Goal: Task Accomplishment & Management: Use online tool/utility

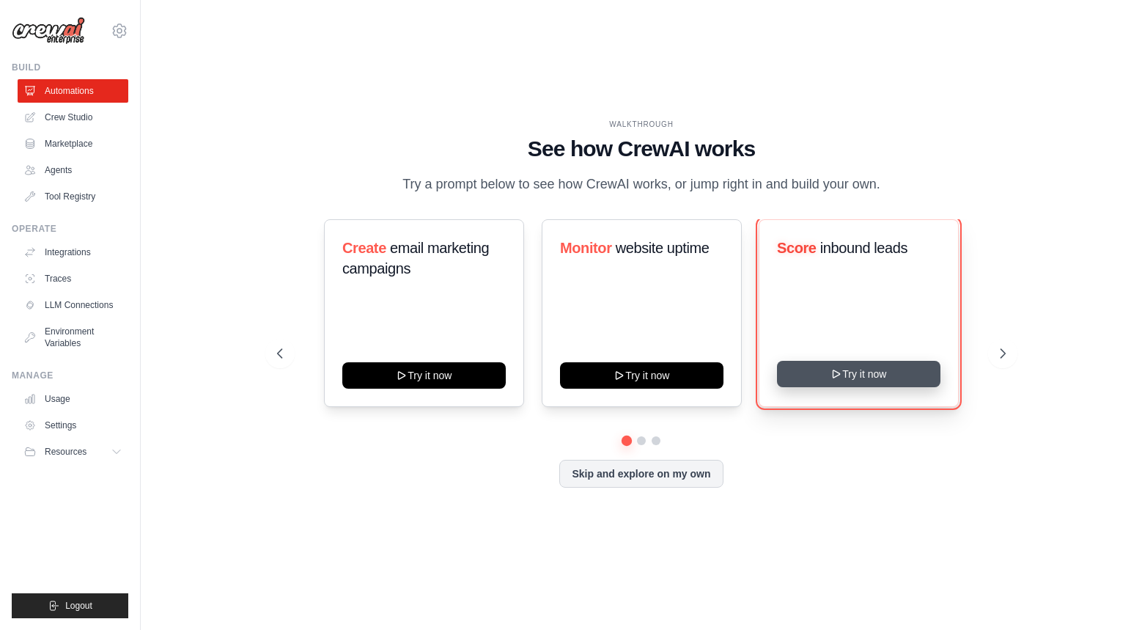
click at [840, 375] on icon at bounding box center [837, 374] width 12 height 12
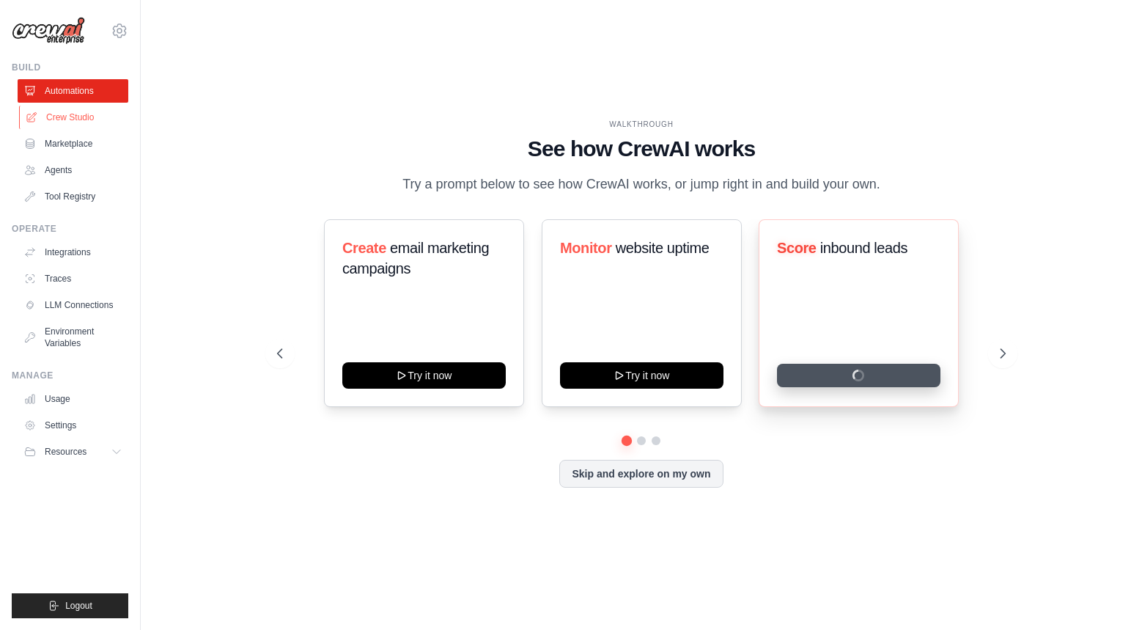
click at [65, 118] on link "Crew Studio" at bounding box center [74, 117] width 111 height 23
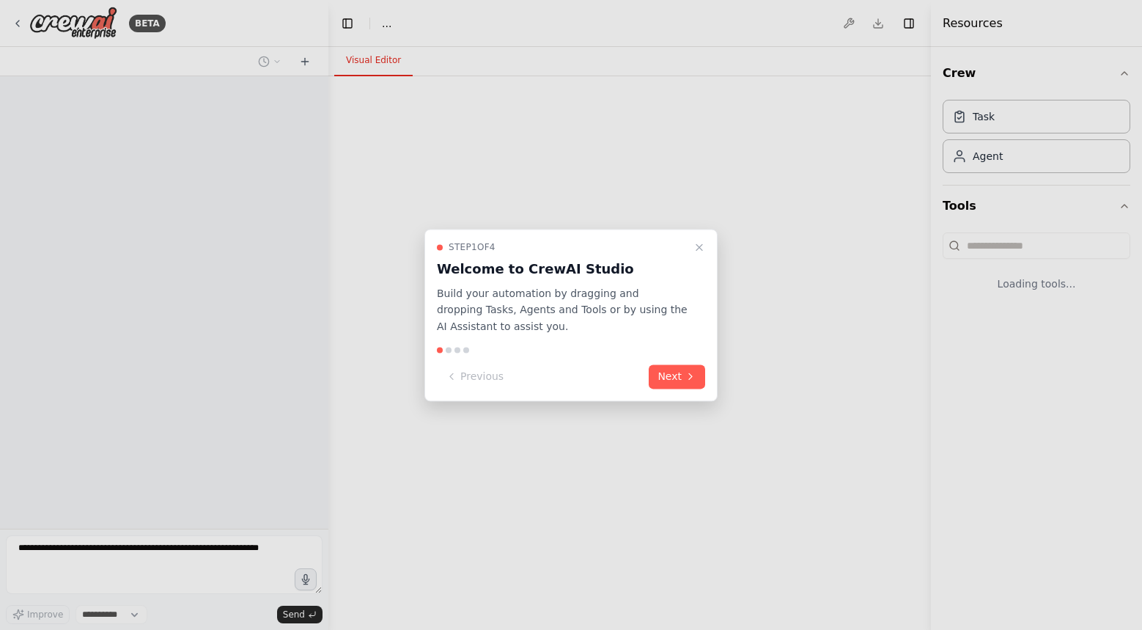
select select "****"
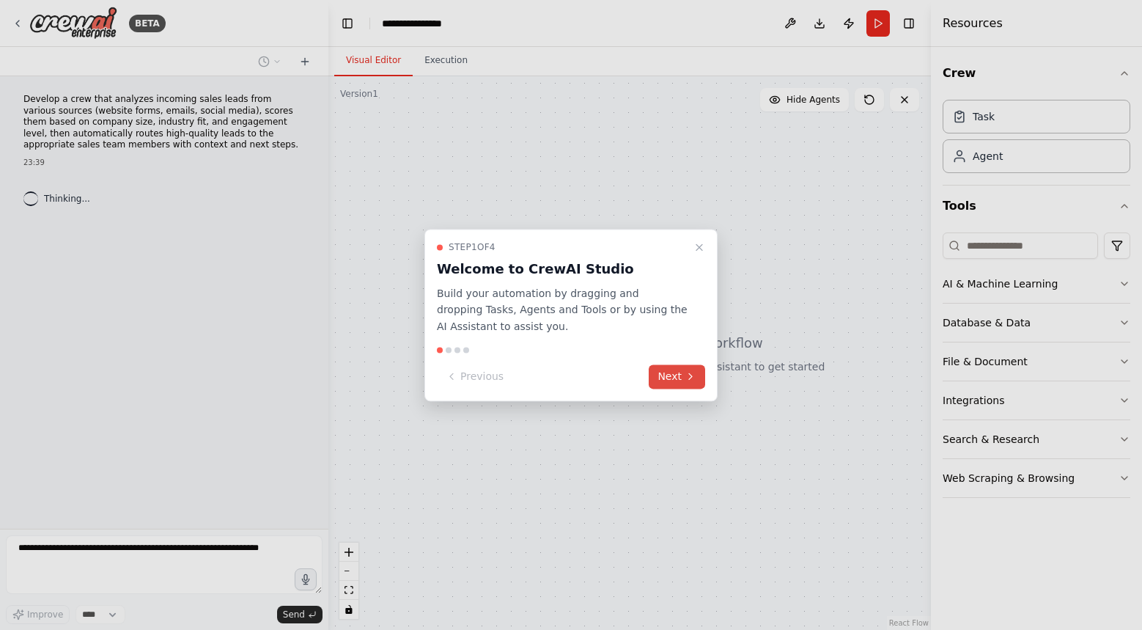
click at [680, 375] on button "Next" at bounding box center [677, 376] width 56 height 24
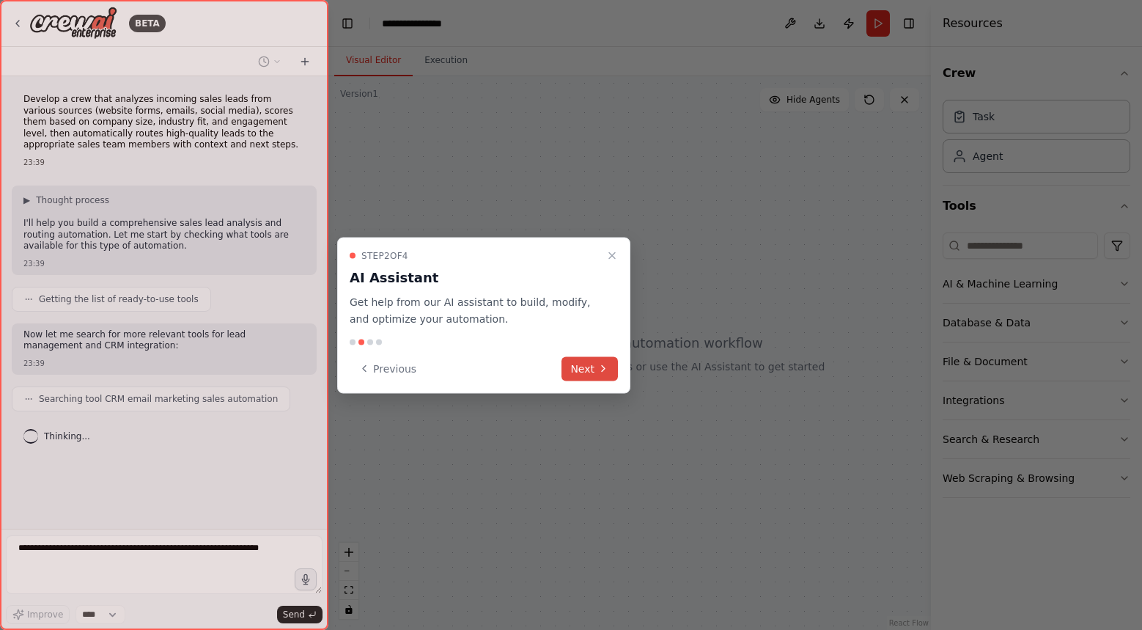
click at [585, 367] on button "Next" at bounding box center [590, 368] width 56 height 24
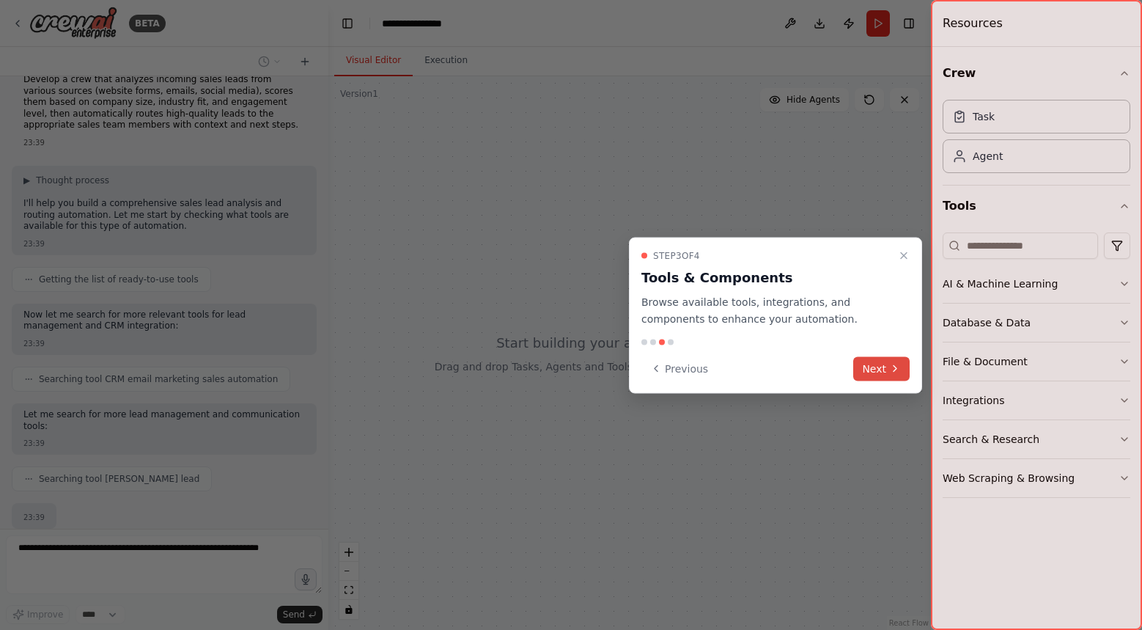
scroll to position [109, 0]
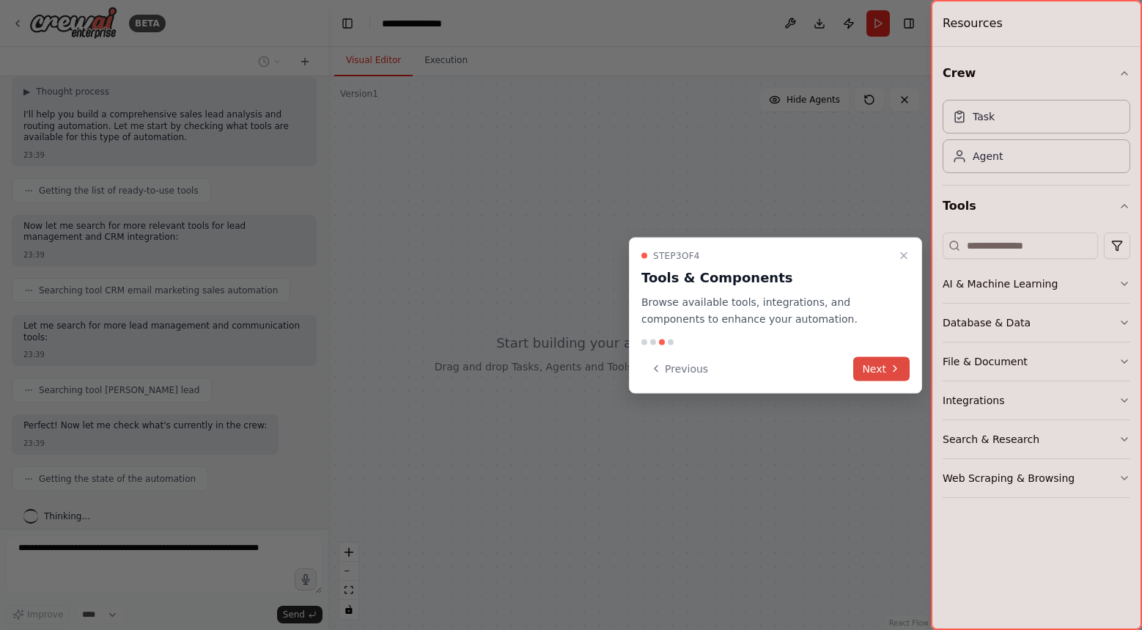
click at [881, 368] on button "Next" at bounding box center [881, 368] width 56 height 24
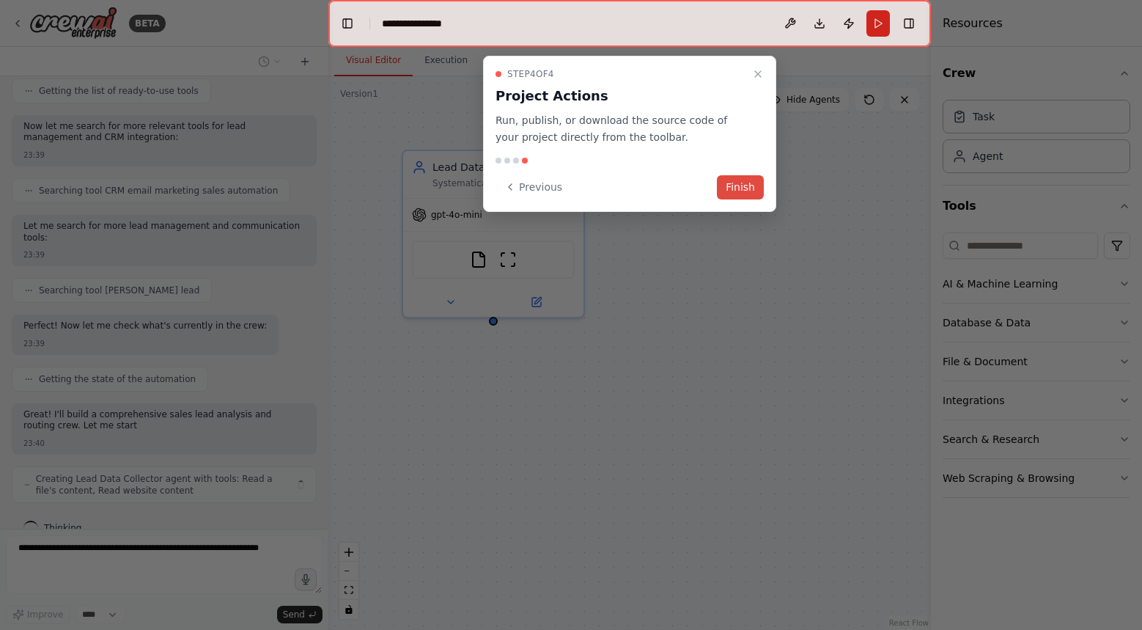
scroll to position [220, 0]
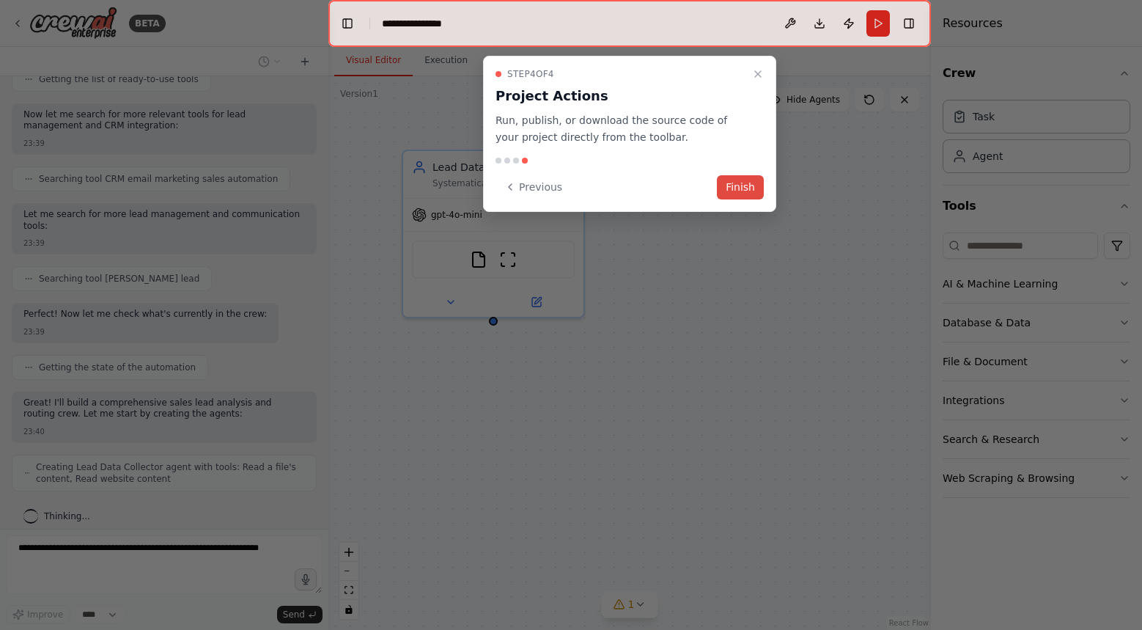
click at [741, 186] on button "Finish" at bounding box center [740, 187] width 47 height 24
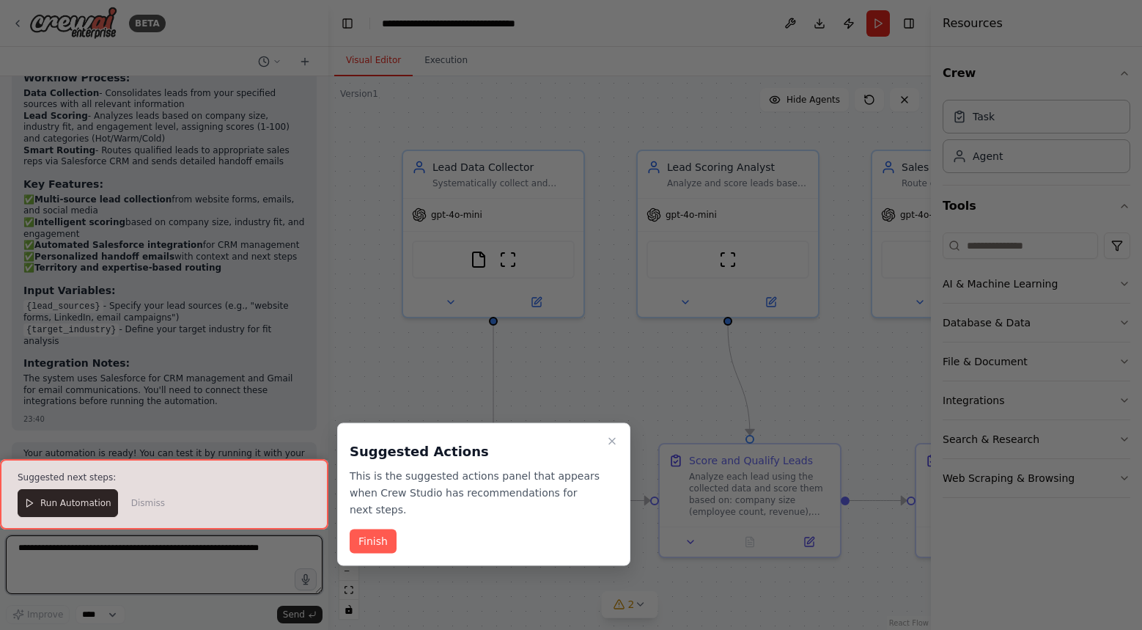
scroll to position [1293, 0]
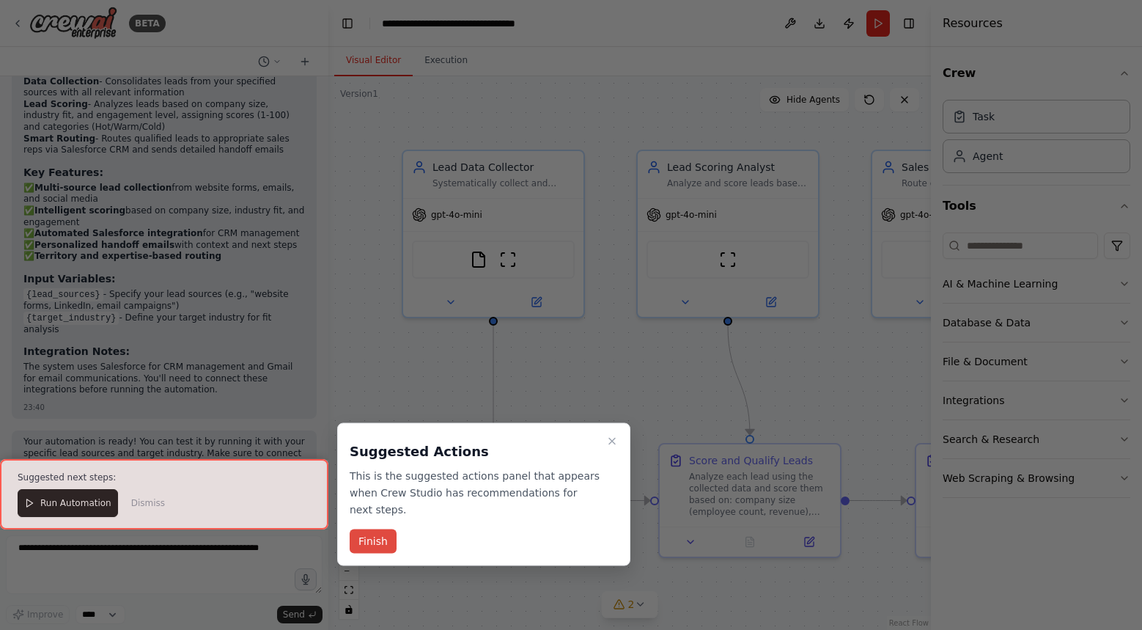
click at [375, 537] on button "Finish" at bounding box center [373, 541] width 47 height 24
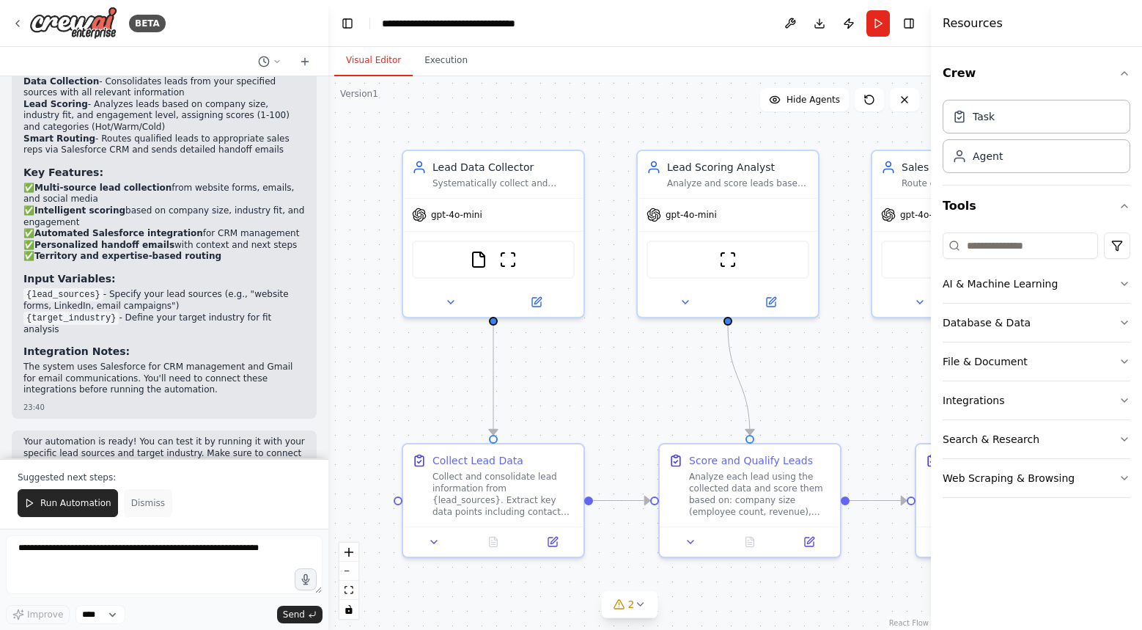
click at [153, 502] on span "Dismiss" at bounding box center [148, 503] width 34 height 12
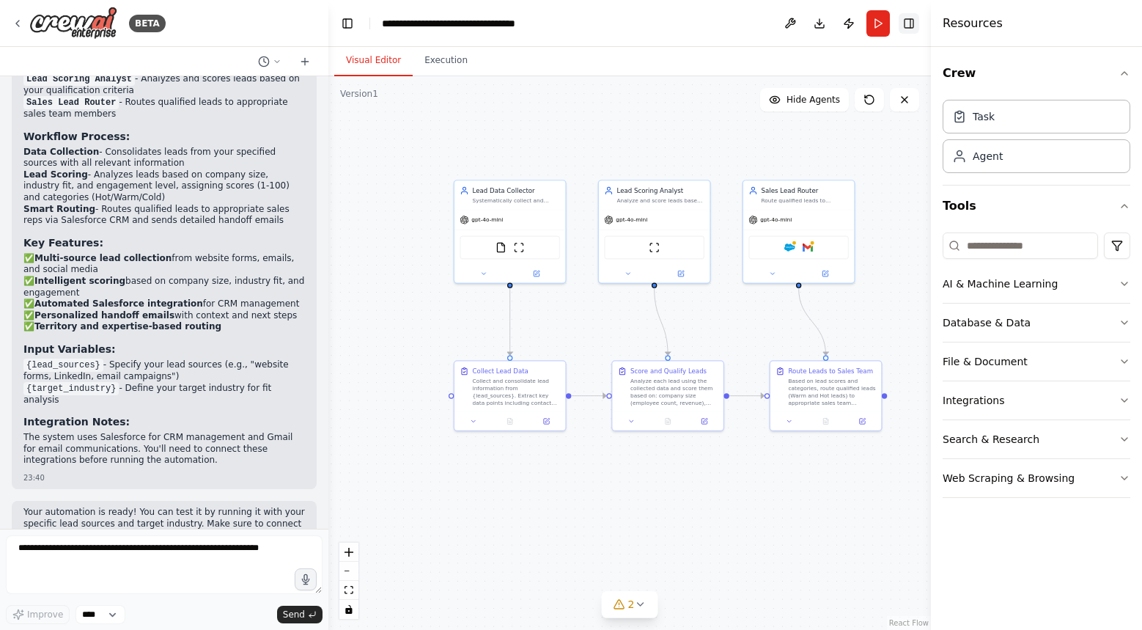
click at [906, 23] on button "Toggle Right Sidebar" at bounding box center [909, 23] width 21 height 21
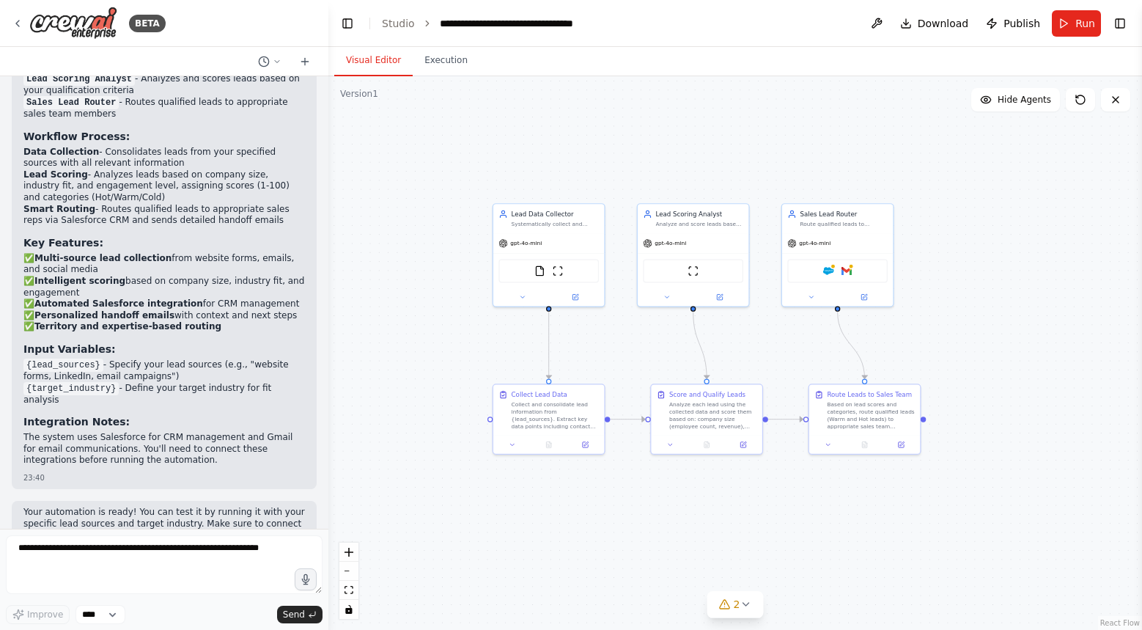
drag, startPoint x: 419, startPoint y: 137, endPoint x: 458, endPoint y: 161, distance: 45.4
click at [458, 161] on div ".deletable-edge-delete-btn { width: 20px; height: 20px; border: 0px solid #ffff…" at bounding box center [735, 353] width 814 height 554
click at [20, 21] on icon at bounding box center [18, 24] width 12 height 12
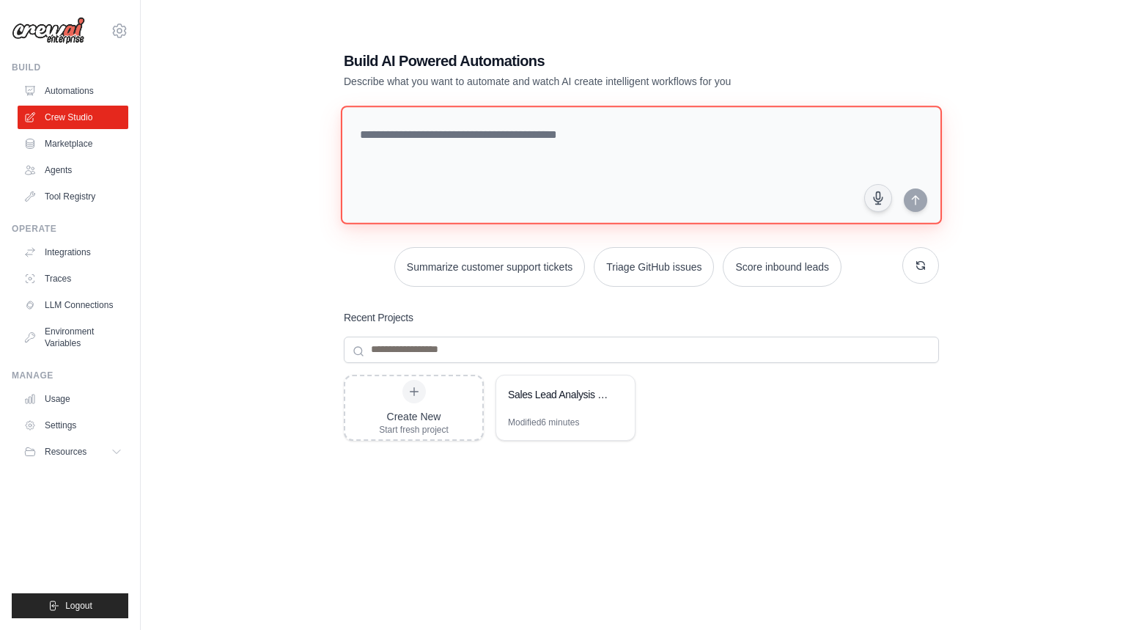
click at [477, 147] on textarea at bounding box center [641, 165] width 601 height 119
click at [681, 135] on textarea at bounding box center [641, 165] width 601 height 119
paste textarea "**********"
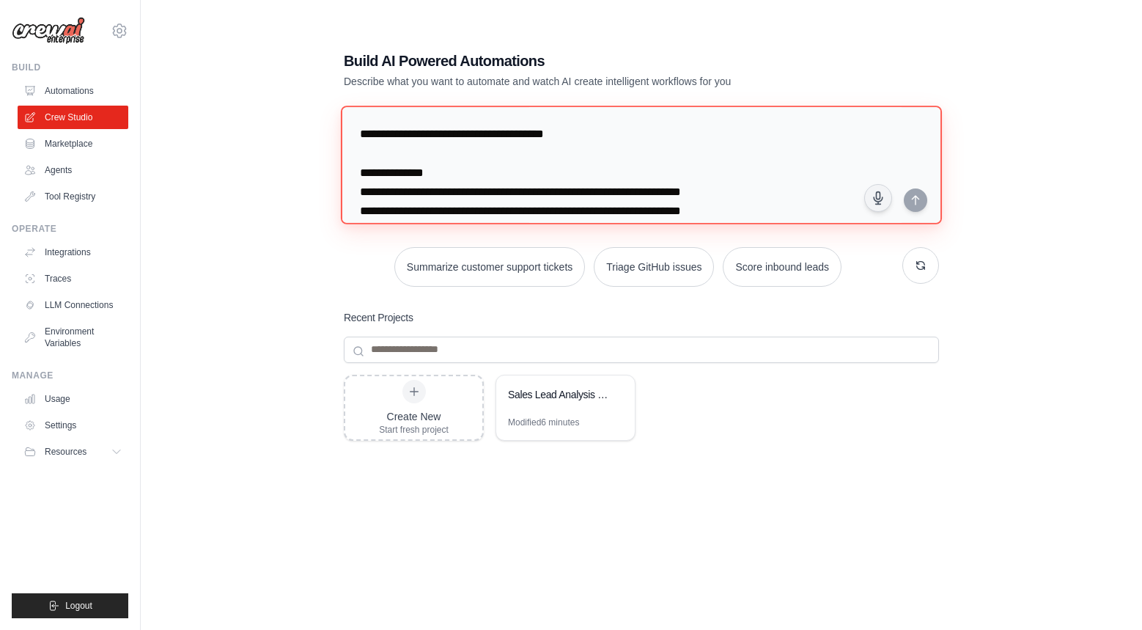
scroll to position [2283, 0]
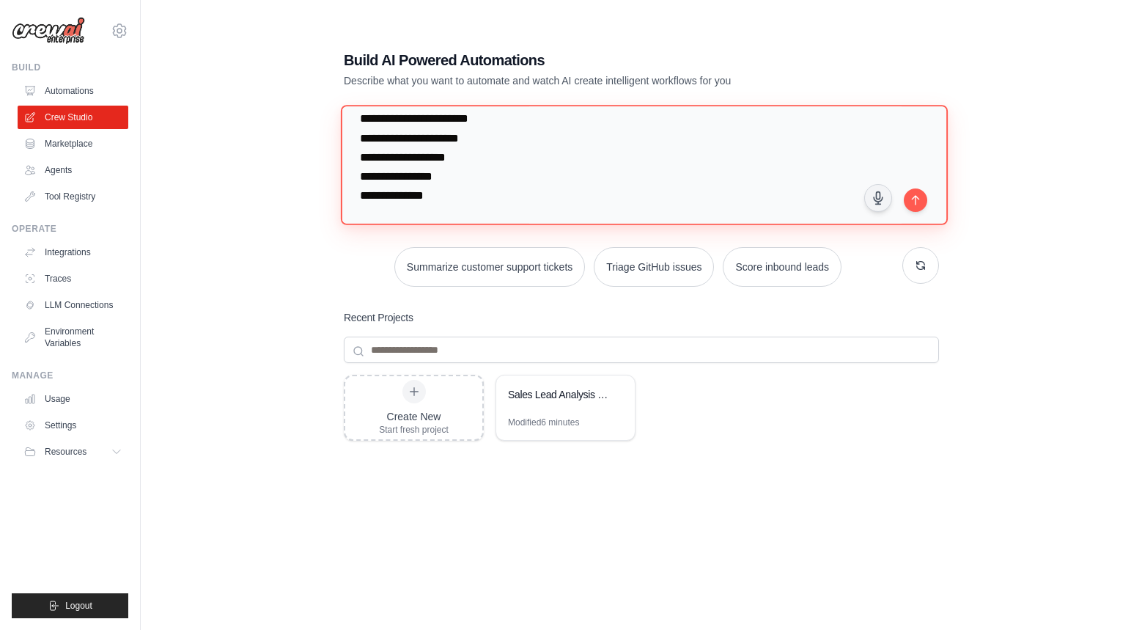
click at [907, 187] on textarea at bounding box center [644, 165] width 607 height 120
type textarea "**********"
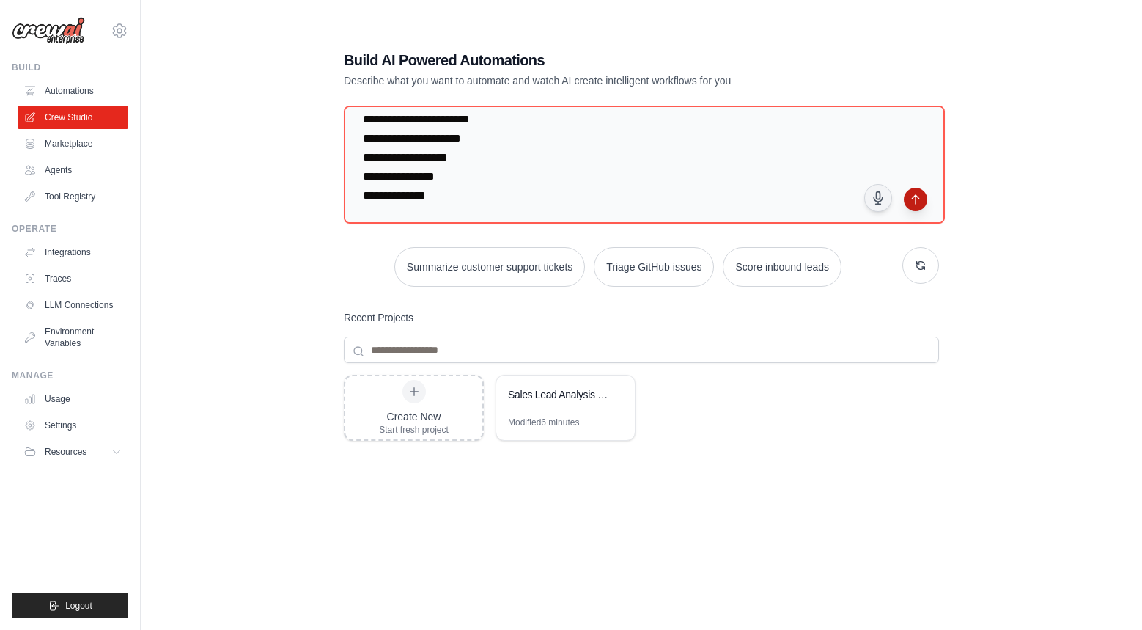
click at [916, 197] on icon "submit" at bounding box center [915, 199] width 7 height 9
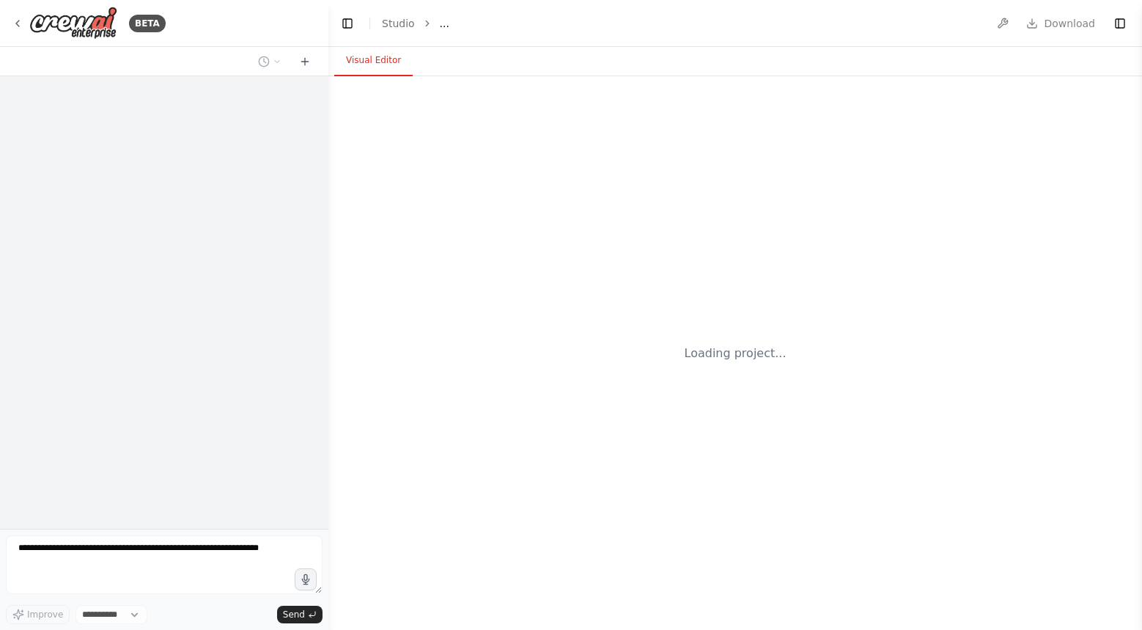
select select "****"
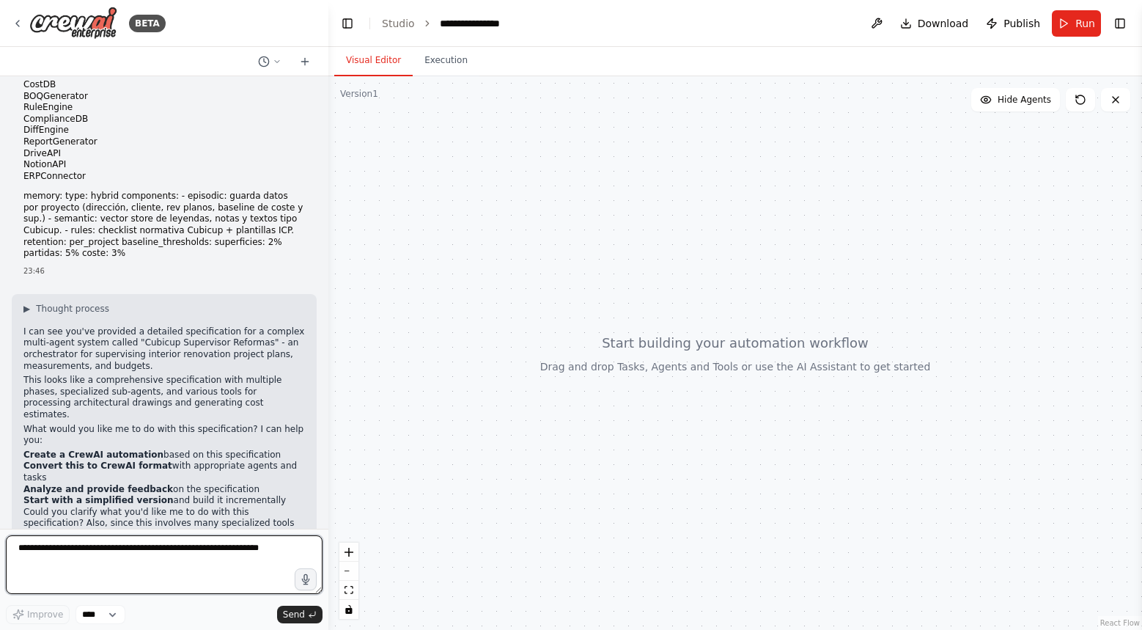
scroll to position [969, 0]
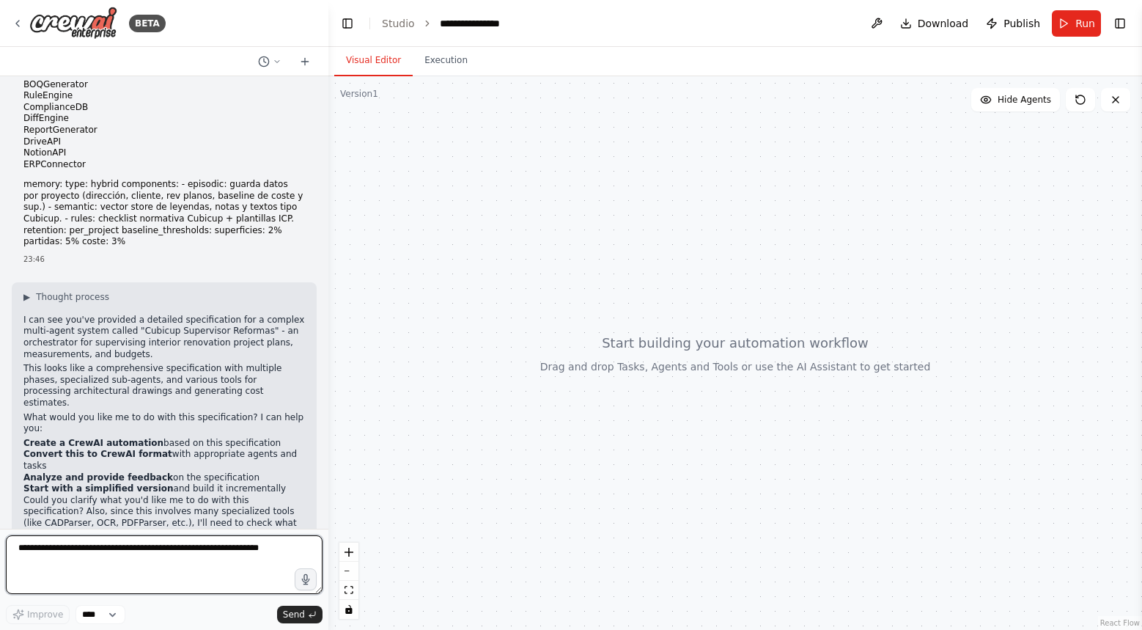
click at [183, 562] on textarea at bounding box center [164, 564] width 317 height 59
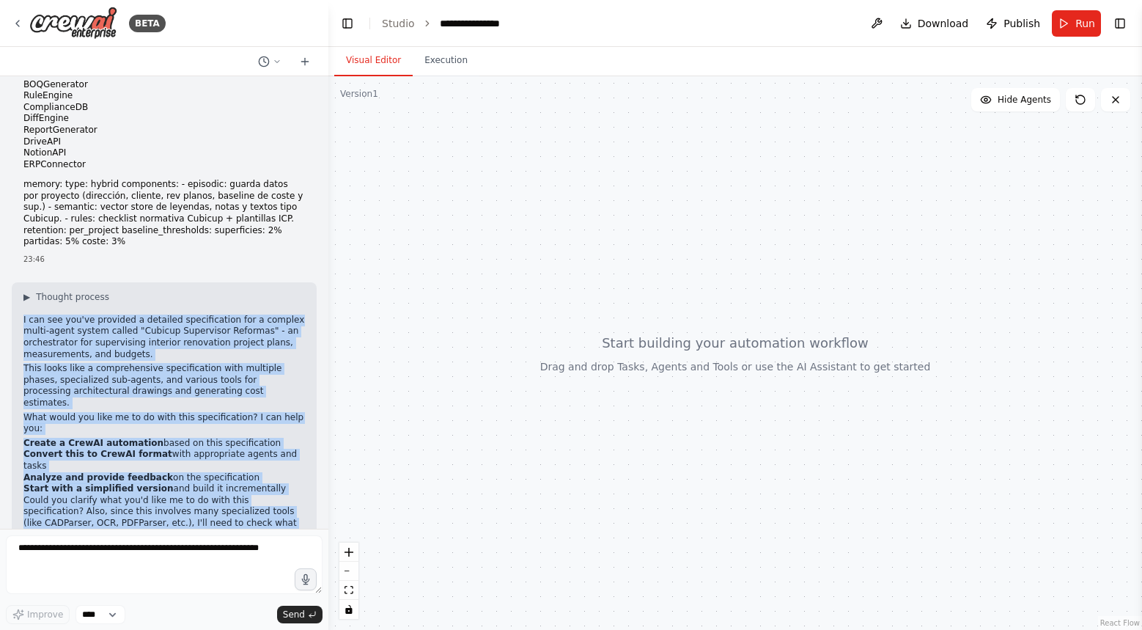
drag, startPoint x: 305, startPoint y: 496, endPoint x: 18, endPoint y: 304, distance: 346.1
click at [18, 304] on div "▶ Thought process I can see you've provided a detailed specification for a comp…" at bounding box center [164, 428] width 305 height 293
copy div "multi-agent system called "Cubicup Supervisor Reformas" - an orchestrator for s…"
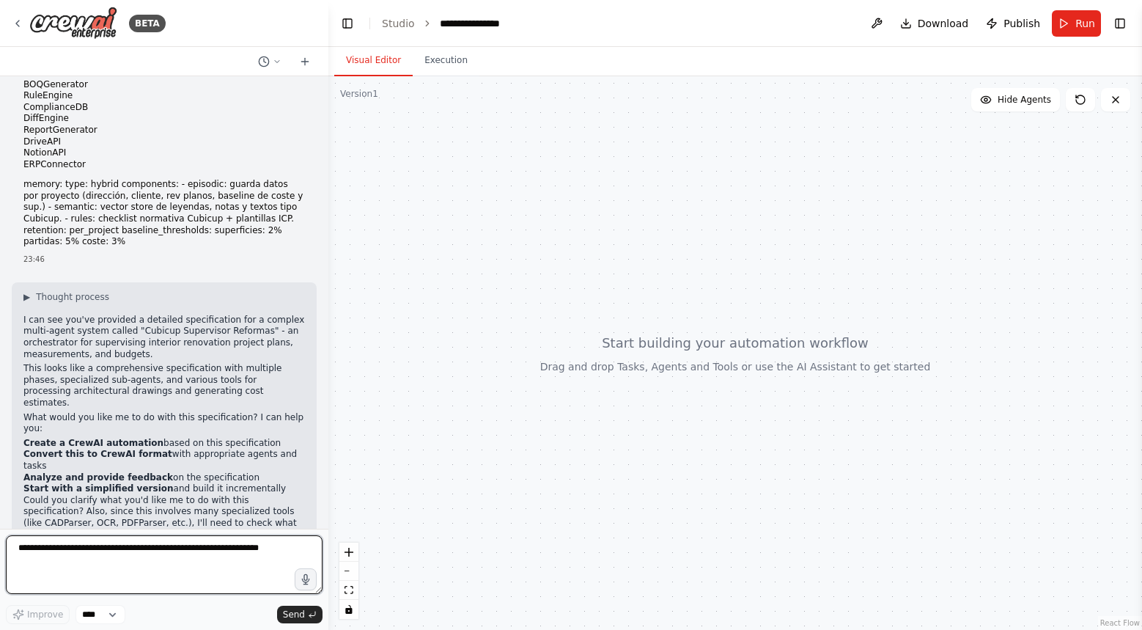
click at [175, 545] on textarea at bounding box center [164, 564] width 317 height 59
type textarea "**********"
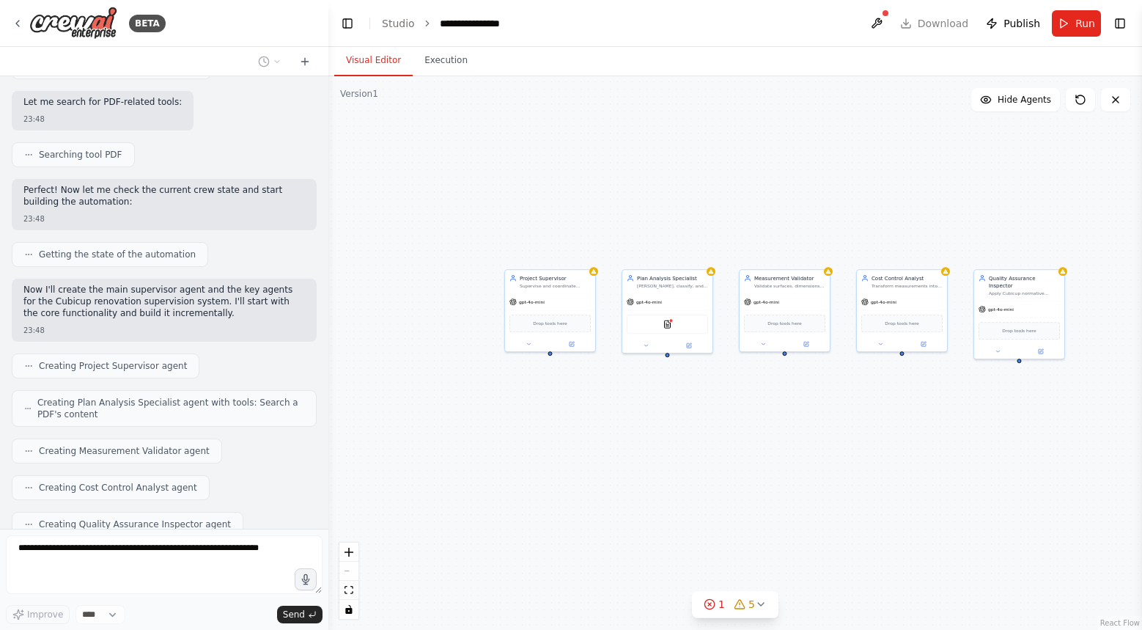
scroll to position [1703, 0]
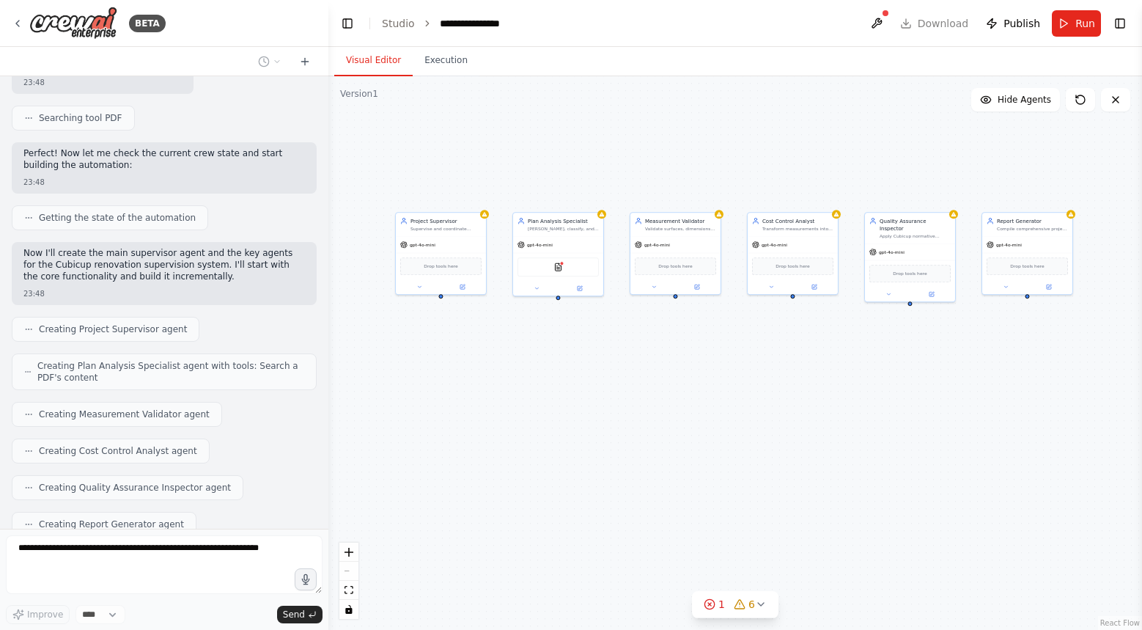
drag, startPoint x: 1016, startPoint y: 232, endPoint x: 907, endPoint y: 175, distance: 123.3
click at [907, 175] on div "Project Supervisor Supervise and coordinate interior renovation projects for Cu…" at bounding box center [735, 353] width 814 height 554
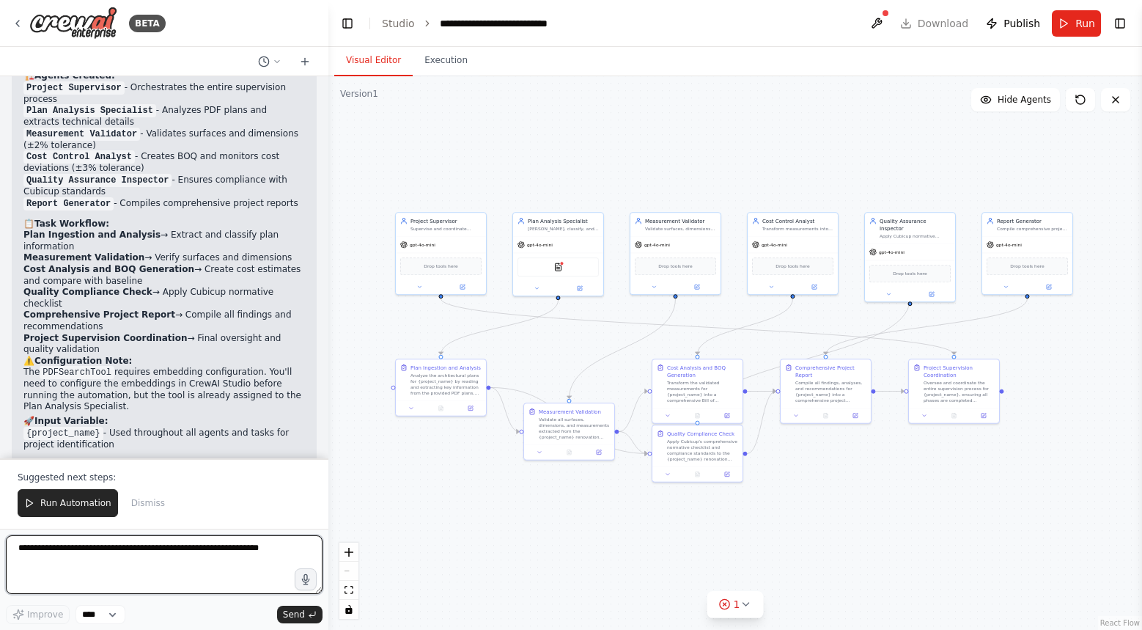
scroll to position [2707, 0]
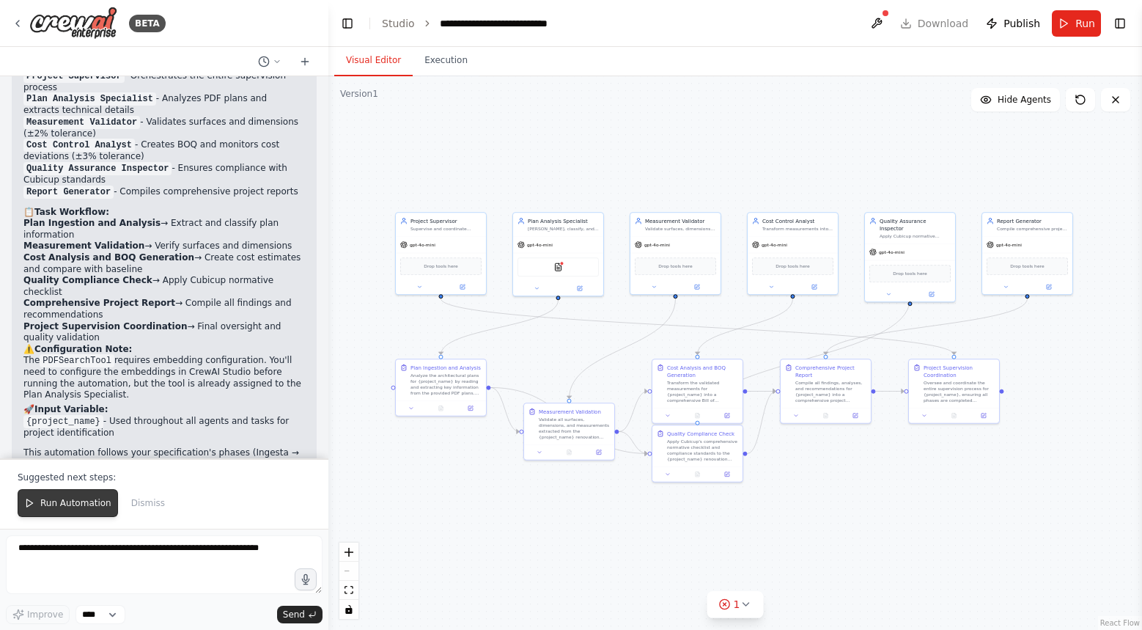
click at [71, 503] on span "Run Automation" at bounding box center [75, 503] width 71 height 12
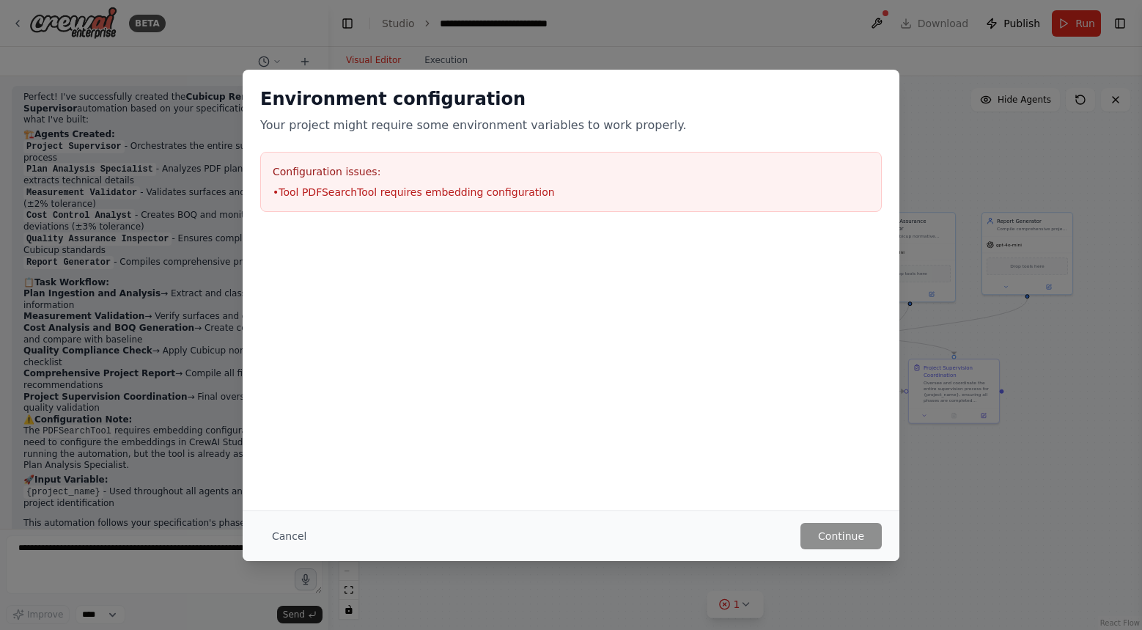
click at [387, 177] on h3 "Configuration issues:" at bounding box center [571, 171] width 597 height 15
click at [435, 197] on li "• Tool PDFSearchTool requires embedding configuration" at bounding box center [571, 192] width 597 height 15
click at [515, 230] on div at bounding box center [571, 239] width 657 height 18
click at [972, 180] on div "Environment configuration Your project might require some environment variables…" at bounding box center [571, 315] width 1142 height 630
click at [287, 529] on button "Cancel" at bounding box center [289, 536] width 58 height 26
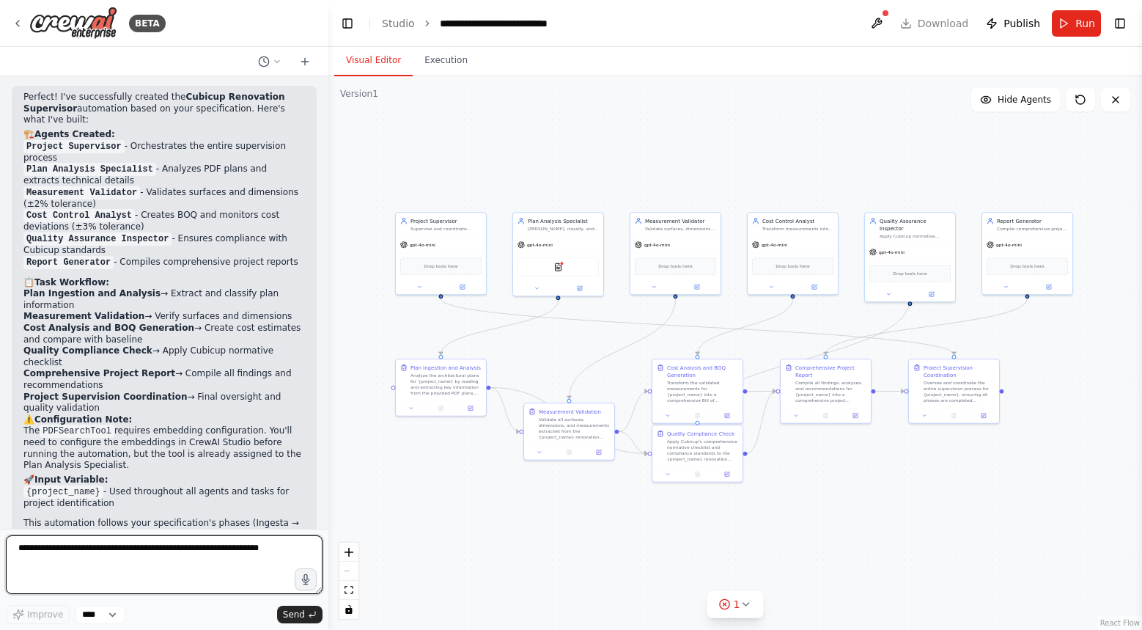
click at [179, 576] on textarea at bounding box center [164, 564] width 317 height 59
type textarea "**********"
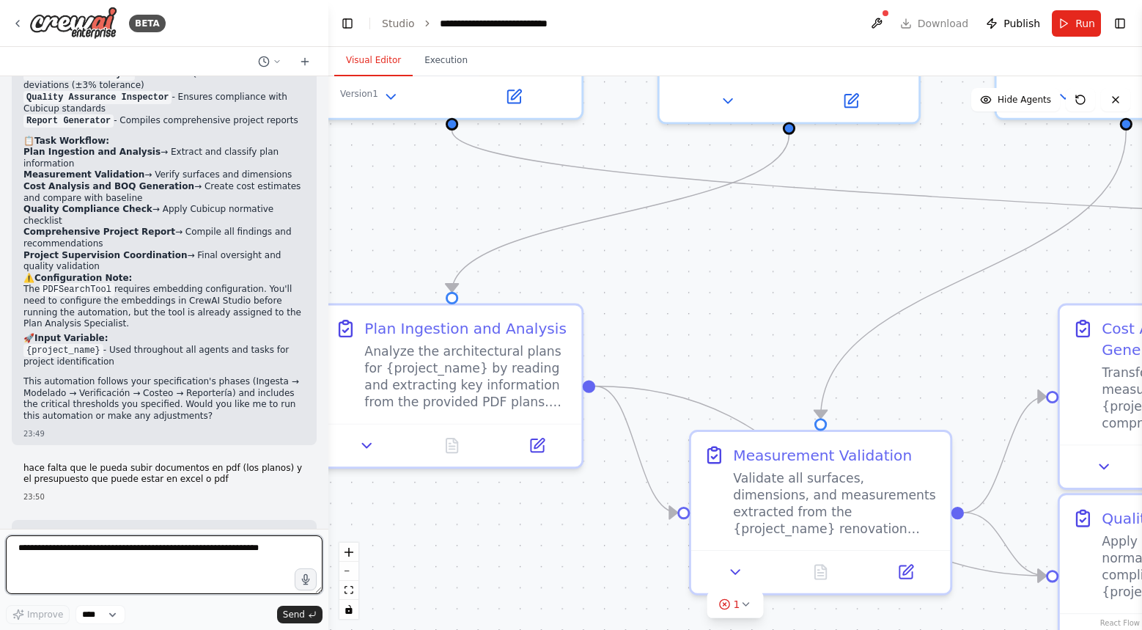
scroll to position [2876, 0]
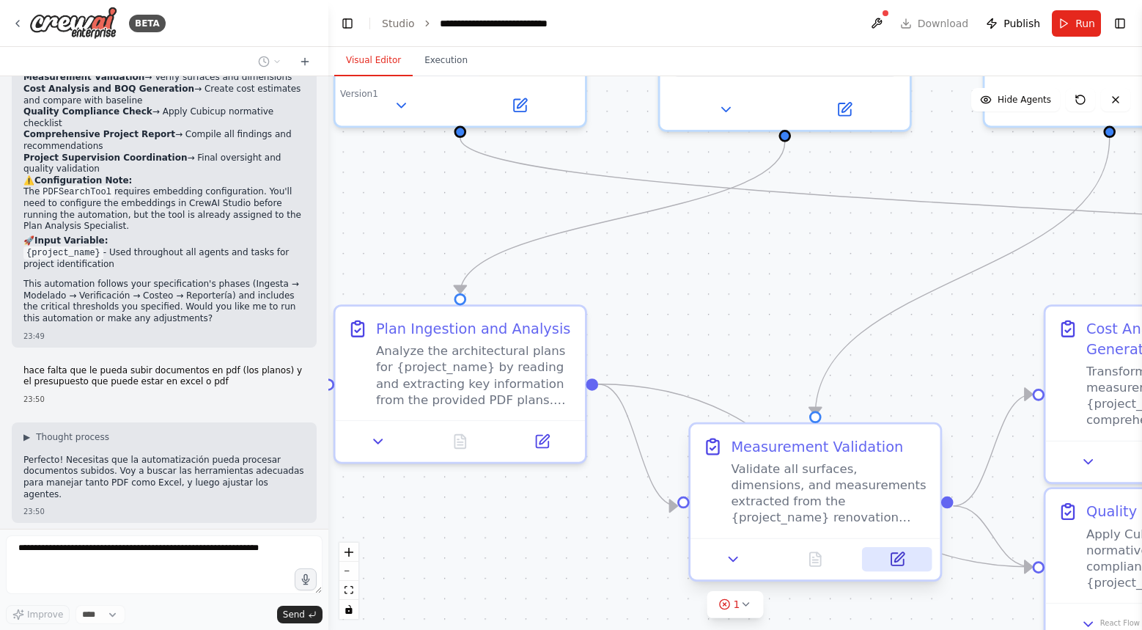
click at [900, 557] on icon at bounding box center [900, 557] width 10 height 10
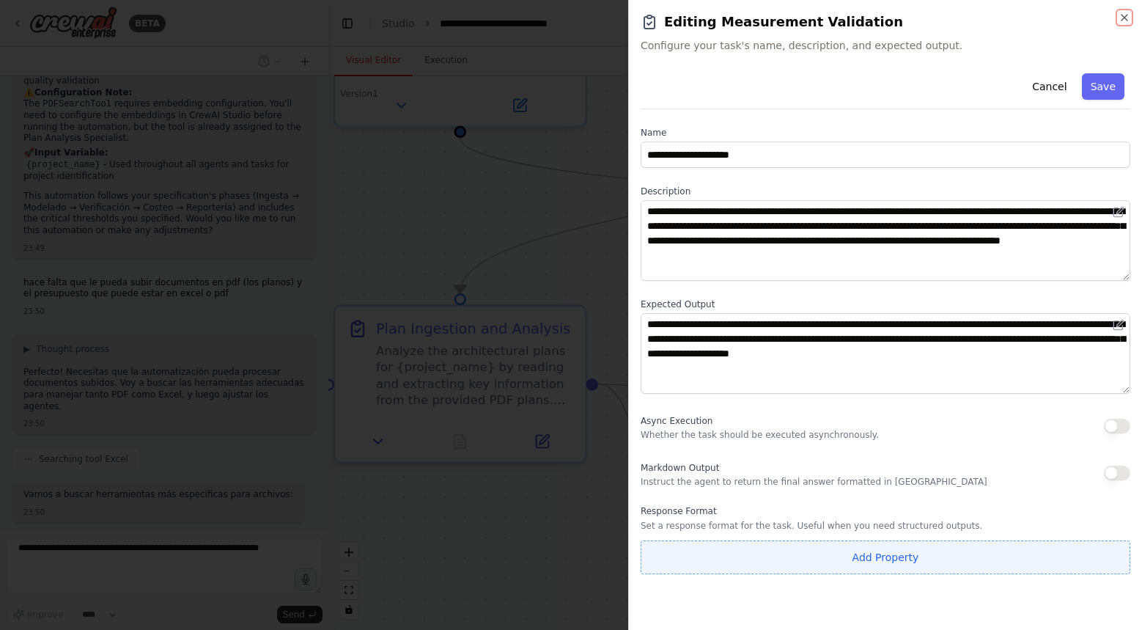
scroll to position [3000, 0]
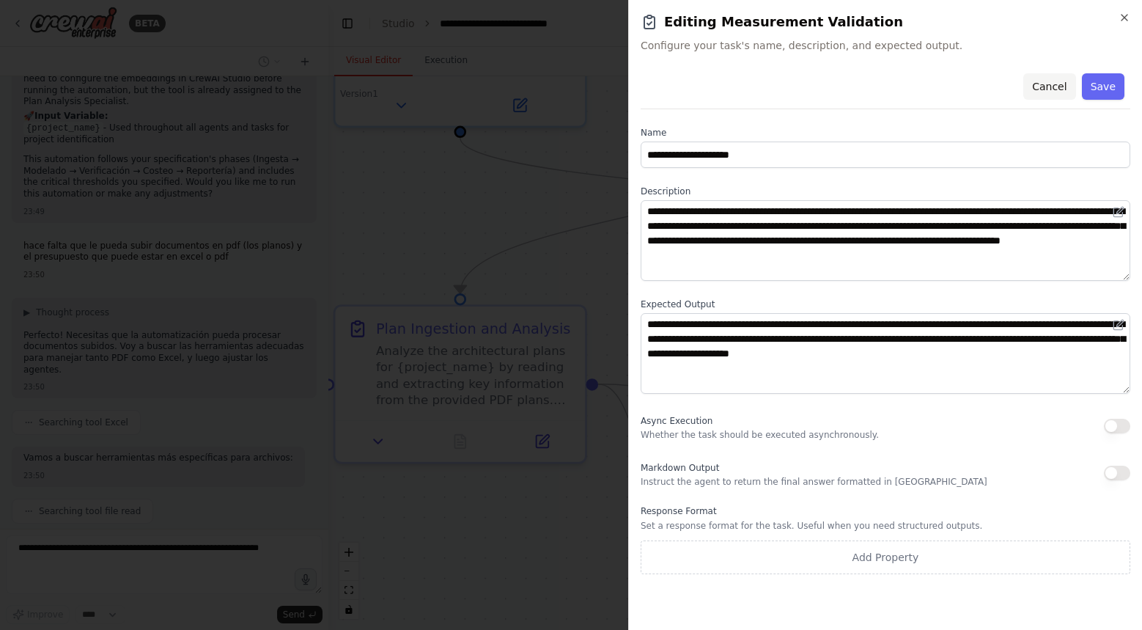
click at [1048, 83] on button "Cancel" at bounding box center [1050, 86] width 52 height 26
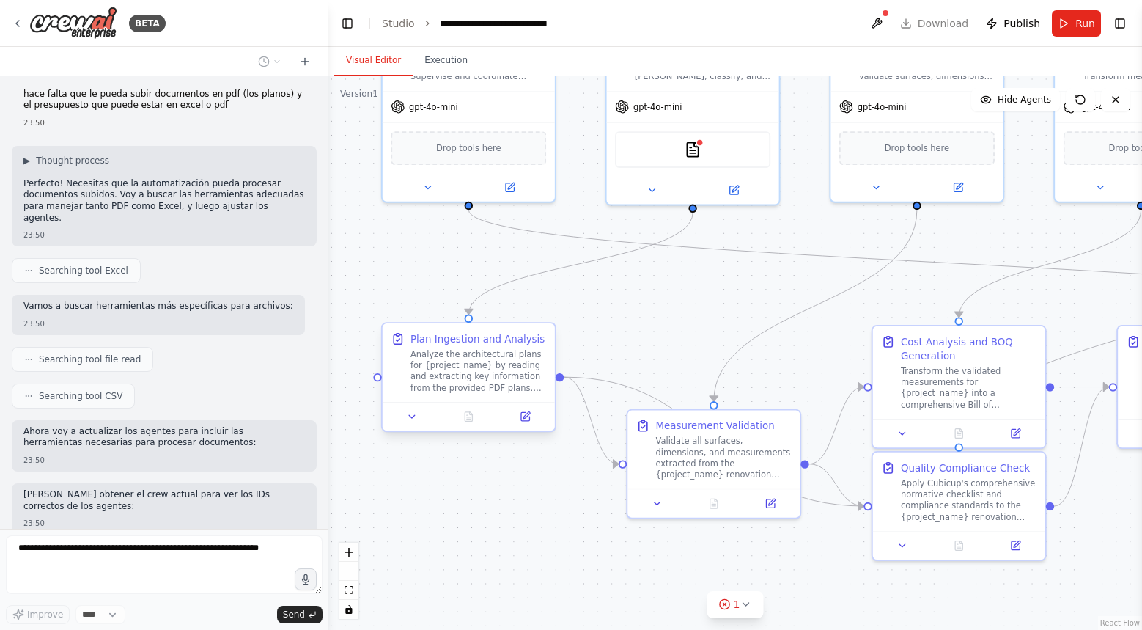
scroll to position [3164, 0]
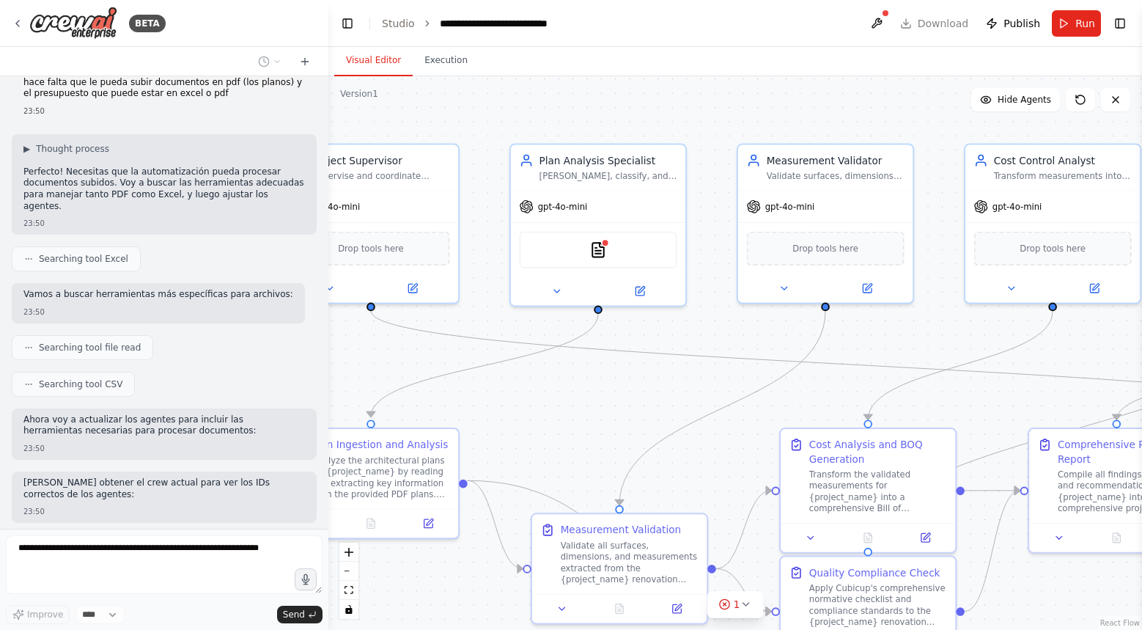
drag, startPoint x: 842, startPoint y: 378, endPoint x: 745, endPoint y: 482, distance: 142.1
click at [745, 482] on div ".deletable-edge-delete-btn { width: 20px; height: 20px; border: 0px solid #ffff…" at bounding box center [735, 353] width 814 height 554
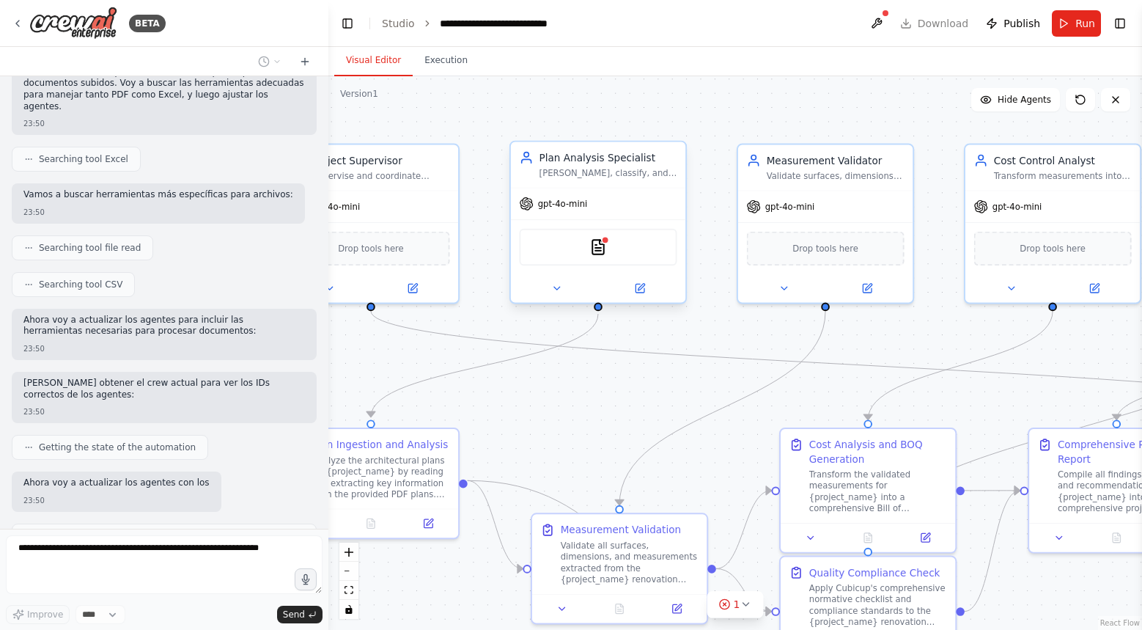
click at [610, 252] on div "PDFSearchTool" at bounding box center [598, 247] width 158 height 37
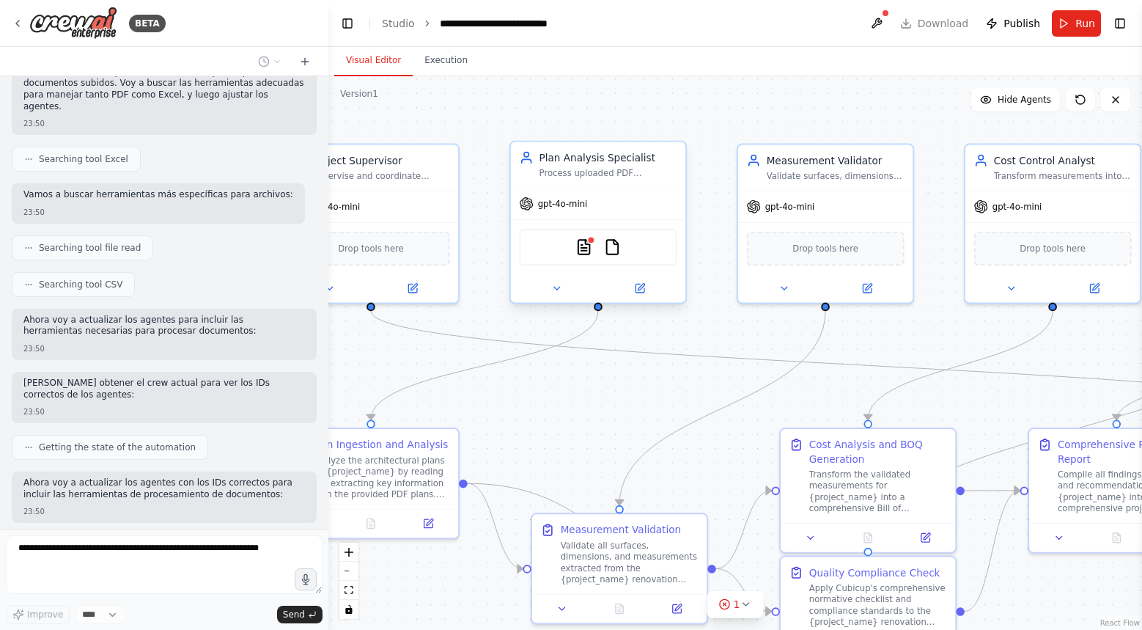
scroll to position [3275, 0]
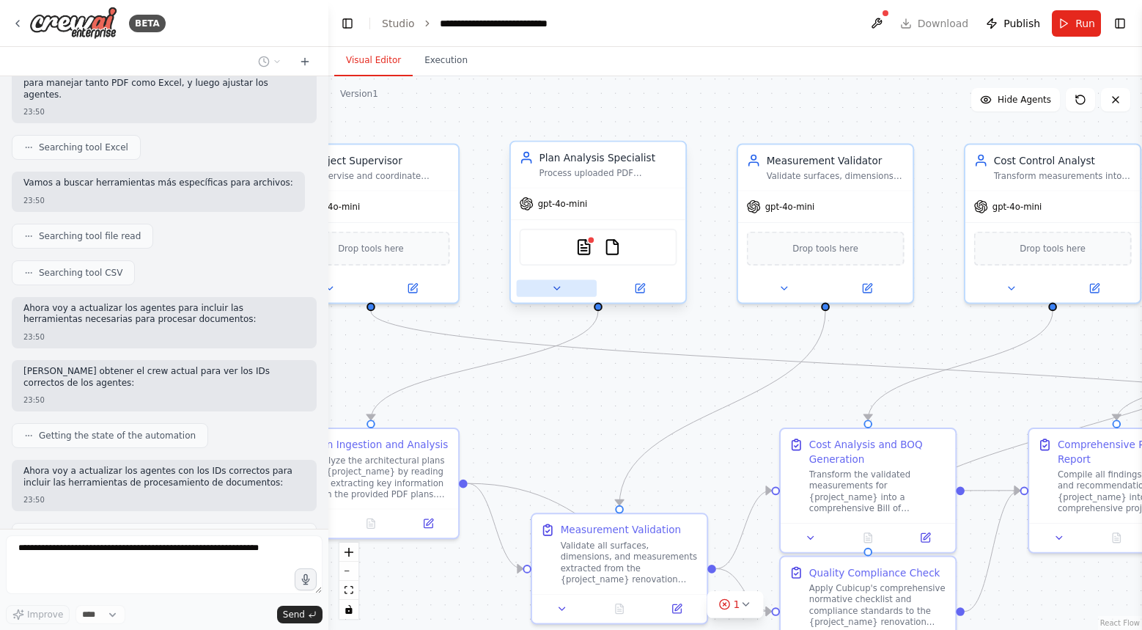
click at [555, 284] on icon at bounding box center [557, 288] width 12 height 12
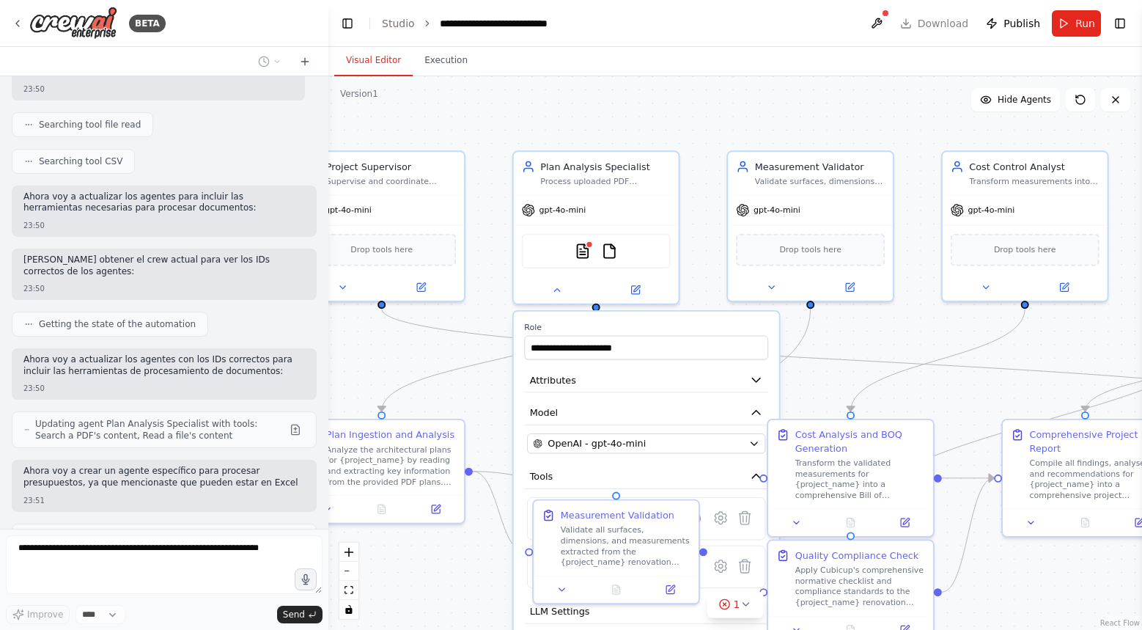
scroll to position [3399, 0]
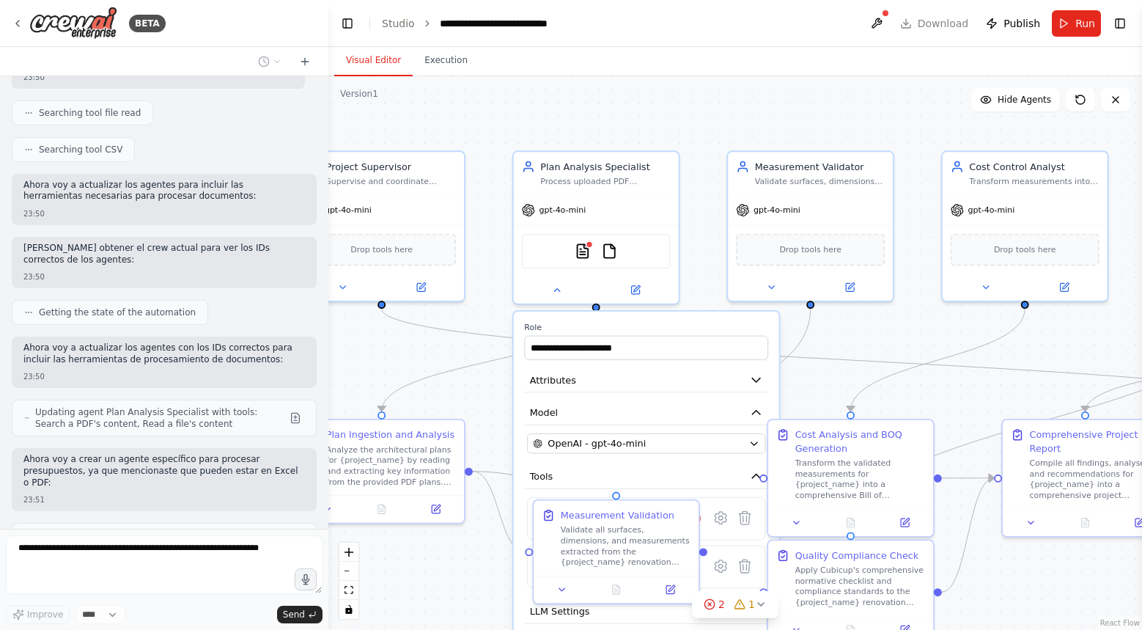
click at [705, 125] on div ".deletable-edge-delete-btn { width: 20px; height: 20px; border: 0px solid #ffff…" at bounding box center [735, 353] width 814 height 554
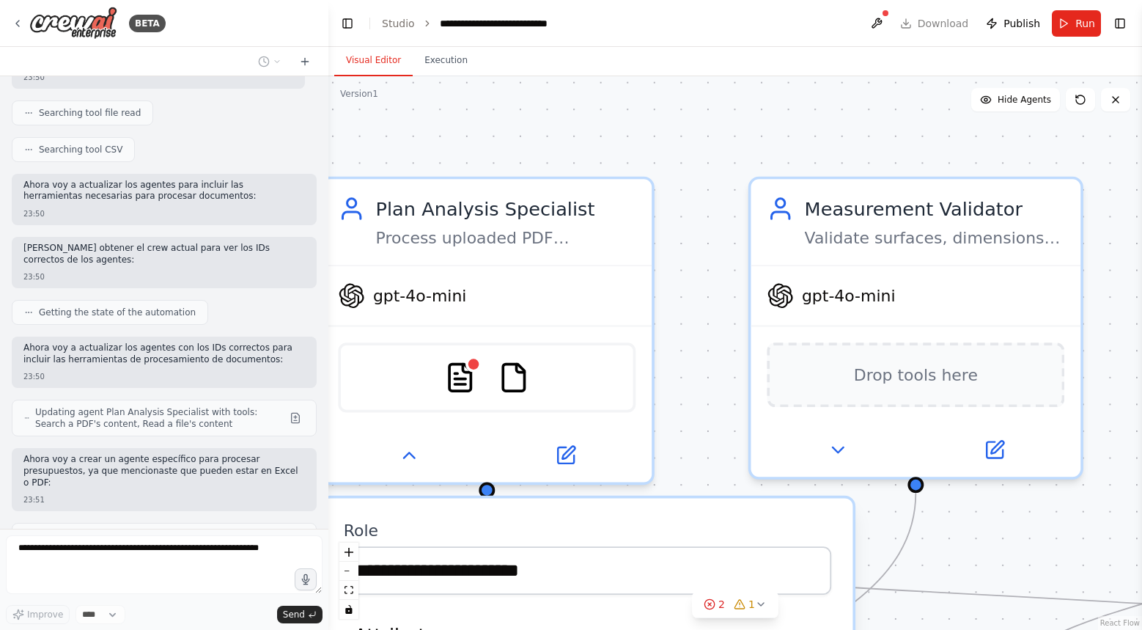
click at [697, 153] on div ".deletable-edge-delete-btn { width: 20px; height: 20px; border: 0px solid #ffff…" at bounding box center [735, 353] width 814 height 554
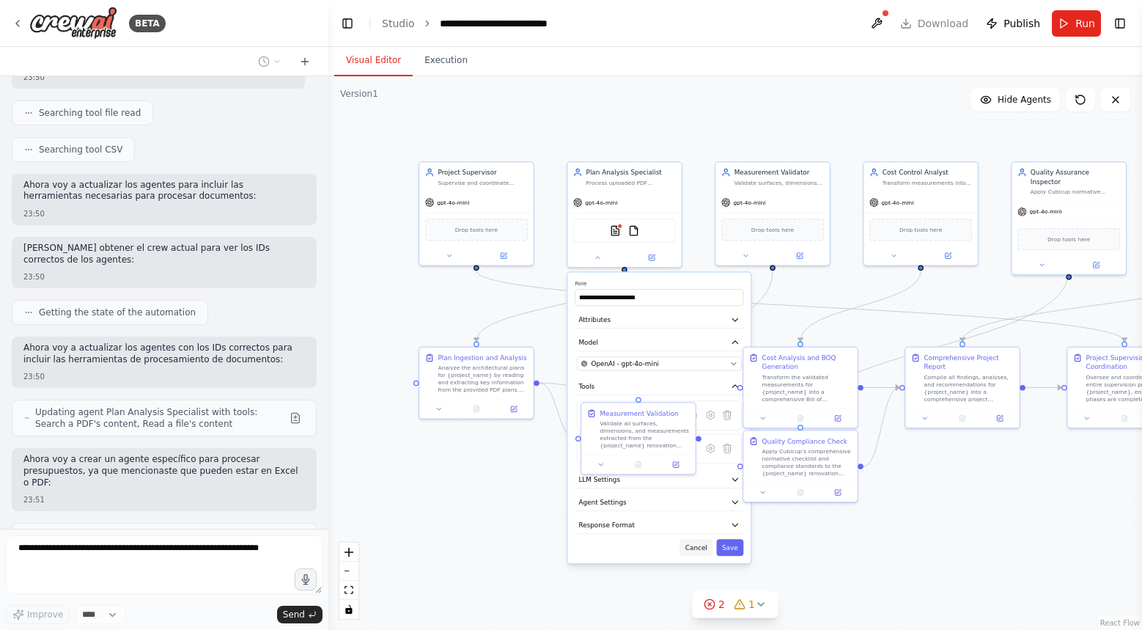
click at [698, 551] on button "Cancel" at bounding box center [696, 547] width 33 height 17
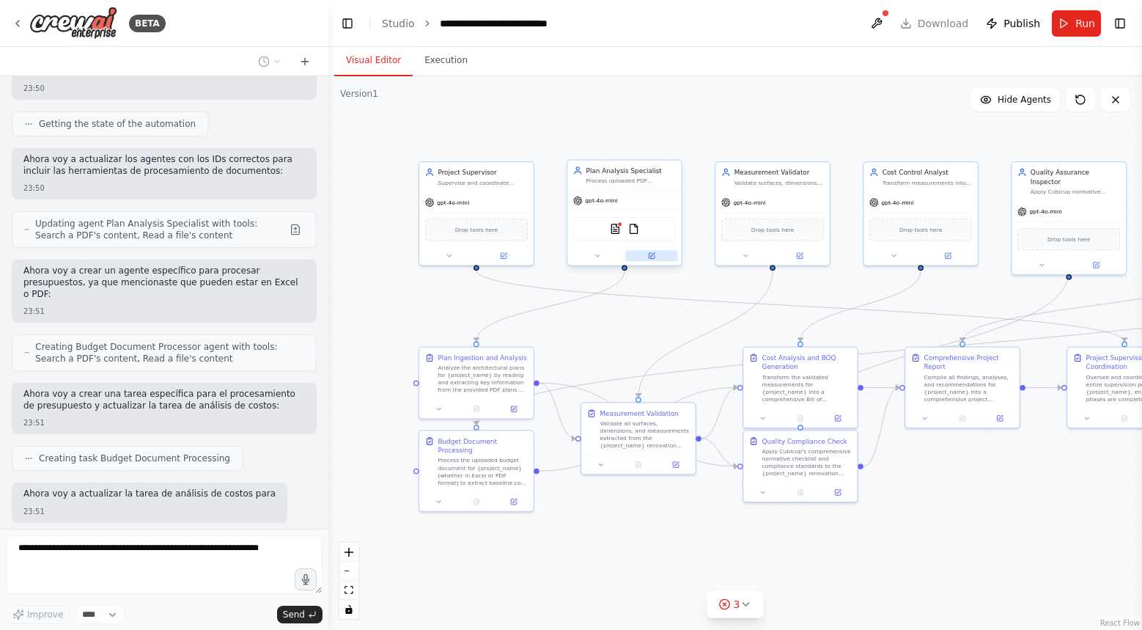
scroll to position [3598, 0]
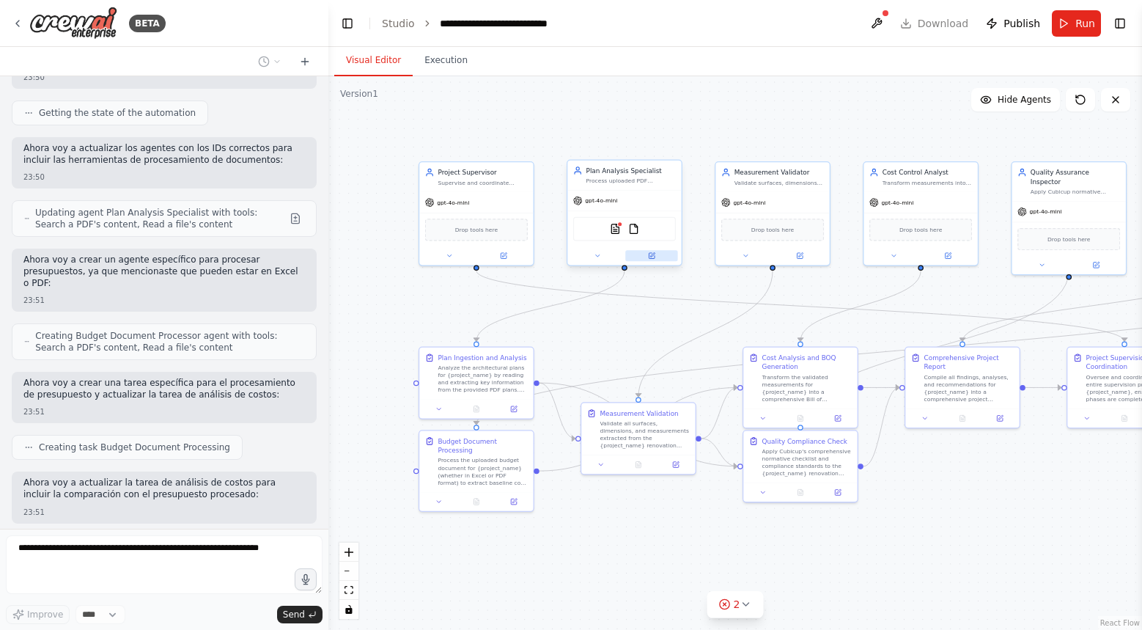
click at [660, 259] on button at bounding box center [651, 255] width 52 height 11
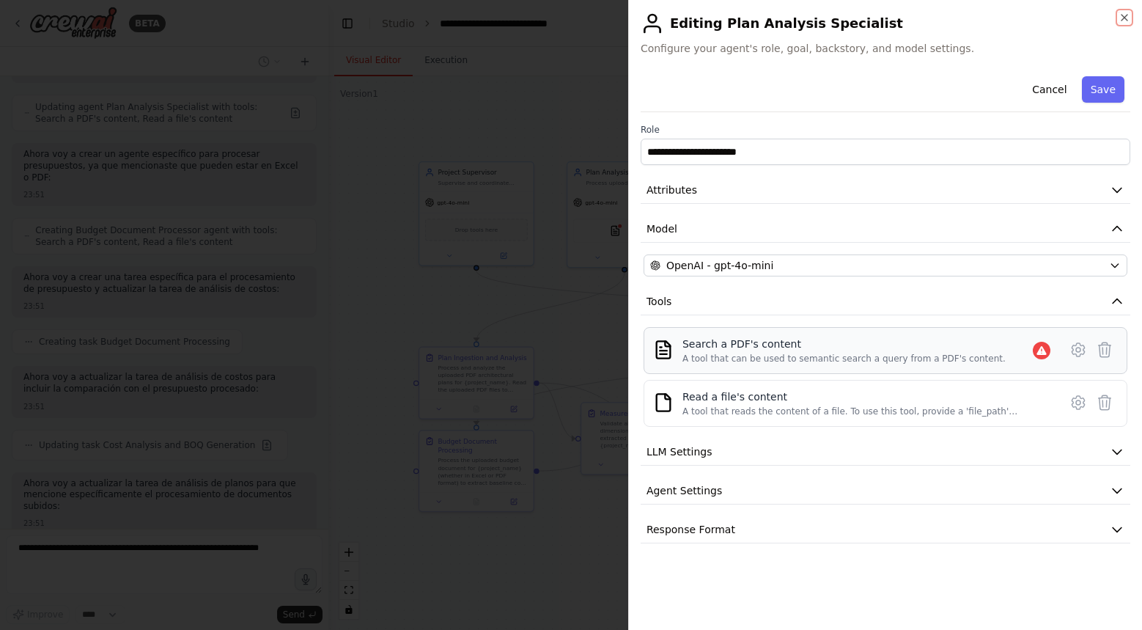
scroll to position [3715, 0]
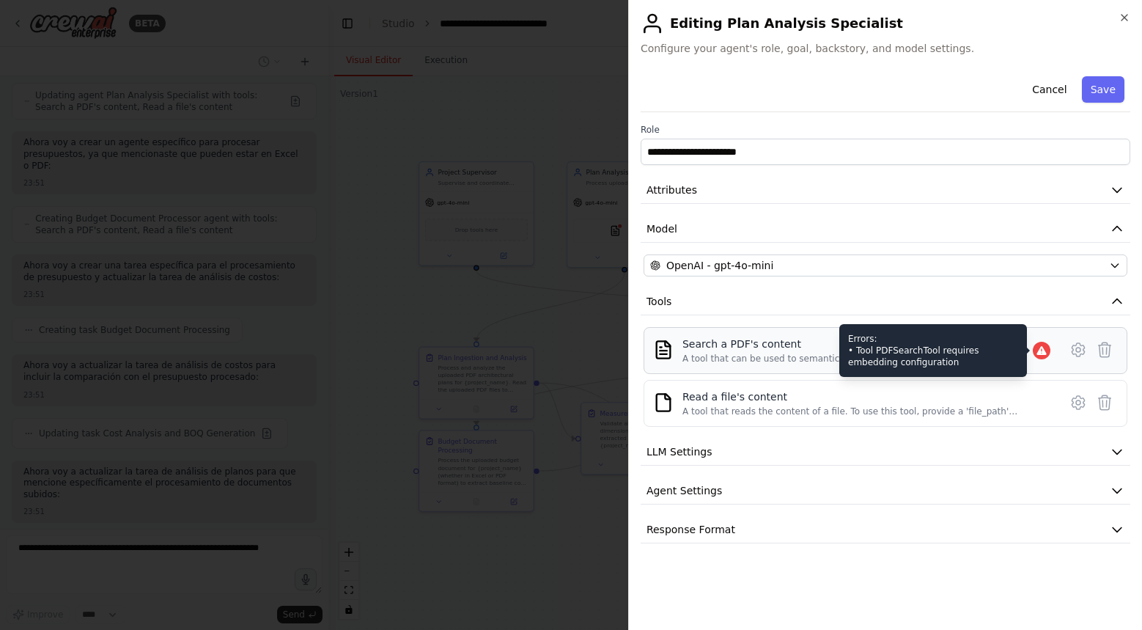
click at [1043, 348] on icon at bounding box center [1042, 350] width 10 height 9
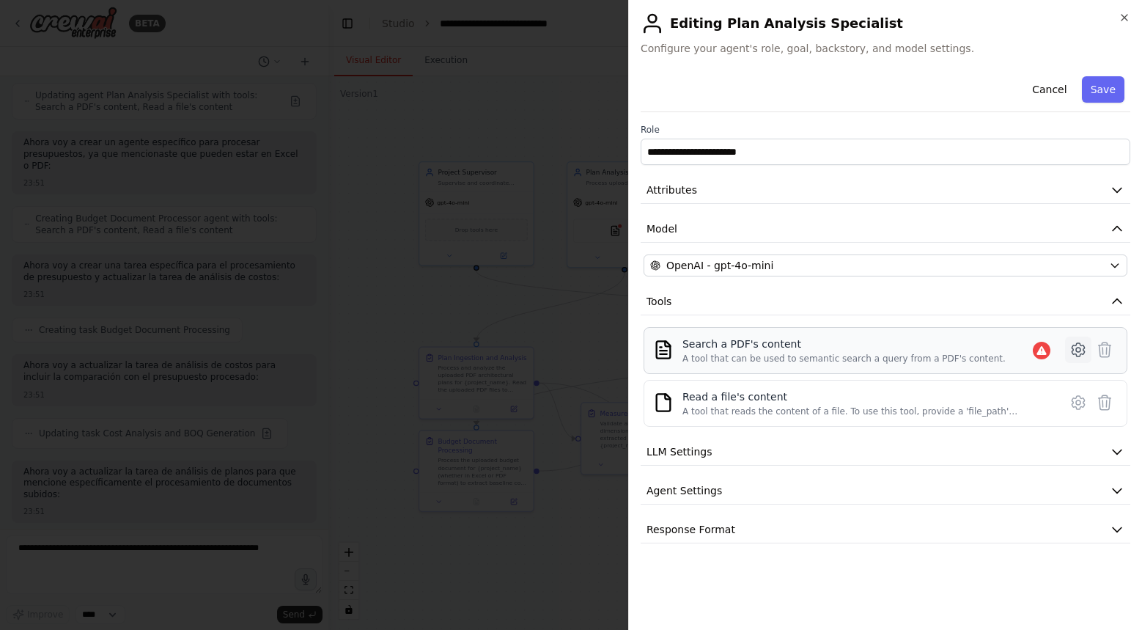
scroll to position [3809, 0]
click at [1079, 348] on icon at bounding box center [1078, 350] width 4 height 4
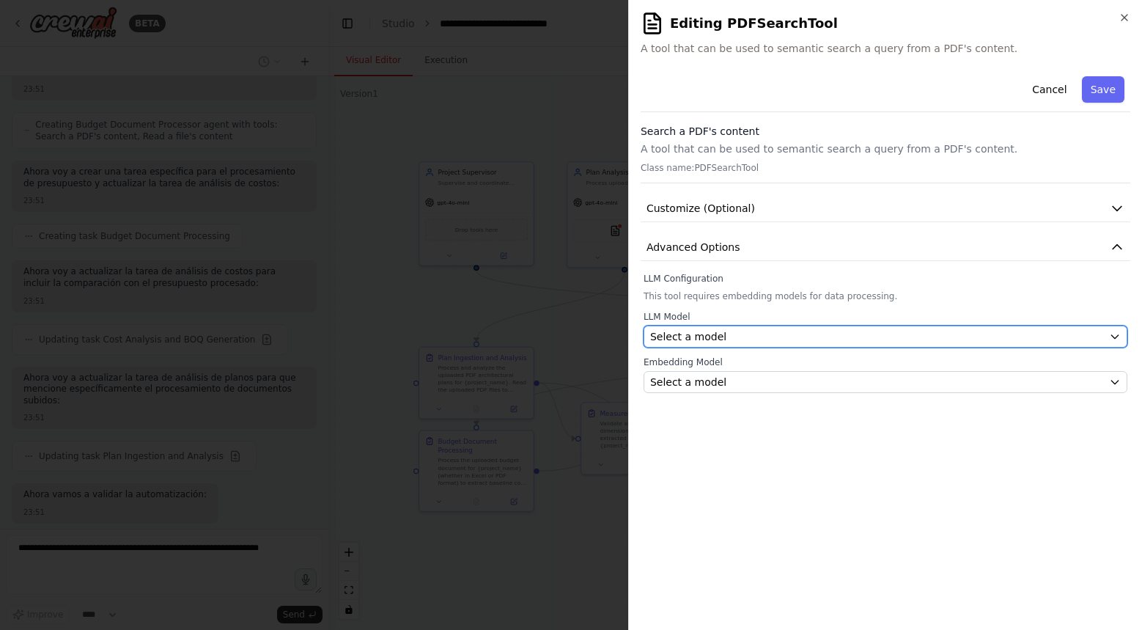
click at [1080, 336] on div "Select a model" at bounding box center [876, 336] width 453 height 15
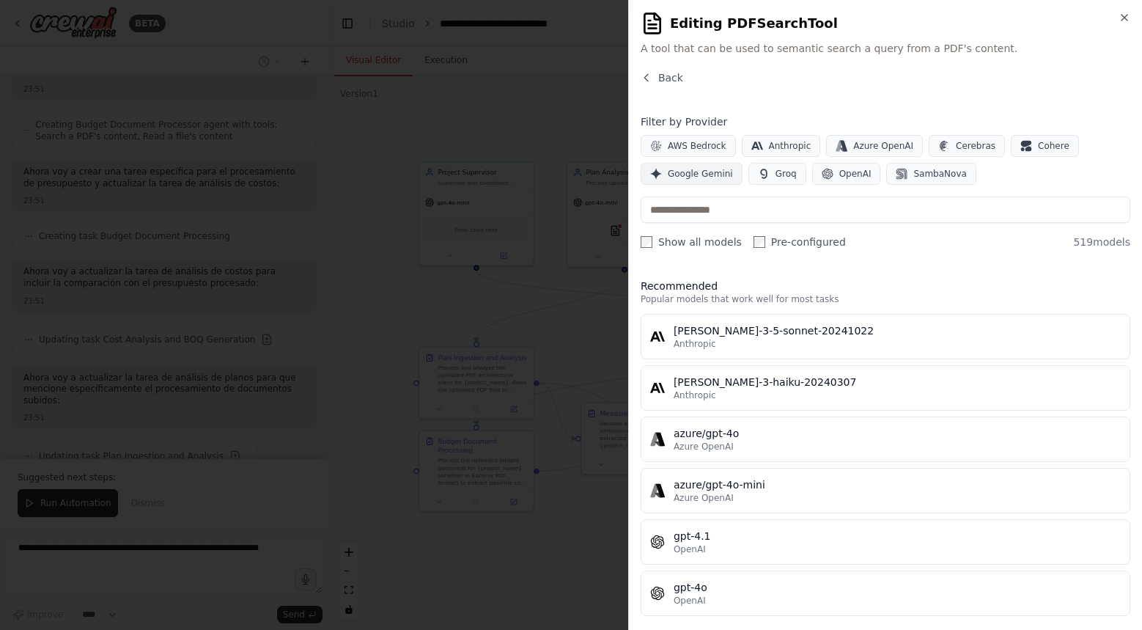
click at [712, 175] on span "Google Gemini" at bounding box center [700, 174] width 65 height 12
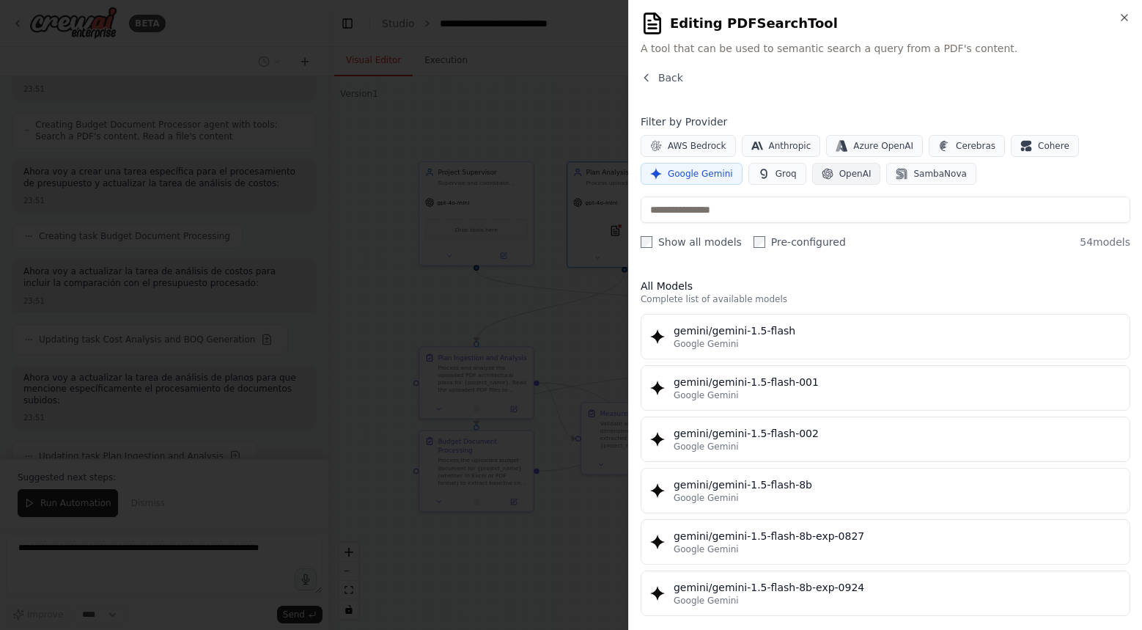
click at [847, 171] on span "OpenAI" at bounding box center [856, 174] width 32 height 12
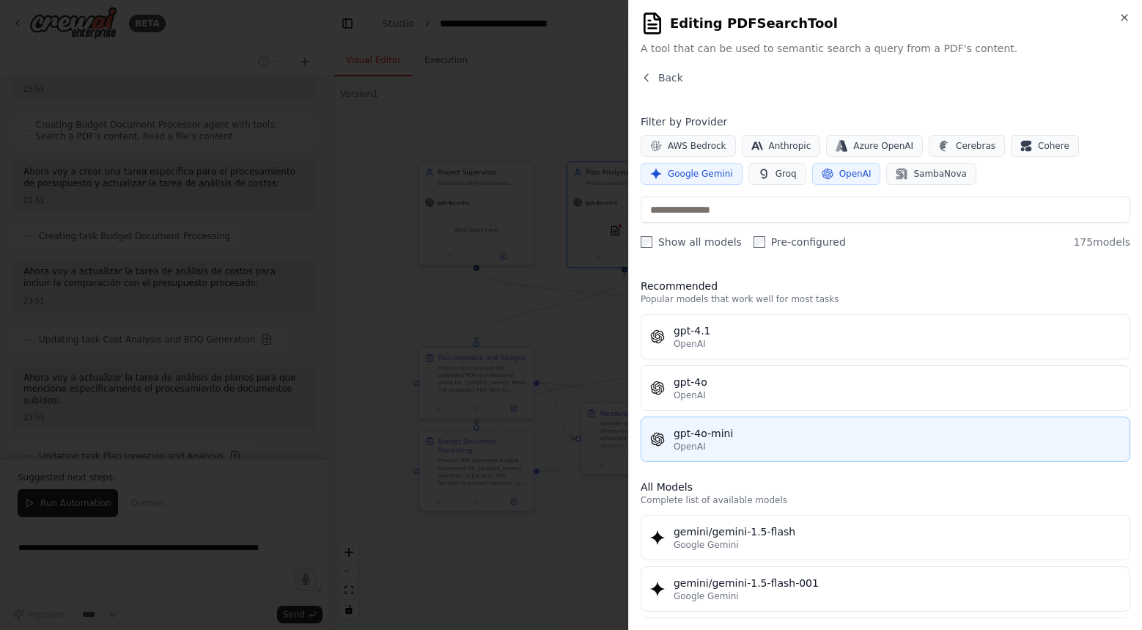
click at [776, 432] on div "gpt-4o-mini" at bounding box center [897, 433] width 447 height 15
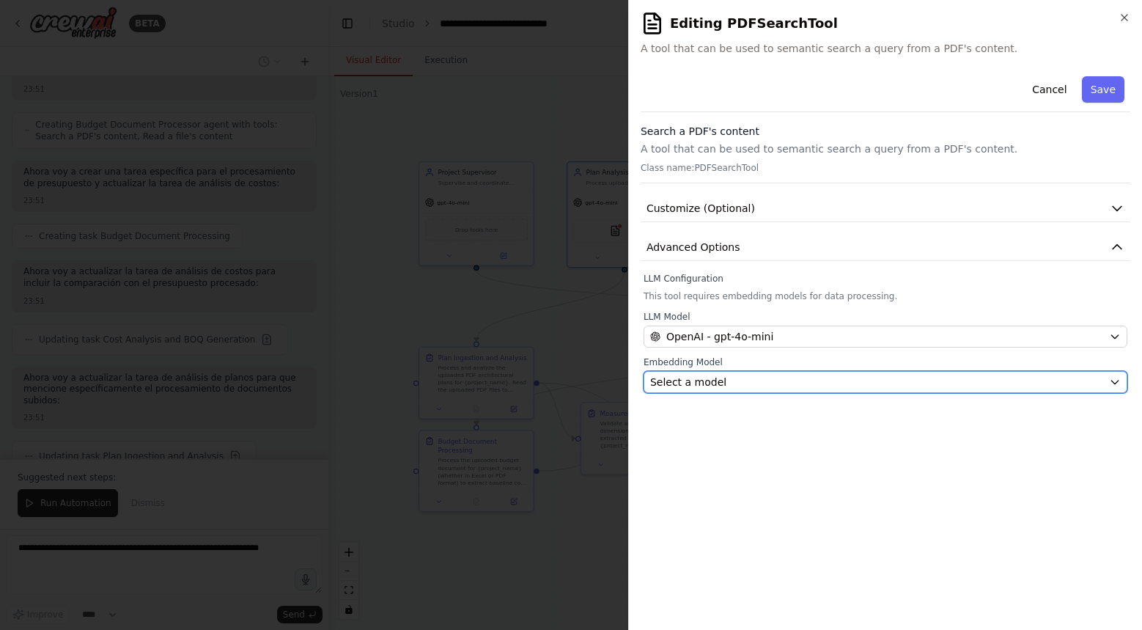
click at [850, 374] on button "Select a model" at bounding box center [886, 382] width 484 height 22
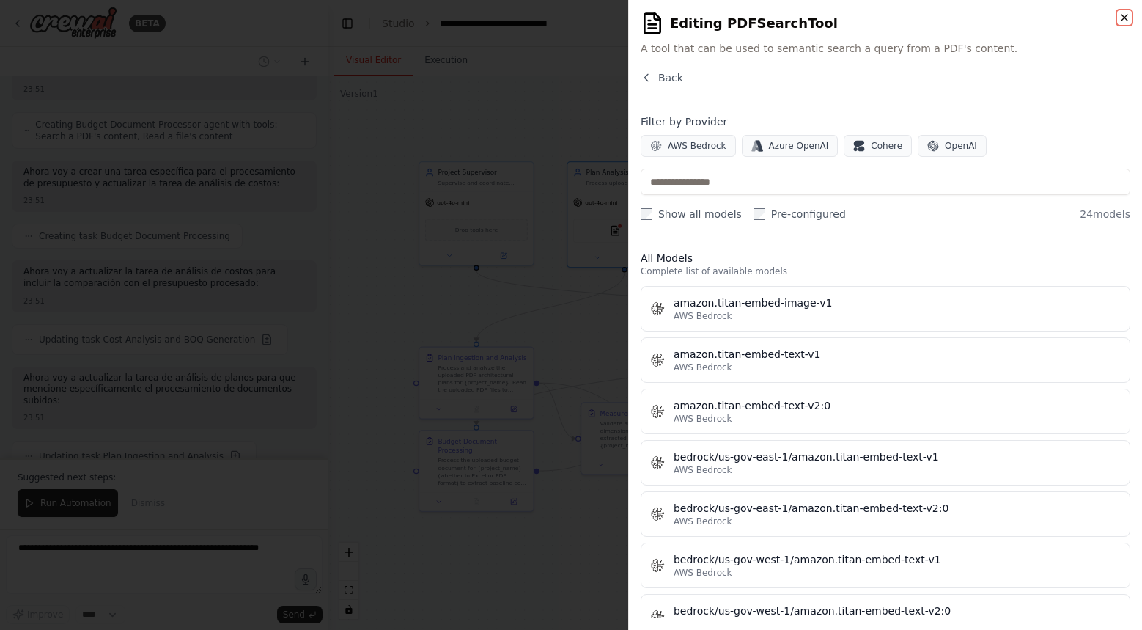
click at [1124, 19] on icon "button" at bounding box center [1125, 18] width 12 height 12
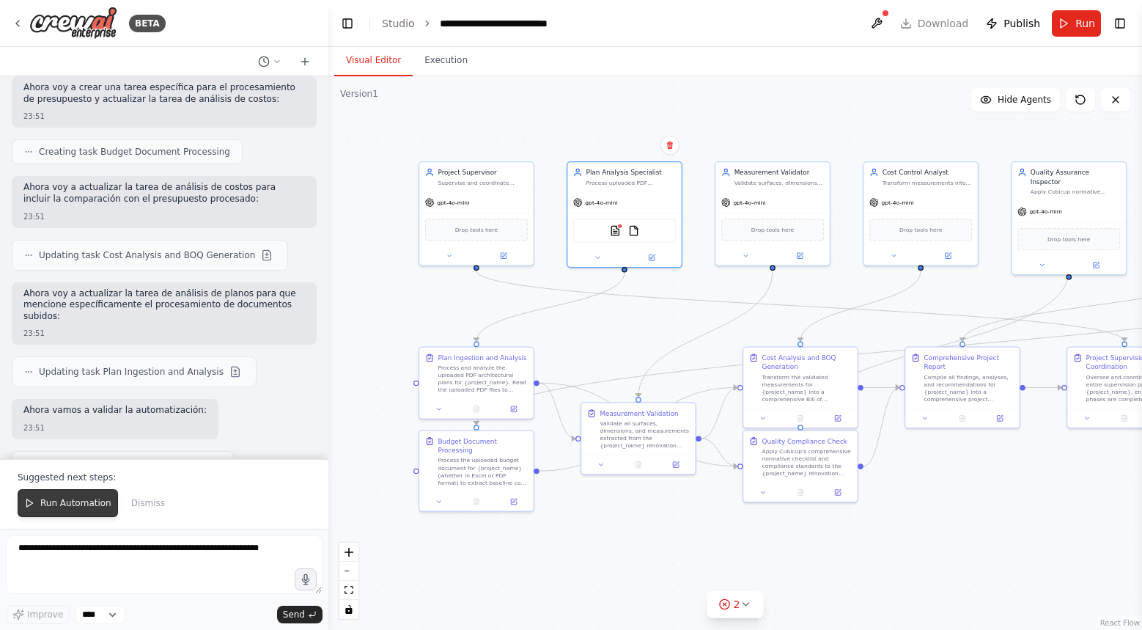
click at [80, 508] on span "Run Automation" at bounding box center [75, 503] width 71 height 12
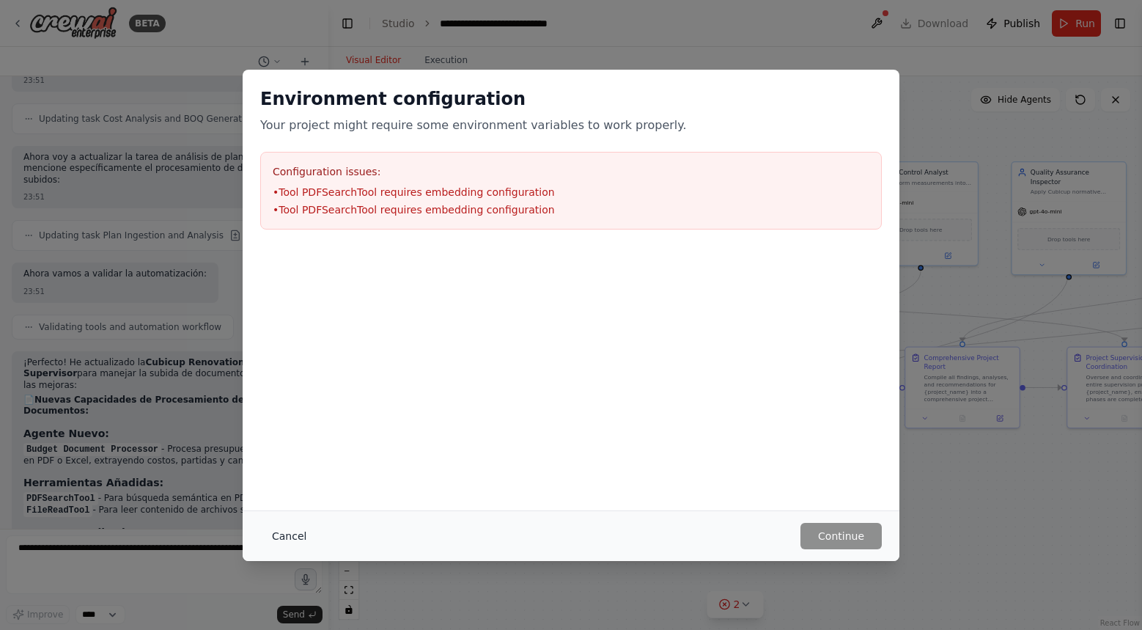
click at [292, 529] on button "Cancel" at bounding box center [289, 536] width 58 height 26
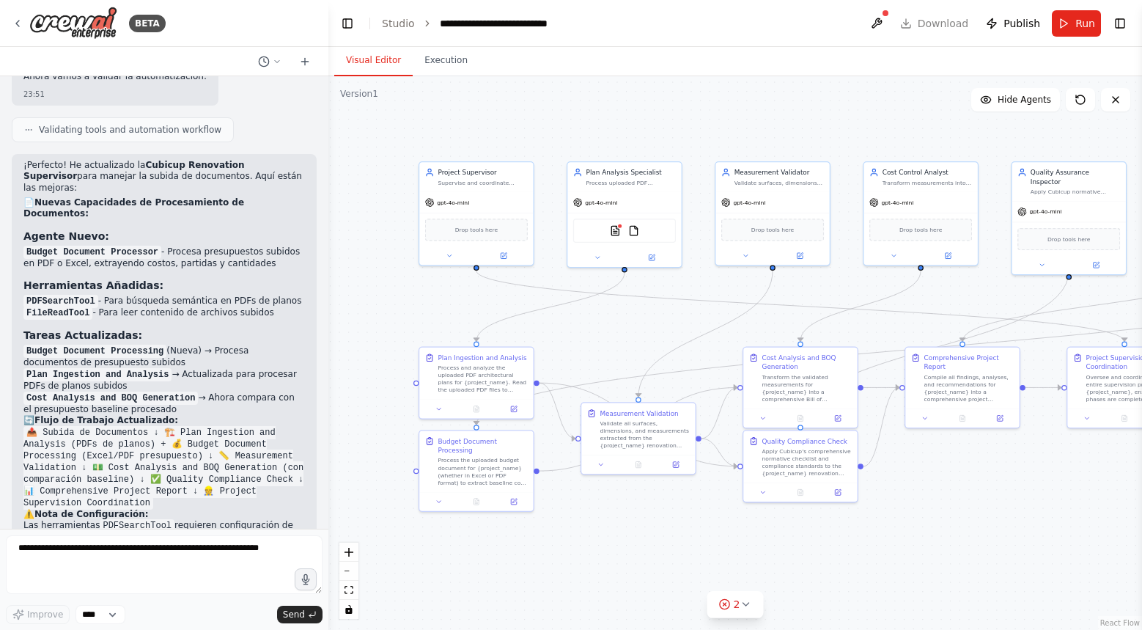
scroll to position [4238, 0]
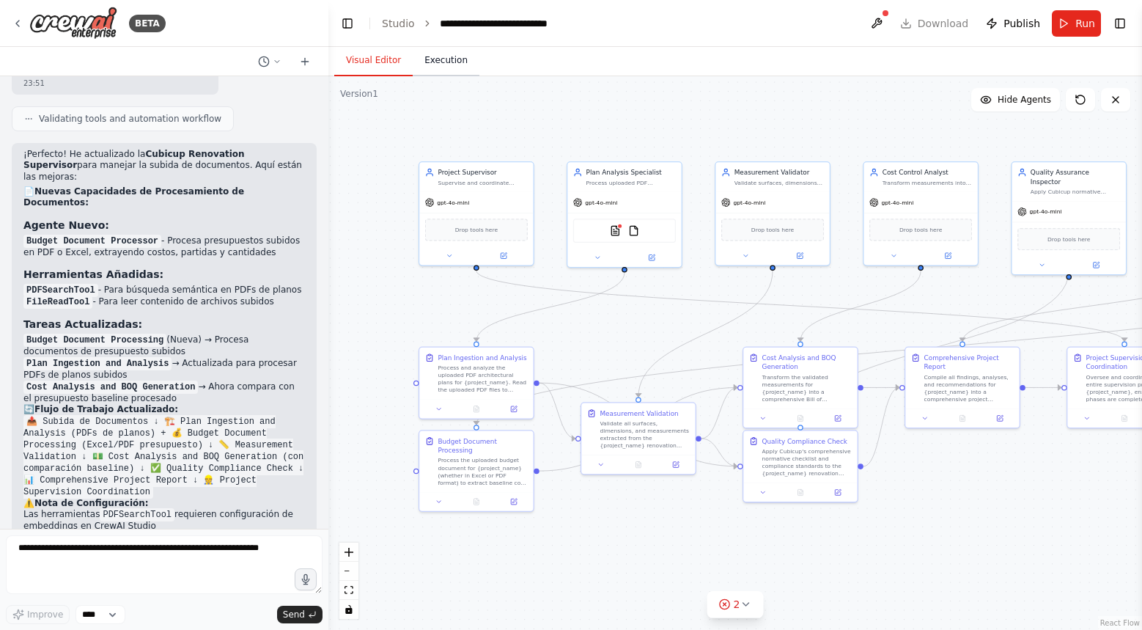
click at [462, 63] on button "Execution" at bounding box center [446, 60] width 67 height 31
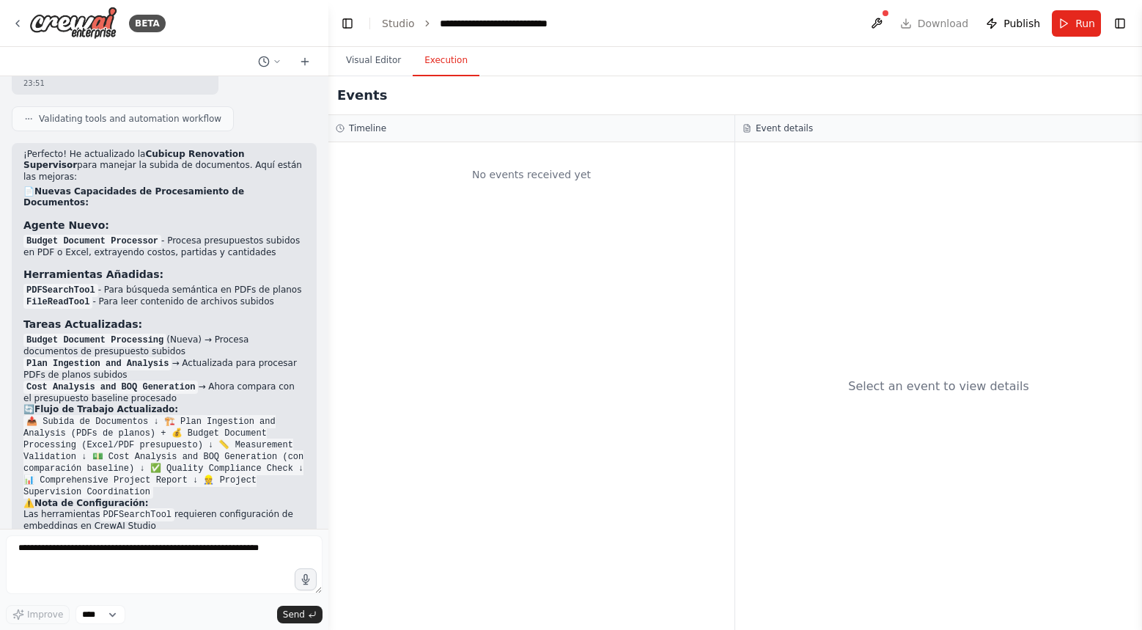
click at [788, 200] on div "Select an event to view details" at bounding box center [938, 386] width 407 height 488
click at [526, 160] on div "No events received yet" at bounding box center [532, 175] width 392 height 50
click at [514, 183] on div "No events received yet" at bounding box center [532, 175] width 392 height 50
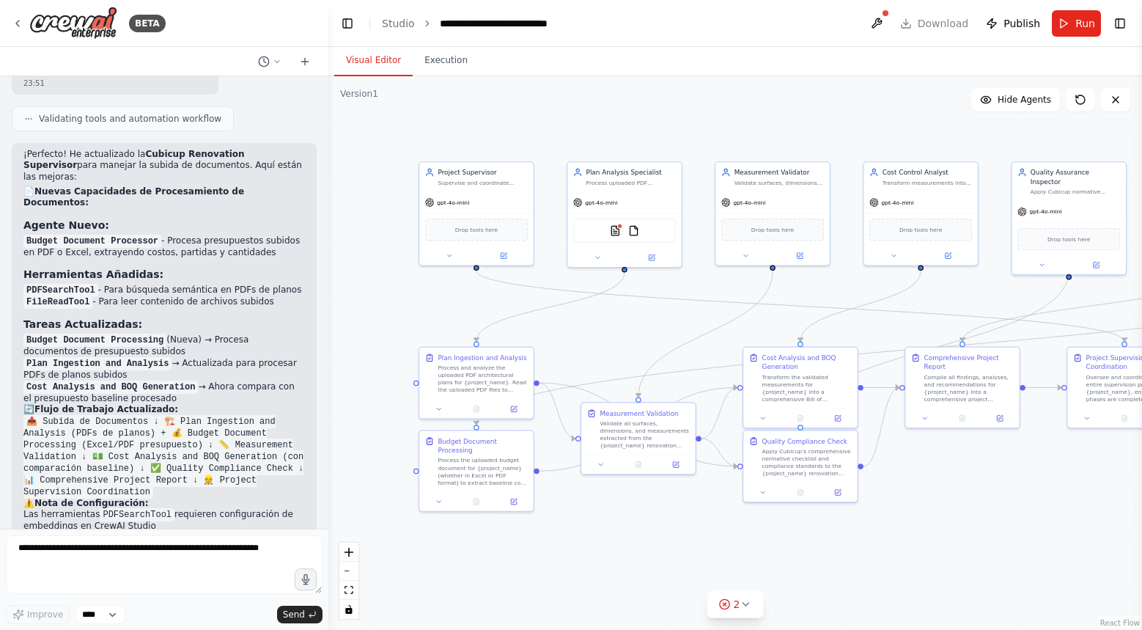
click at [359, 70] on button "Visual Editor" at bounding box center [373, 60] width 78 height 31
click at [1076, 21] on span "Run" at bounding box center [1086, 23] width 20 height 15
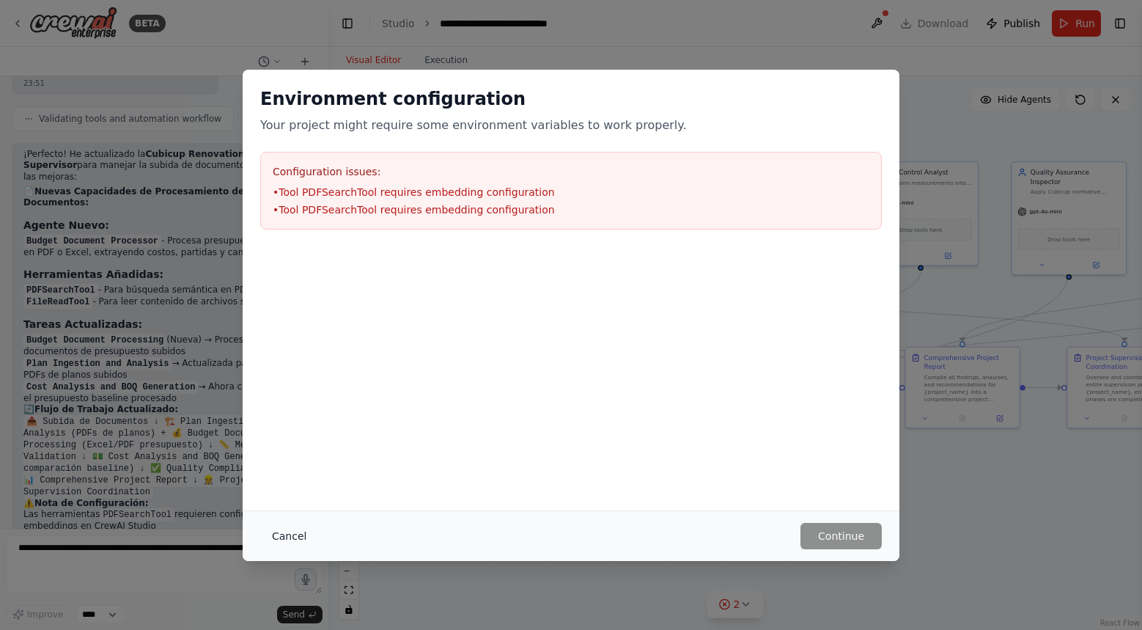
click at [291, 542] on button "Cancel" at bounding box center [289, 536] width 58 height 26
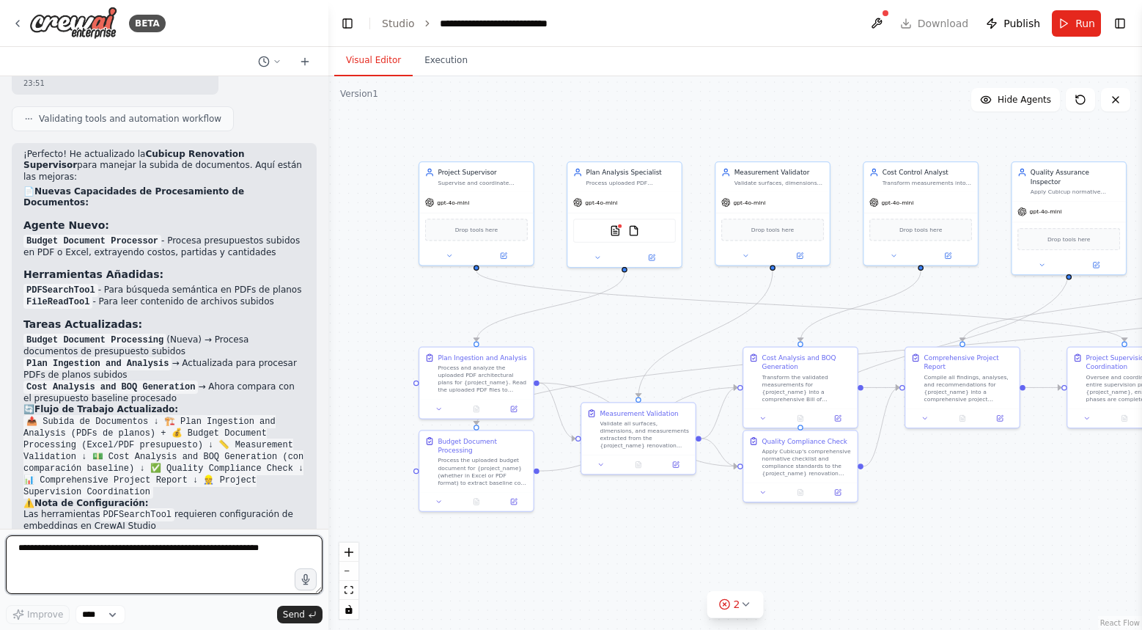
click at [169, 556] on textarea at bounding box center [164, 564] width 317 height 59
type textarea "**********"
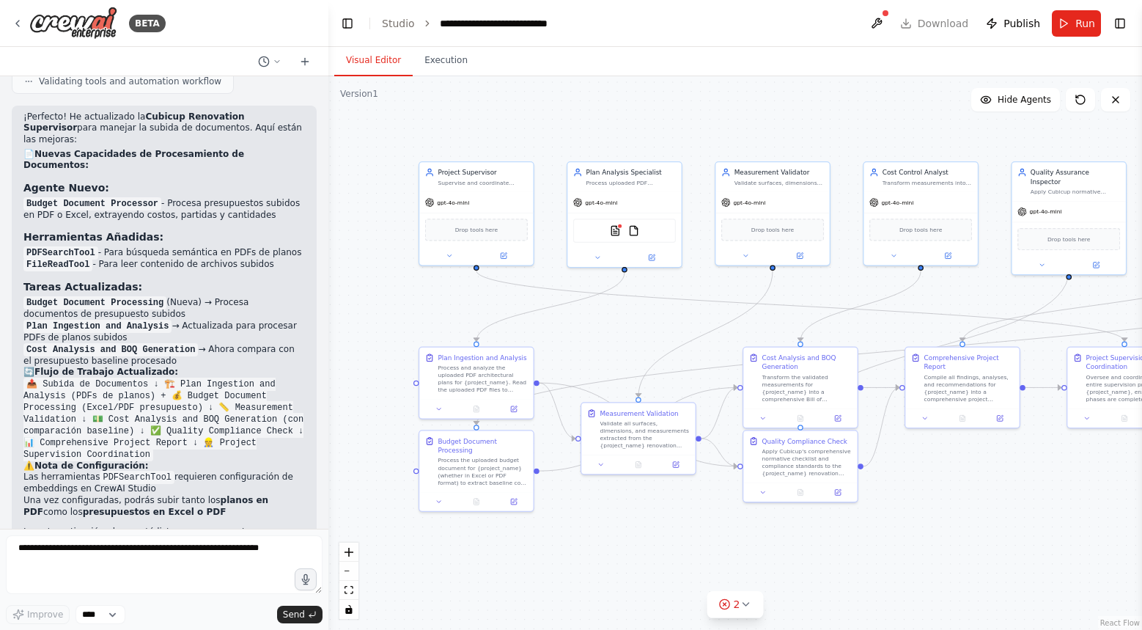
scroll to position [4328, 0]
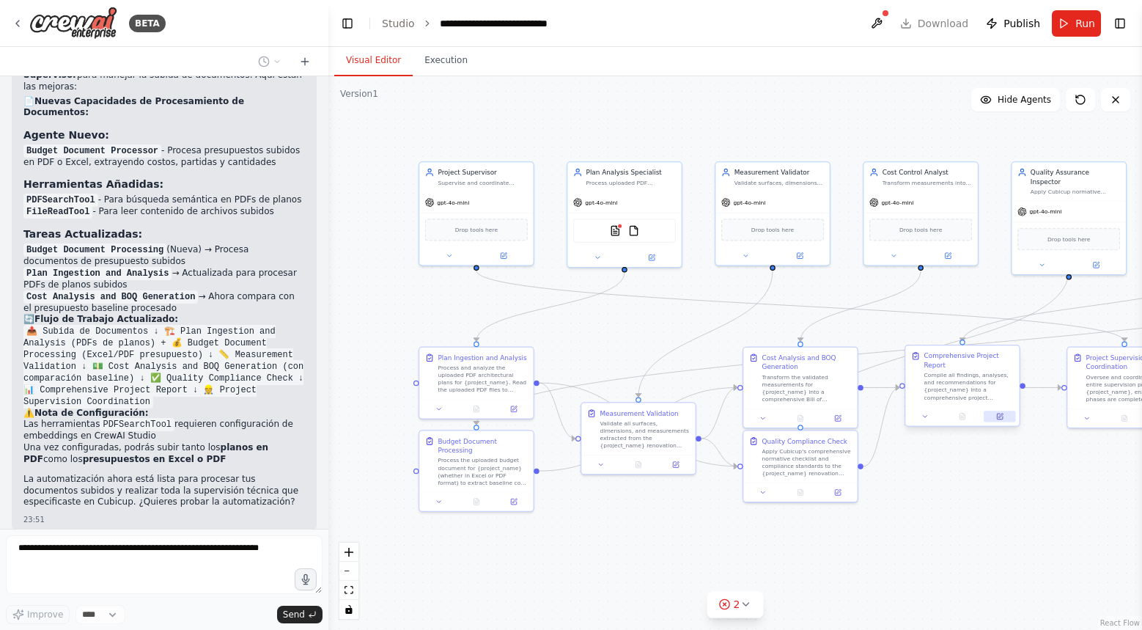
click at [1002, 416] on icon at bounding box center [1000, 417] width 6 height 6
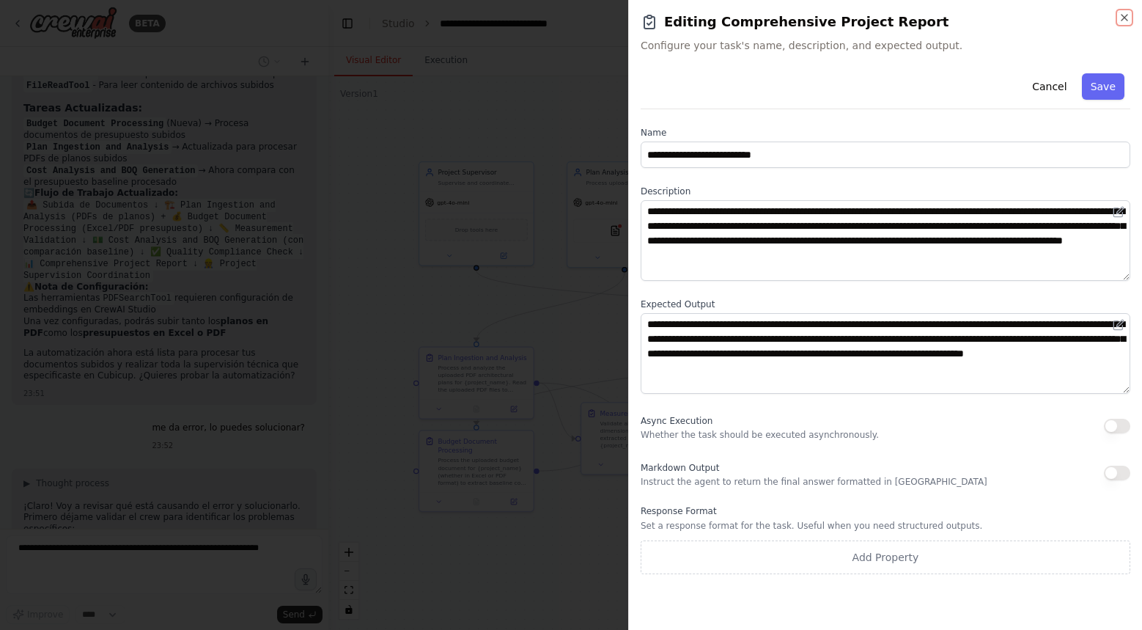
scroll to position [4466, 0]
click at [1121, 474] on button "button" at bounding box center [1117, 473] width 26 height 15
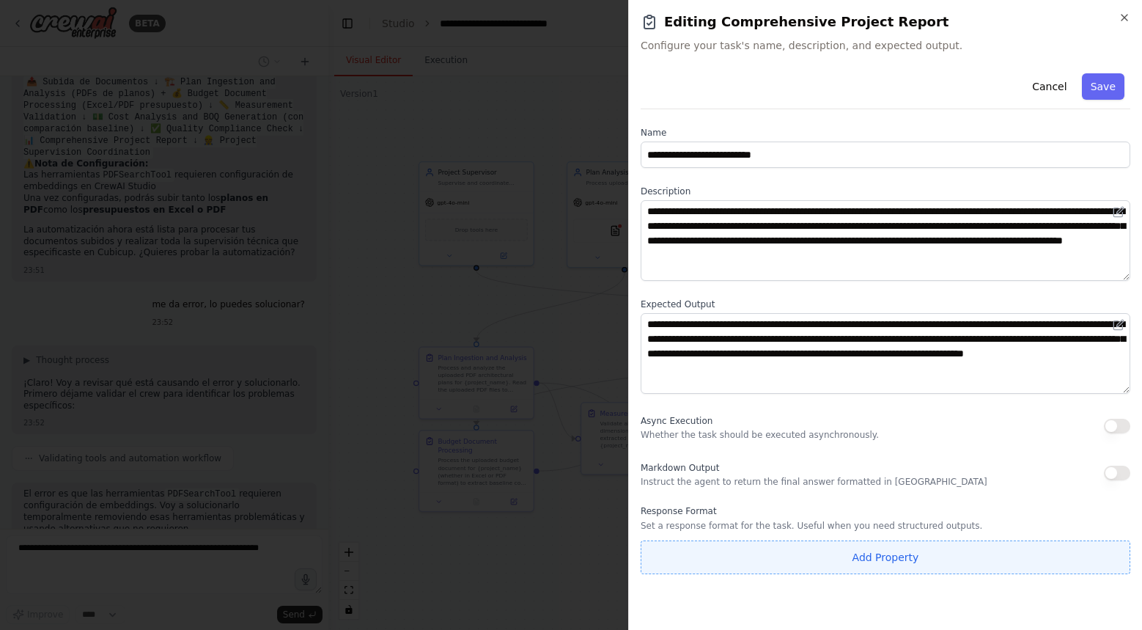
scroll to position [4589, 0]
click at [947, 553] on button "Add Property" at bounding box center [886, 557] width 490 height 34
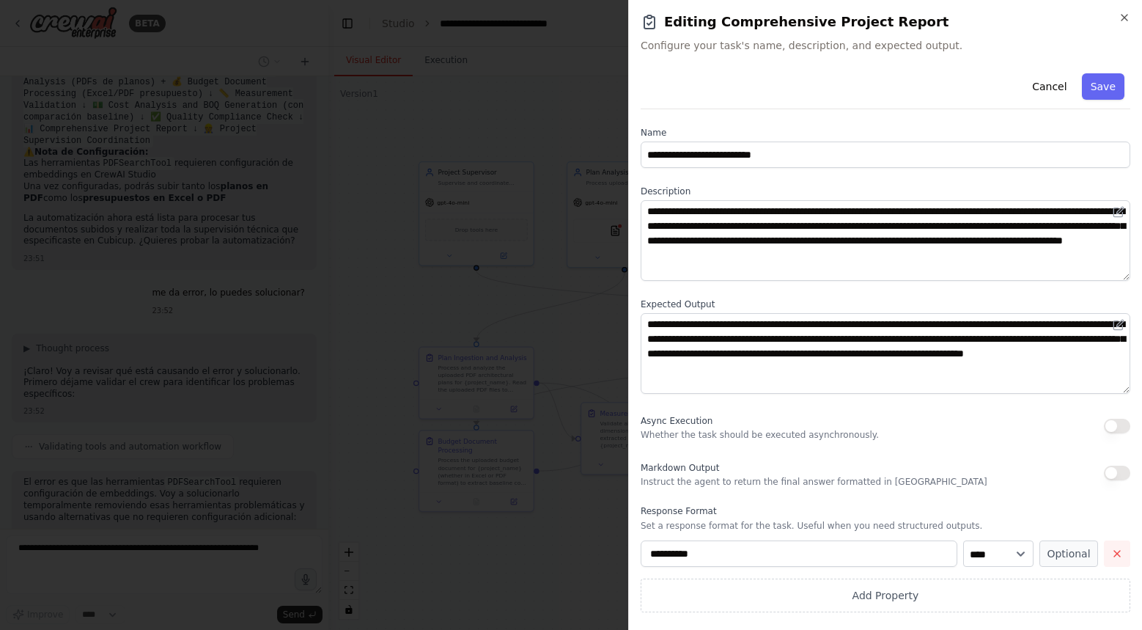
click at [1128, 550] on button "button" at bounding box center [1117, 553] width 26 height 26
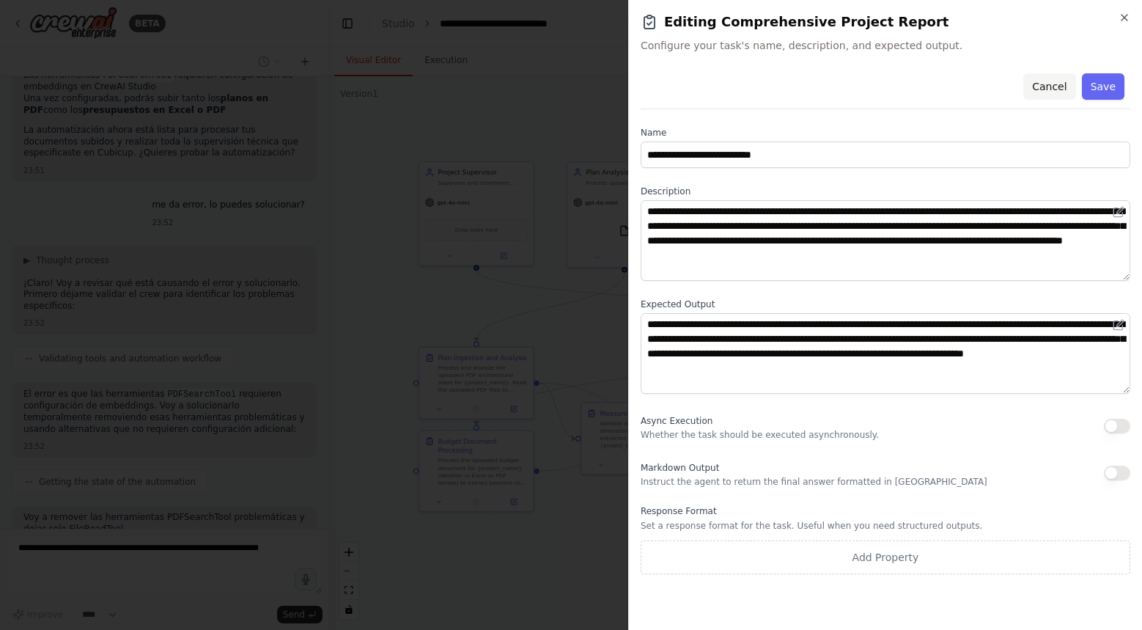
scroll to position [4689, 0]
click at [1062, 84] on button "Cancel" at bounding box center [1050, 86] width 52 height 26
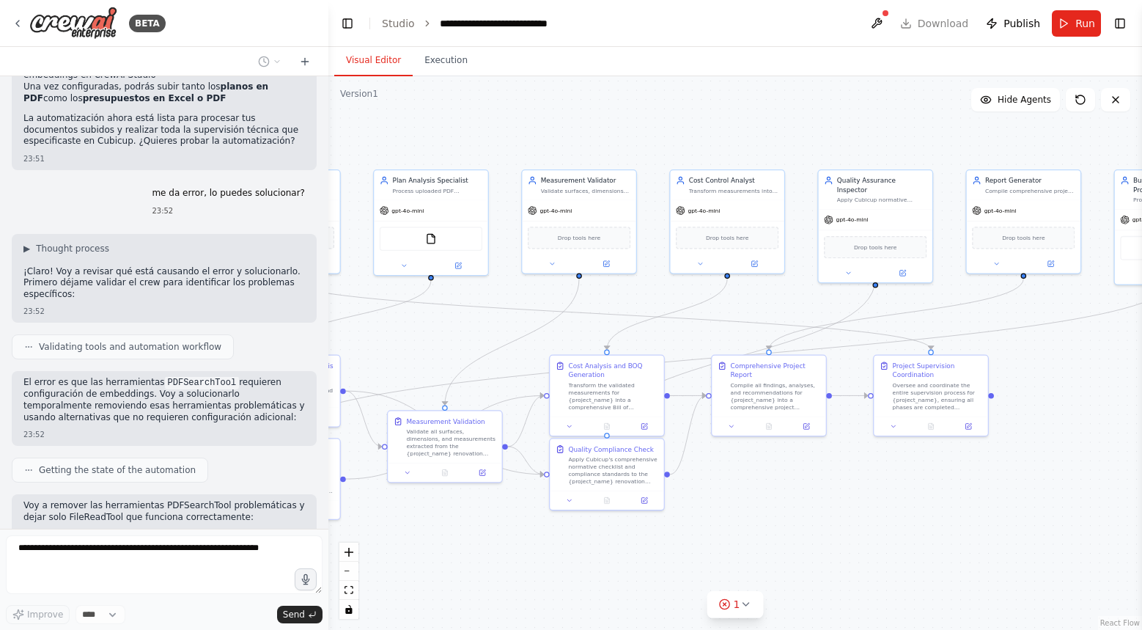
scroll to position [4726, 0]
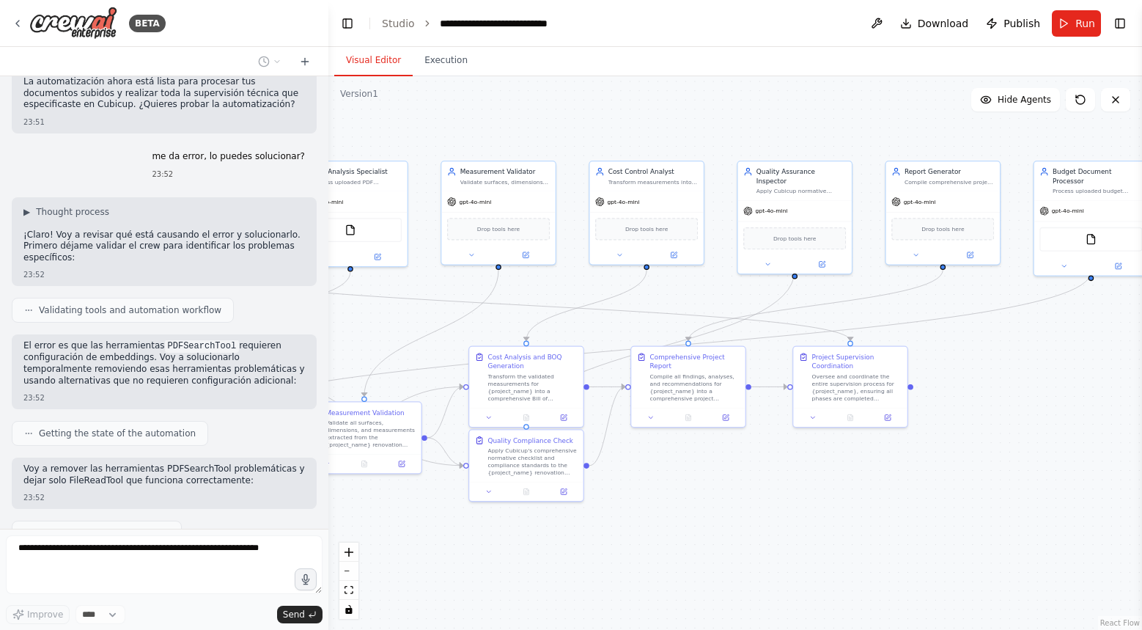
drag, startPoint x: 974, startPoint y: 489, endPoint x: 700, endPoint y: 489, distance: 274.2
click at [700, 488] on div ".deletable-edge-delete-btn { width: 20px; height: 20px; border: 0px solid #ffff…" at bounding box center [735, 353] width 814 height 554
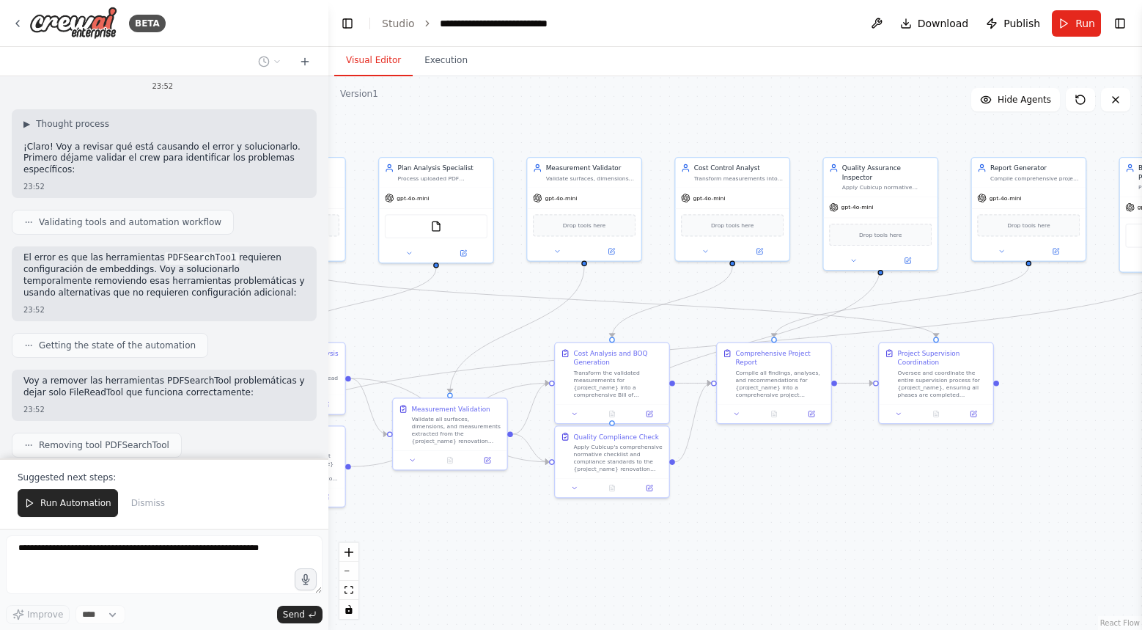
drag, startPoint x: 1047, startPoint y: 360, endPoint x: 1154, endPoint y: 343, distance: 108.4
click at [1142, 343] on html "BETA deep_agent: "Cubicup Supervisor Reformas" description: > Orquestador de su…" at bounding box center [571, 315] width 1142 height 630
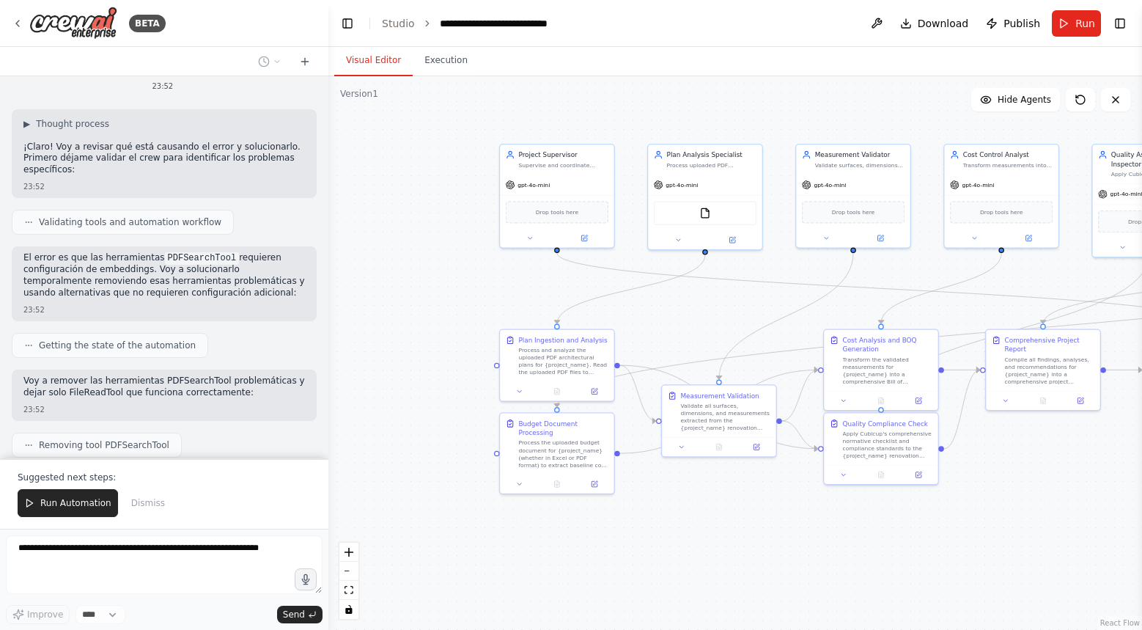
drag, startPoint x: 928, startPoint y: 507, endPoint x: 1175, endPoint y: 507, distance: 247.8
click at [1142, 507] on html "BETA deep_agent: "Cubicup Supervisor Reformas" description: > Orquestador de su…" at bounding box center [571, 315] width 1142 height 630
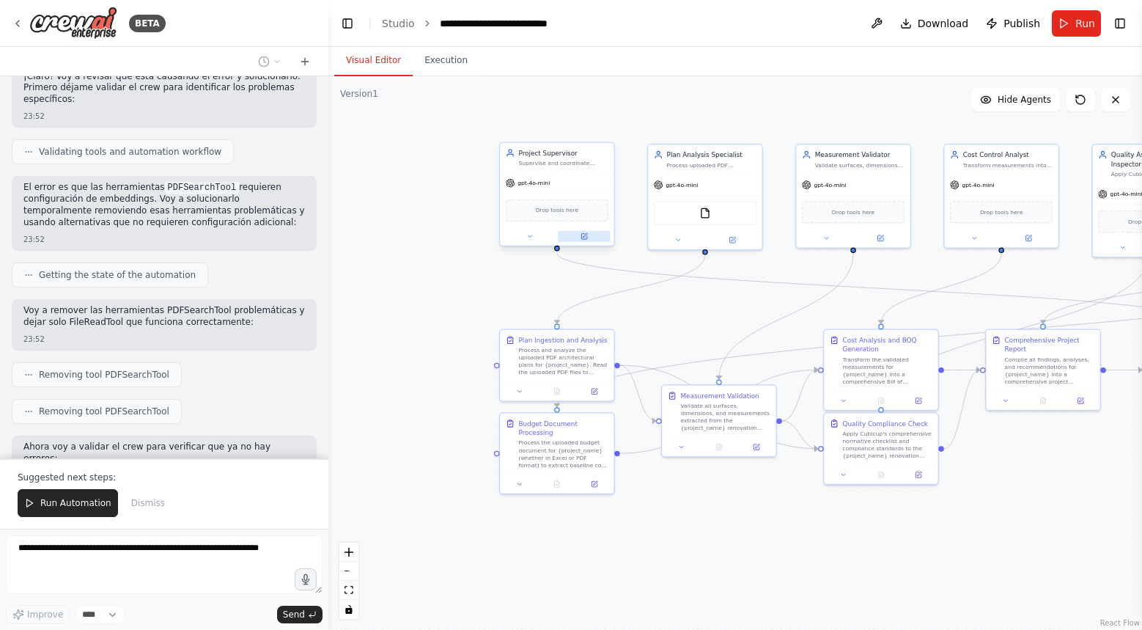
click at [582, 236] on icon at bounding box center [584, 236] width 6 height 6
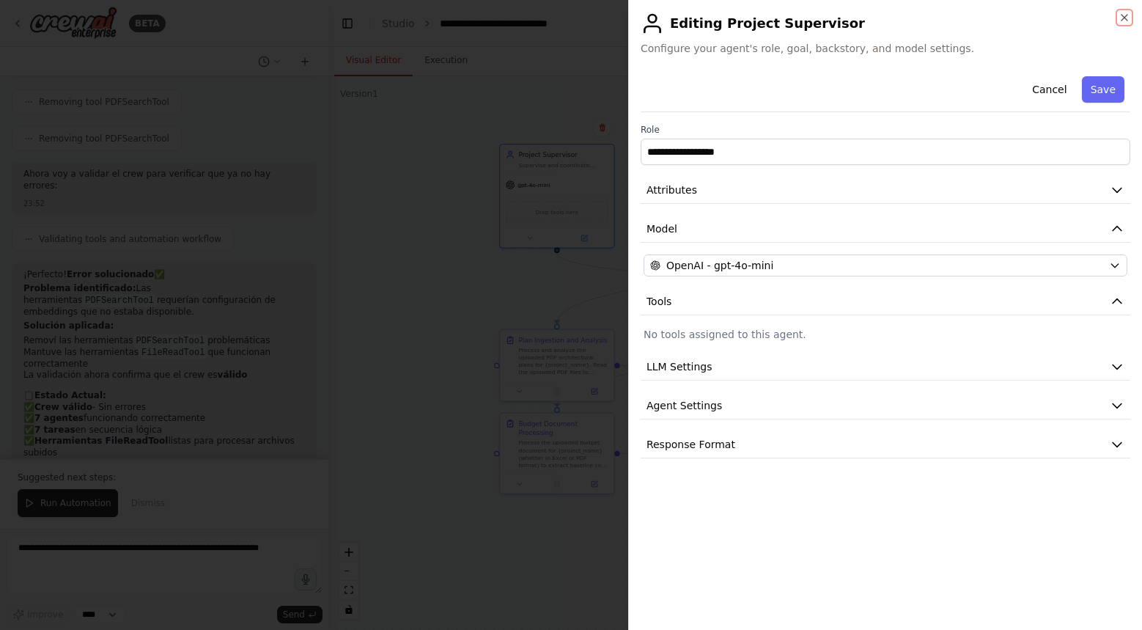
scroll to position [5169, 0]
click at [1045, 87] on button "Cancel" at bounding box center [1050, 89] width 52 height 26
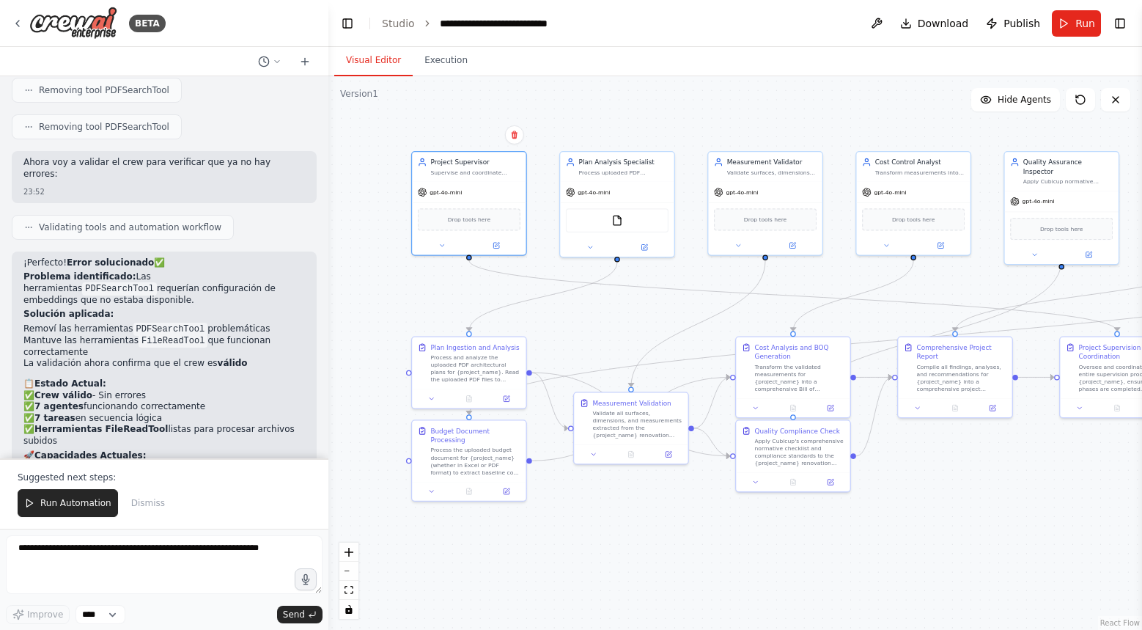
drag, startPoint x: 428, startPoint y: 276, endPoint x: 340, endPoint y: 284, distance: 88.4
click at [340, 284] on div ".deletable-edge-delete-btn { width: 20px; height: 20px; border: 0px solid #ffff…" at bounding box center [735, 353] width 814 height 554
click at [84, 502] on span "Run Automation" at bounding box center [75, 503] width 71 height 12
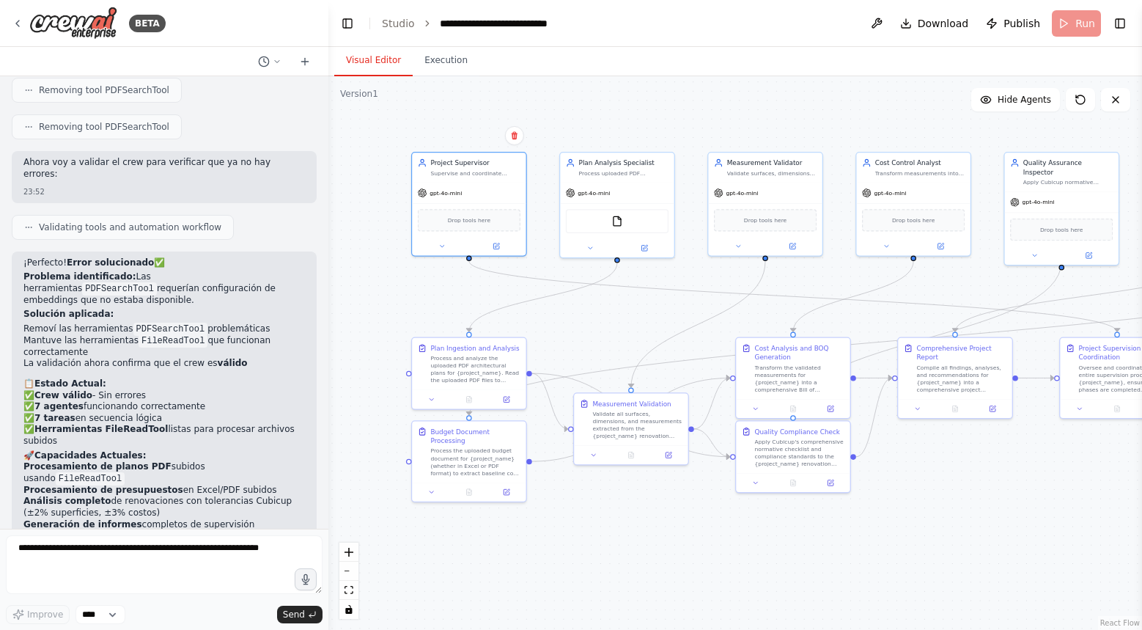
scroll to position [5098, 0]
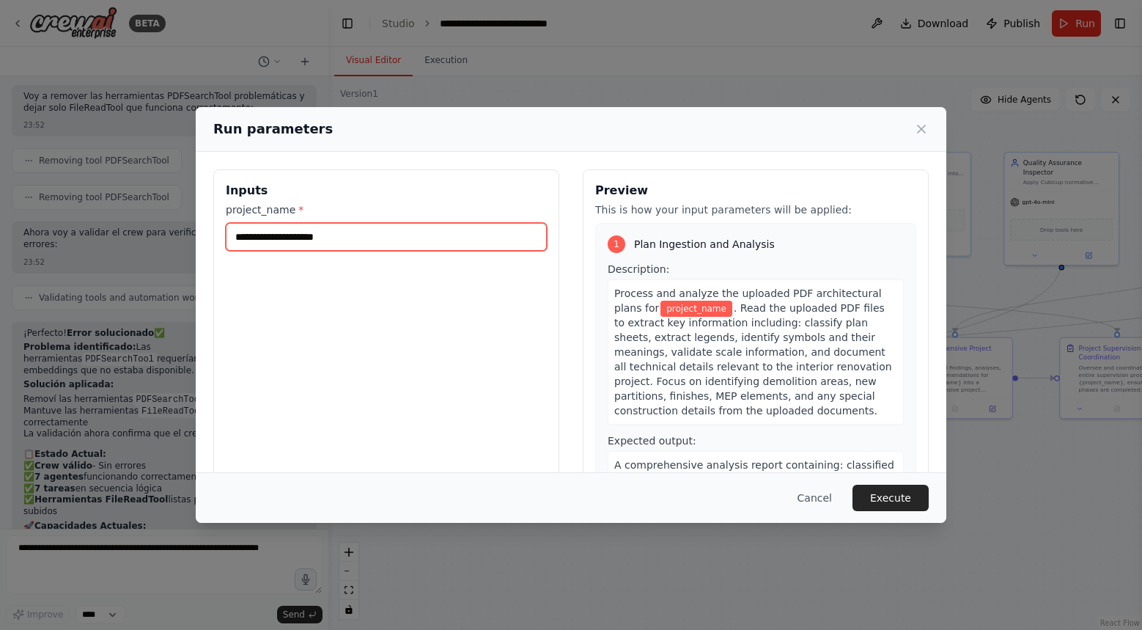
click at [371, 243] on input "project_name *" at bounding box center [386, 237] width 321 height 28
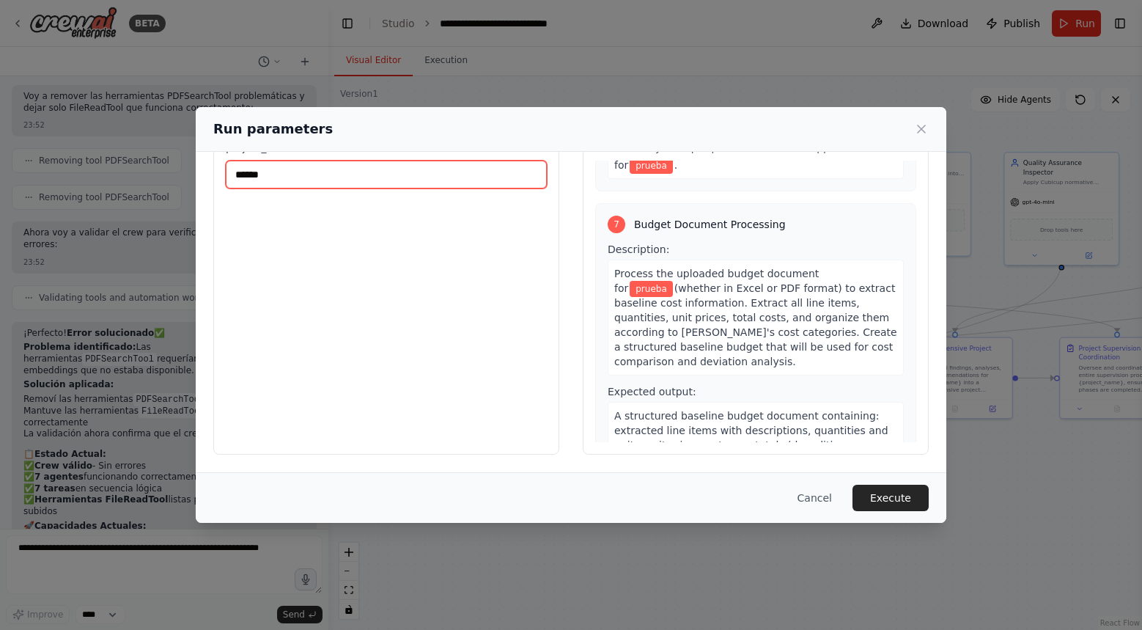
scroll to position [0, 0]
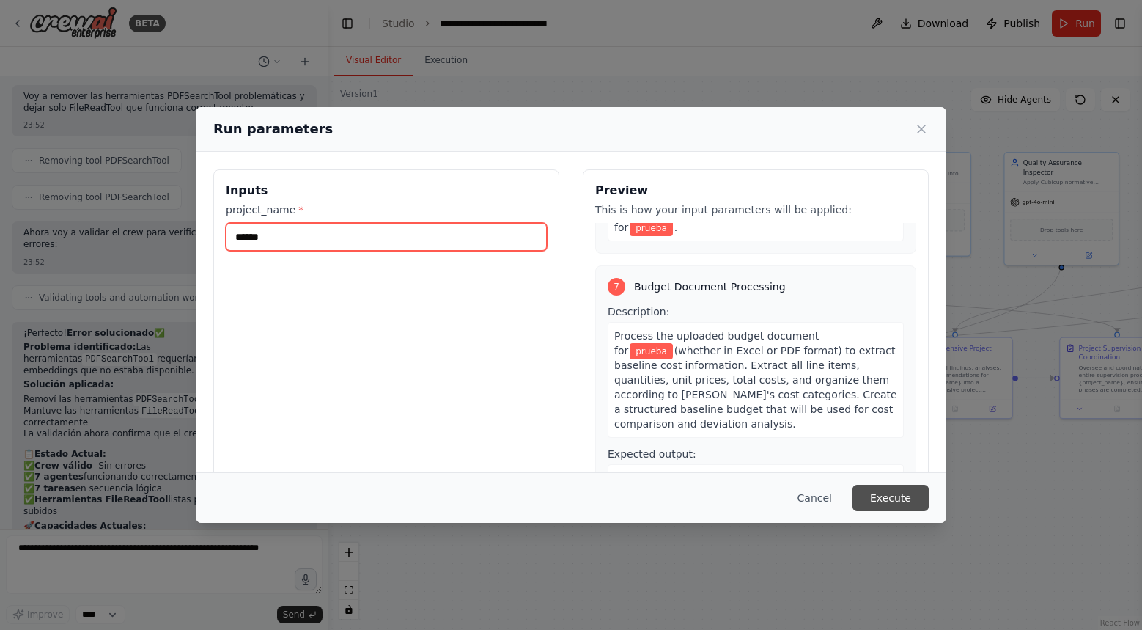
type input "******"
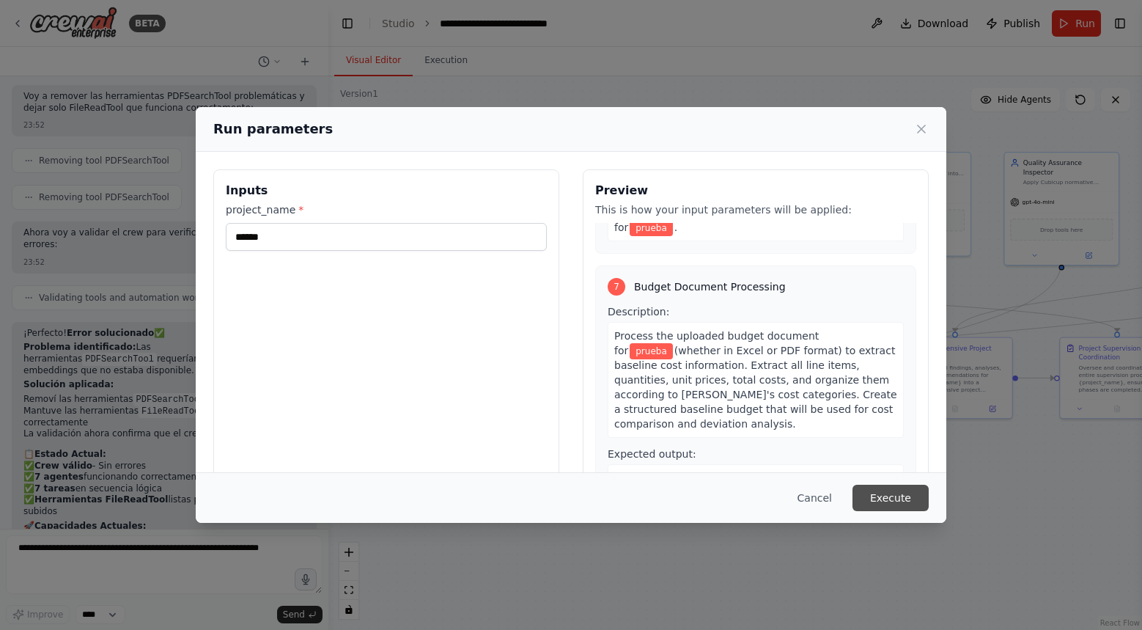
click at [872, 494] on button "Execute" at bounding box center [891, 498] width 76 height 26
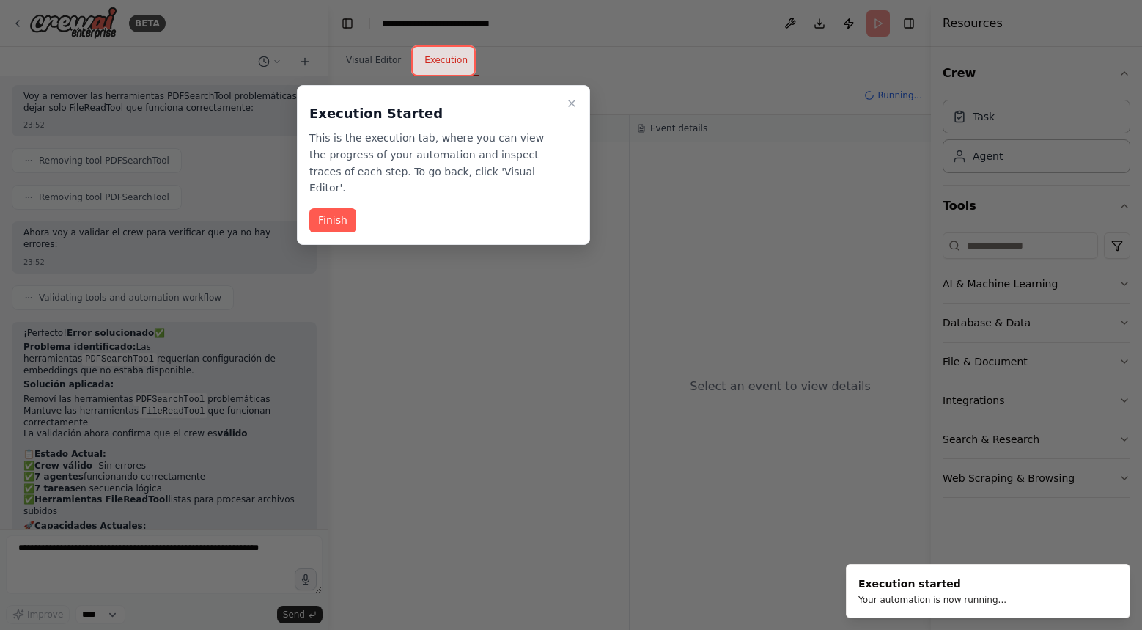
click at [301, 197] on div "Execution Started This is the execution tab, where you can view the progress of…" at bounding box center [443, 165] width 293 height 160
click at [329, 208] on button "Finish" at bounding box center [332, 220] width 47 height 24
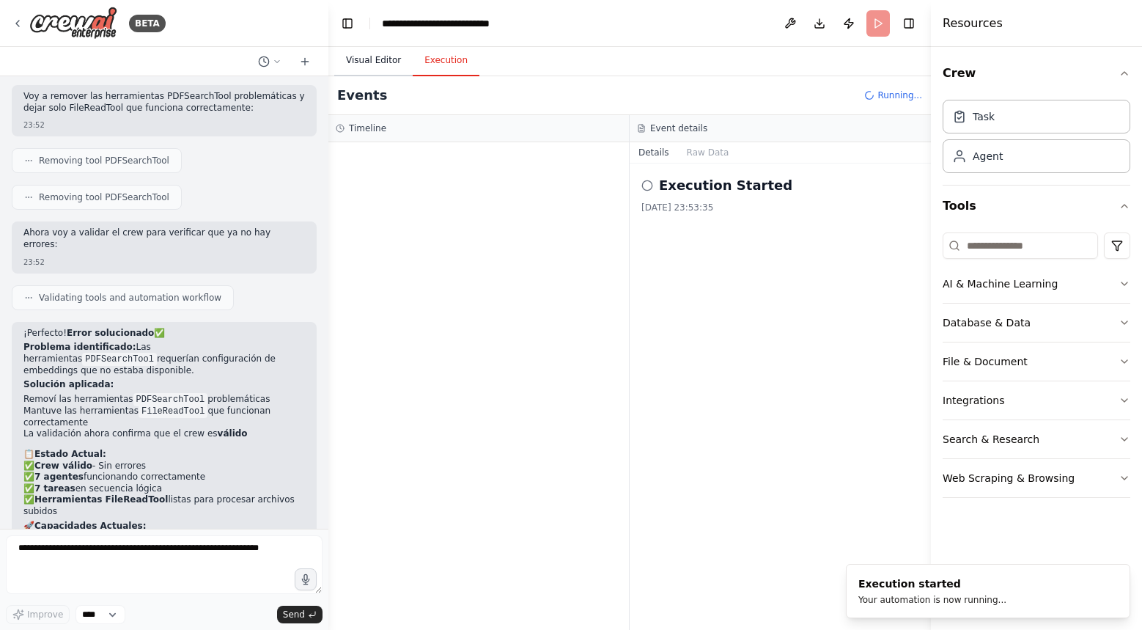
click at [376, 61] on button "Visual Editor" at bounding box center [373, 60] width 78 height 31
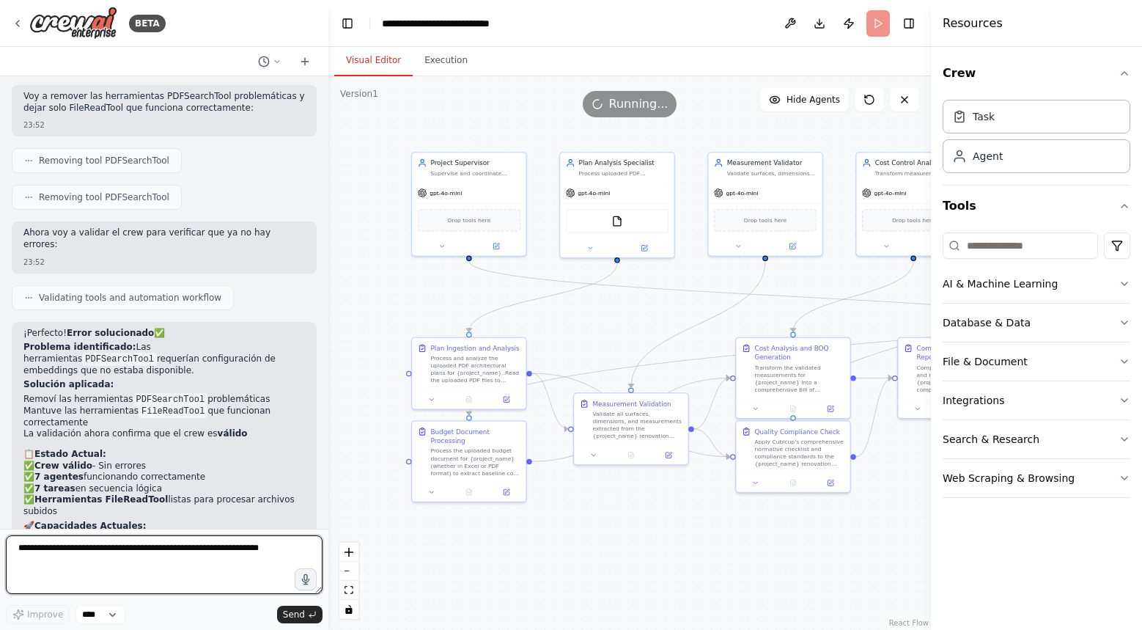
click at [174, 562] on textarea at bounding box center [164, 564] width 317 height 59
type textarea "**********"
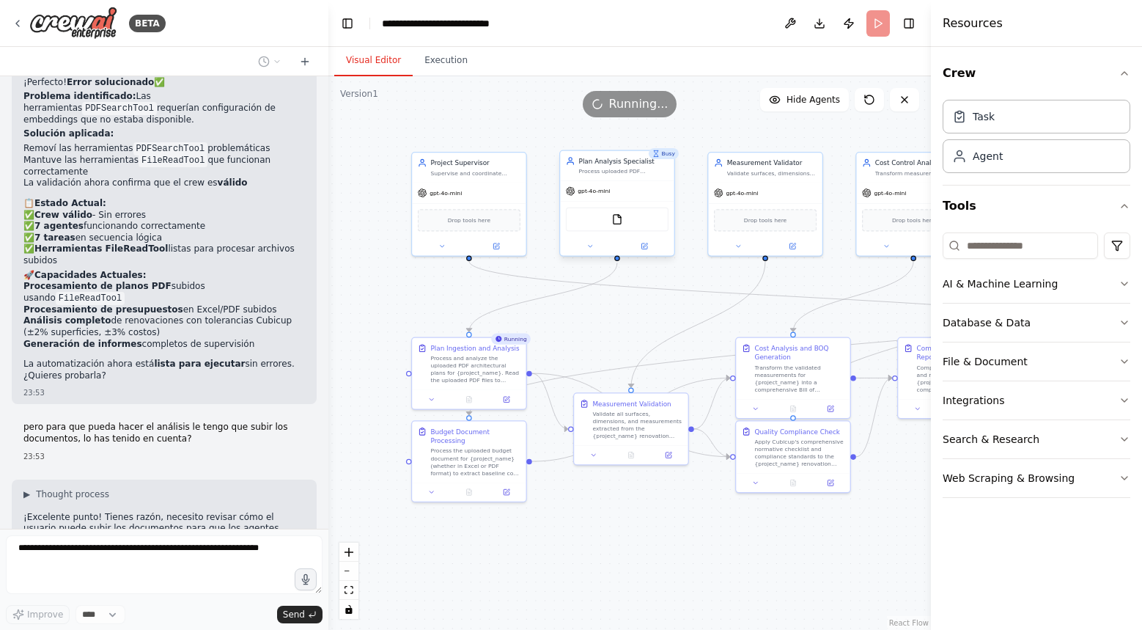
scroll to position [5386, 0]
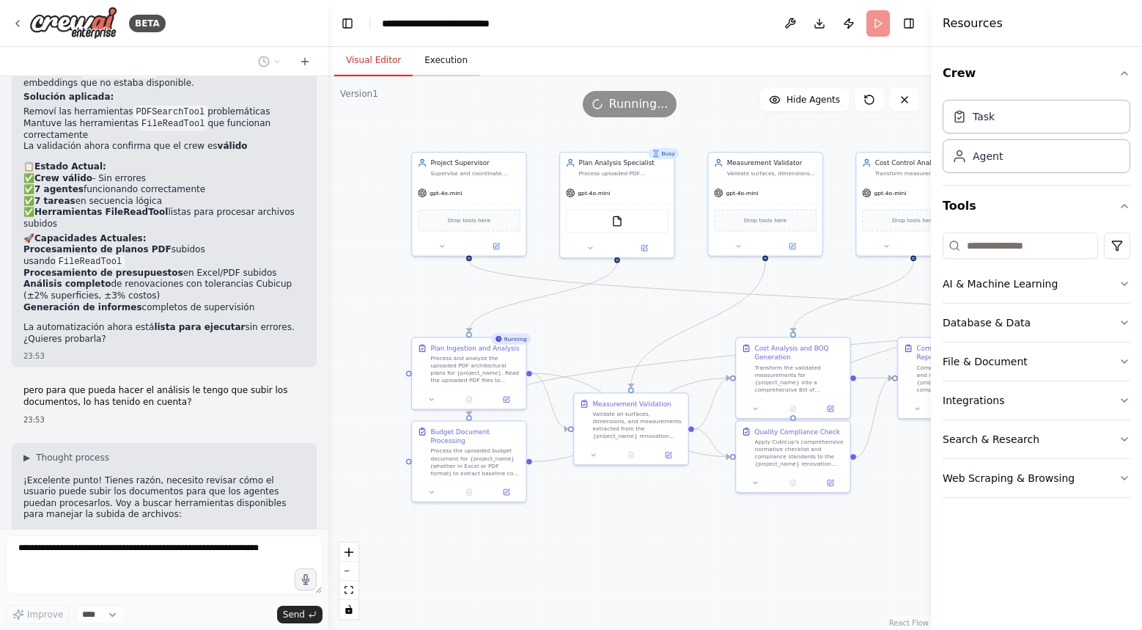
click at [464, 72] on button "Execution" at bounding box center [446, 60] width 67 height 31
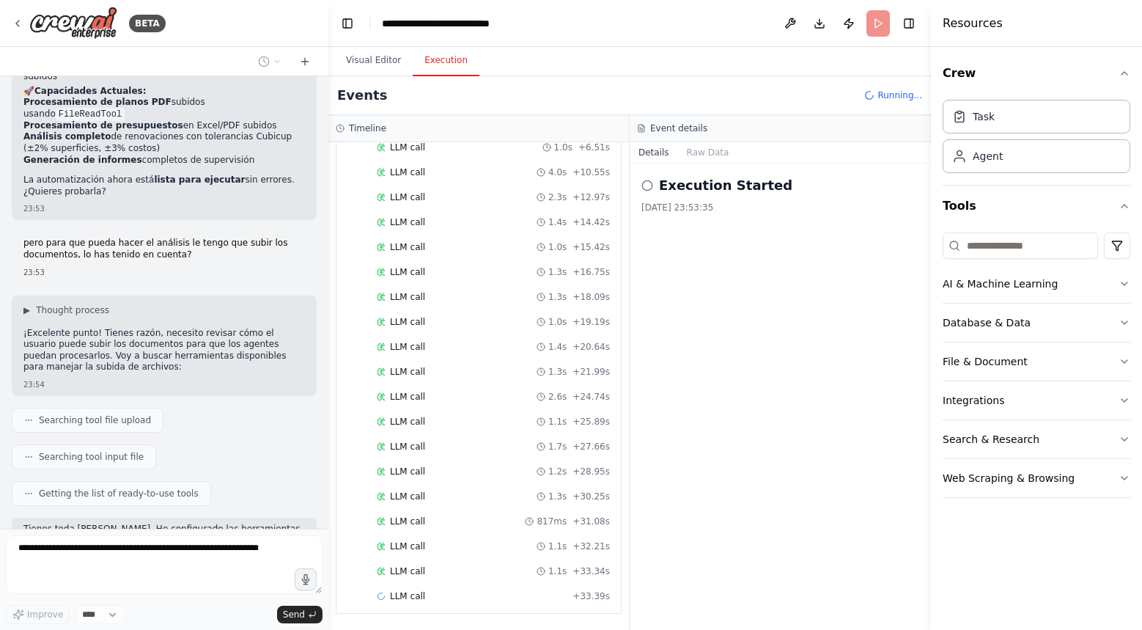
scroll to position [5559, 0]
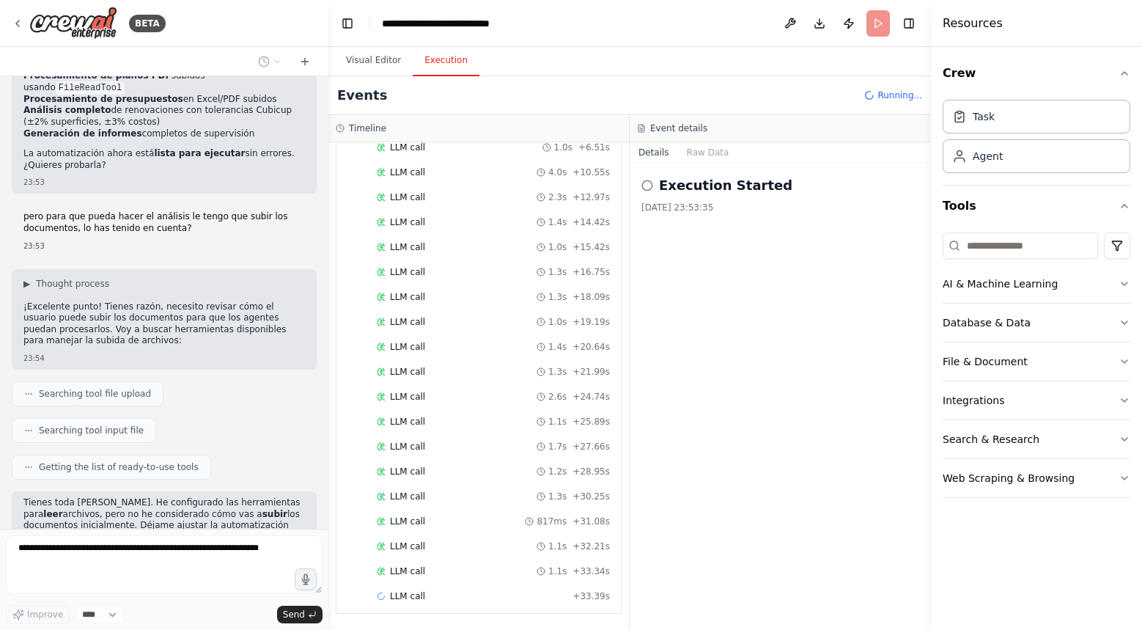
click at [881, 28] on header "**********" at bounding box center [629, 23] width 603 height 47
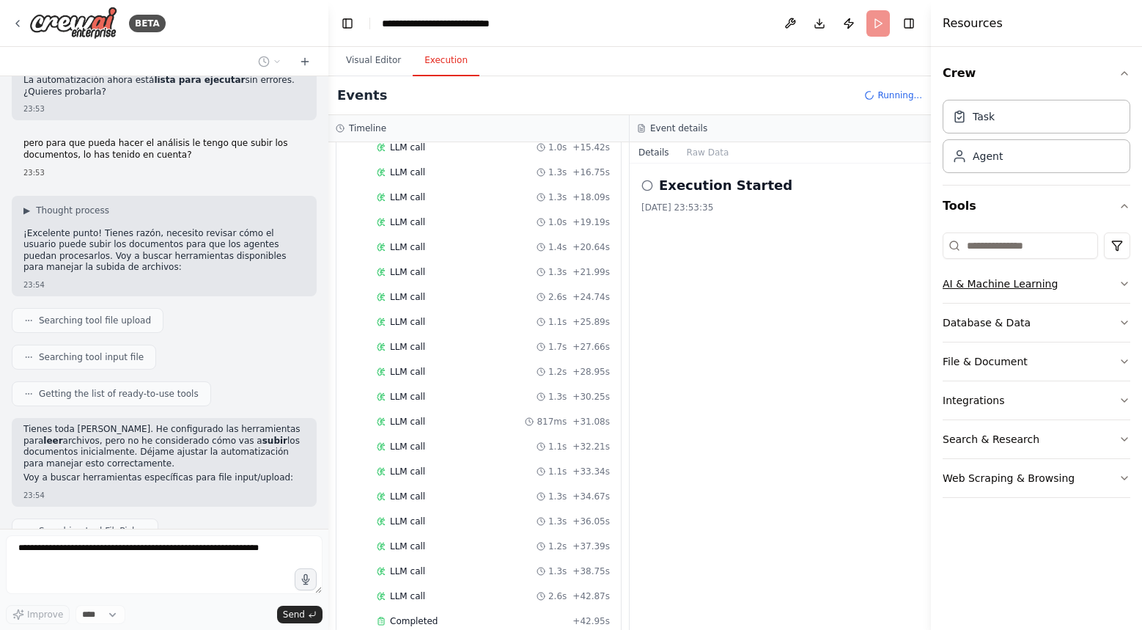
scroll to position [467, 0]
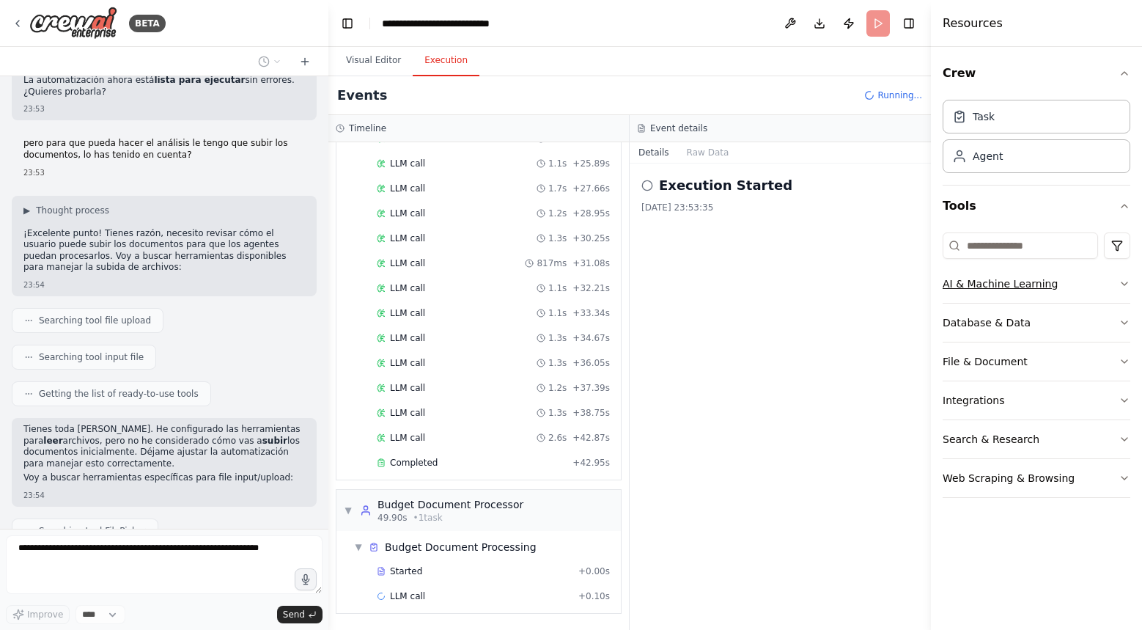
click at [1124, 282] on icon "button" at bounding box center [1125, 284] width 12 height 12
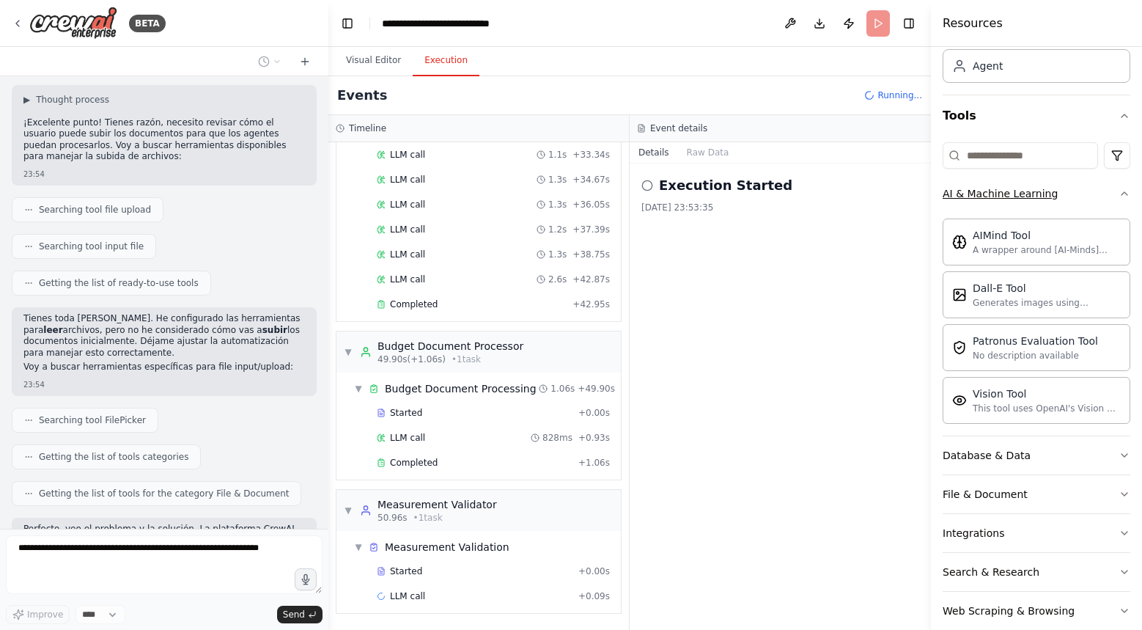
scroll to position [114, 0]
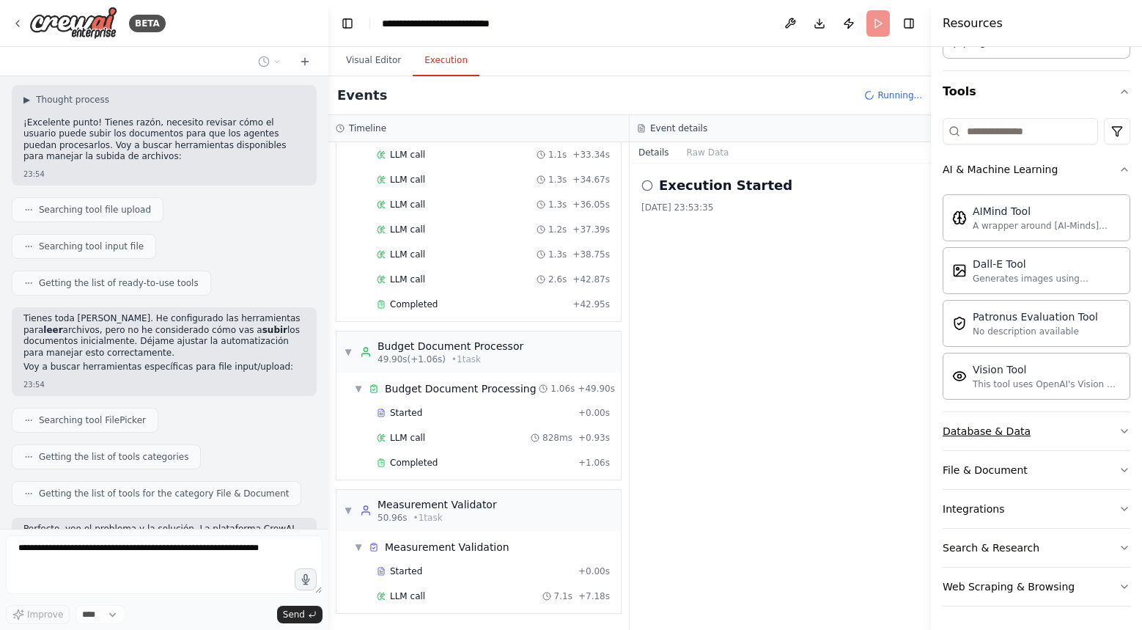
click at [1080, 424] on button "Database & Data" at bounding box center [1037, 431] width 188 height 38
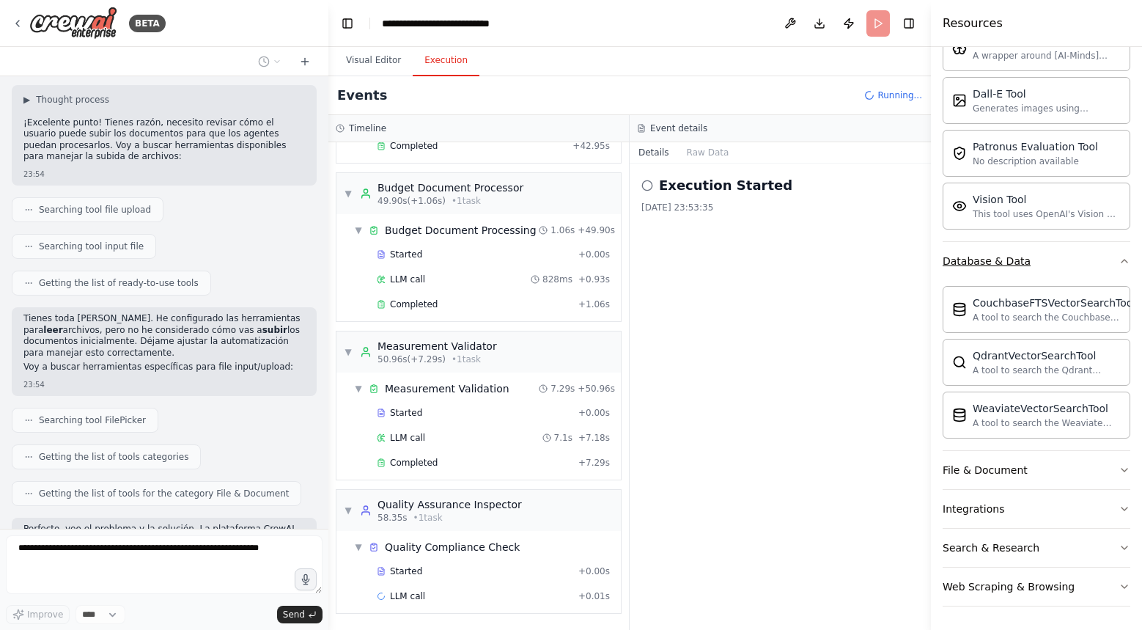
scroll to position [5786, 0]
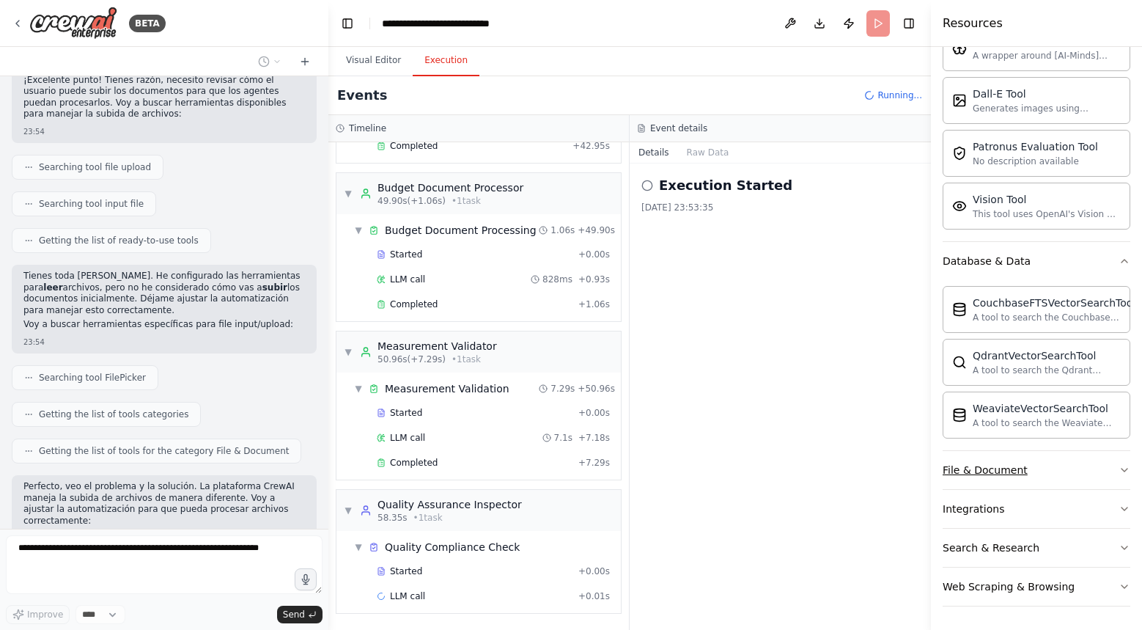
click at [1068, 465] on button "File & Document" at bounding box center [1037, 470] width 188 height 38
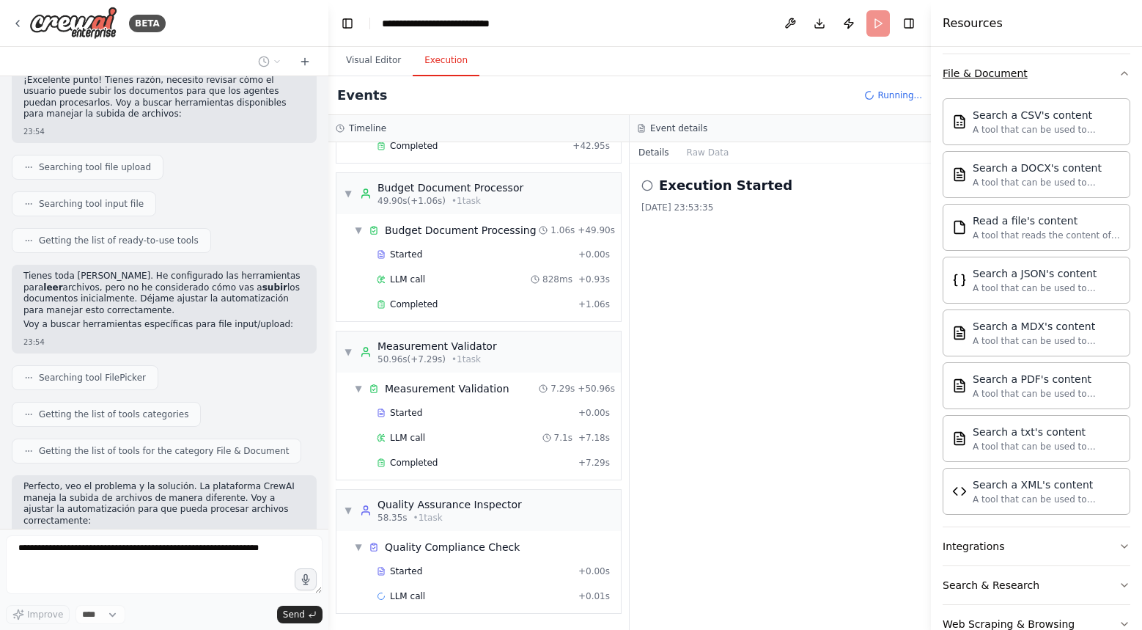
scroll to position [0, 0]
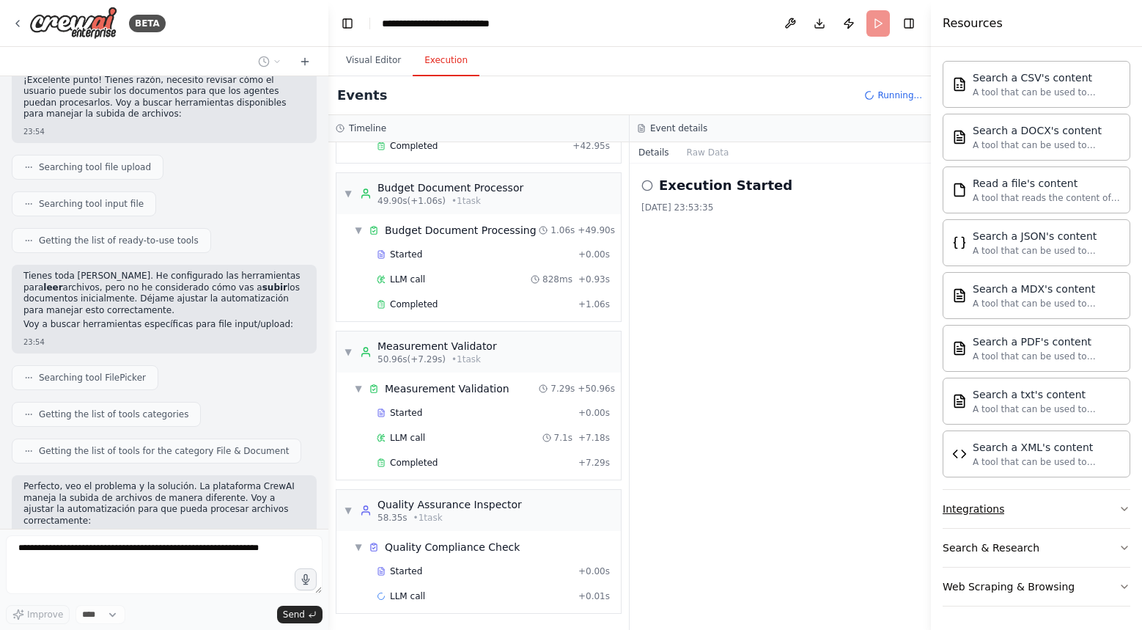
click at [1037, 514] on button "Integrations" at bounding box center [1037, 509] width 188 height 38
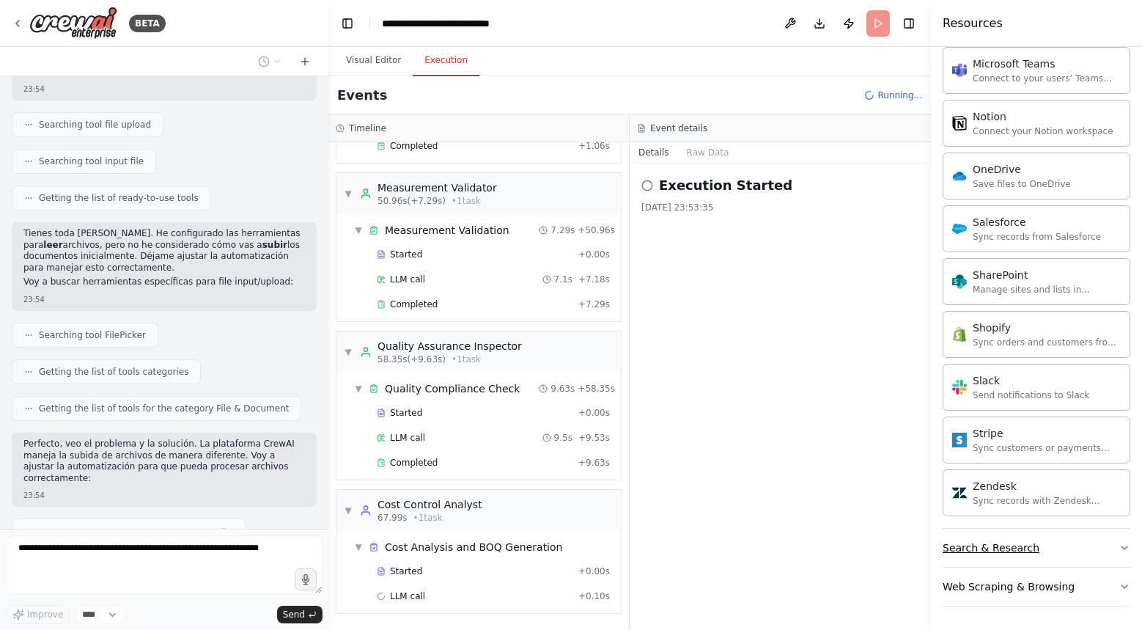
click at [1014, 539] on button "Search & Research" at bounding box center [1037, 548] width 188 height 38
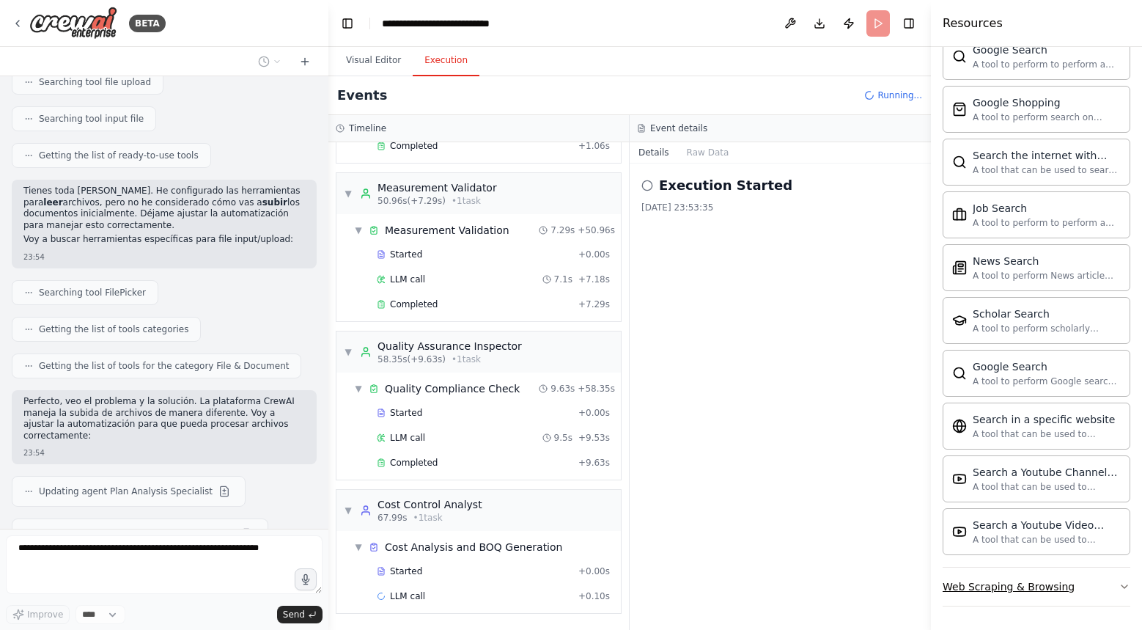
click at [1002, 583] on div "Web Scraping & Browsing" at bounding box center [1009, 586] width 132 height 15
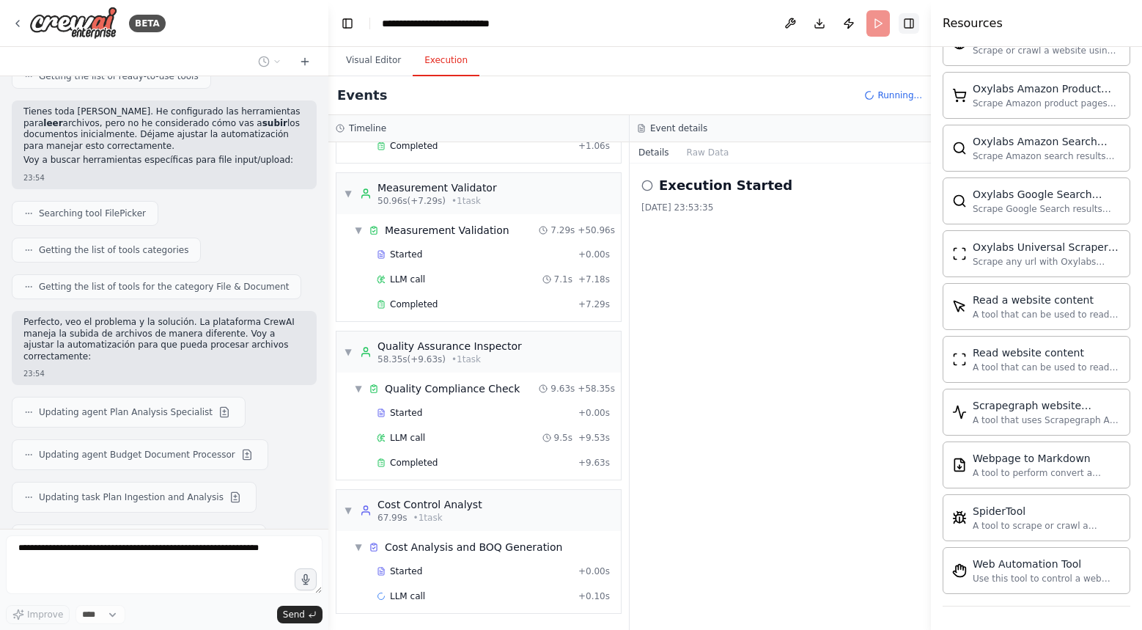
click at [911, 24] on button "Toggle Right Sidebar" at bounding box center [909, 23] width 21 height 21
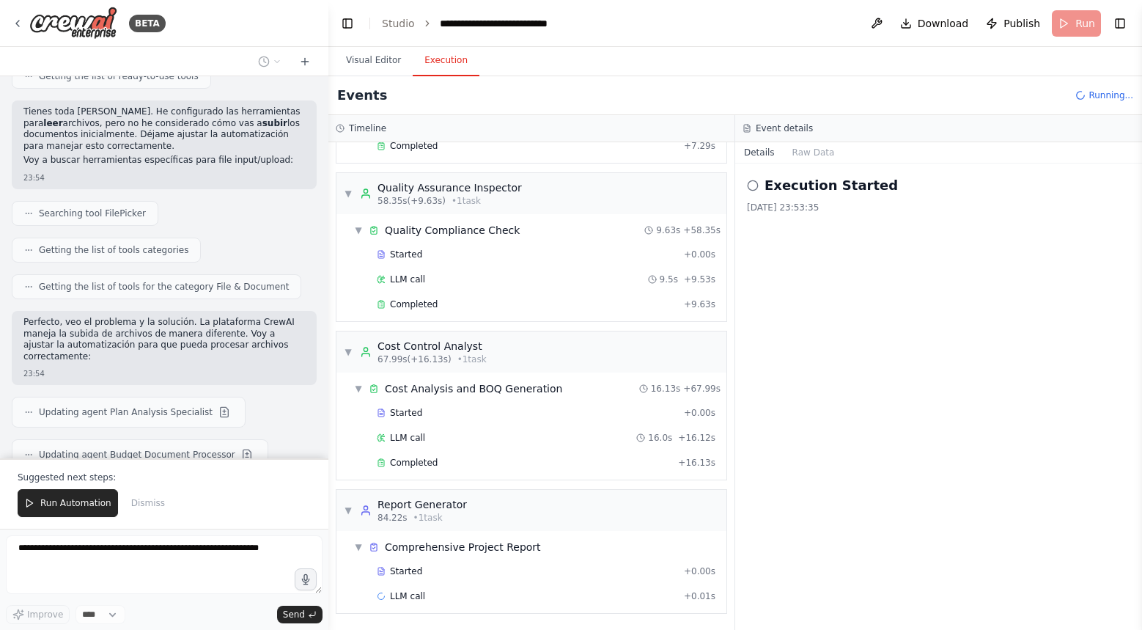
click at [1087, 31] on header "**********" at bounding box center [735, 23] width 814 height 47
click at [1087, 98] on div "Running..." at bounding box center [1105, 95] width 58 height 12
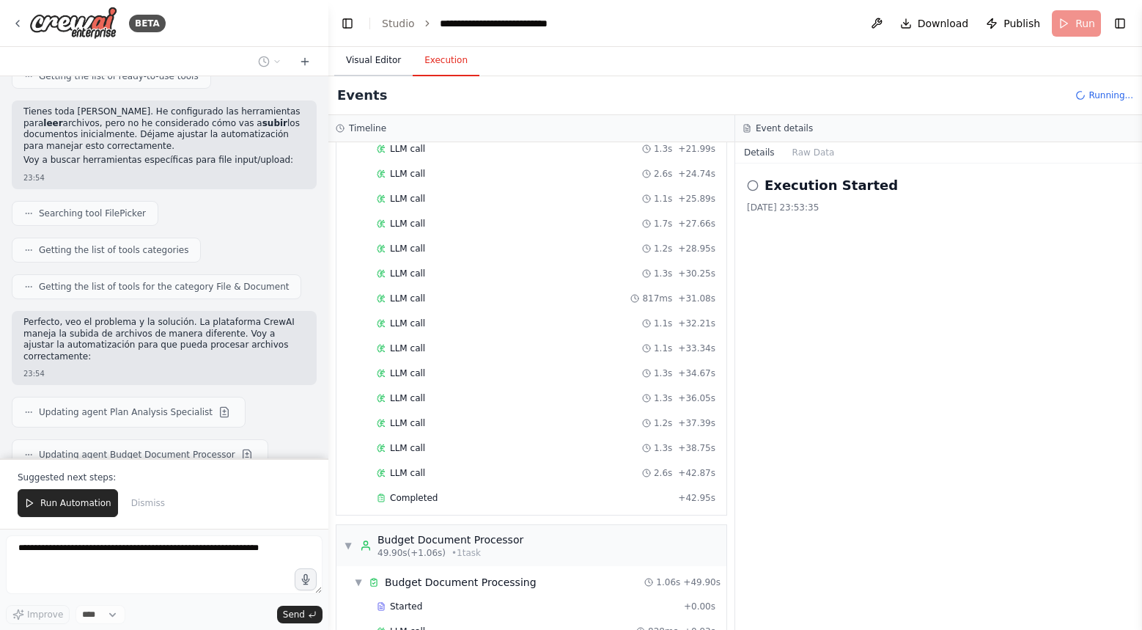
click at [379, 61] on button "Visual Editor" at bounding box center [373, 60] width 78 height 31
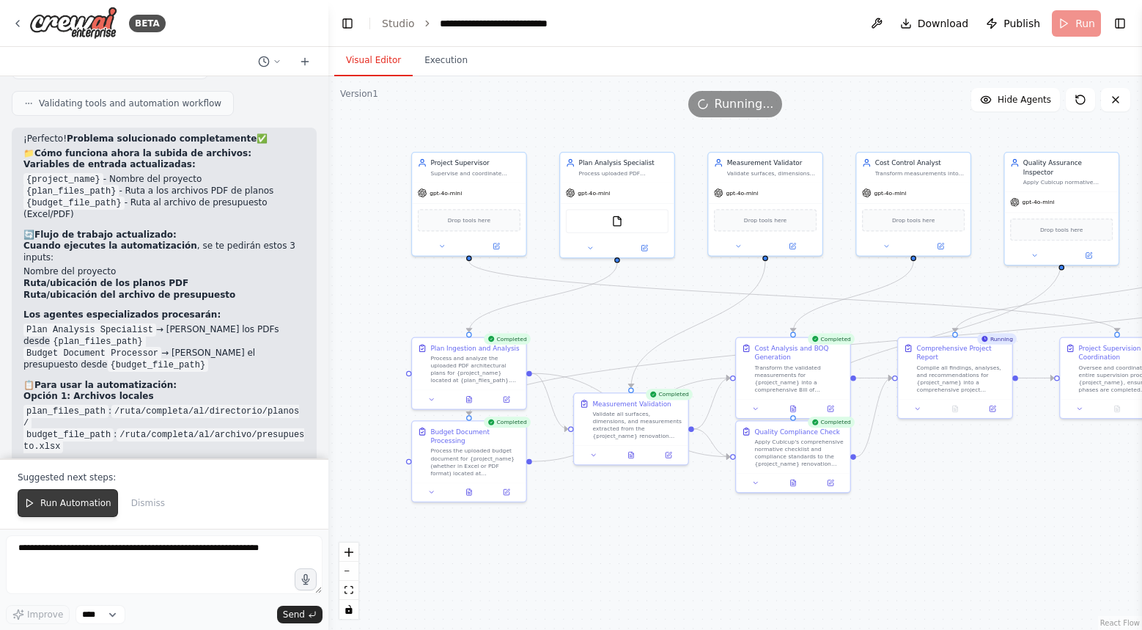
click at [106, 499] on span "Run Automation" at bounding box center [75, 503] width 71 height 12
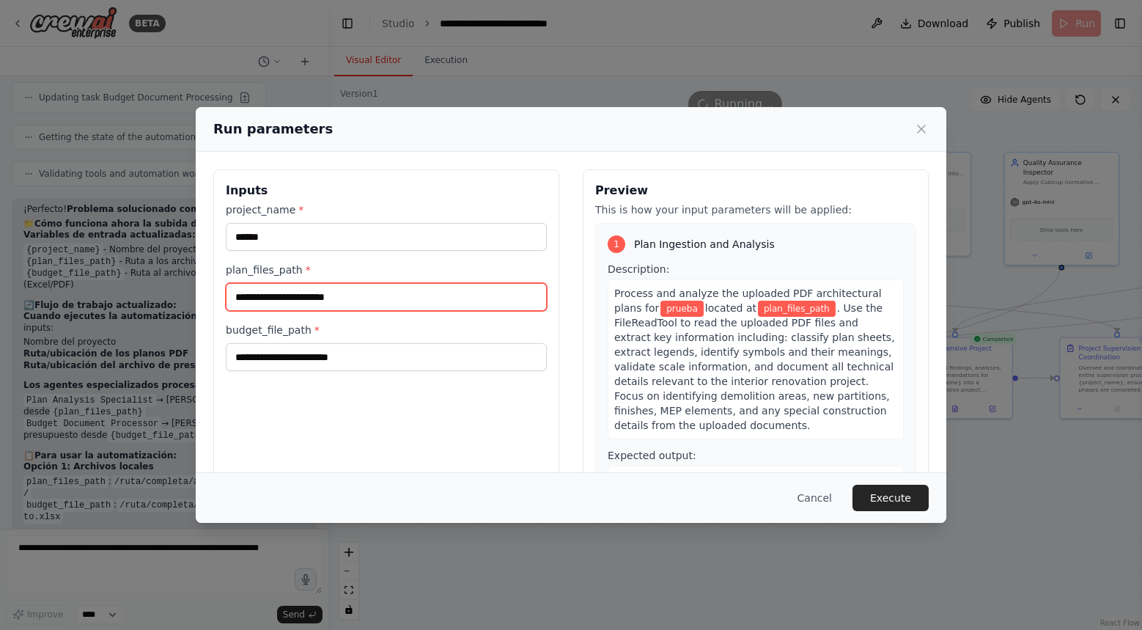
click at [374, 301] on input "plan_files_path *" at bounding box center [386, 297] width 321 height 28
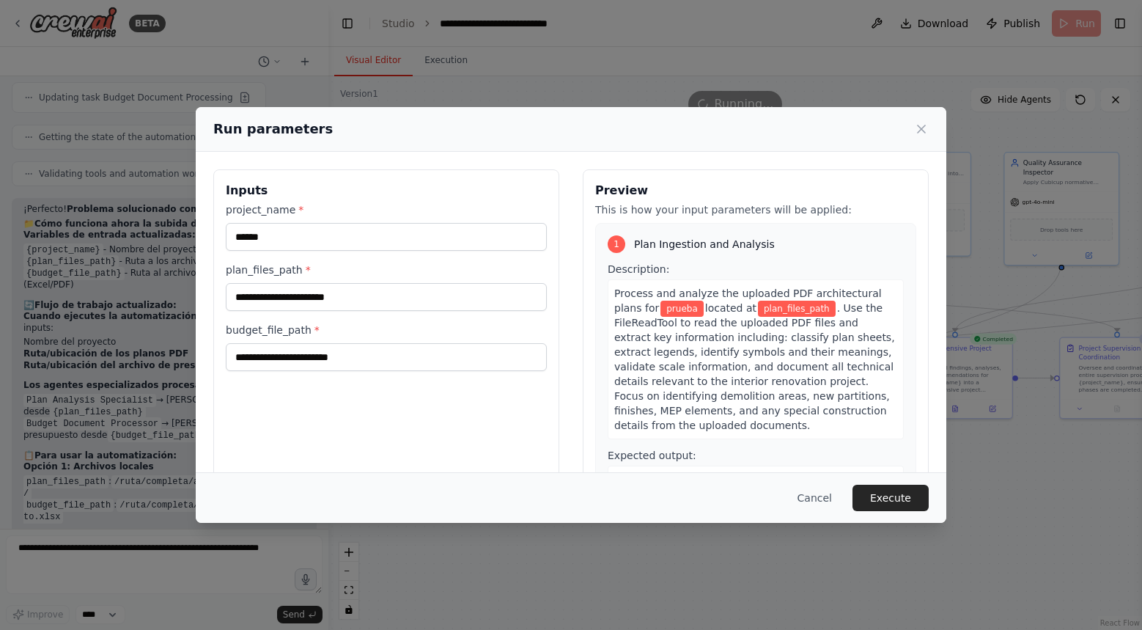
click at [350, 375] on div "Inputs project_name * ****** plan_files_path * budget_file_path *" at bounding box center [386, 343] width 346 height 348
click at [358, 367] on input "budget_file_path *" at bounding box center [386, 357] width 321 height 28
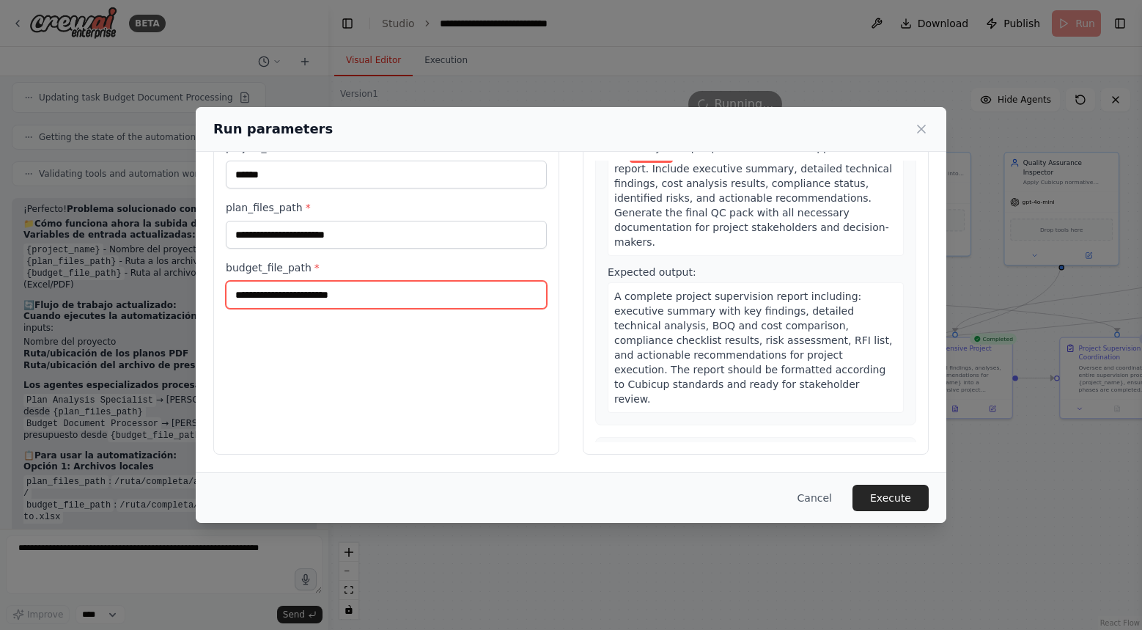
scroll to position [1407, 0]
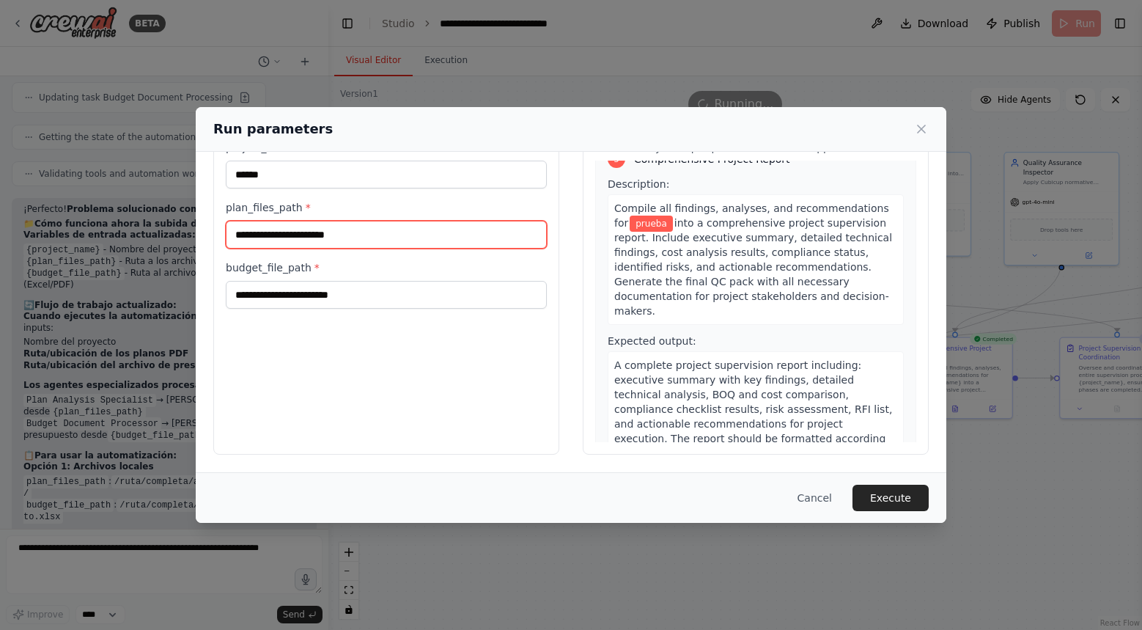
click at [328, 232] on input "plan_files_path *" at bounding box center [386, 235] width 321 height 28
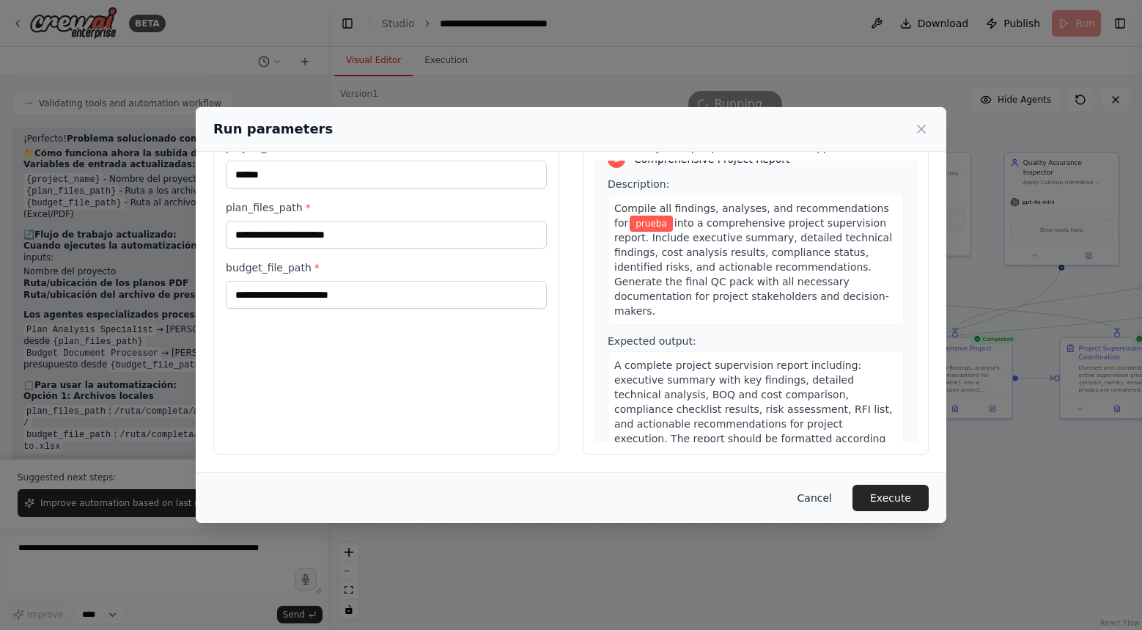
click at [821, 493] on button "Cancel" at bounding box center [815, 498] width 58 height 26
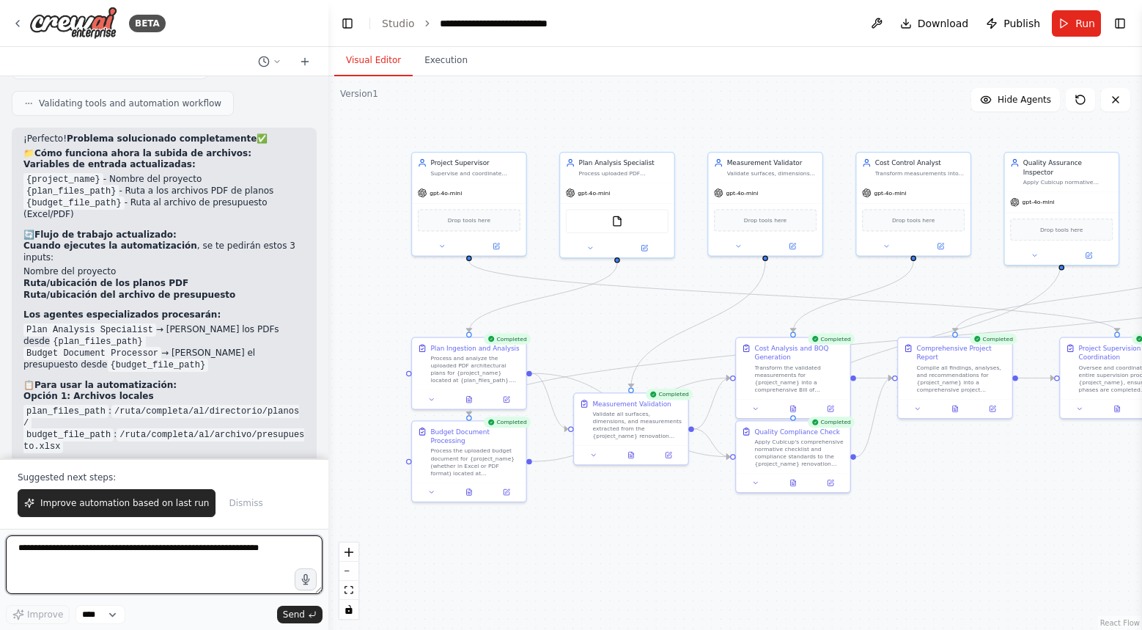
click at [201, 553] on textarea at bounding box center [164, 564] width 317 height 59
type textarea "*"
type textarea "**********"
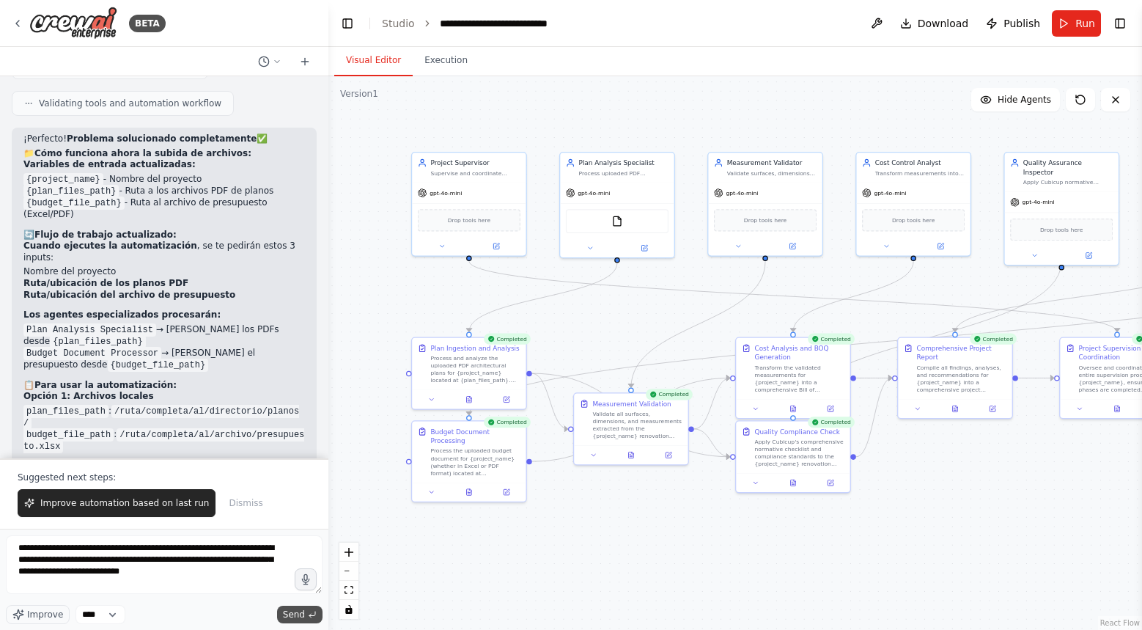
click at [306, 612] on button "Send" at bounding box center [299, 615] width 45 height 18
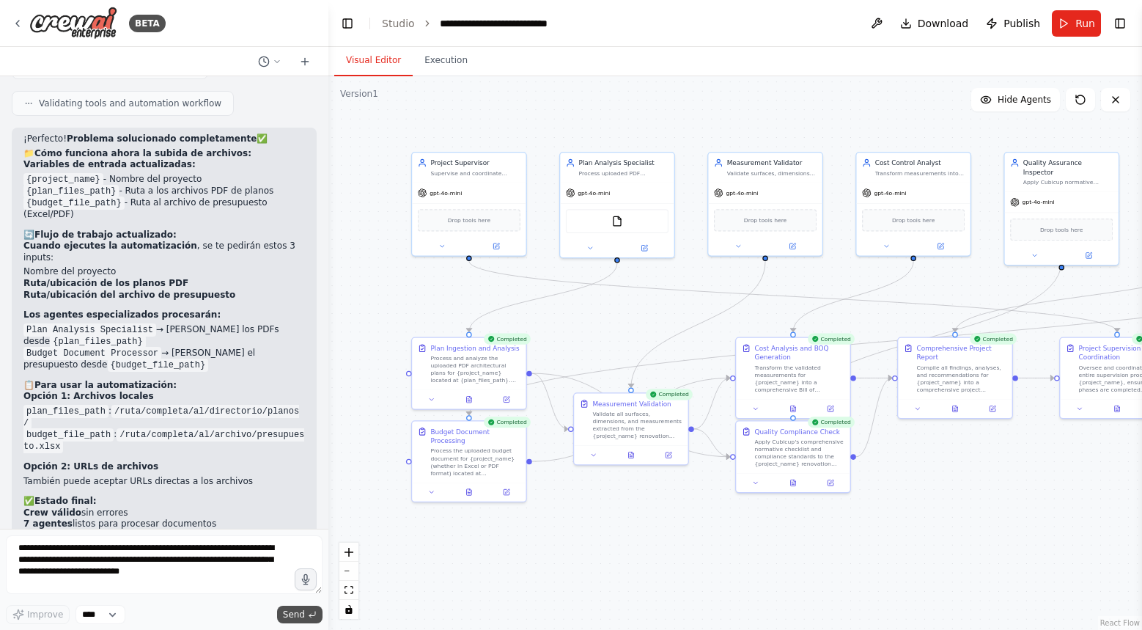
scroll to position [6505, 0]
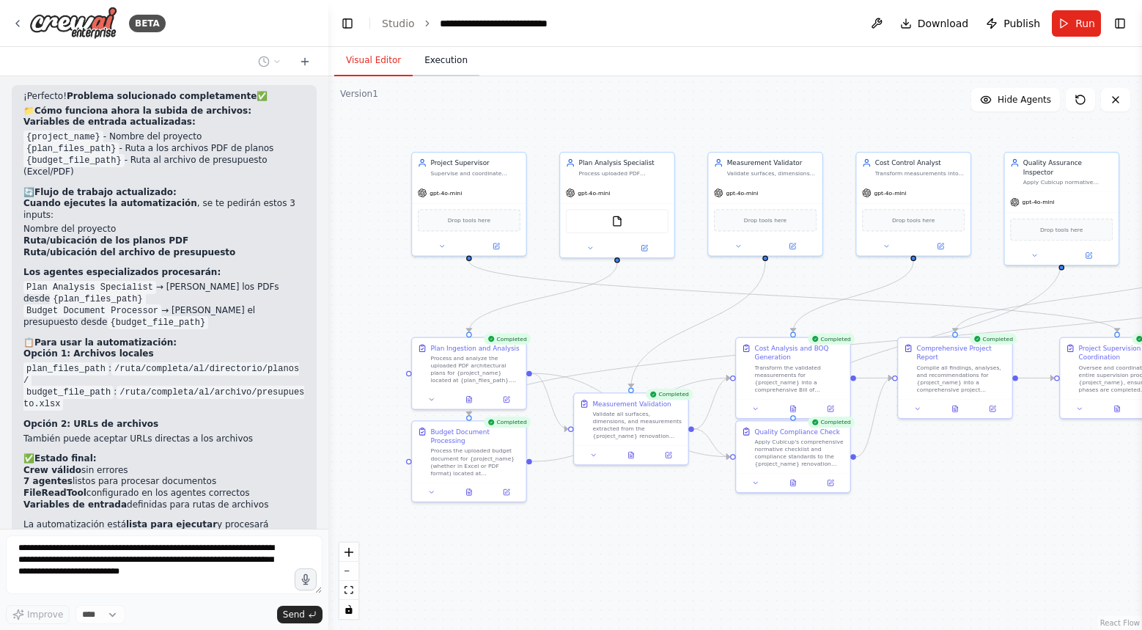
click at [452, 62] on button "Execution" at bounding box center [446, 60] width 67 height 31
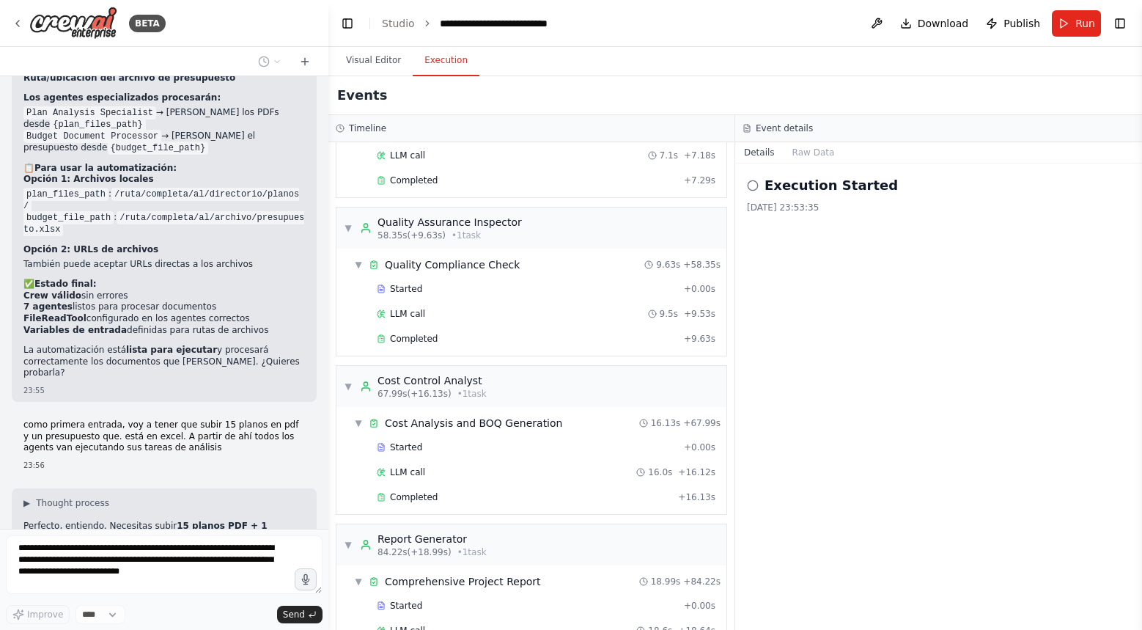
scroll to position [1067, 0]
click at [397, 337] on span "Completed" at bounding box center [414, 338] width 48 height 12
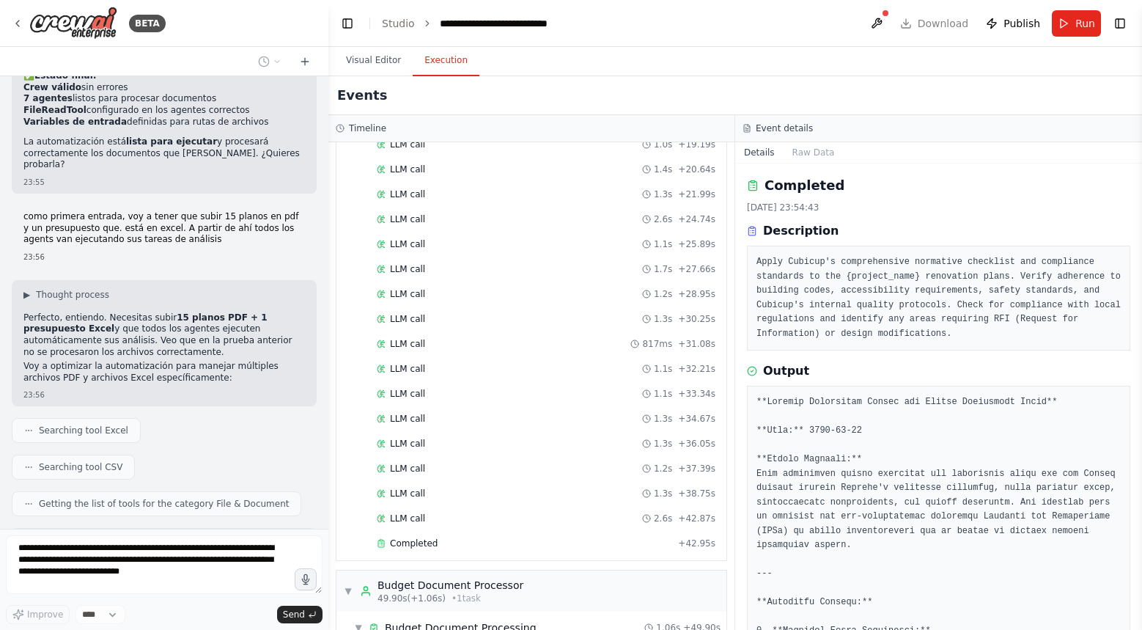
scroll to position [0, 0]
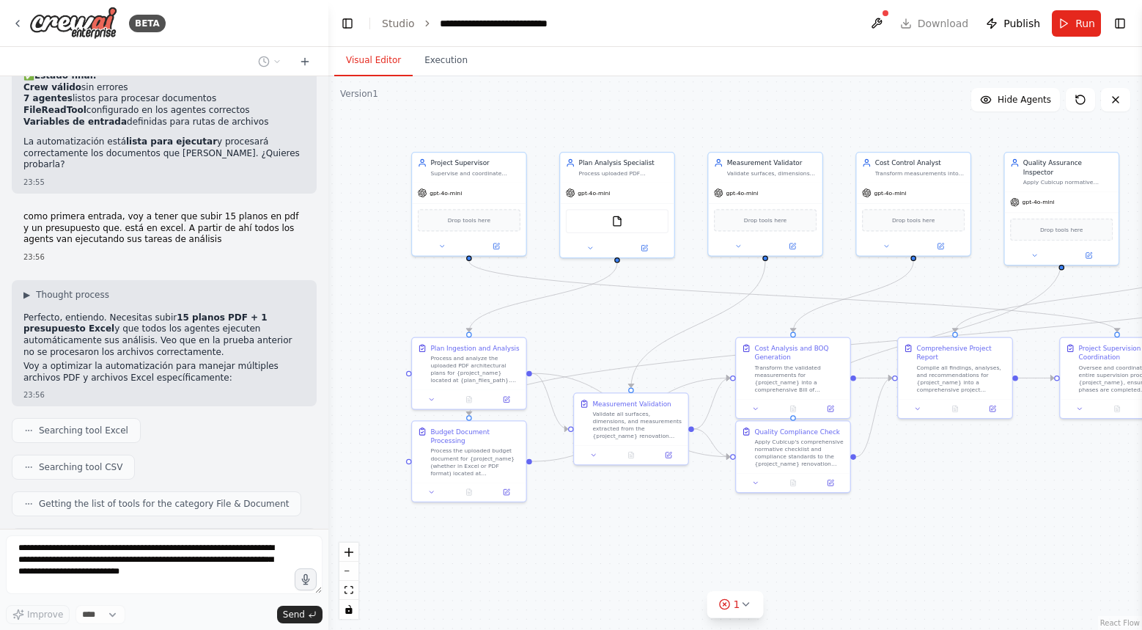
click at [345, 48] on button "Visual Editor" at bounding box center [373, 60] width 78 height 31
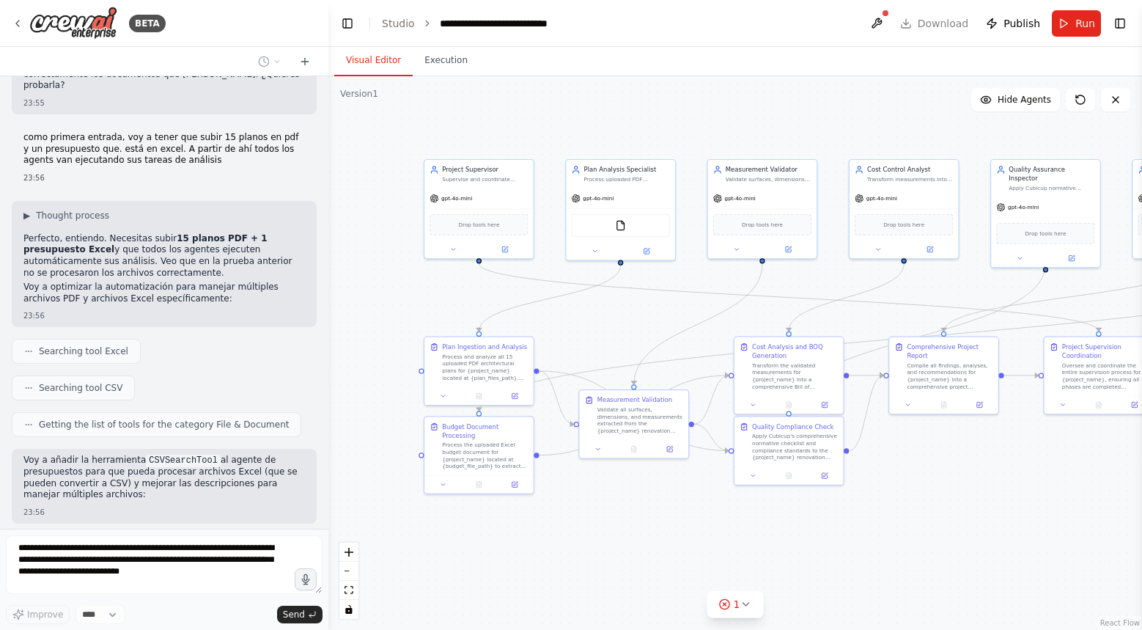
scroll to position [7010, 0]
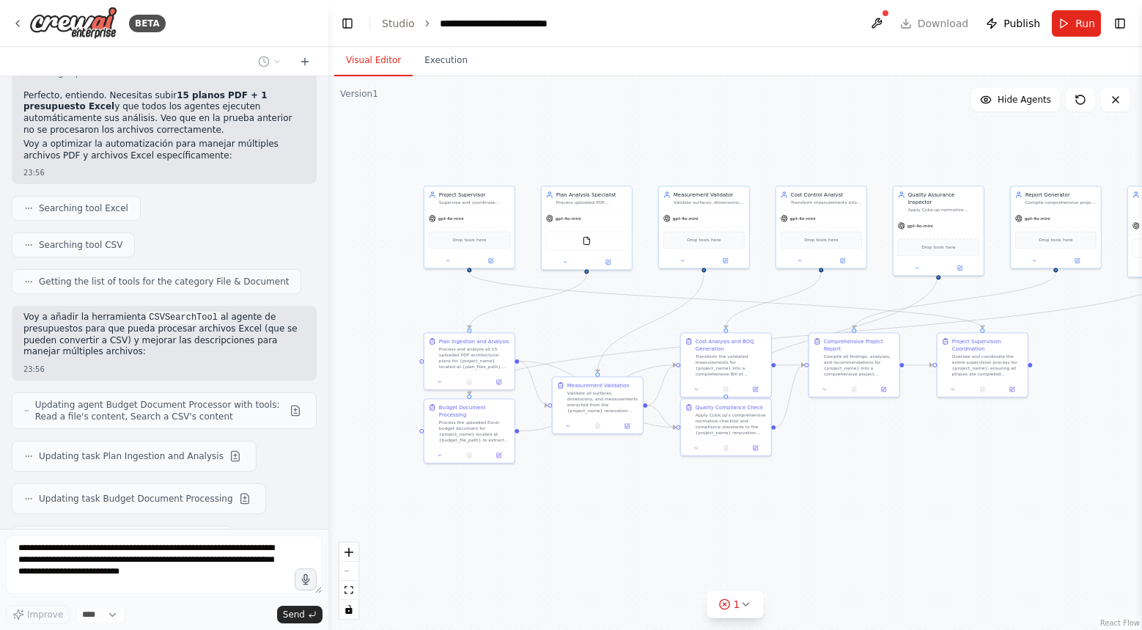
drag, startPoint x: 719, startPoint y: 158, endPoint x: 674, endPoint y: 158, distance: 45.5
click at [673, 158] on div ".deletable-edge-delete-btn { width: 20px; height: 20px; border: 0px solid #ffff…" at bounding box center [735, 353] width 814 height 554
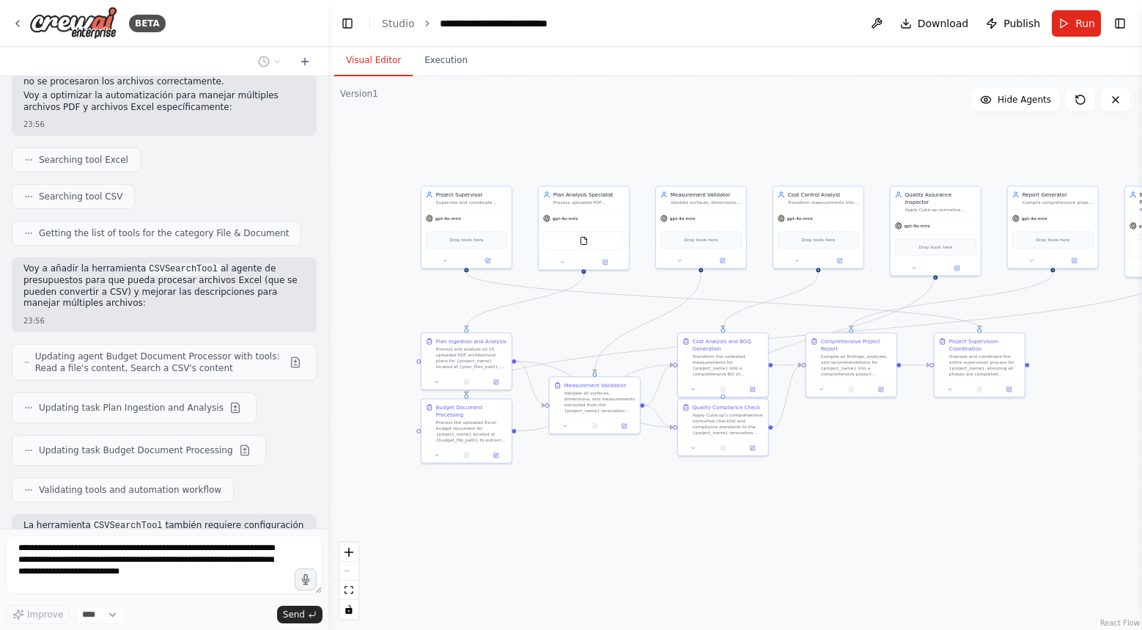
scroll to position [7201, 0]
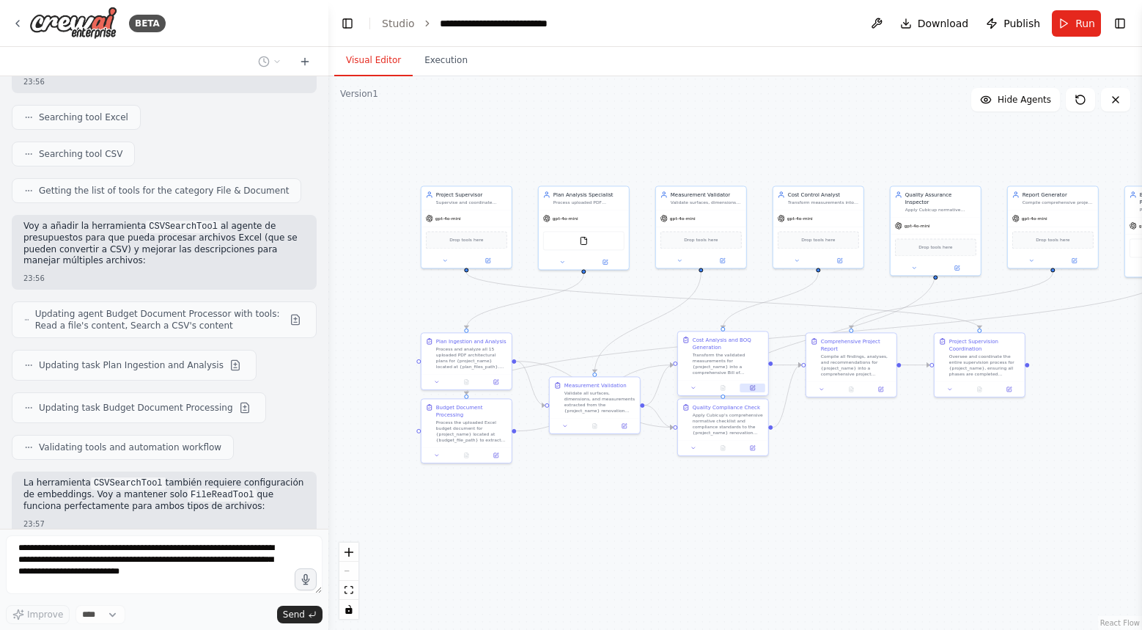
click at [754, 388] on icon at bounding box center [753, 388] width 4 height 4
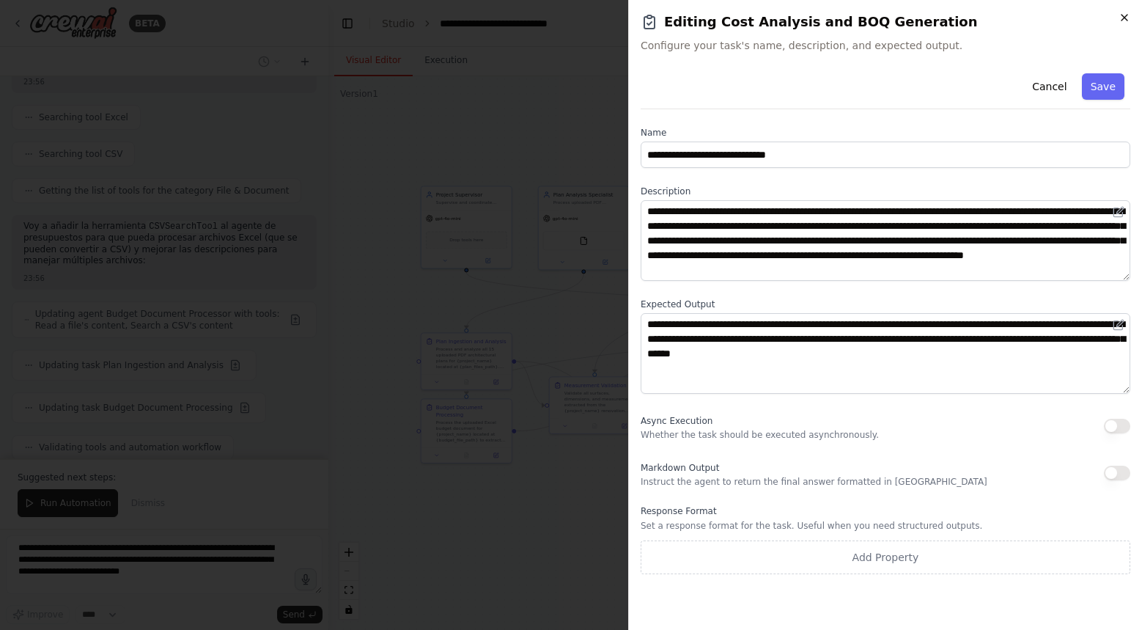
click at [1126, 21] on icon "button" at bounding box center [1125, 18] width 12 height 12
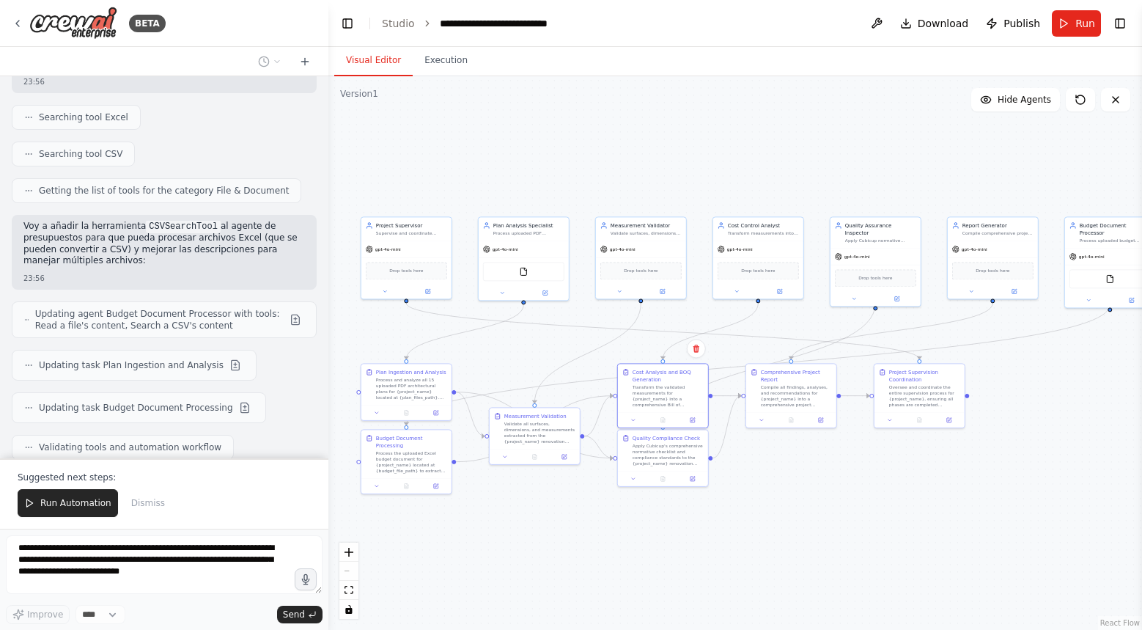
drag, startPoint x: 956, startPoint y: 522, endPoint x: 896, endPoint y: 553, distance: 67.6
click at [896, 553] on div ".deletable-edge-delete-btn { width: 20px; height: 20px; border: 0px solid #ffff…" at bounding box center [735, 353] width 814 height 554
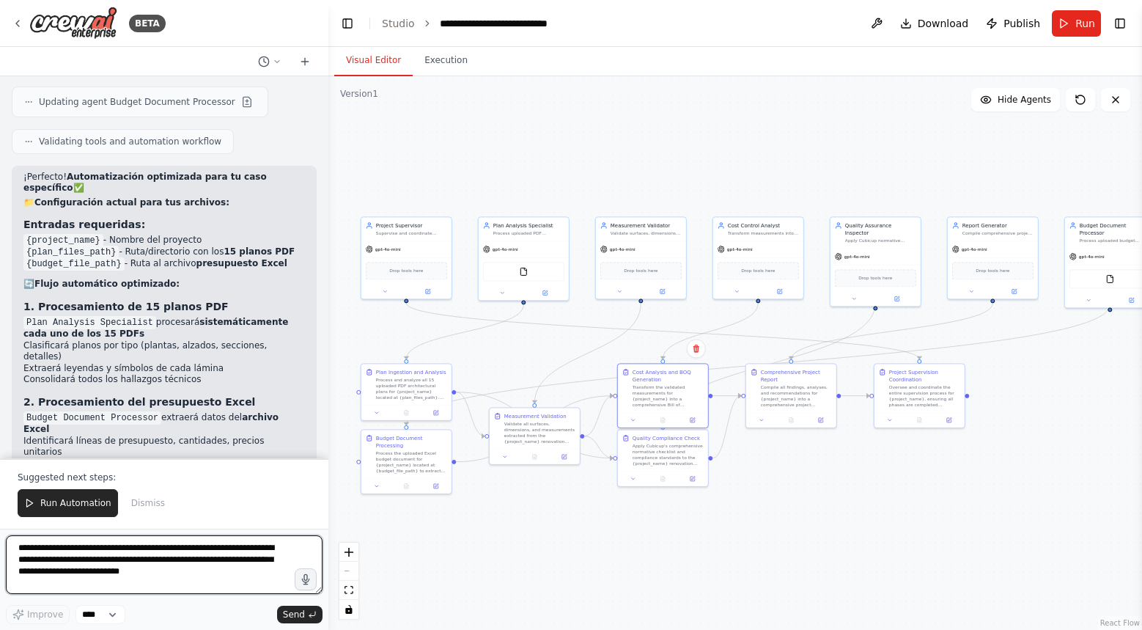
scroll to position [7710, 0]
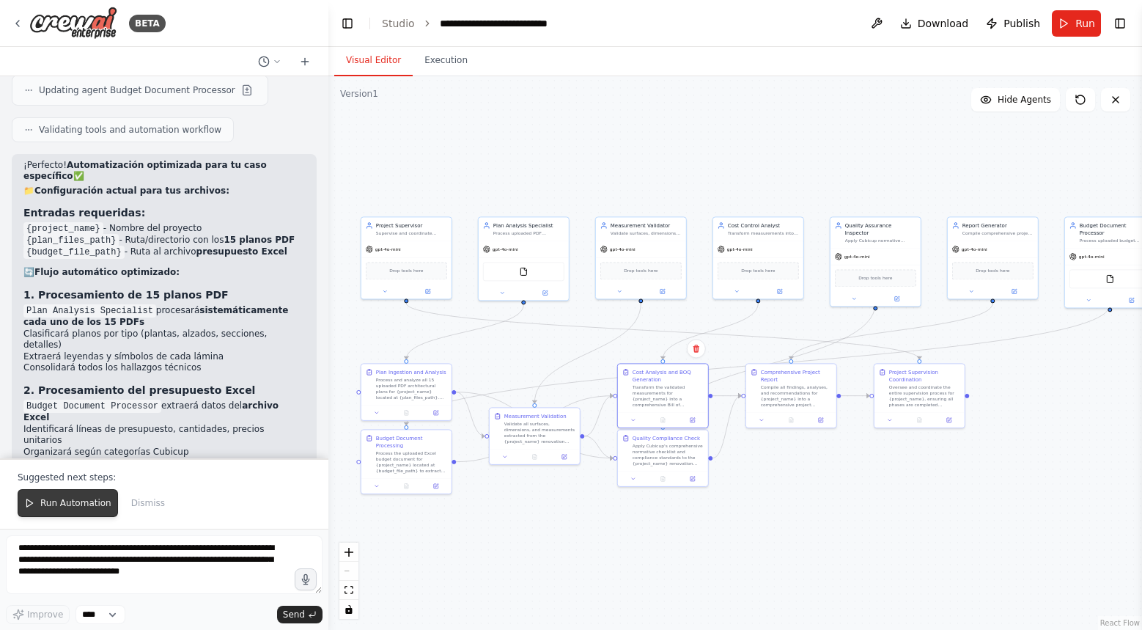
click at [87, 504] on span "Run Automation" at bounding box center [75, 503] width 71 height 12
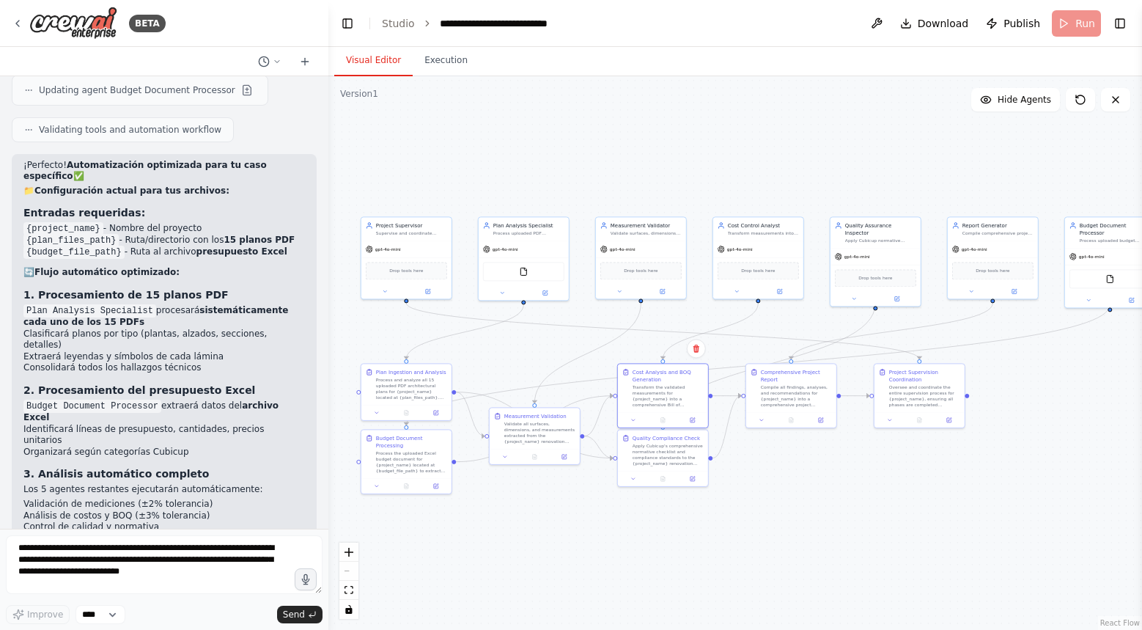
scroll to position [7640, 0]
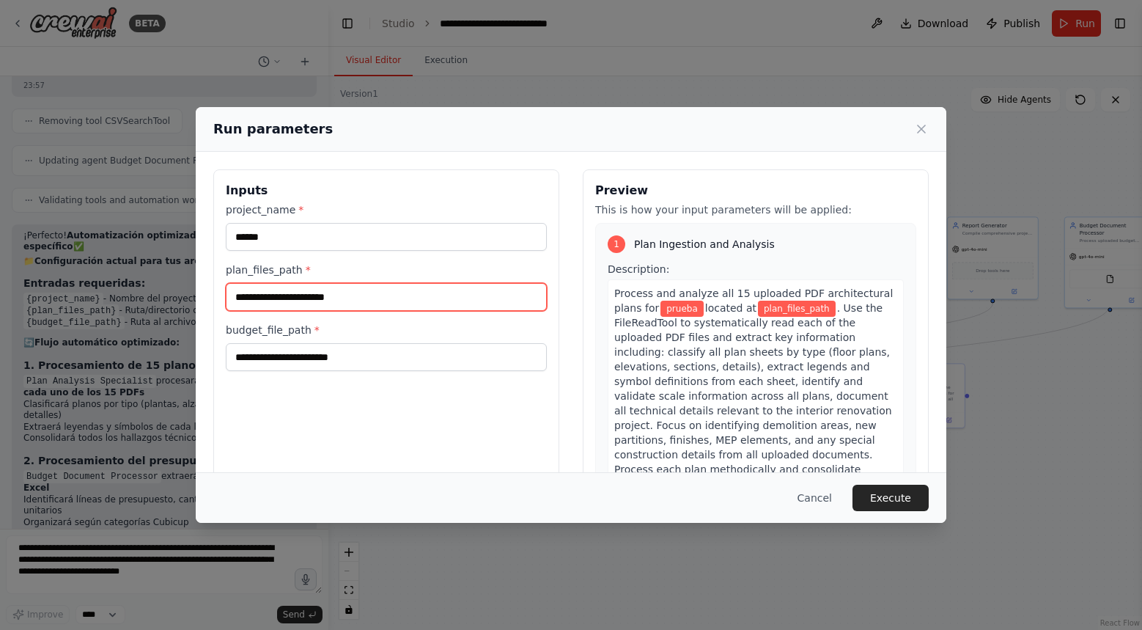
click at [284, 293] on input "plan_files_path *" at bounding box center [386, 297] width 321 height 28
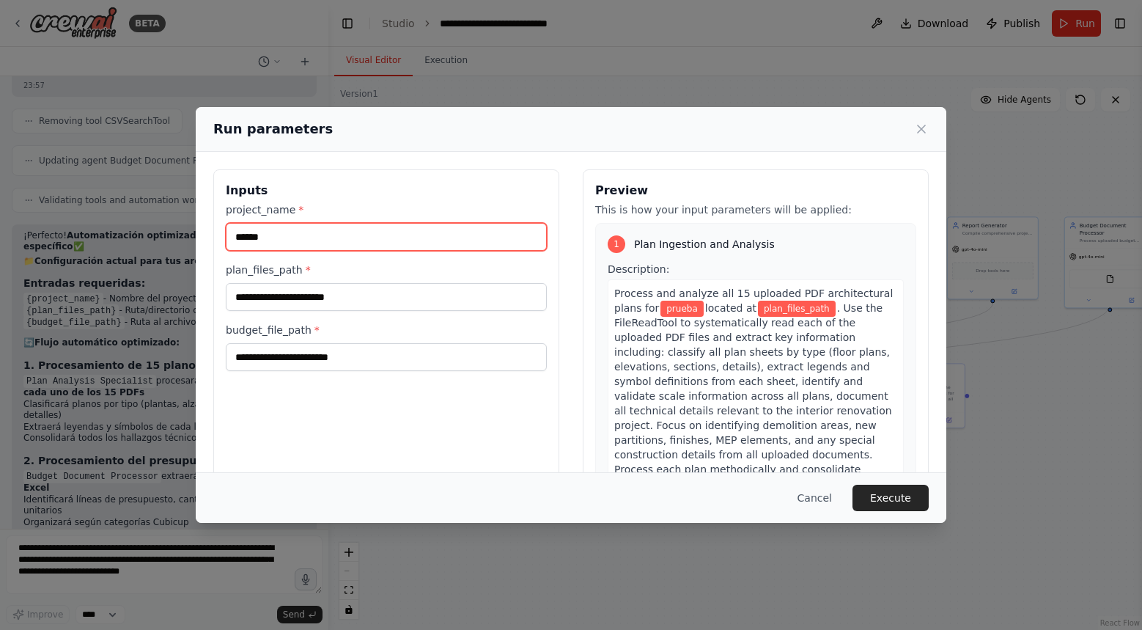
click at [309, 248] on input "******" at bounding box center [386, 237] width 321 height 28
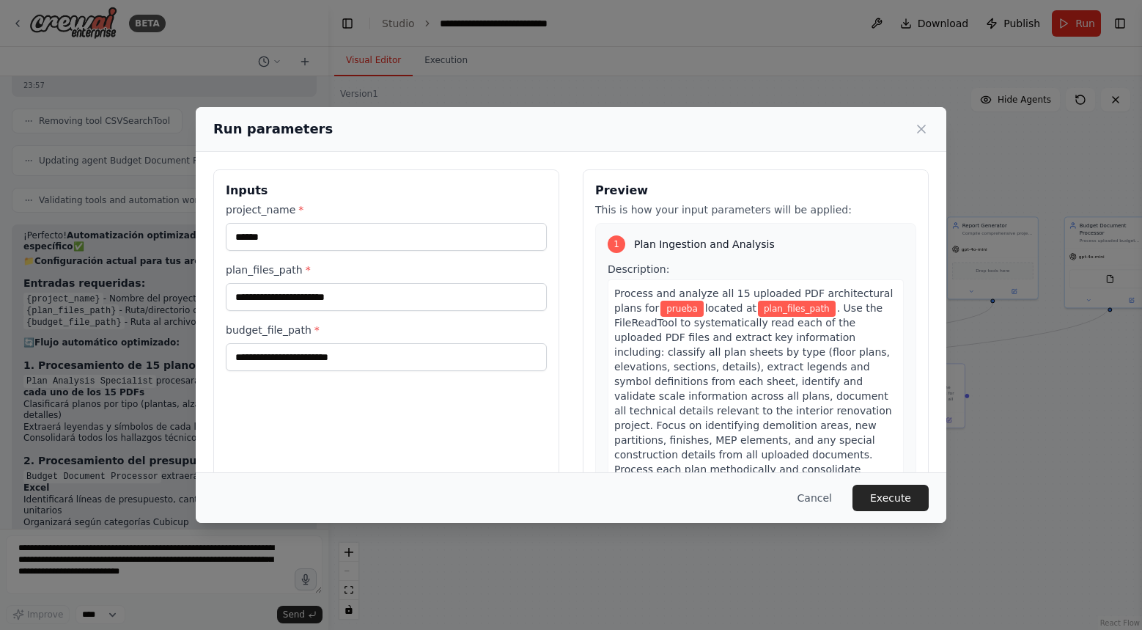
click at [293, 383] on div "Inputs project_name * ****** plan_files_path * budget_file_path *" at bounding box center [386, 343] width 346 height 348
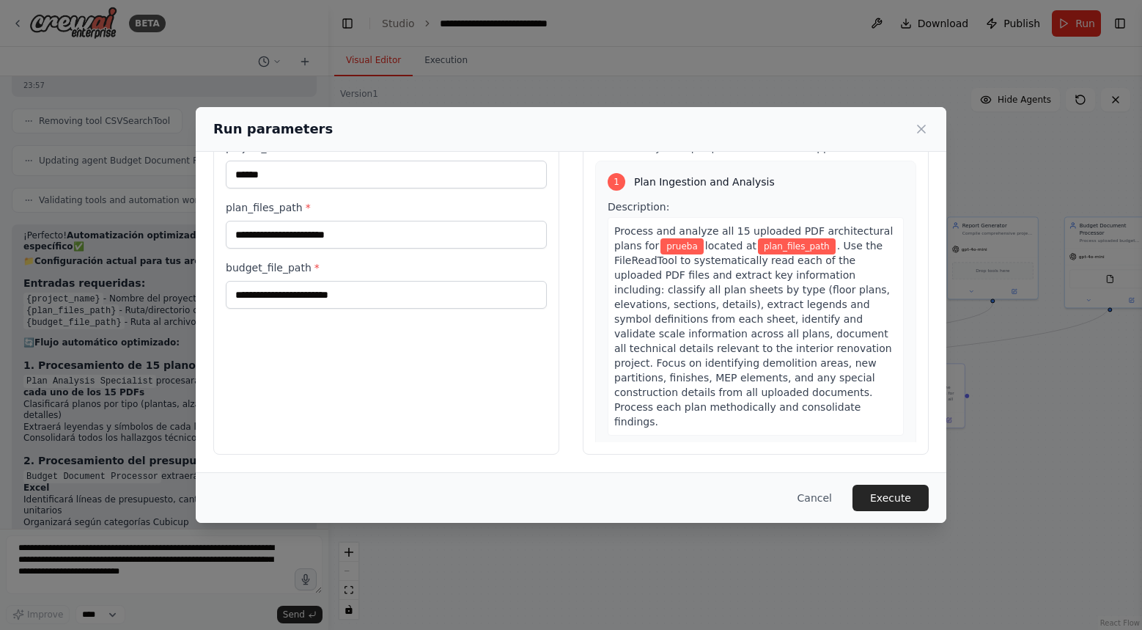
click at [295, 381] on div "Inputs project_name * ****** plan_files_path * budget_file_path *" at bounding box center [386, 281] width 346 height 348
click at [353, 300] on input "budget_file_path *" at bounding box center [386, 295] width 321 height 28
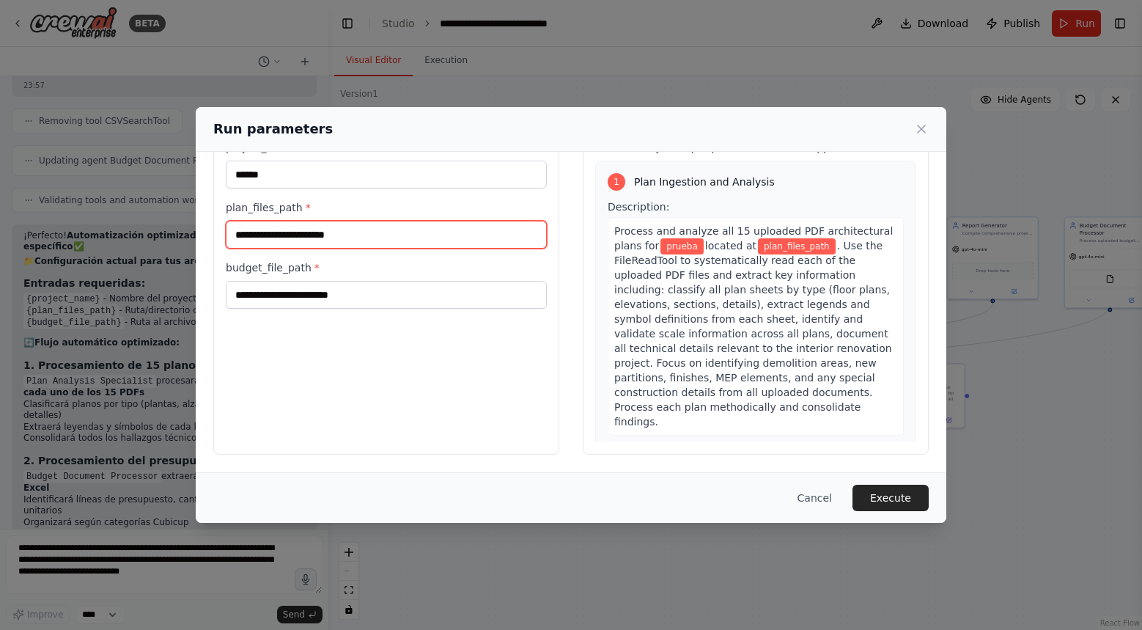
click at [388, 233] on input "plan_files_path *" at bounding box center [386, 235] width 321 height 28
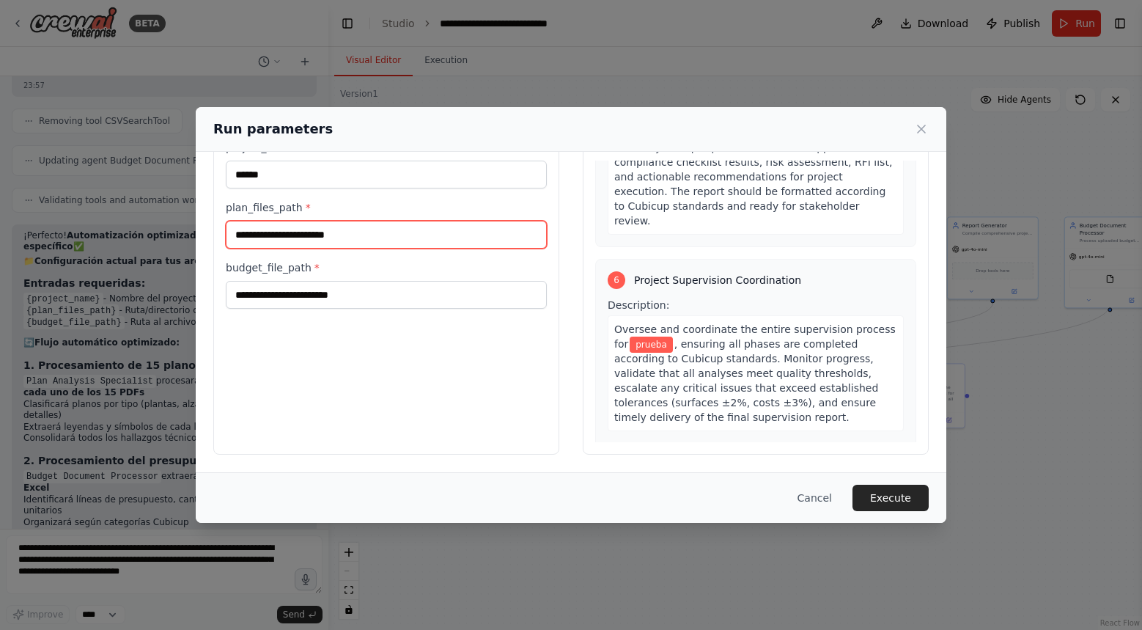
scroll to position [2122, 0]
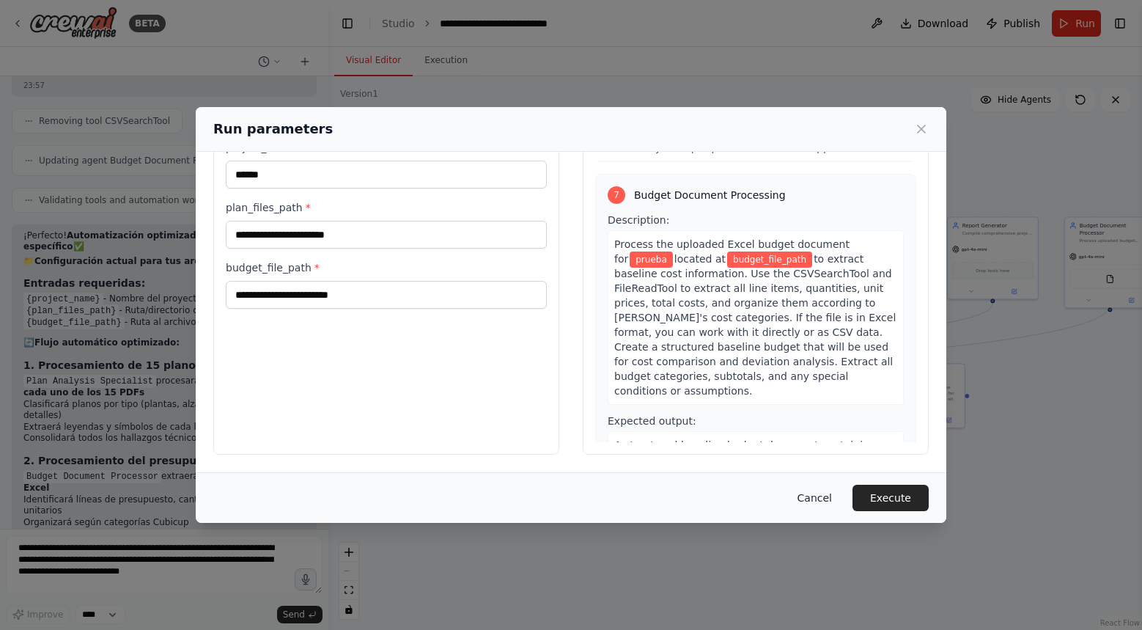
click at [811, 503] on button "Cancel" at bounding box center [815, 498] width 58 height 26
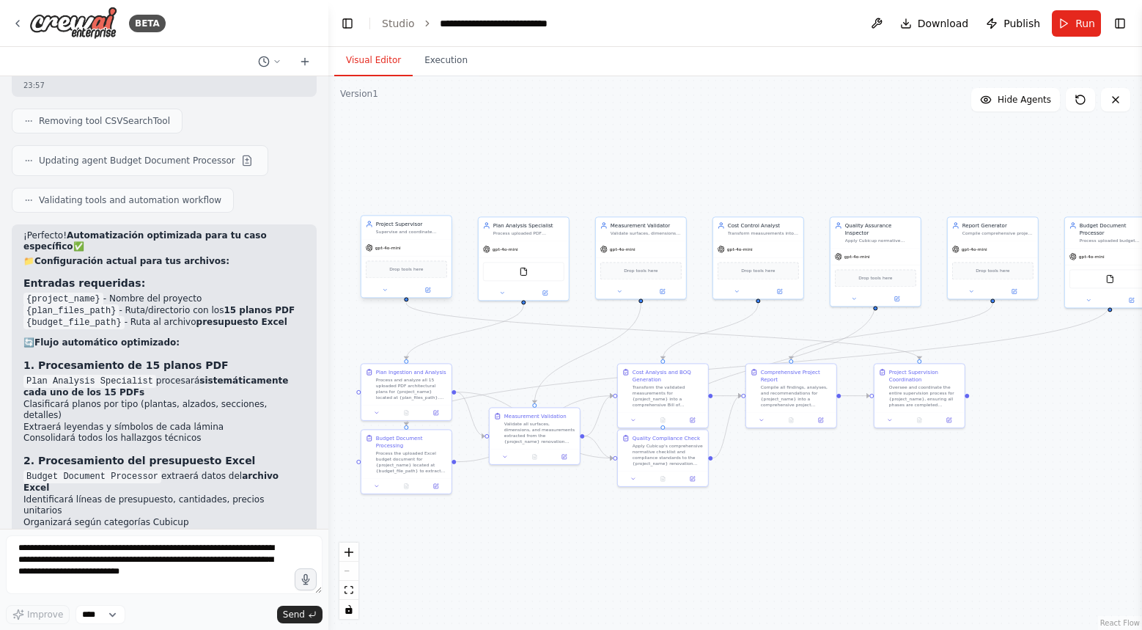
click at [402, 268] on span "Drop tools here" at bounding box center [406, 268] width 34 height 7
click at [122, 570] on textarea "**********" at bounding box center [164, 564] width 317 height 59
click at [639, 270] on span "Drop tools here" at bounding box center [641, 268] width 34 height 7
click at [618, 293] on icon at bounding box center [620, 290] width 6 height 6
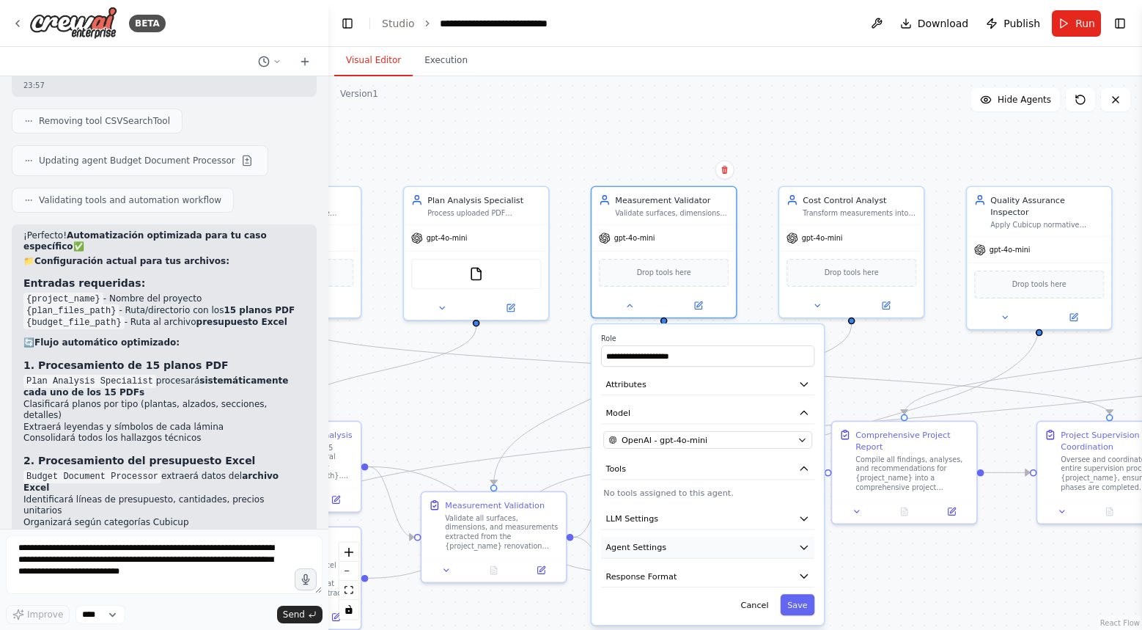
click at [641, 551] on span "Agent Settings" at bounding box center [636, 547] width 61 height 12
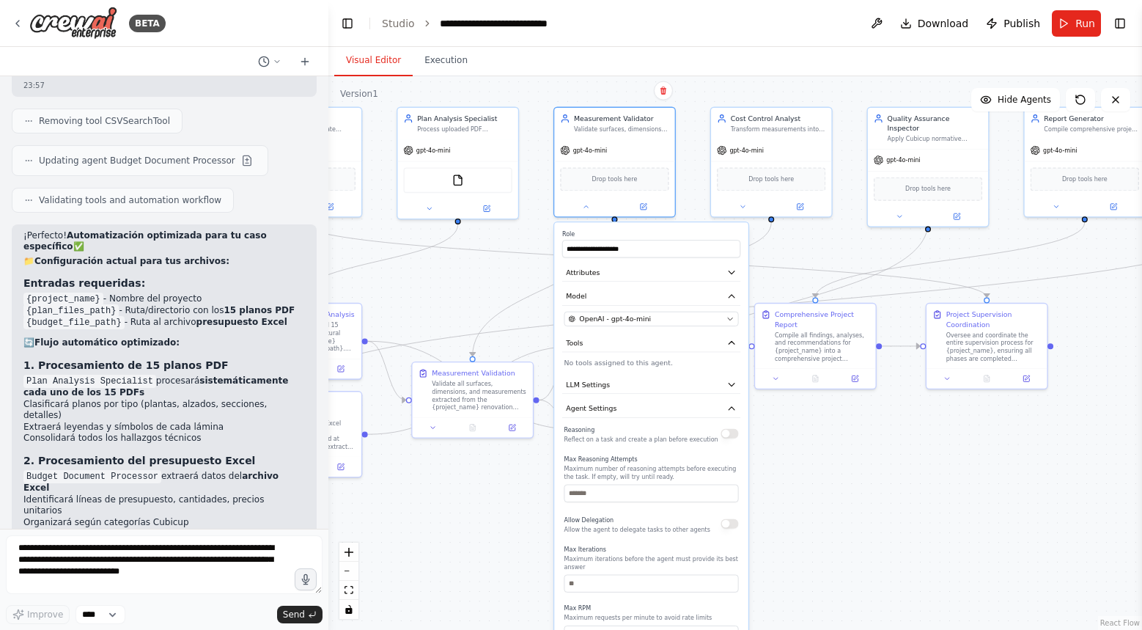
drag, startPoint x: 716, startPoint y: 113, endPoint x: 670, endPoint y: -26, distance: 146.5
click at [670, 0] on html "BETA deep_agent: "Cubicup Supervisor Reformas" description: > Orquestador de su…" at bounding box center [571, 315] width 1142 height 630
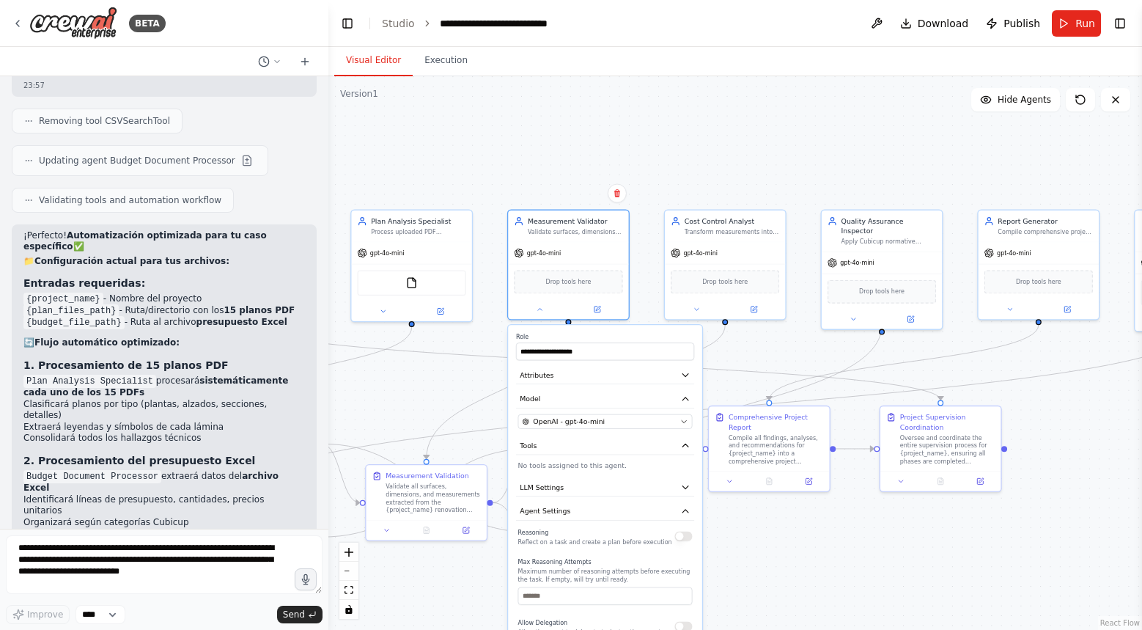
drag, startPoint x: 800, startPoint y: 439, endPoint x: 754, endPoint y: 542, distance: 112.6
click at [754, 542] on div ".deletable-edge-delete-btn { width: 20px; height: 20px; border: 0px solid #ffff…" at bounding box center [735, 353] width 814 height 554
click at [594, 314] on div at bounding box center [568, 308] width 120 height 20
click at [598, 306] on icon at bounding box center [598, 306] width 4 height 4
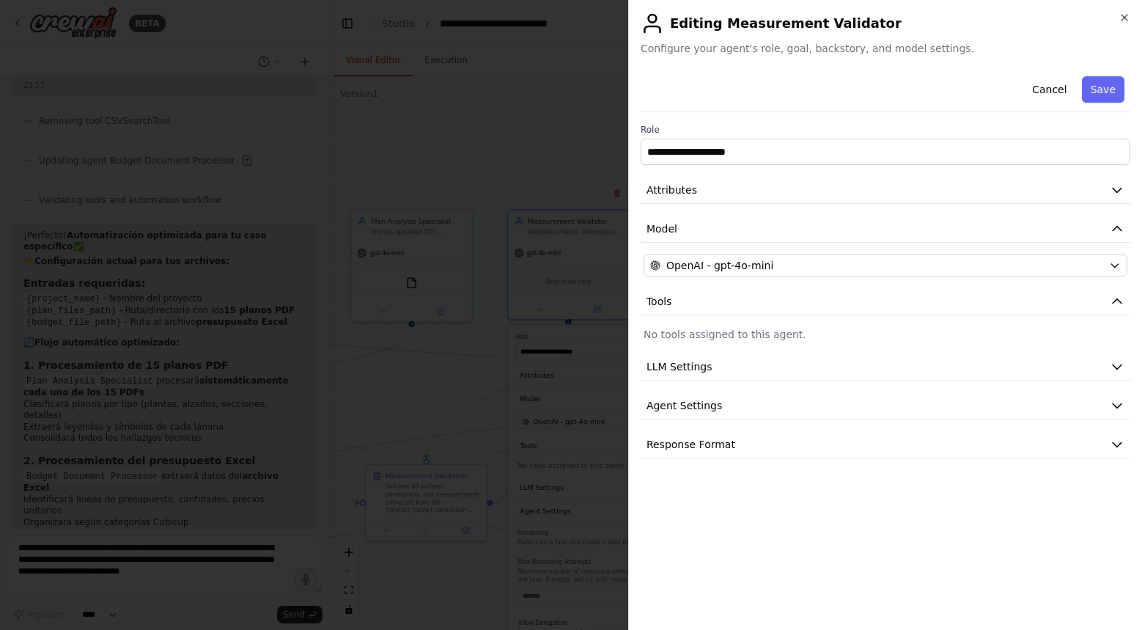
click at [567, 131] on div at bounding box center [571, 315] width 1142 height 630
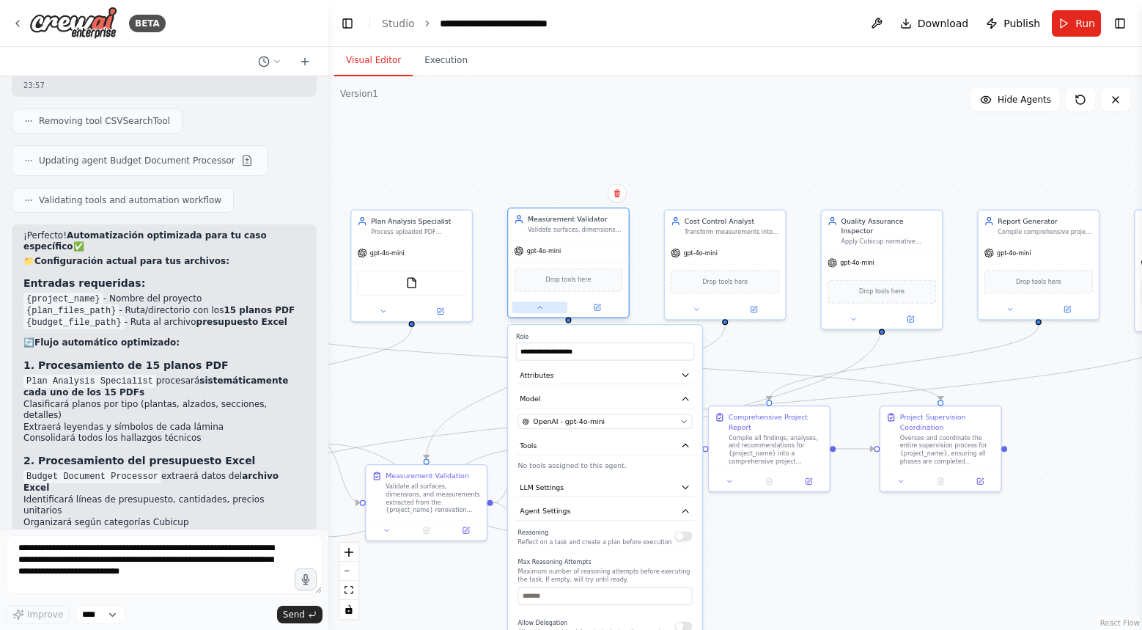
click at [541, 302] on button at bounding box center [540, 307] width 55 height 12
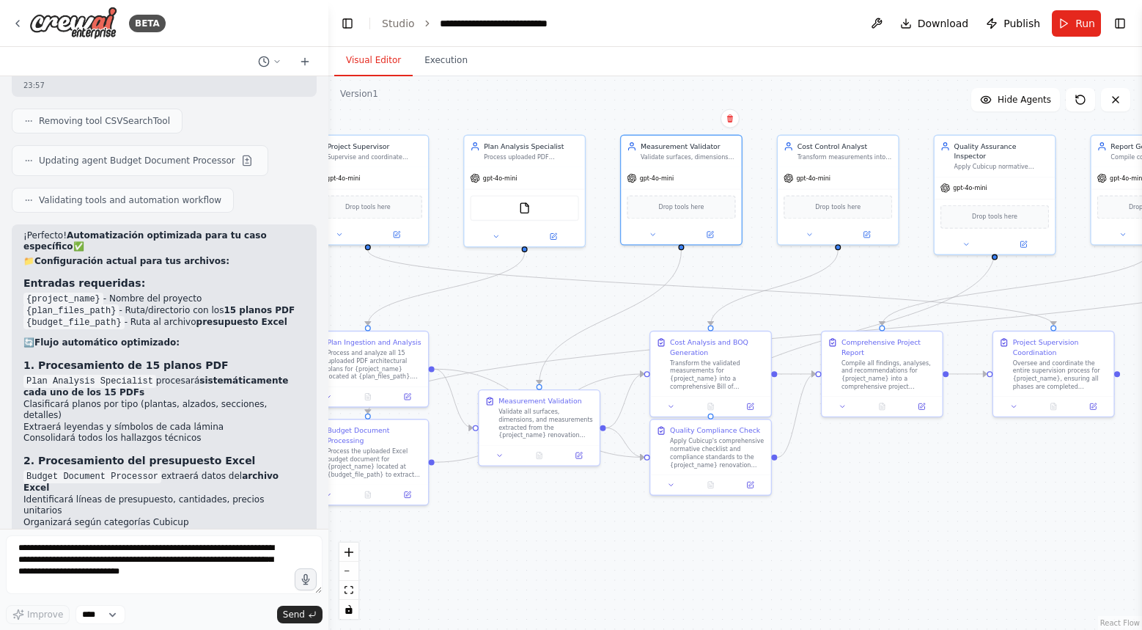
drag, startPoint x: 778, startPoint y: 161, endPoint x: 891, endPoint y: 87, distance: 135.4
click at [891, 87] on div ".deletable-edge-delete-btn { width: 20px; height: 20px; border: 0px solid #ffff…" at bounding box center [735, 353] width 814 height 554
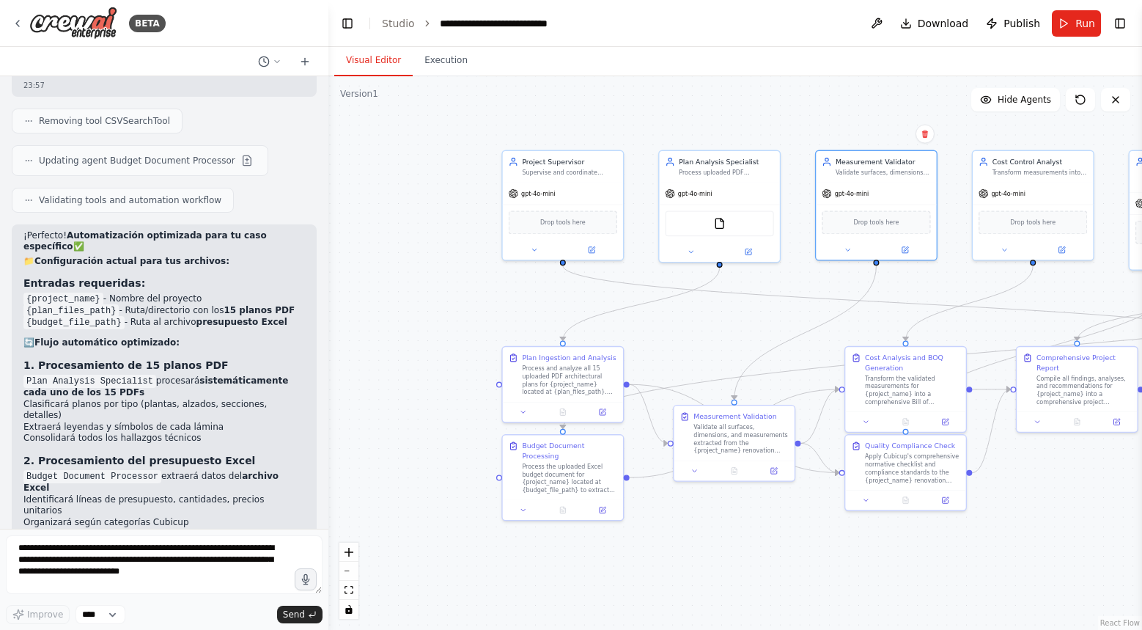
drag, startPoint x: 568, startPoint y: 313, endPoint x: 770, endPoint y: 320, distance: 201.7
click at [770, 320] on div ".deletable-edge-delete-btn { width: 20px; height: 20px; border: 0px solid #ffff…" at bounding box center [735, 353] width 814 height 554
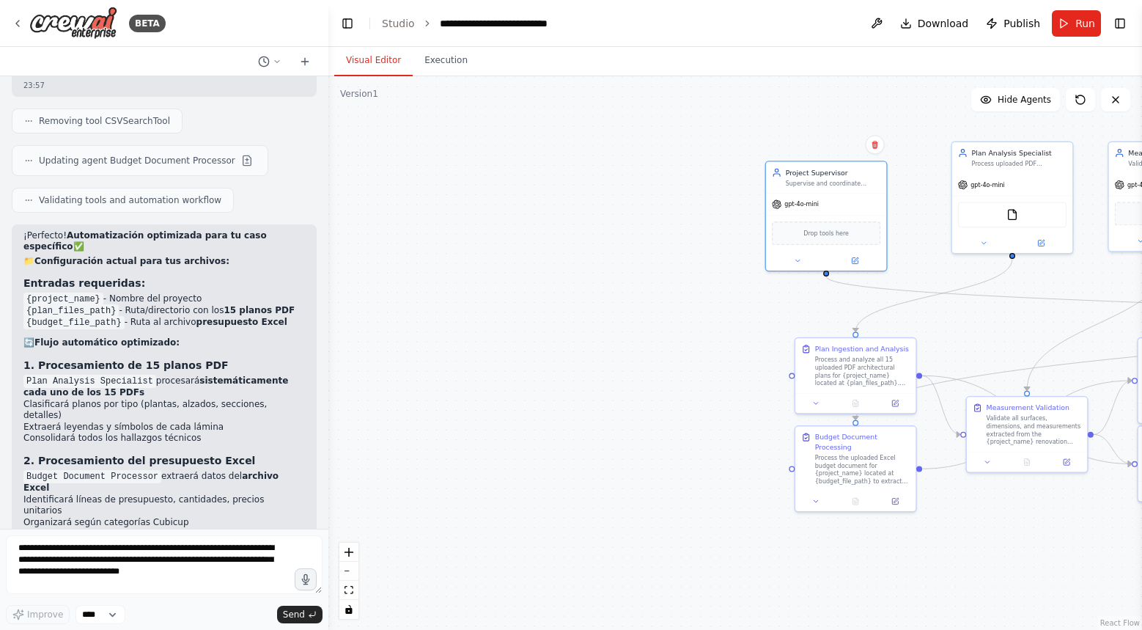
drag, startPoint x: 518, startPoint y: 251, endPoint x: 779, endPoint y: 273, distance: 261.3
click at [779, 273] on div ".deletable-edge-delete-btn { width: 20px; height: 20px; border: 0px solid #ffff…" at bounding box center [735, 353] width 814 height 554
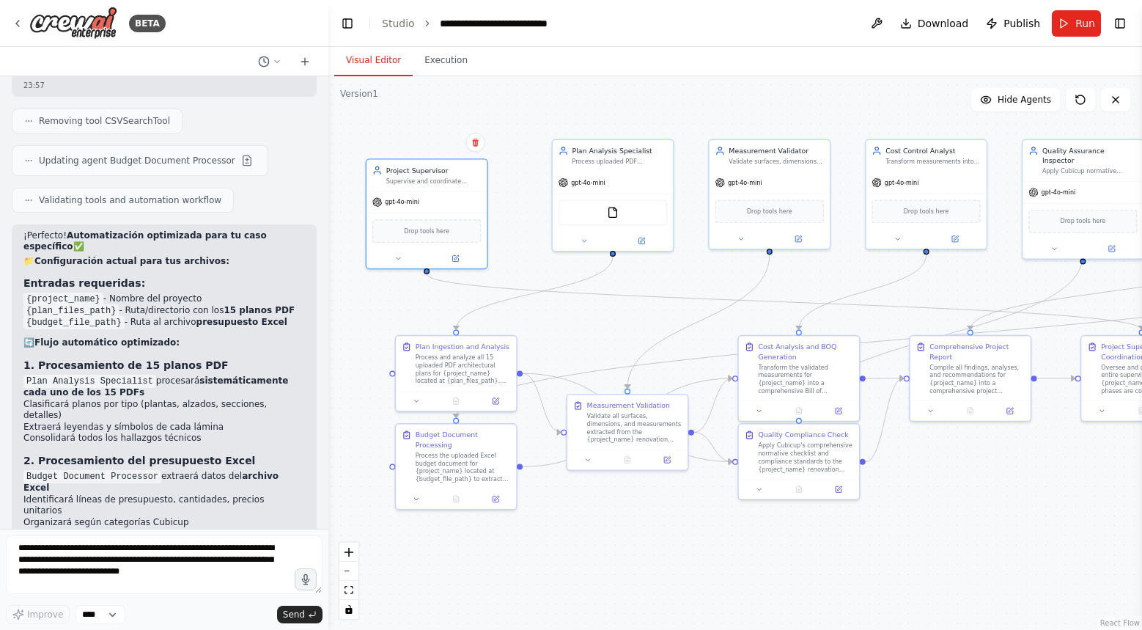
drag, startPoint x: 680, startPoint y: 385, endPoint x: 273, endPoint y: 383, distance: 407.7
click at [273, 383] on div "BETA deep_agent: "Cubicup Supervisor Reformas" description: > Orquestador de su…" at bounding box center [571, 315] width 1142 height 630
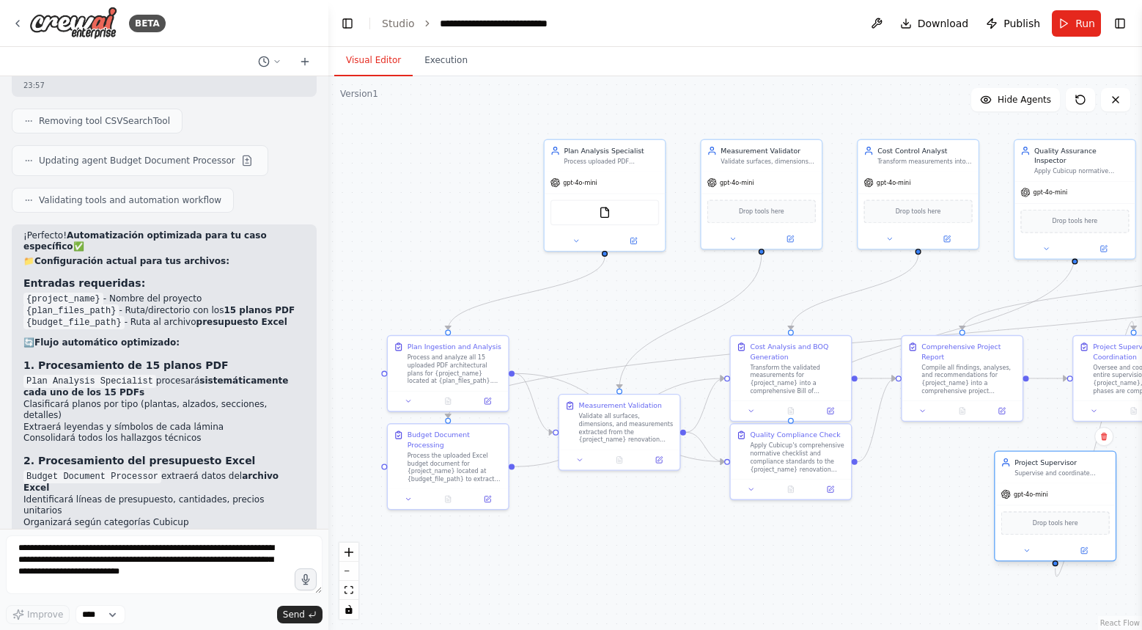
drag, startPoint x: 433, startPoint y: 224, endPoint x: 1074, endPoint y: 523, distance: 707.9
click at [1076, 524] on div "Drop tools here" at bounding box center [1056, 522] width 109 height 23
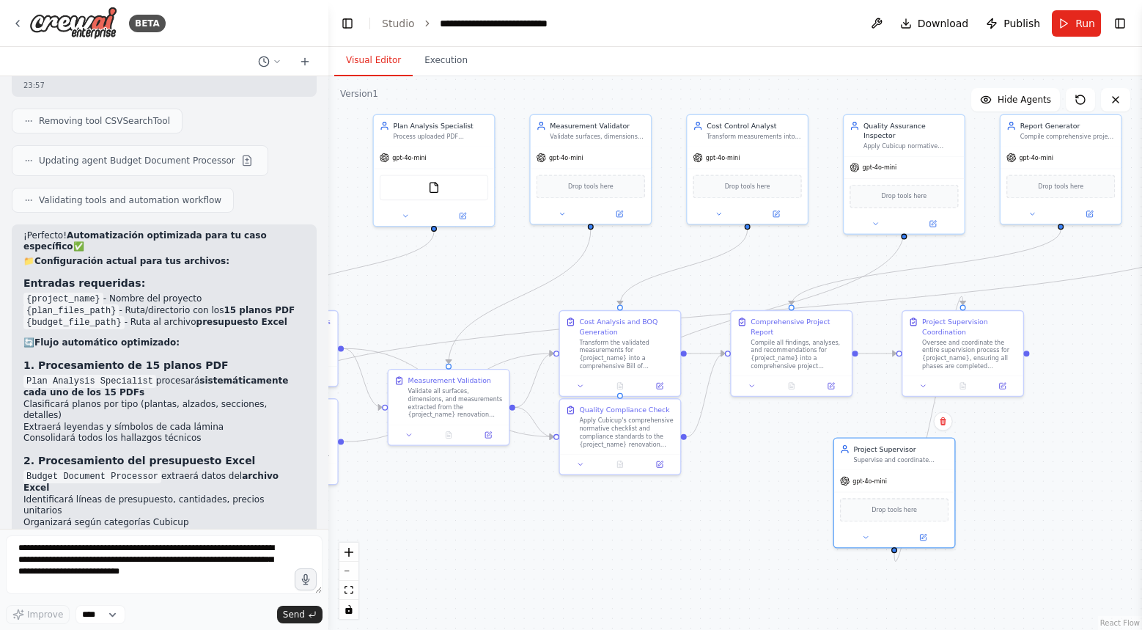
drag, startPoint x: 595, startPoint y: 521, endPoint x: 381, endPoint y: 479, distance: 218.1
click at [381, 479] on div ".deletable-edge-delete-btn { width: 20px; height: 20px; border: 0px solid #ffff…" at bounding box center [735, 353] width 814 height 554
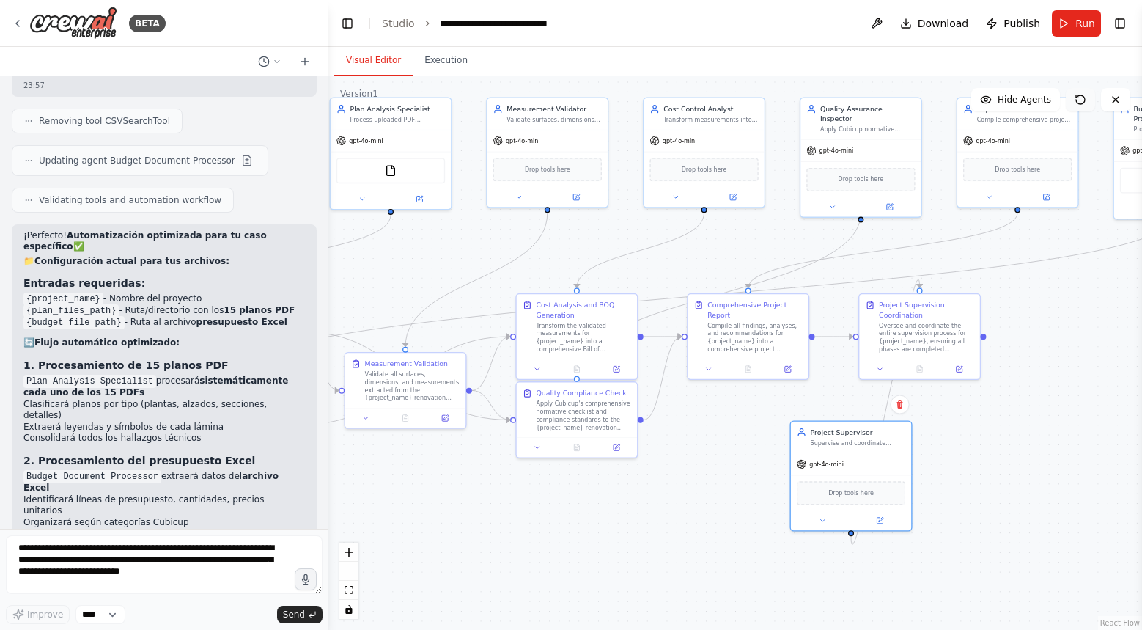
click at [1083, 103] on icon at bounding box center [1080, 99] width 9 height 9
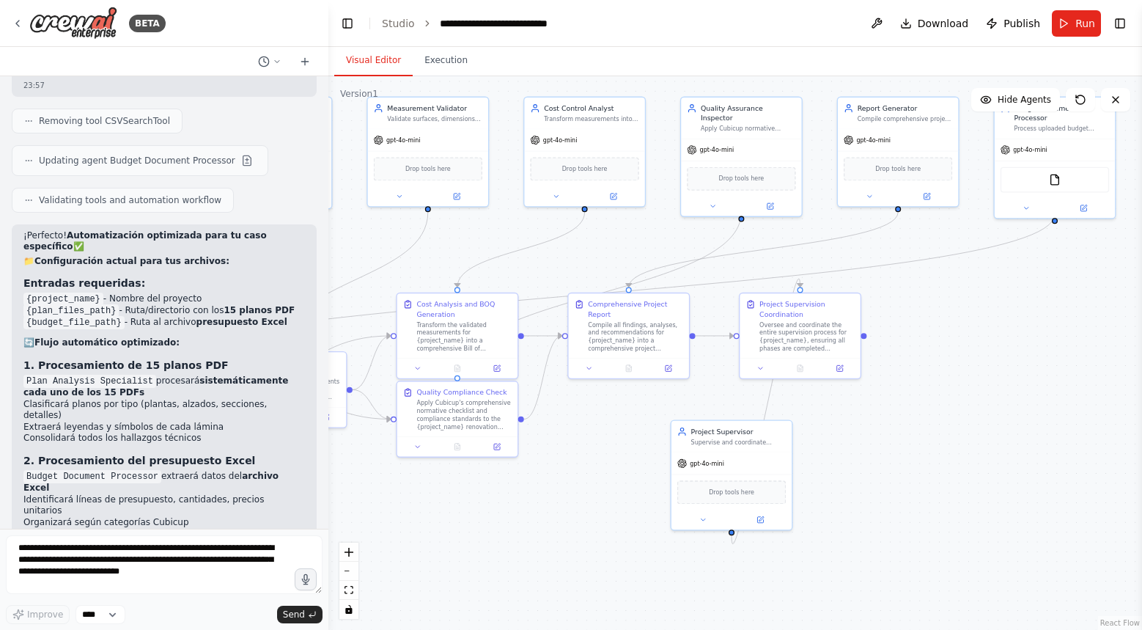
drag, startPoint x: 1010, startPoint y: 414, endPoint x: 889, endPoint y: 413, distance: 120.3
click at [889, 413] on div ".deletable-edge-delete-btn { width: 20px; height: 20px; border: 0px solid #ffff…" at bounding box center [735, 353] width 814 height 554
drag, startPoint x: 807, startPoint y: 343, endPoint x: 799, endPoint y: 371, distance: 28.8
click at [799, 371] on div "Oversee and coordinate the entire supervision process for {project_name}, ensur…" at bounding box center [796, 364] width 95 height 32
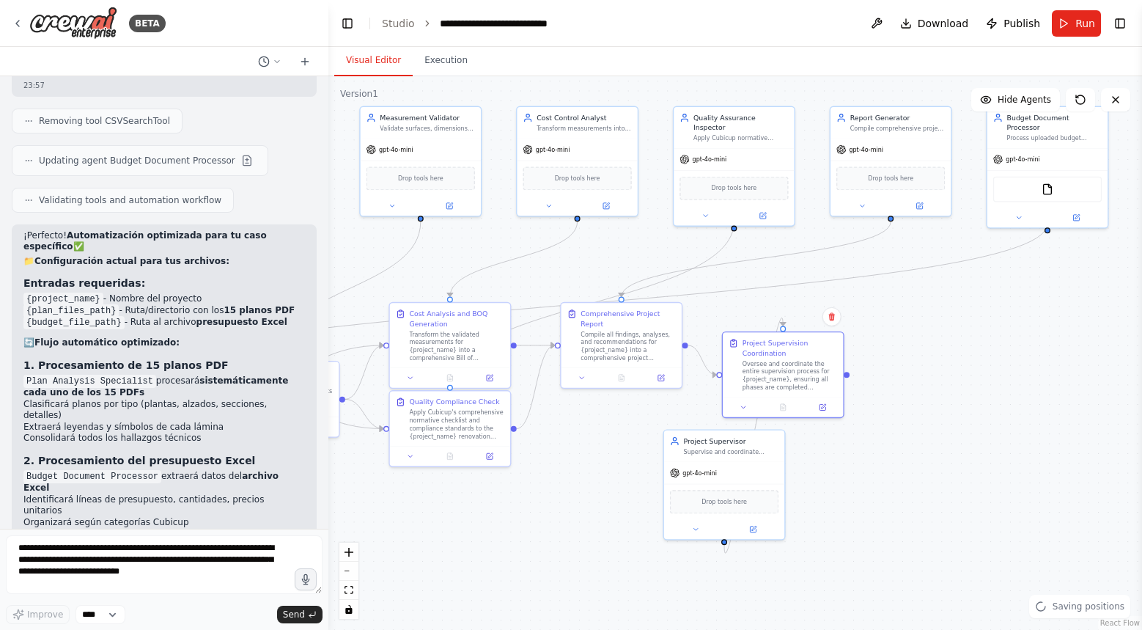
drag, startPoint x: 957, startPoint y: 364, endPoint x: 950, endPoint y: 375, distance: 13.2
click at [950, 375] on div ".deletable-edge-delete-btn { width: 20px; height: 20px; border: 0px solid #ffff…" at bounding box center [735, 353] width 814 height 554
drag, startPoint x: 735, startPoint y: 503, endPoint x: 977, endPoint y: 355, distance: 283.7
click at [977, 354] on span "Drop tools here" at bounding box center [968, 355] width 45 height 10
click at [982, 353] on span "Drop tools here" at bounding box center [968, 355] width 45 height 10
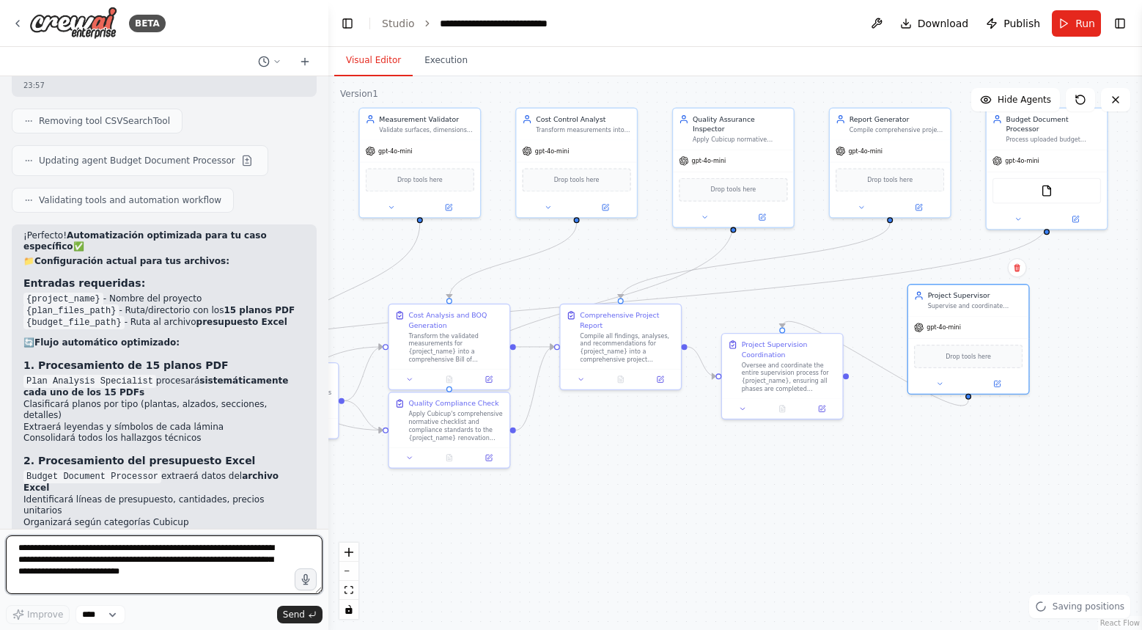
click at [186, 557] on textarea "**********" at bounding box center [164, 564] width 317 height 59
type textarea "**********"
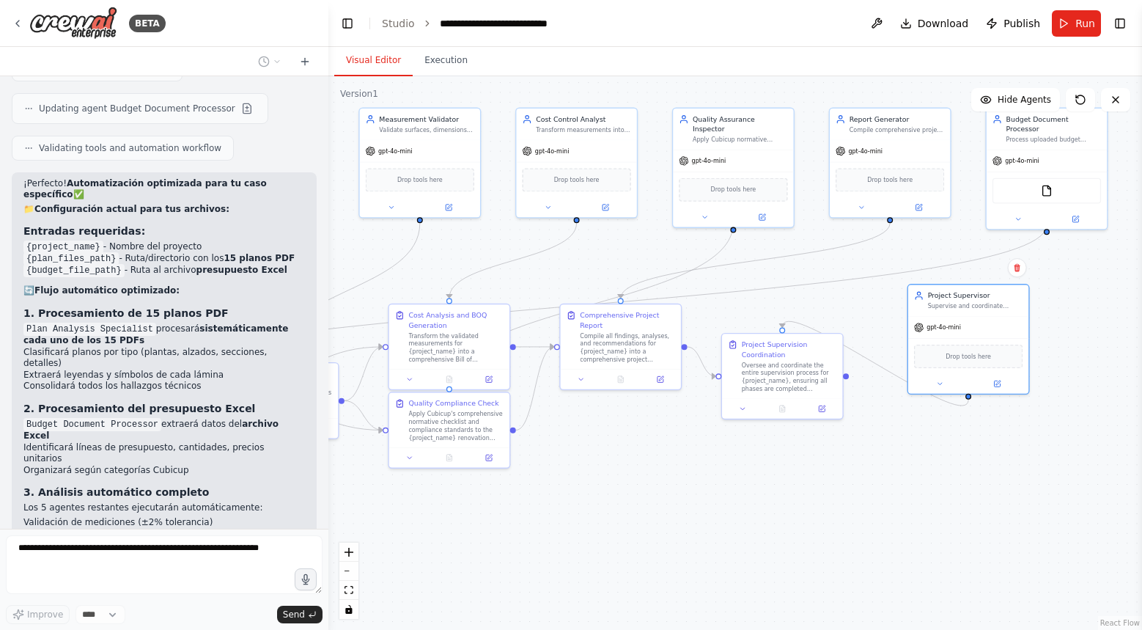
scroll to position [7730, 0]
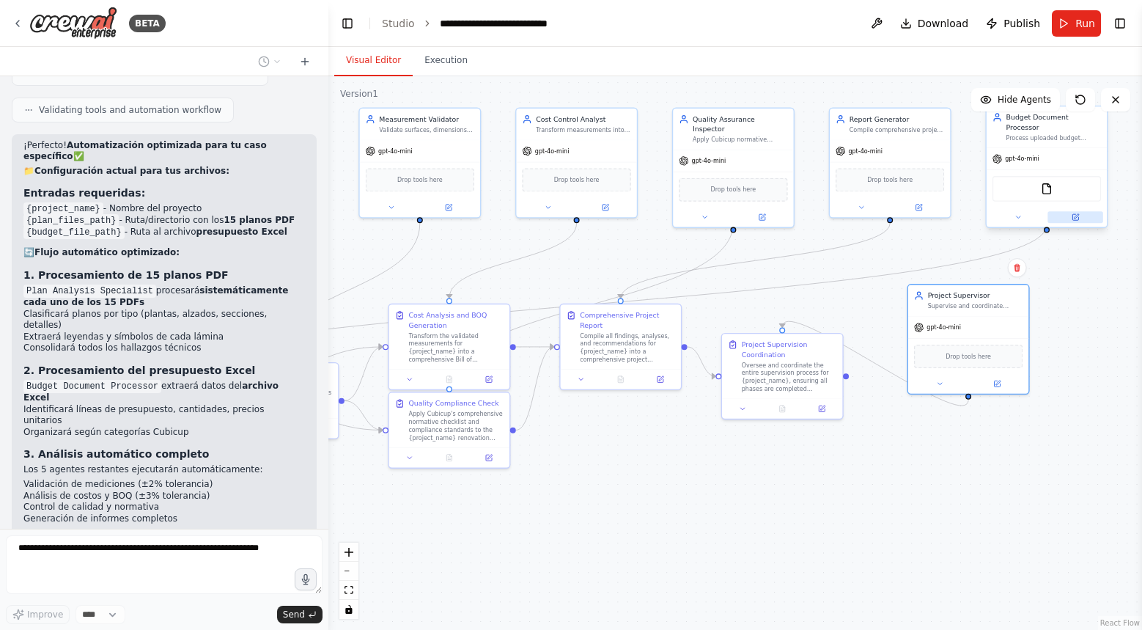
click at [1078, 214] on icon at bounding box center [1076, 217] width 6 height 6
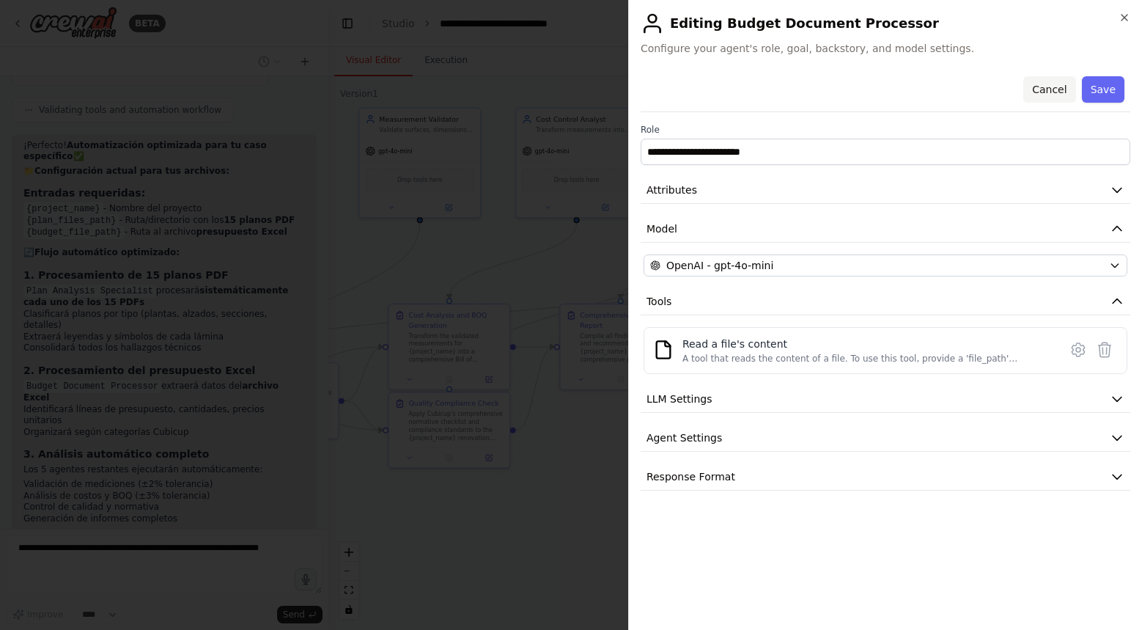
click at [1057, 86] on button "Cancel" at bounding box center [1050, 89] width 52 height 26
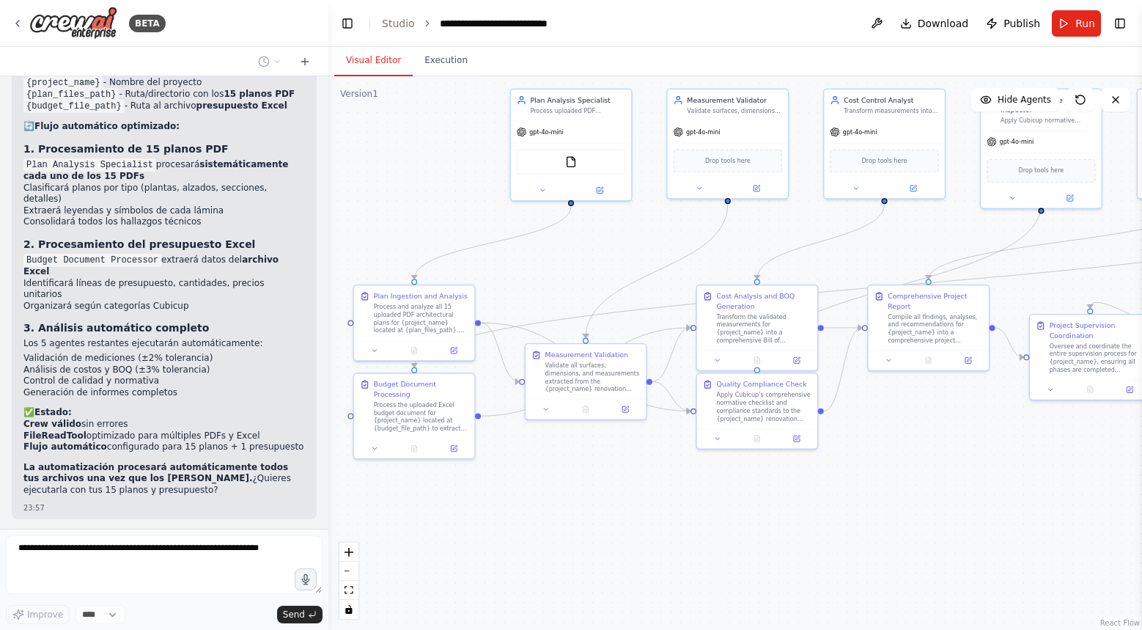
drag, startPoint x: 501, startPoint y: 506, endPoint x: 809, endPoint y: 485, distance: 308.6
click at [809, 486] on div ".deletable-edge-delete-btn { width: 20px; height: 20px; border: 0px solid #ffff…" at bounding box center [735, 353] width 814 height 554
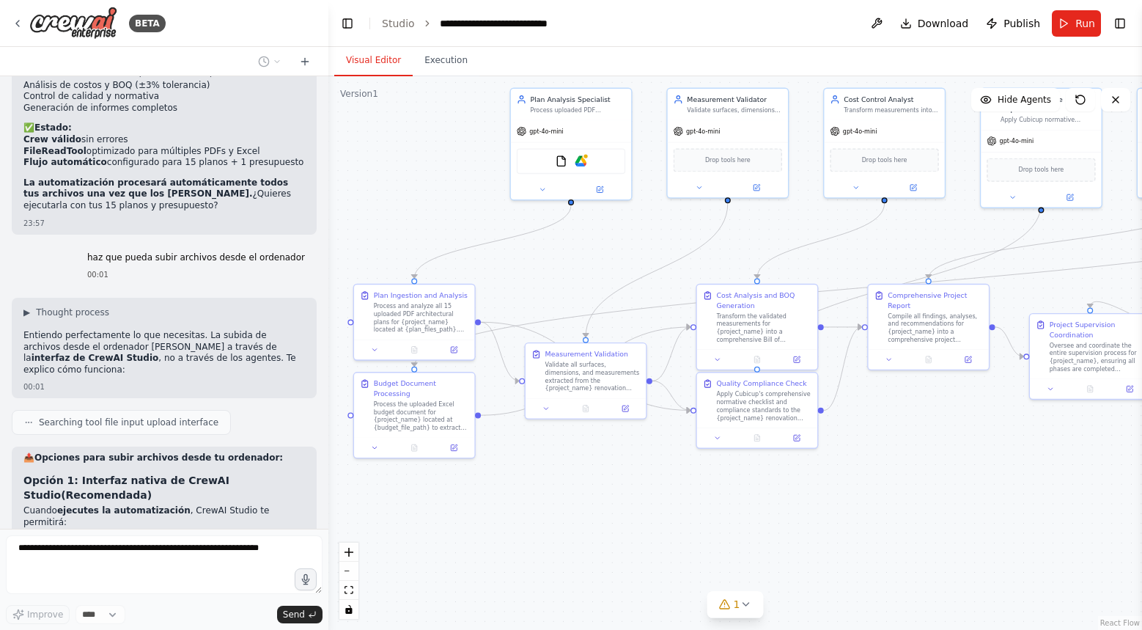
scroll to position [8180, 0]
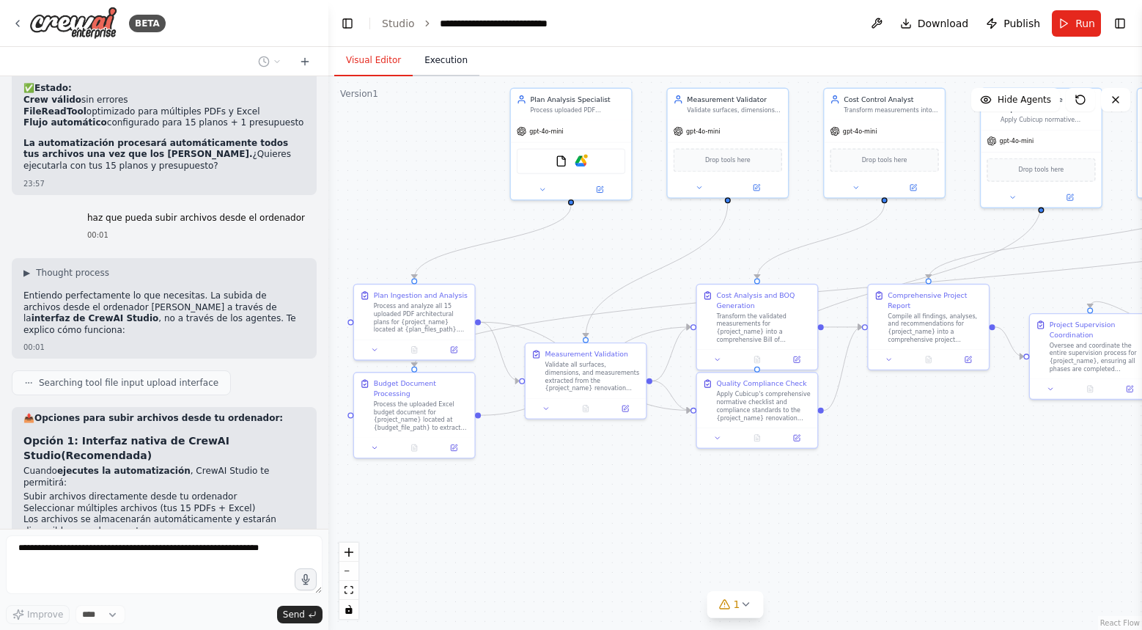
click at [455, 68] on button "Execution" at bounding box center [446, 60] width 67 height 31
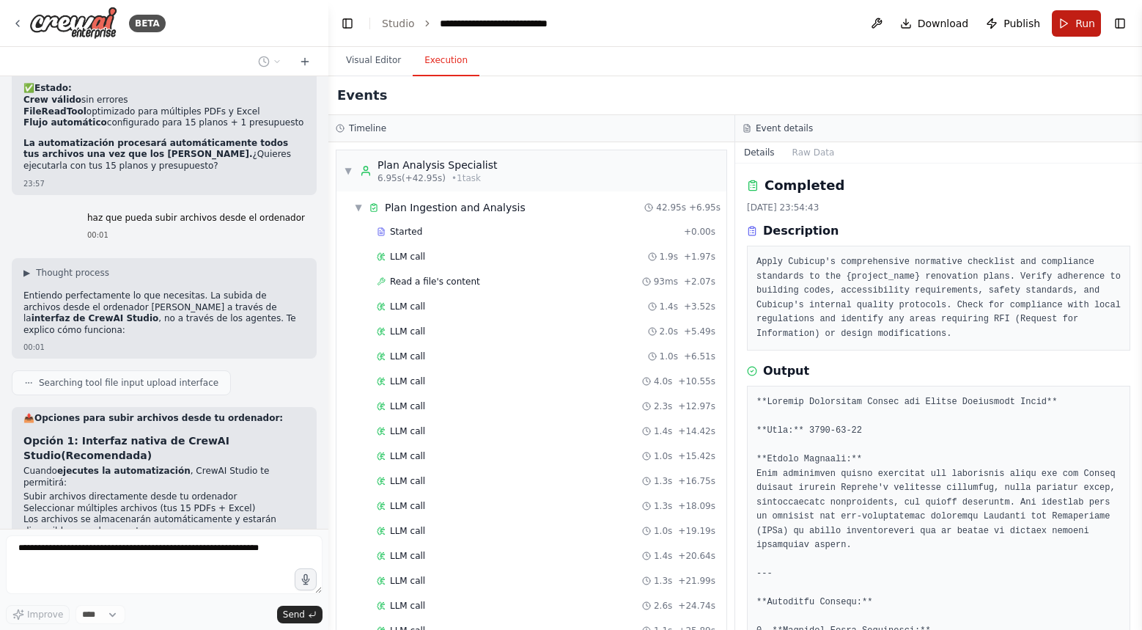
click at [1080, 31] on button "Run" at bounding box center [1076, 23] width 49 height 26
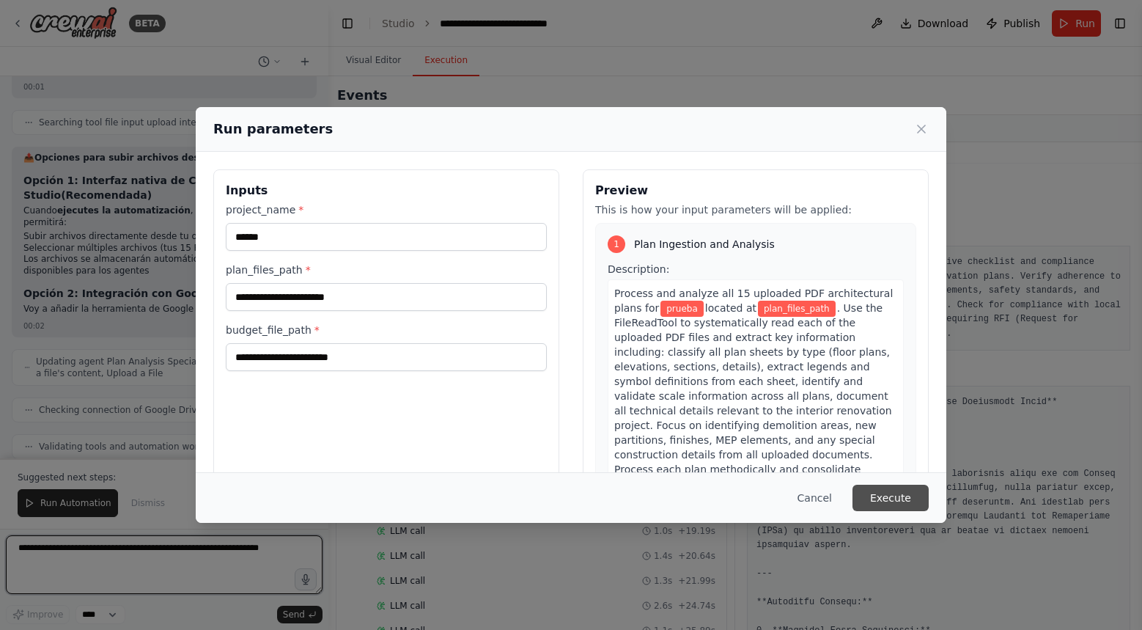
scroll to position [8452, 0]
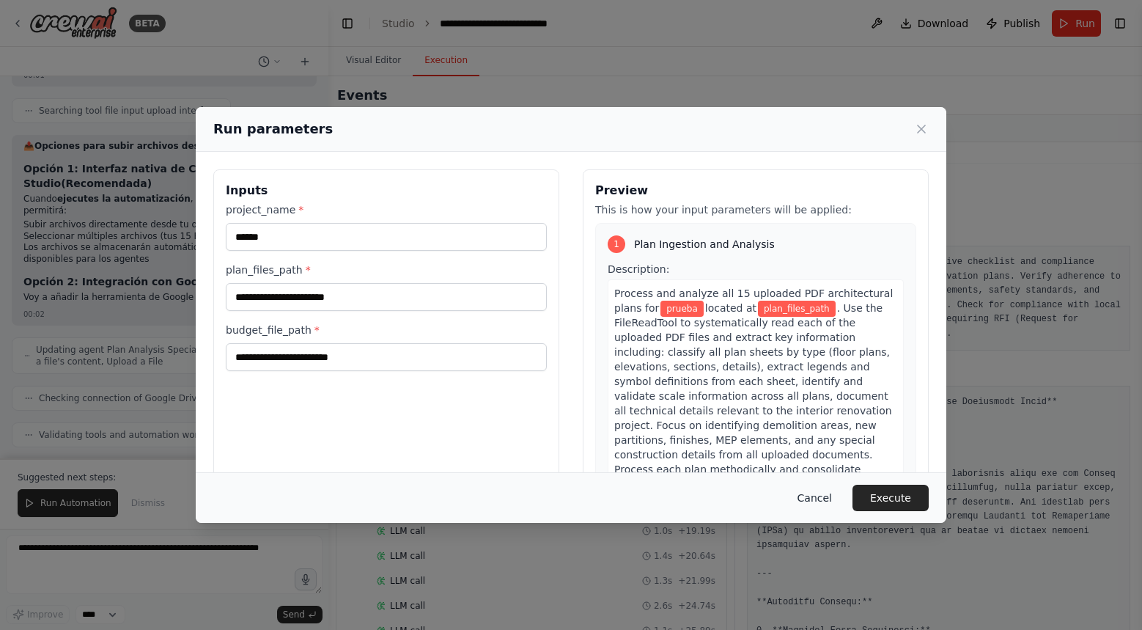
click at [820, 497] on button "Cancel" at bounding box center [815, 498] width 58 height 26
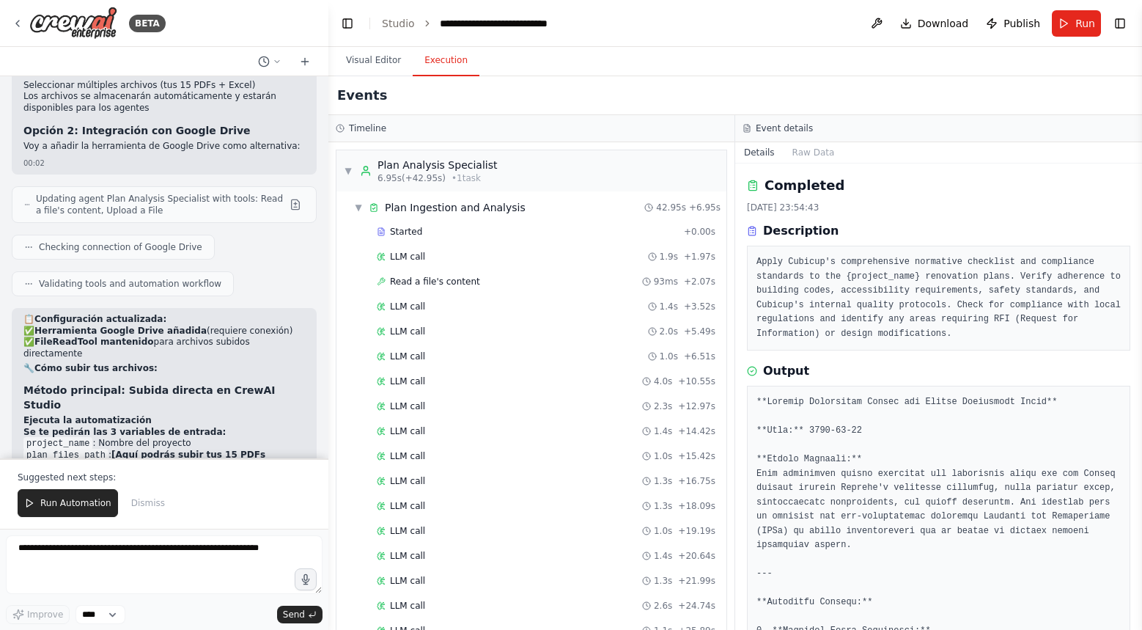
scroll to position [8615, 0]
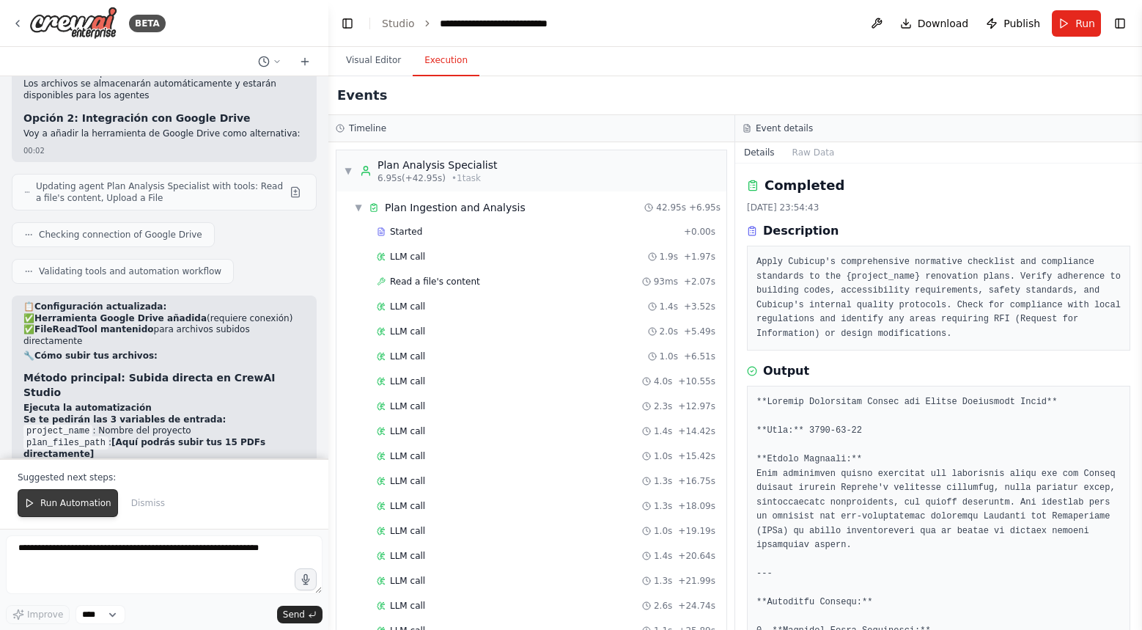
click at [95, 504] on span "Run Automation" at bounding box center [75, 503] width 71 height 12
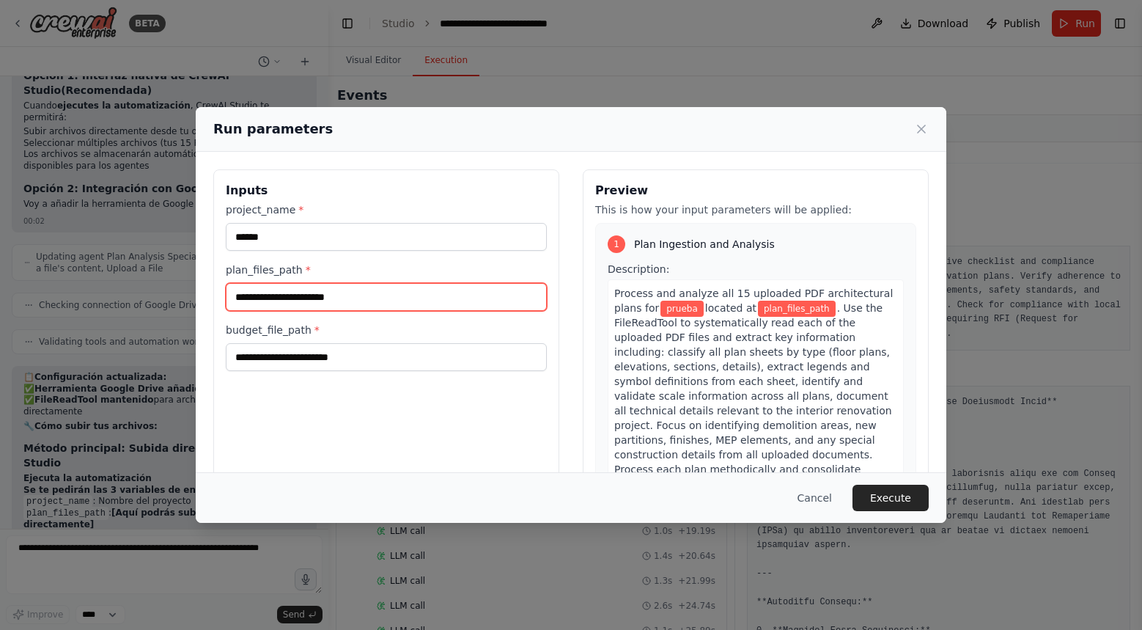
click at [291, 309] on input "plan_files_path *" at bounding box center [386, 297] width 321 height 28
click at [292, 309] on input "plan_files_path *" at bounding box center [386, 297] width 321 height 28
click at [309, 301] on input "plan_files_path *" at bounding box center [386, 297] width 321 height 28
click at [464, 298] on input "plan_files_path *" at bounding box center [386, 297] width 321 height 28
paste input "**********"
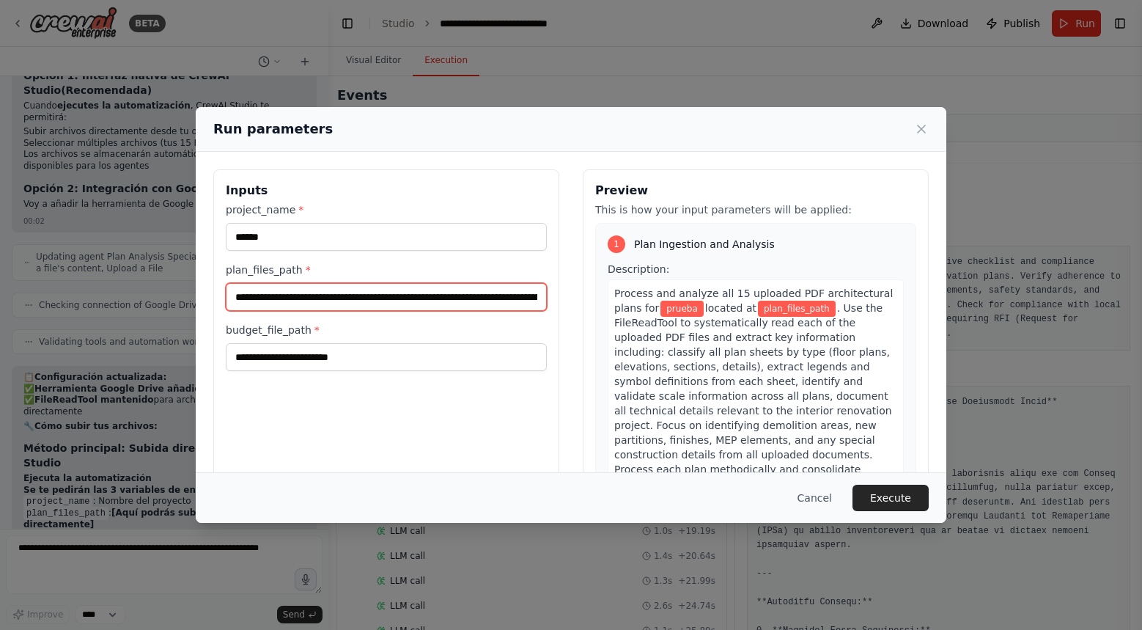
scroll to position [0, 158]
type input "**********"
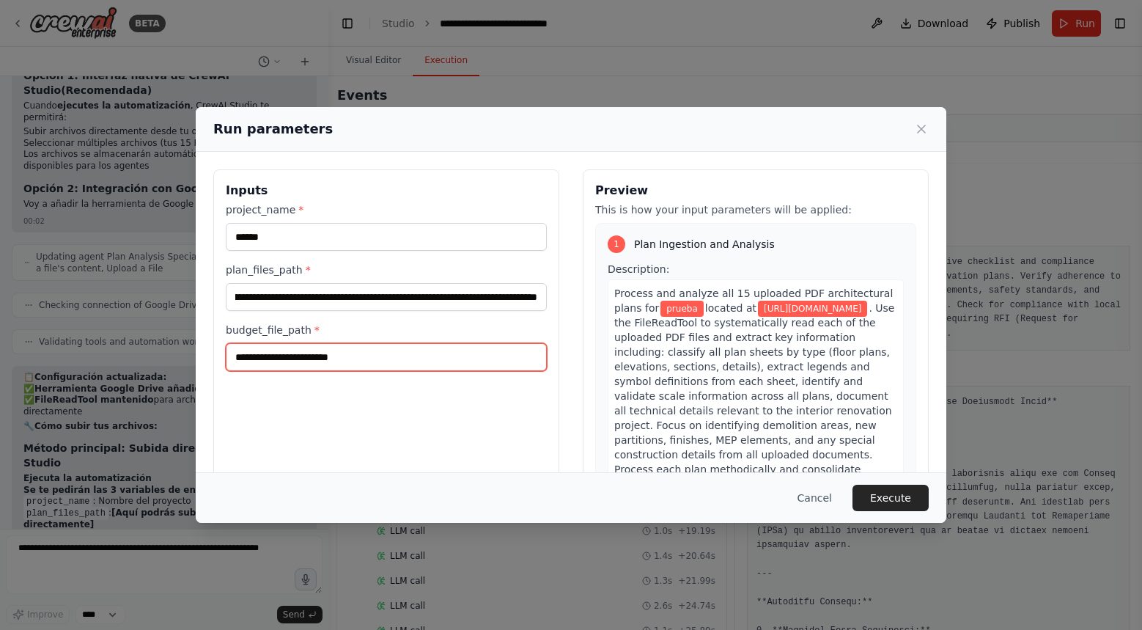
scroll to position [0, 0]
click at [455, 356] on input "budget_file_path *" at bounding box center [386, 357] width 321 height 28
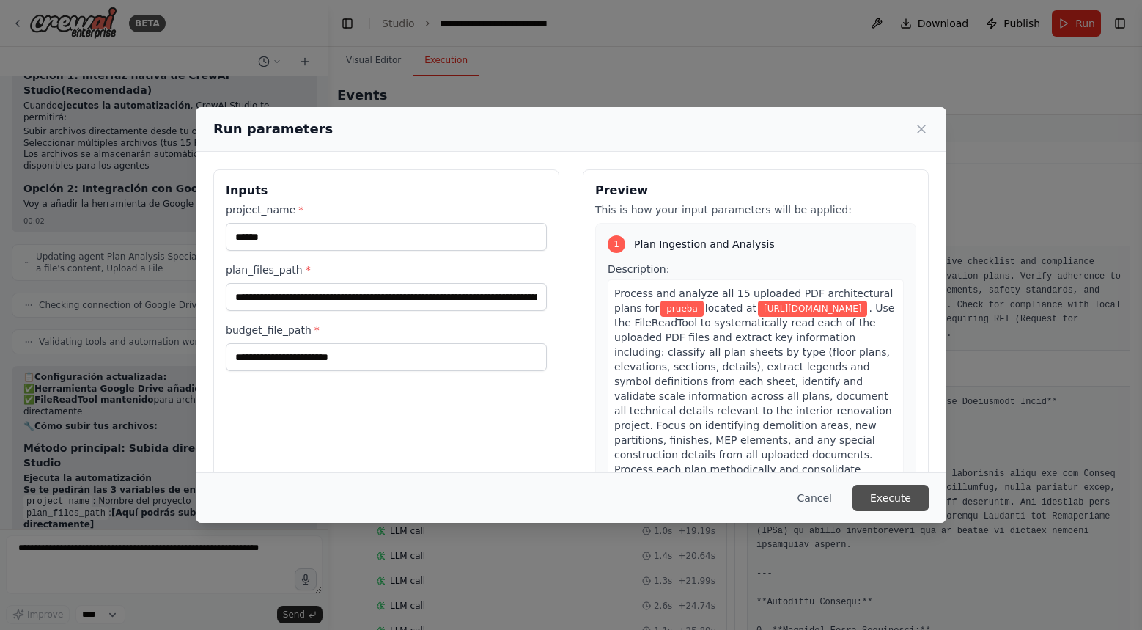
click at [892, 499] on button "Execute" at bounding box center [891, 498] width 76 height 26
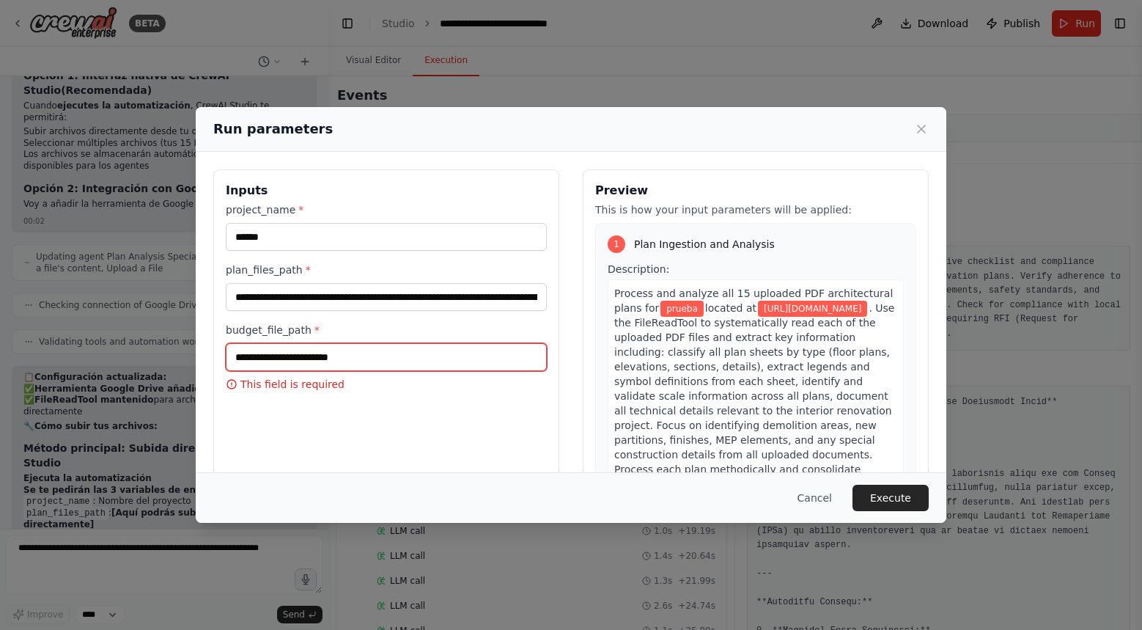
click at [416, 353] on input "budget_file_path *" at bounding box center [386, 357] width 321 height 28
paste input "**********"
type input "**********"
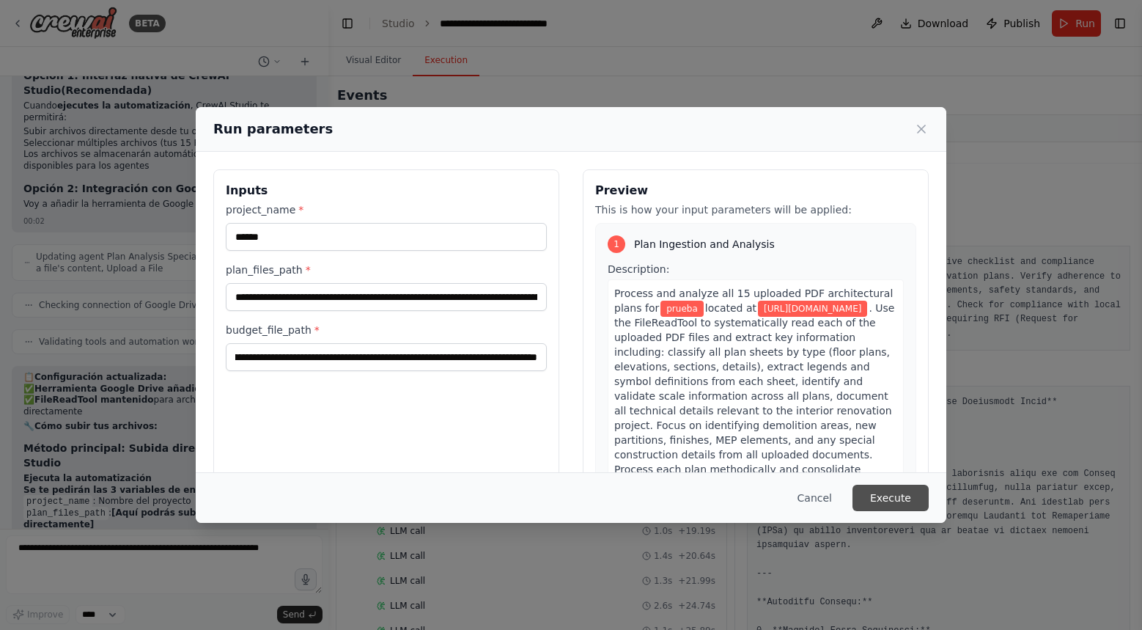
scroll to position [0, 0]
click at [900, 489] on button "Execute" at bounding box center [891, 498] width 76 height 26
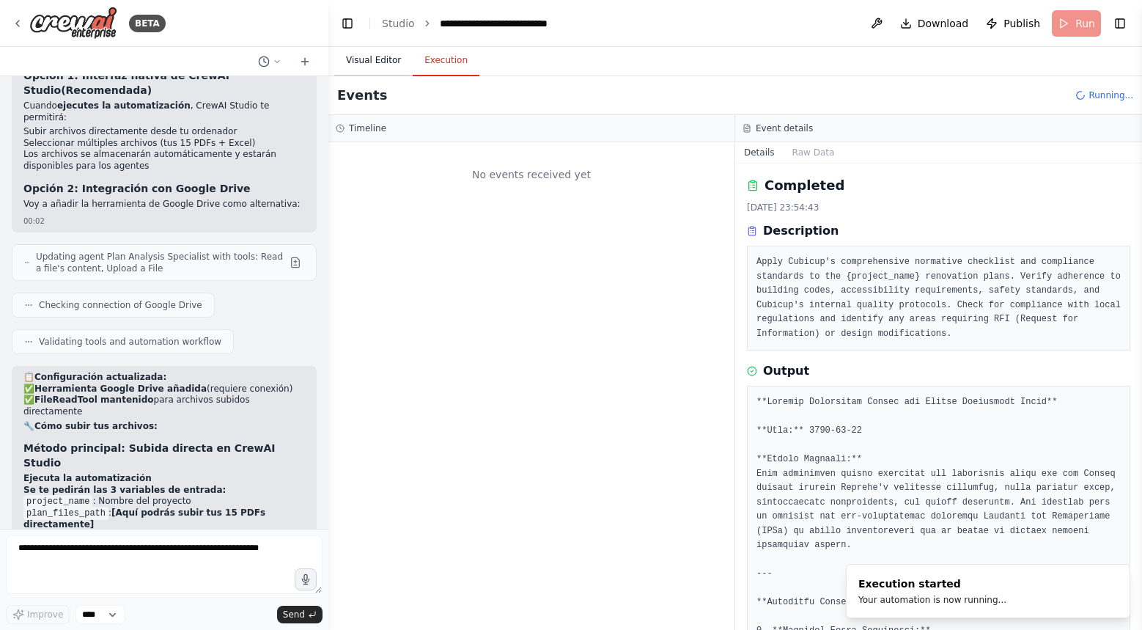
click at [386, 65] on button "Visual Editor" at bounding box center [373, 60] width 78 height 31
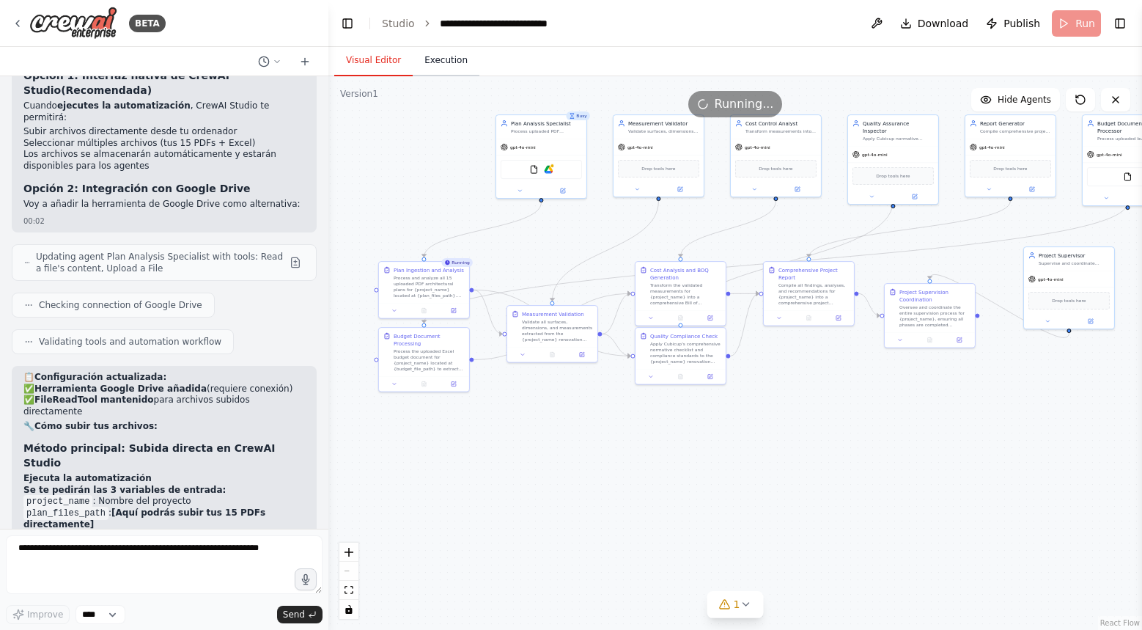
click at [455, 72] on button "Execution" at bounding box center [446, 60] width 67 height 31
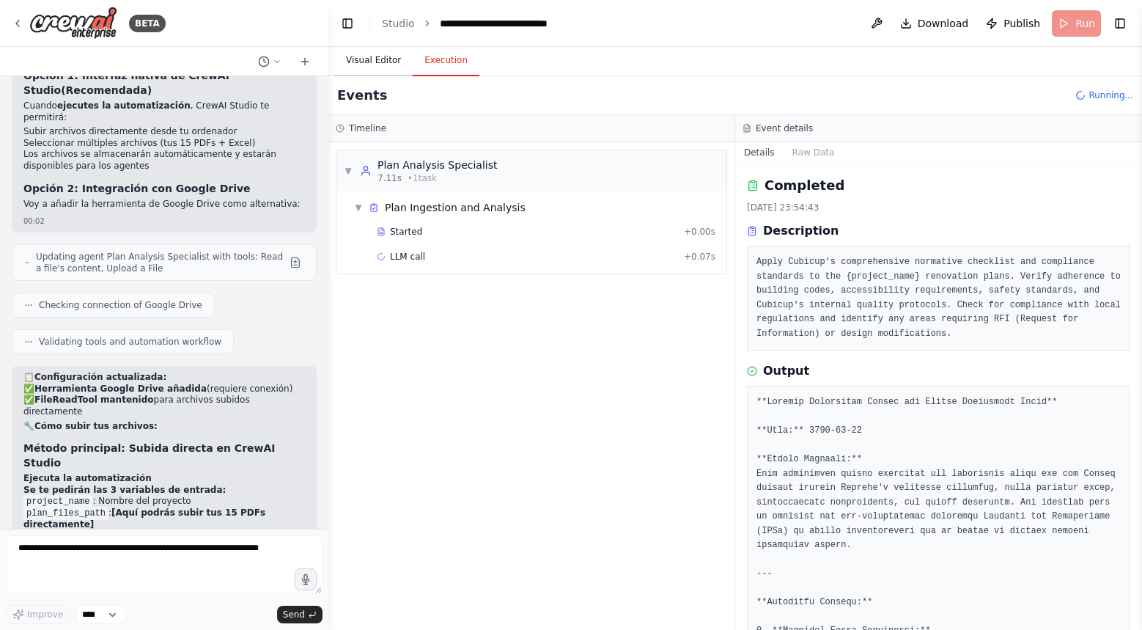
click at [398, 65] on button "Visual Editor" at bounding box center [373, 60] width 78 height 31
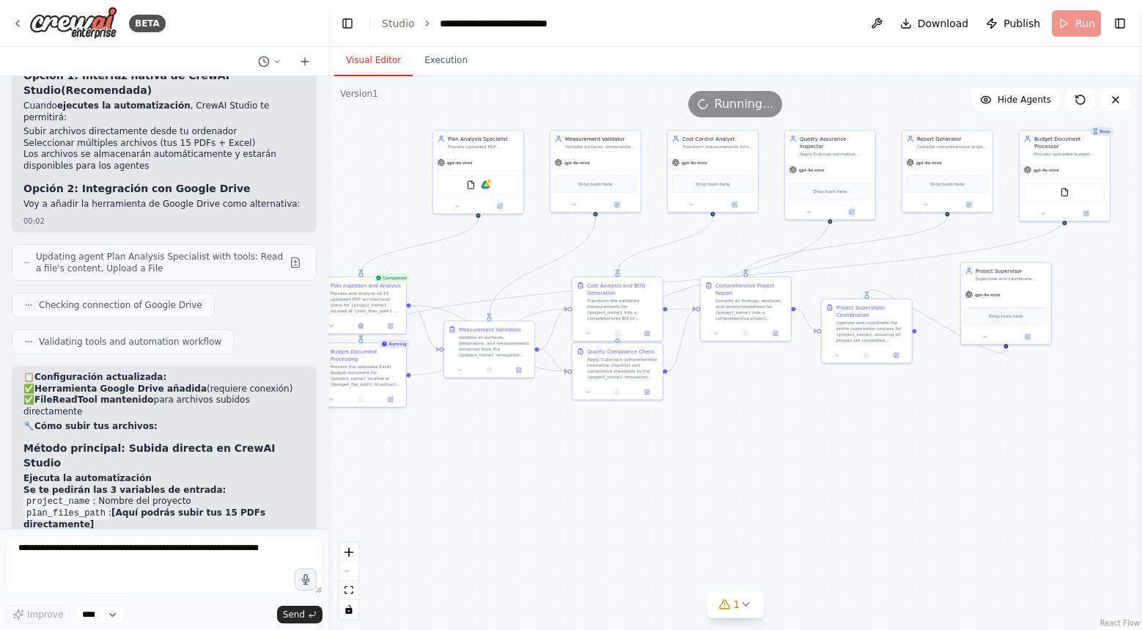
drag, startPoint x: 634, startPoint y: 455, endPoint x: 571, endPoint y: 470, distance: 64.9
click at [571, 470] on div ".deletable-edge-delete-btn { width: 20px; height: 20px; border: 0px solid #ffff…" at bounding box center [735, 353] width 814 height 554
click at [733, 612] on button "1" at bounding box center [736, 604] width 56 height 27
click at [882, 563] on button at bounding box center [894, 567] width 25 height 18
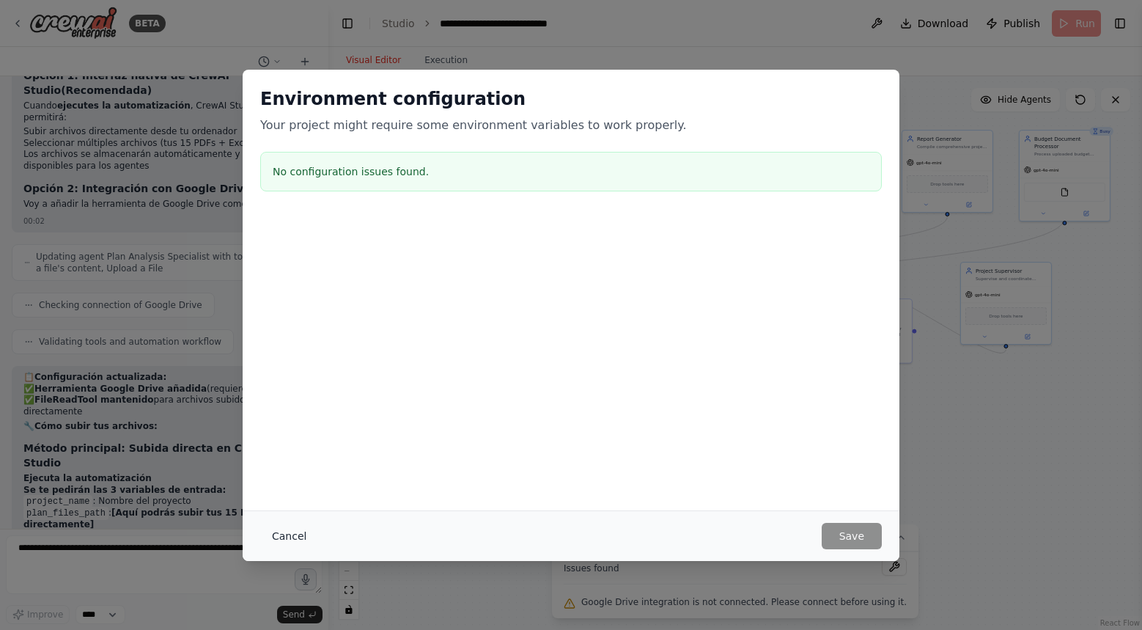
click at [274, 528] on button "Cancel" at bounding box center [289, 536] width 58 height 26
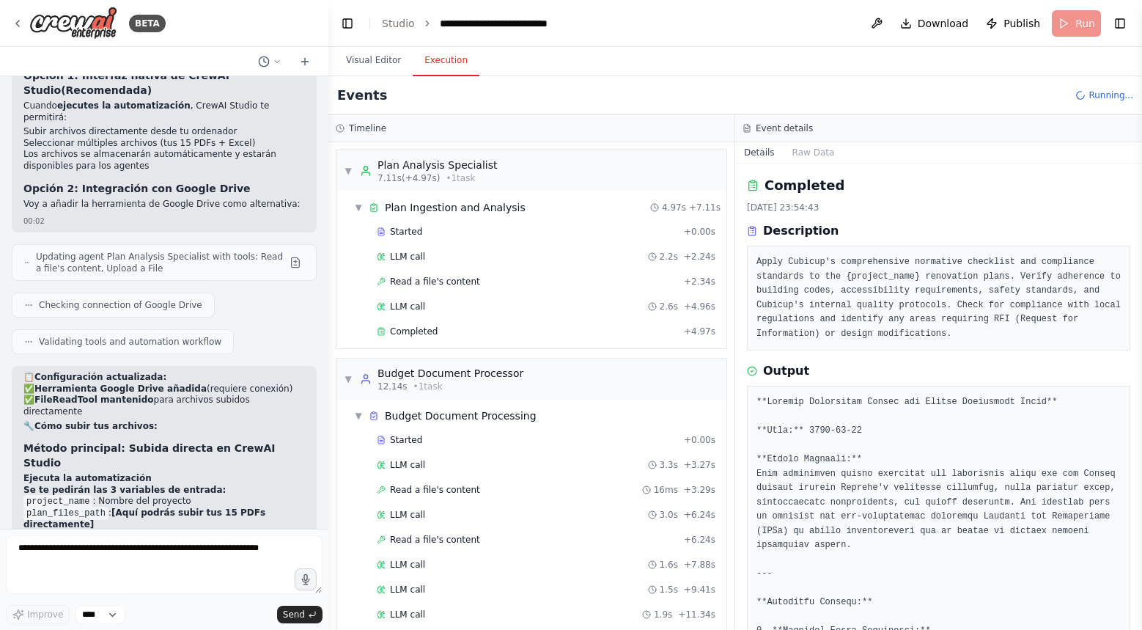
click at [444, 57] on button "Execution" at bounding box center [446, 60] width 67 height 31
click at [359, 54] on button "Visual Editor" at bounding box center [373, 60] width 78 height 31
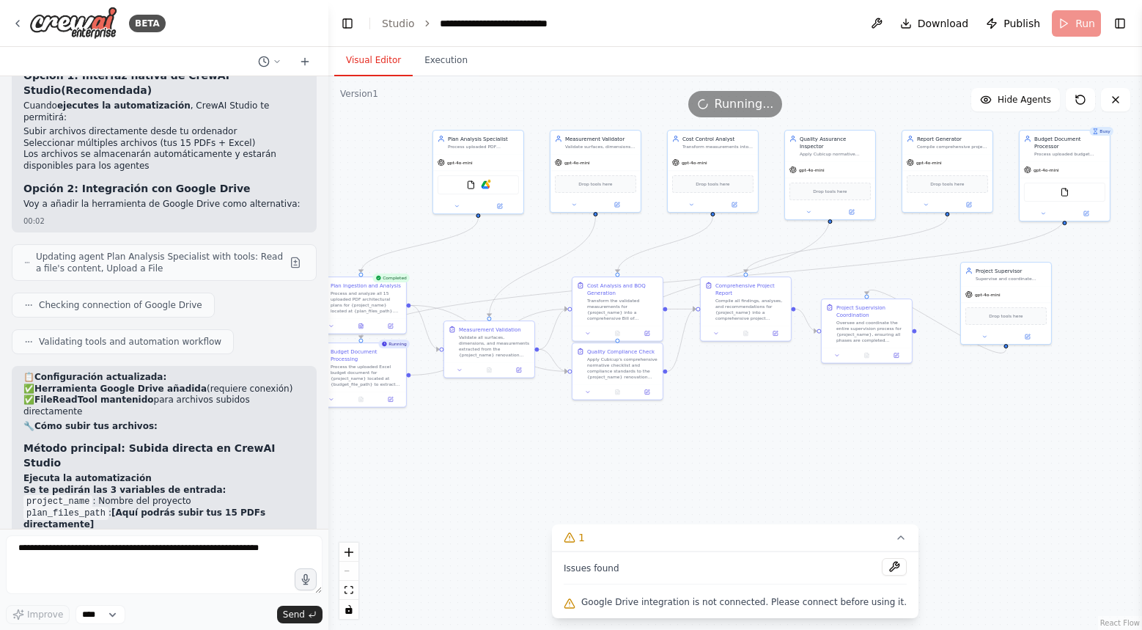
click at [637, 606] on span "Google Drive integration is not connected. Please connect before using it." at bounding box center [744, 602] width 326 height 12
click at [886, 573] on button at bounding box center [894, 567] width 25 height 18
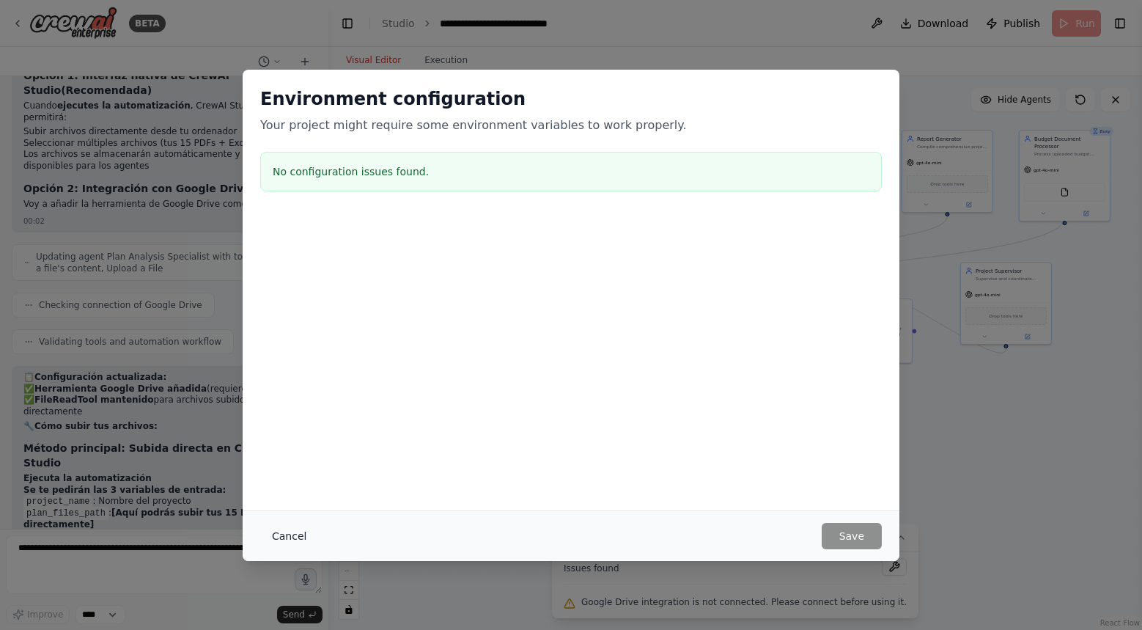
click at [288, 532] on button "Cancel" at bounding box center [289, 536] width 58 height 26
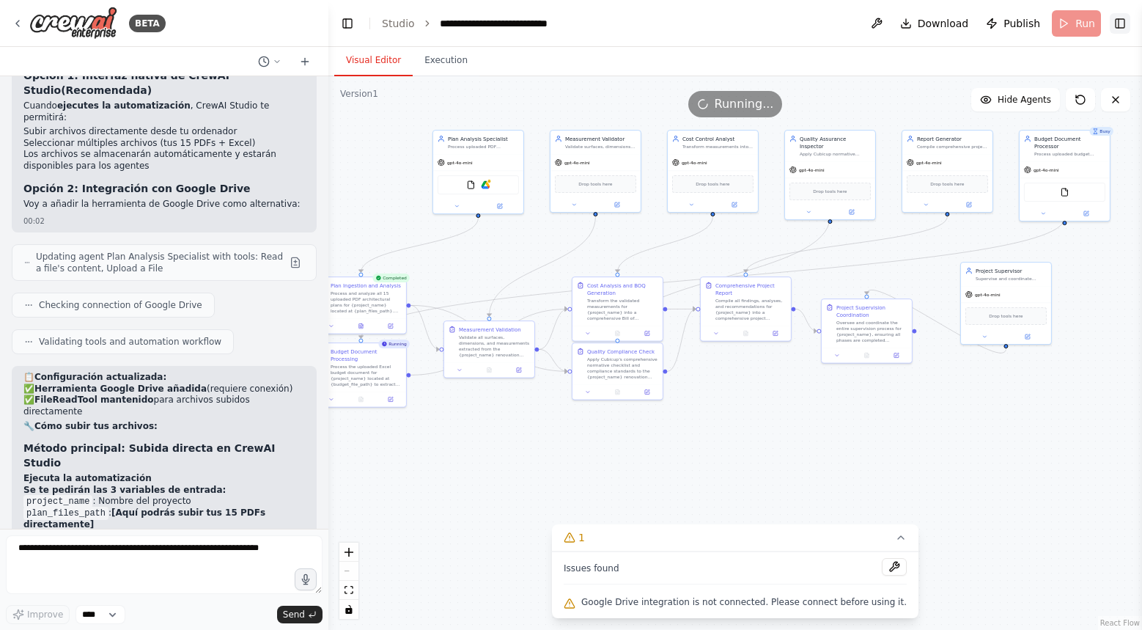
click at [1120, 31] on button "Toggle Right Sidebar" at bounding box center [1120, 23] width 21 height 21
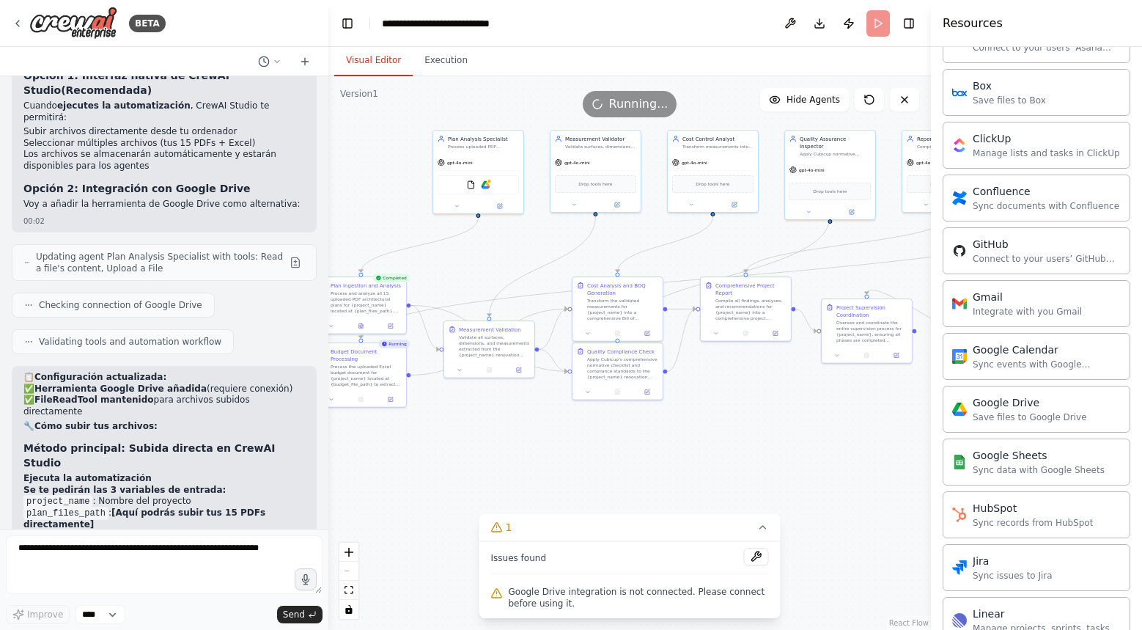
scroll to position [1239, 0]
click at [1021, 406] on div "Google Drive Save files to Google Drive" at bounding box center [1030, 406] width 114 height 28
click at [1010, 411] on div "Save files to Google Drive" at bounding box center [1030, 414] width 114 height 12
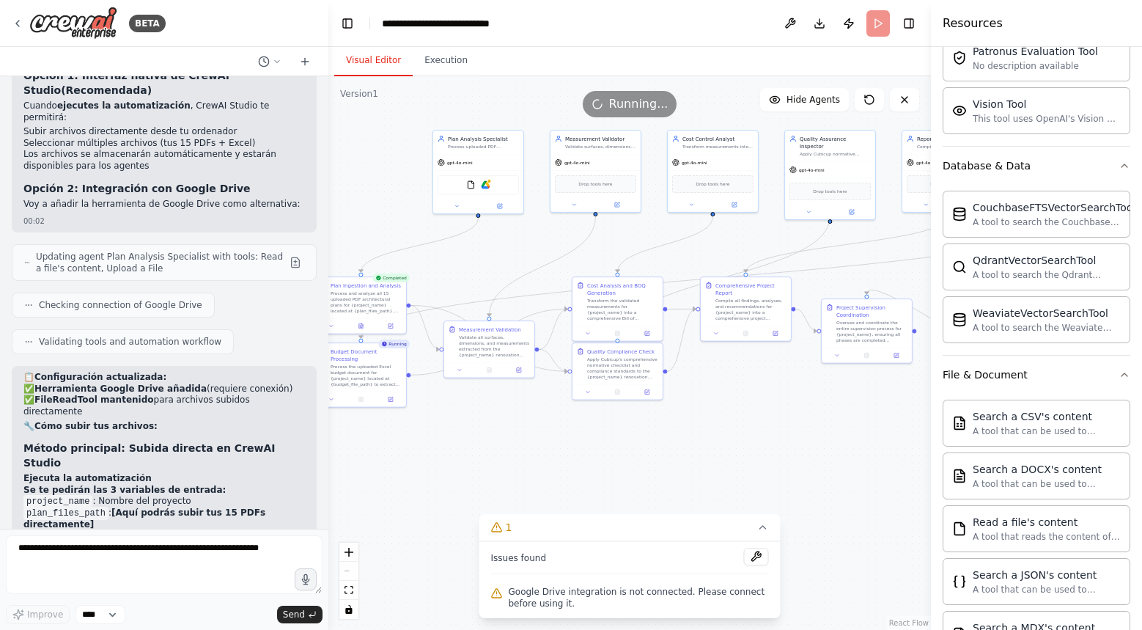
scroll to position [378, 0]
click at [875, 19] on header "**********" at bounding box center [629, 23] width 603 height 47
click at [615, 114] on div "Running..." at bounding box center [630, 104] width 95 height 26
click at [441, 61] on button "Execution" at bounding box center [446, 60] width 67 height 31
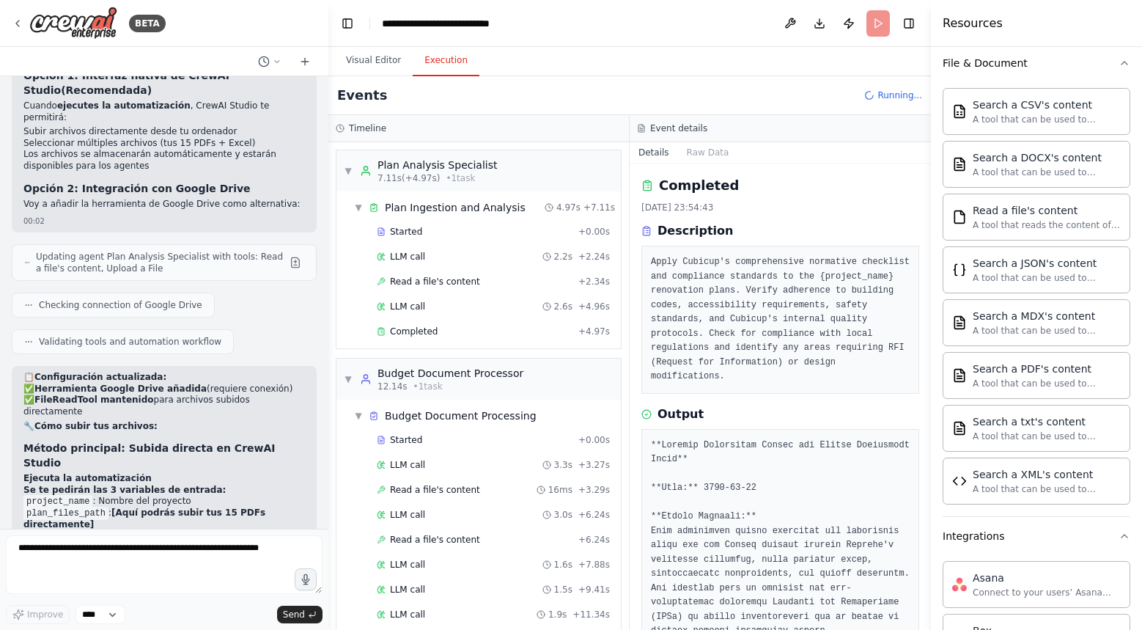
scroll to position [719, 0]
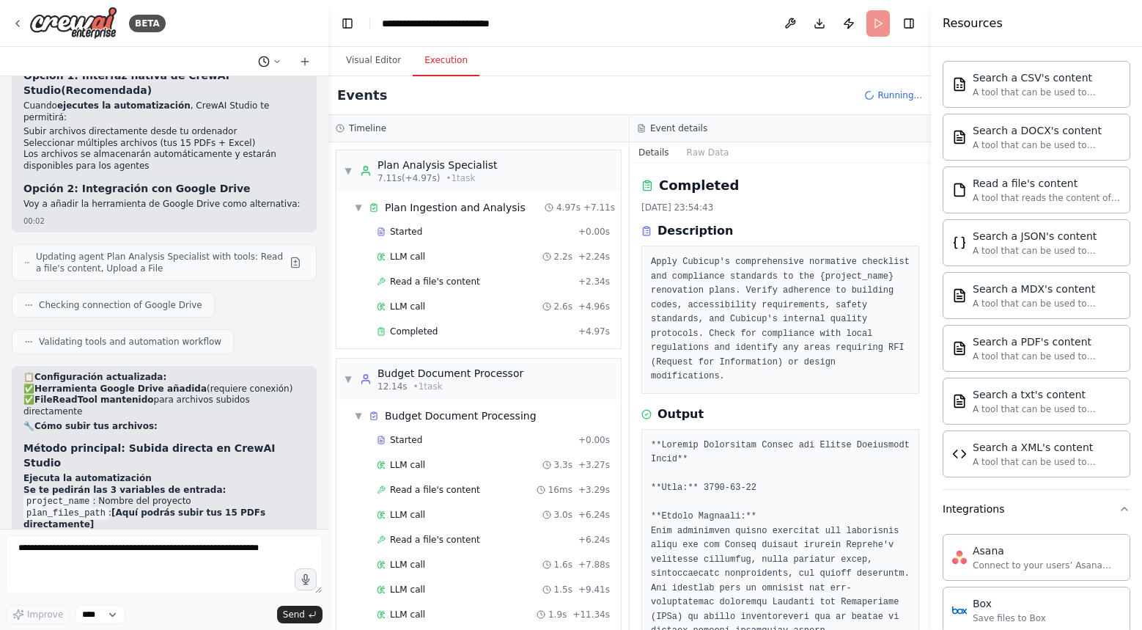
click at [278, 62] on icon at bounding box center [277, 61] width 9 height 9
click at [278, 62] on div at bounding box center [164, 315] width 328 height 630
click at [146, 329] on div "Validating tools and automation workflow" at bounding box center [123, 341] width 222 height 25
click at [166, 336] on span "Validating tools and automation workflow" at bounding box center [130, 342] width 183 height 12
click at [301, 65] on icon at bounding box center [305, 62] width 12 height 12
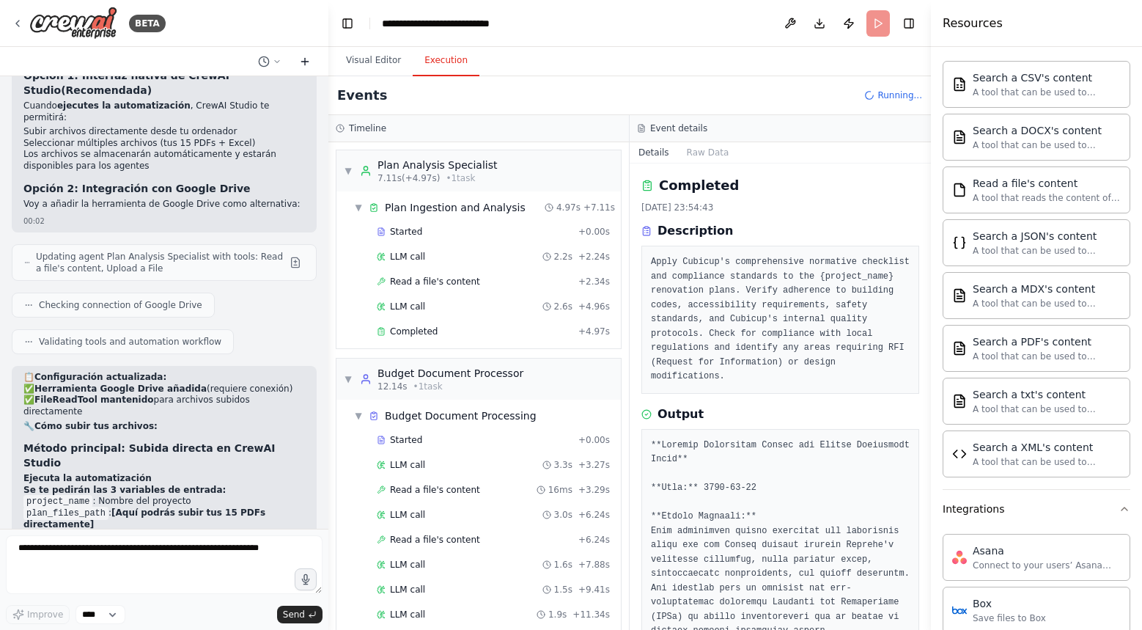
scroll to position [0, 0]
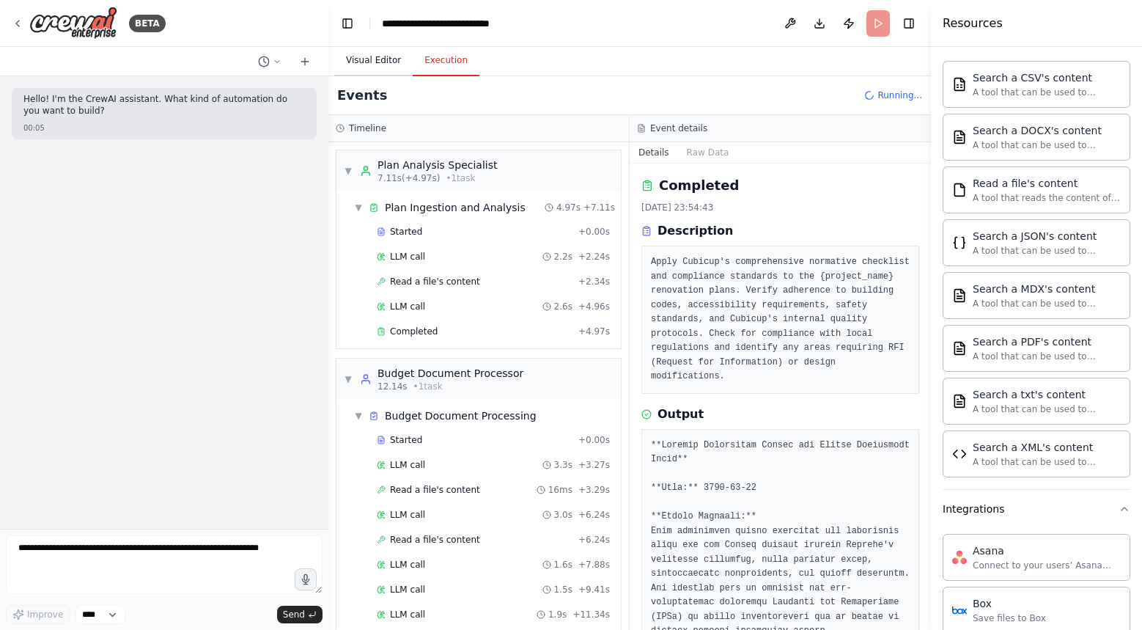
click at [360, 59] on button "Visual Editor" at bounding box center [373, 60] width 78 height 31
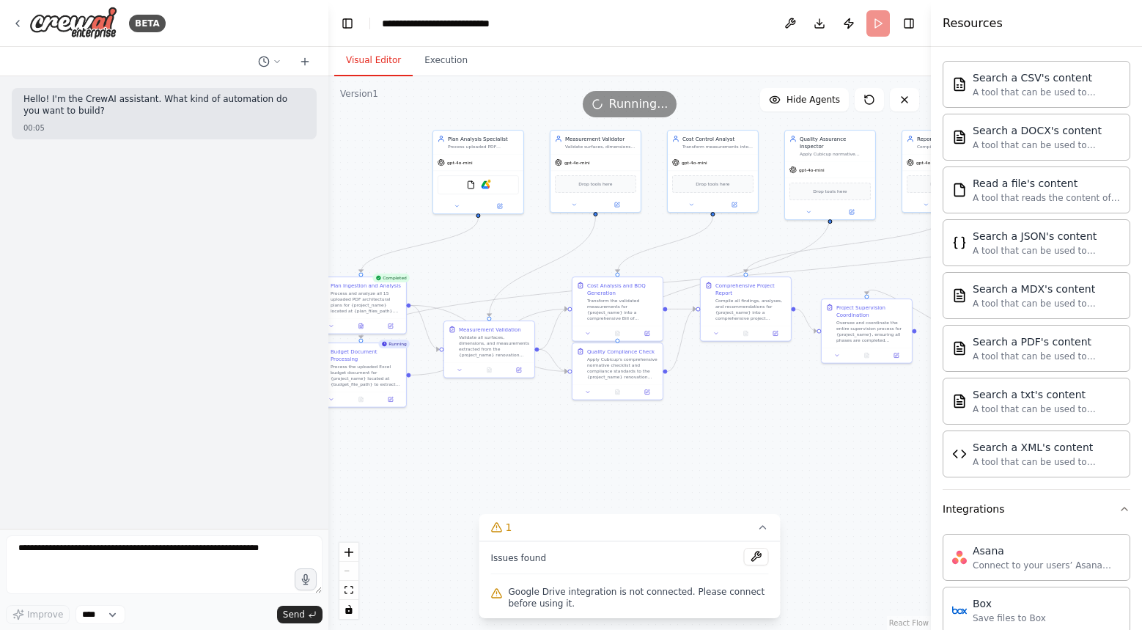
click at [628, 98] on span "Running..." at bounding box center [638, 104] width 59 height 18
click at [911, 98] on button at bounding box center [904, 99] width 29 height 23
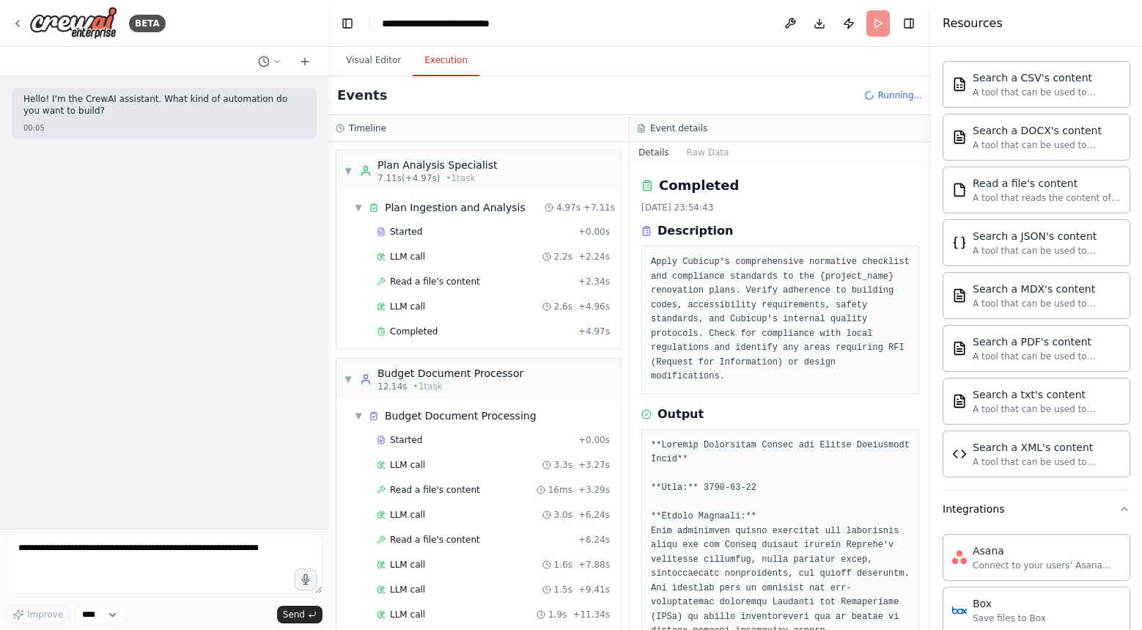
click at [453, 64] on button "Execution" at bounding box center [446, 60] width 67 height 31
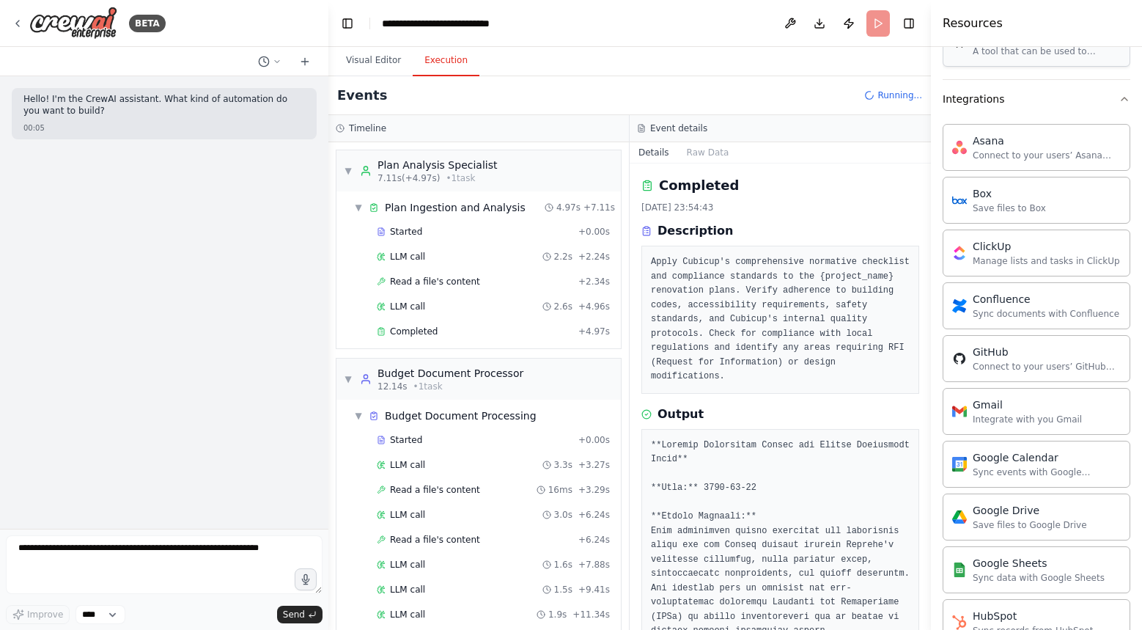
scroll to position [1238, 0]
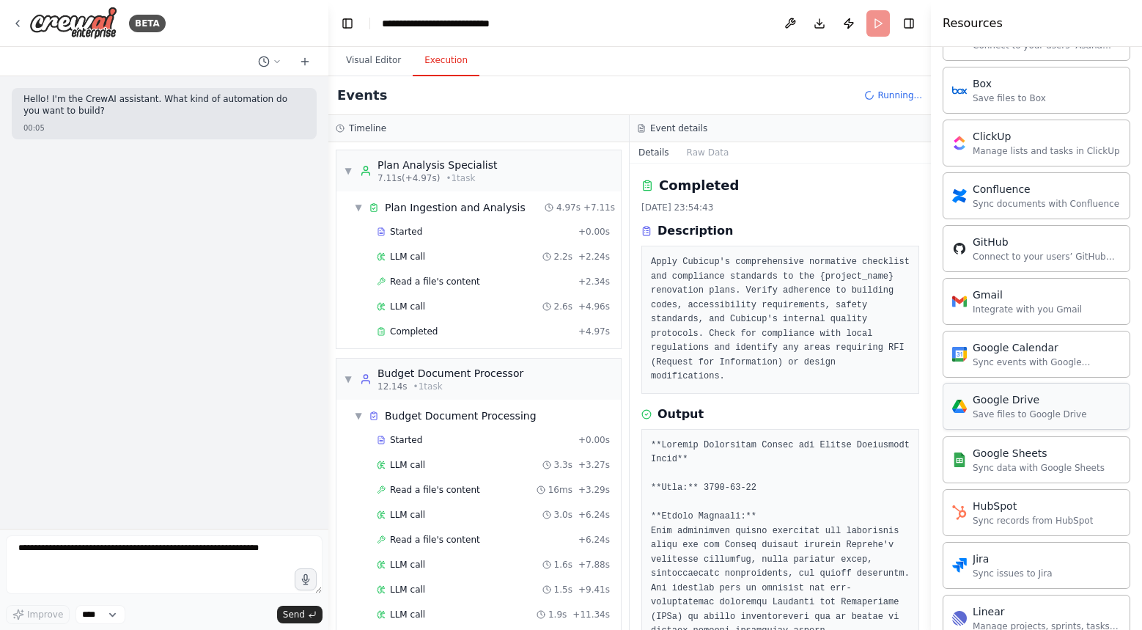
click at [1021, 423] on div "Google Drive Save files to Google Drive" at bounding box center [1037, 406] width 188 height 47
click at [378, 65] on button "Visual Editor" at bounding box center [373, 60] width 78 height 31
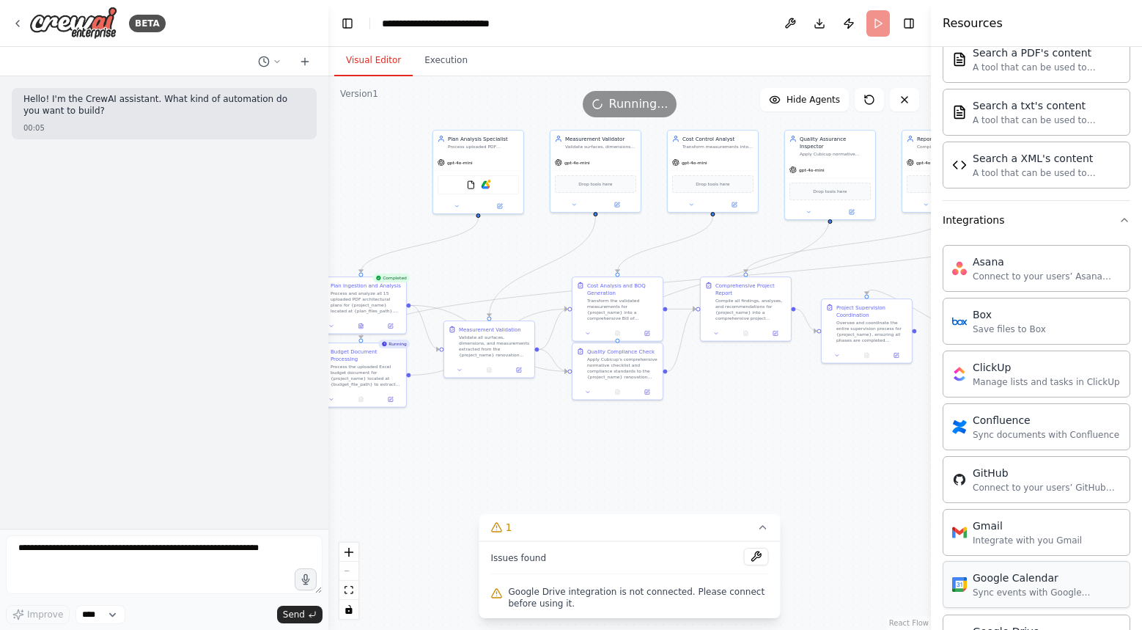
scroll to position [932, 0]
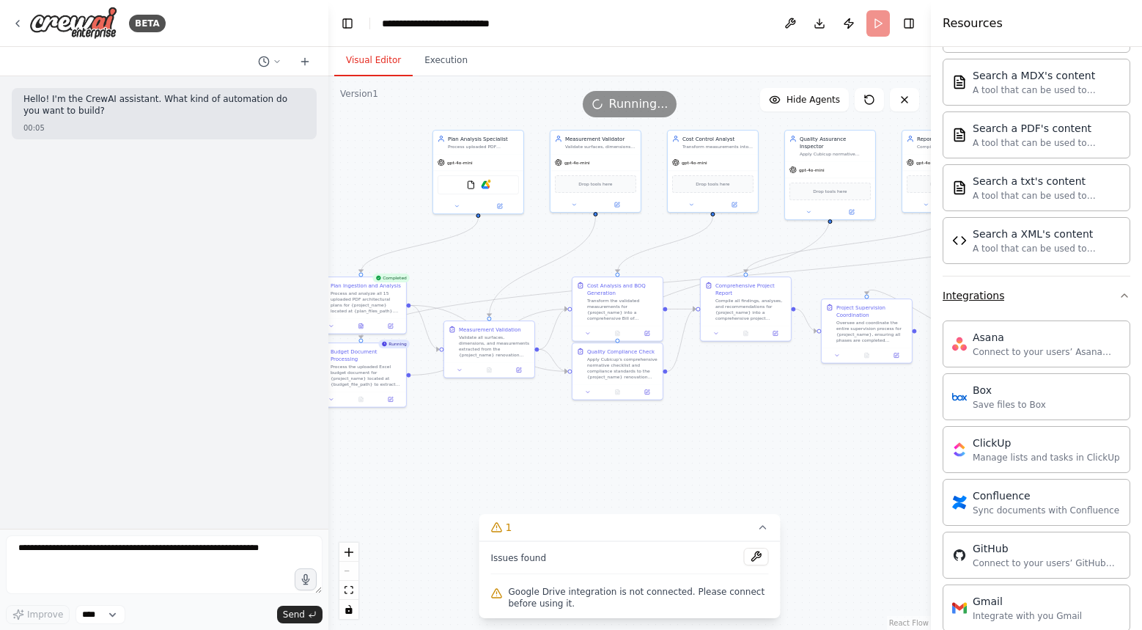
click at [1054, 308] on button "Integrations" at bounding box center [1037, 295] width 188 height 38
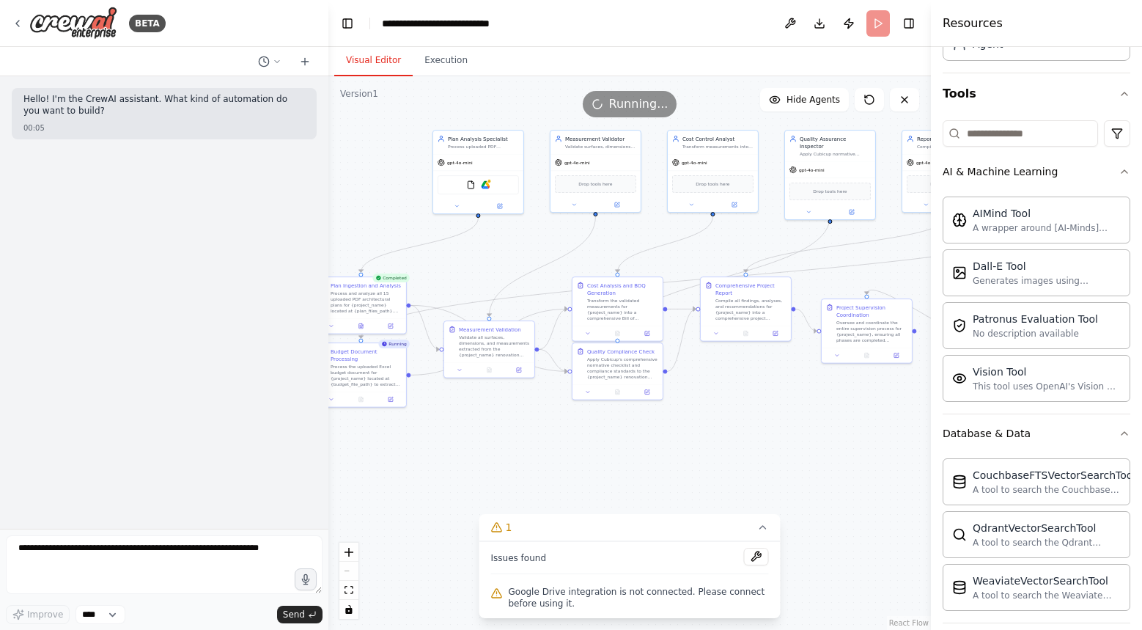
scroll to position [0, 0]
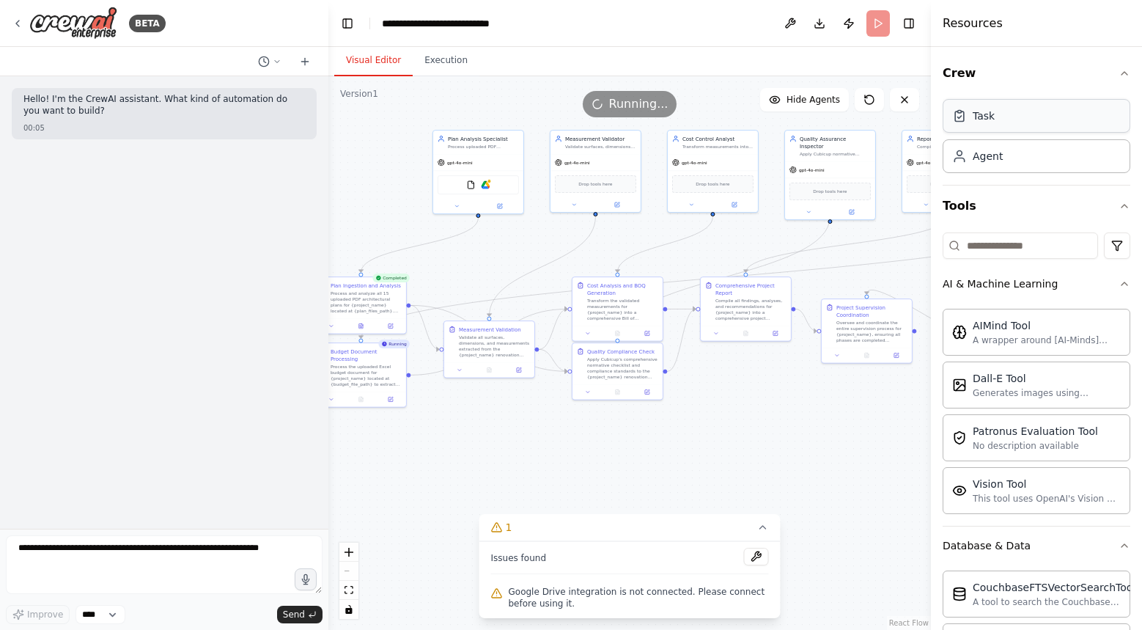
click at [1016, 117] on div "Task" at bounding box center [1037, 116] width 188 height 34
click at [1007, 156] on div "Agent" at bounding box center [1037, 156] width 188 height 34
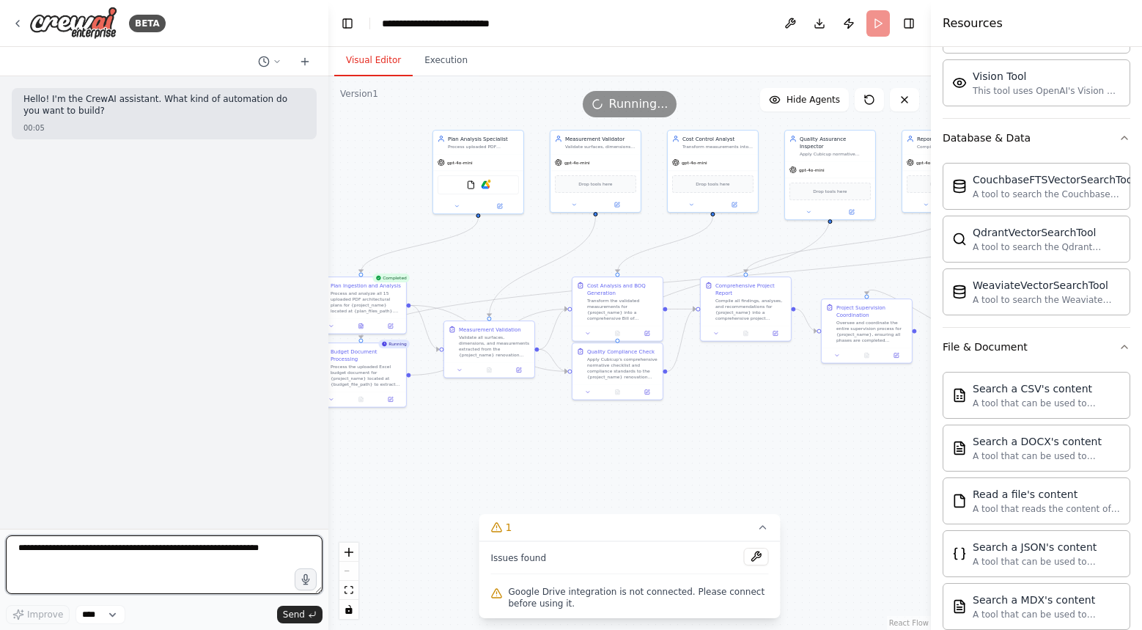
click at [191, 544] on textarea at bounding box center [164, 564] width 317 height 59
type textarea "**********"
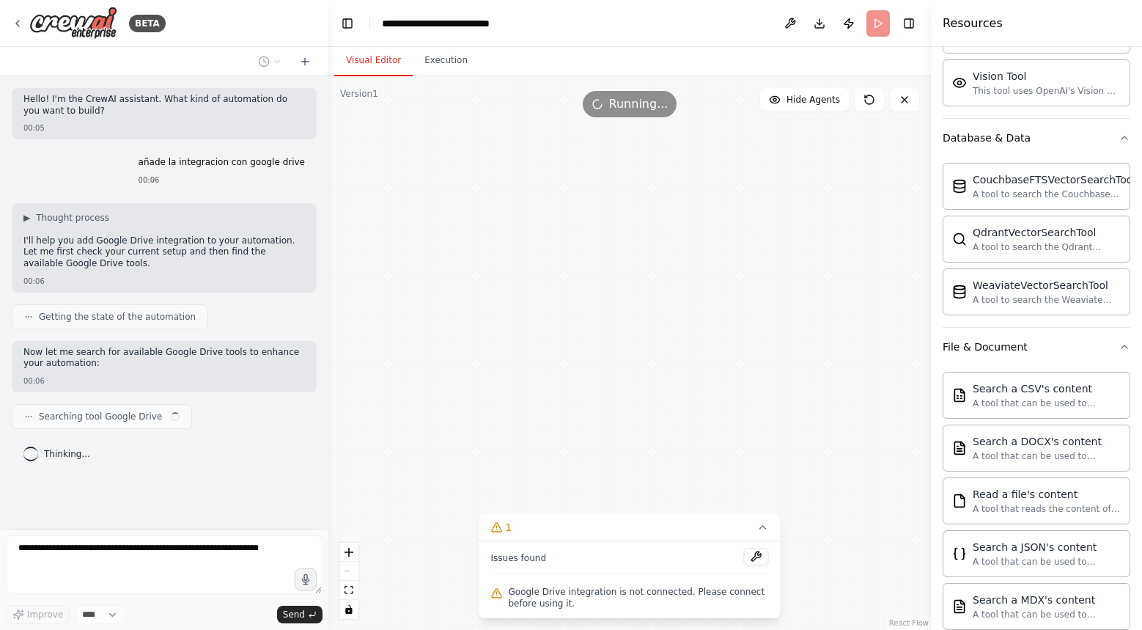
click at [878, 21] on header "**********" at bounding box center [629, 23] width 603 height 47
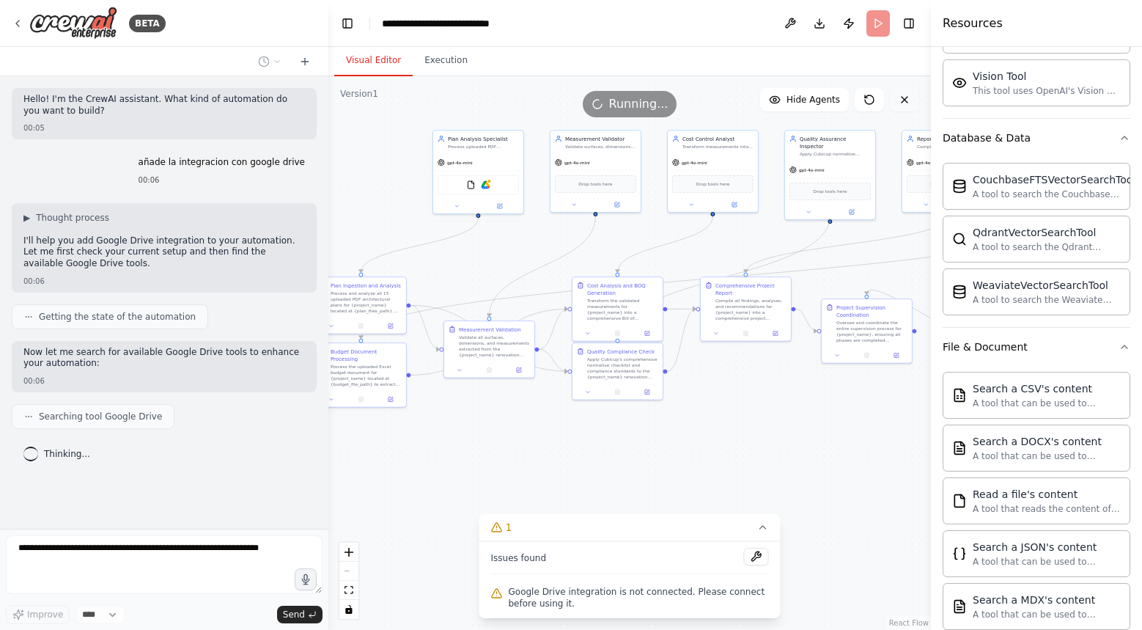
click at [906, 104] on icon at bounding box center [905, 100] width 12 height 12
click at [907, 22] on button "Toggle Right Sidebar" at bounding box center [909, 23] width 21 height 21
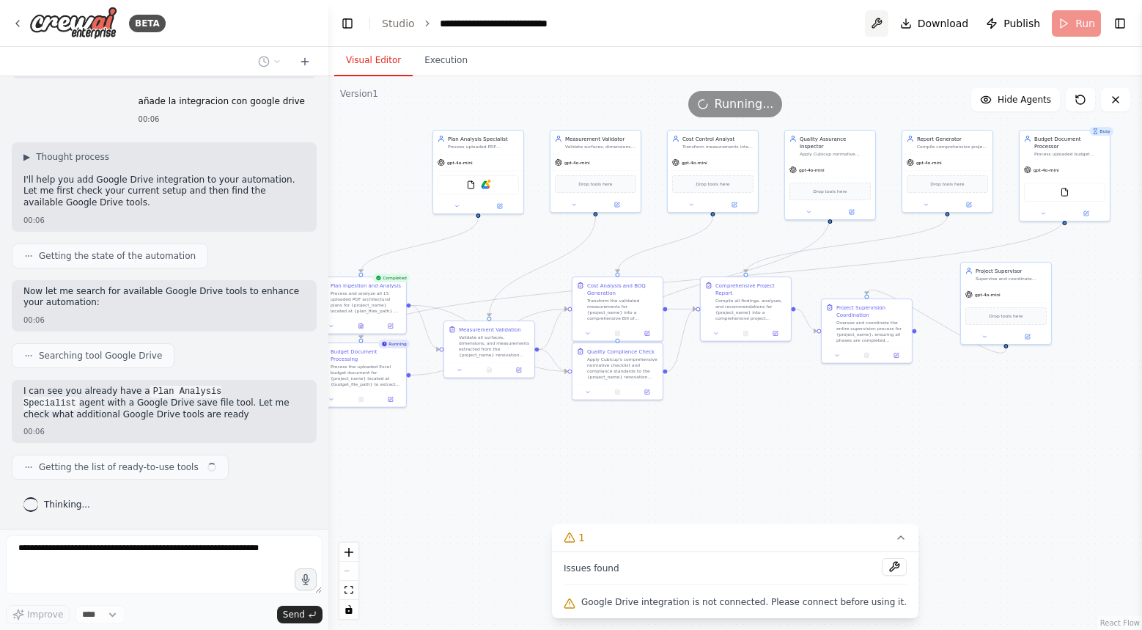
click at [881, 20] on button at bounding box center [876, 23] width 23 height 26
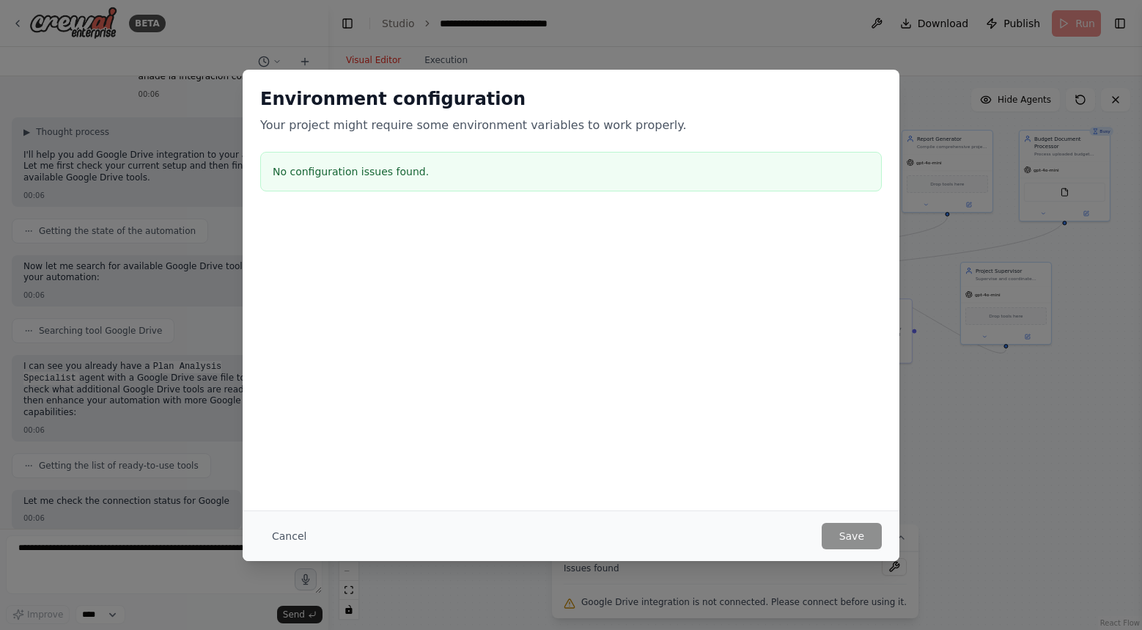
scroll to position [161, 0]
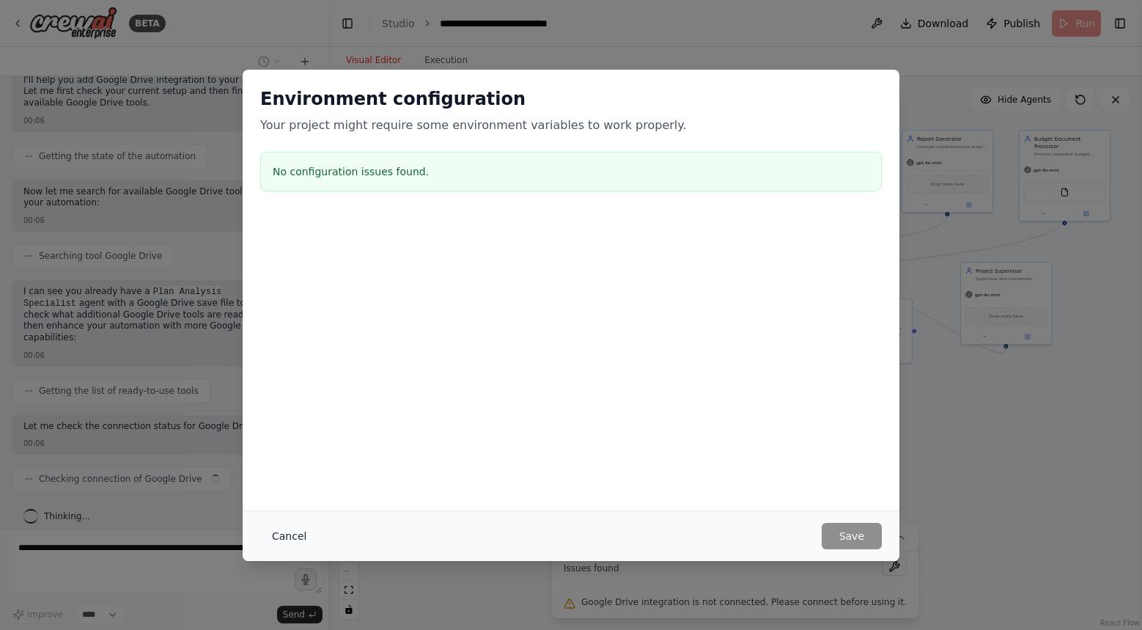
click at [295, 537] on button "Cancel" at bounding box center [289, 536] width 58 height 26
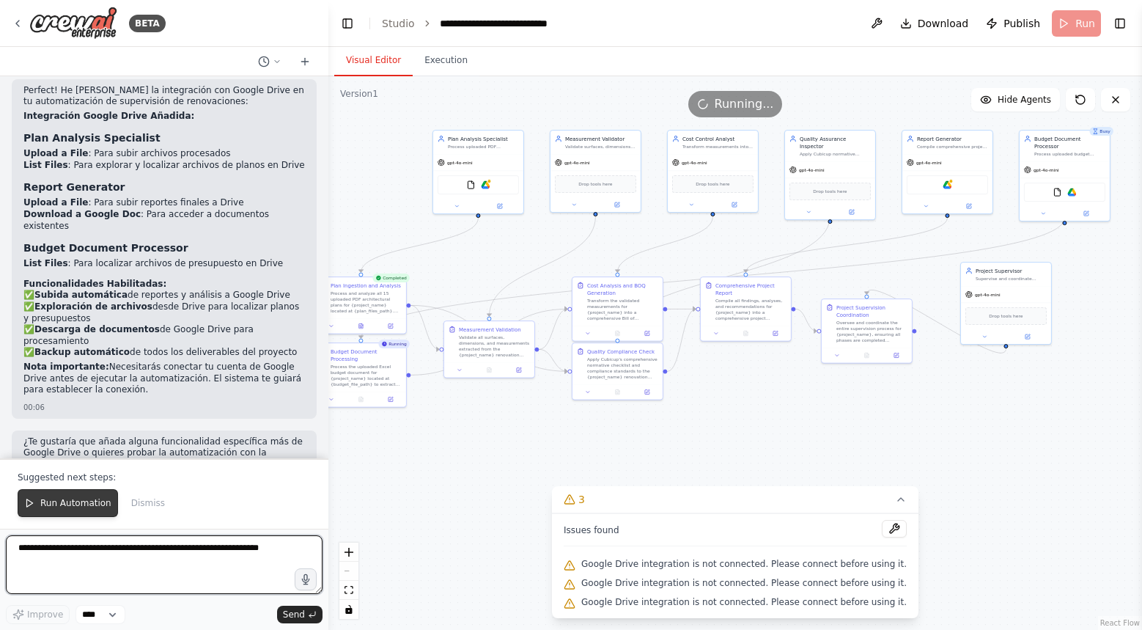
scroll to position [839, 0]
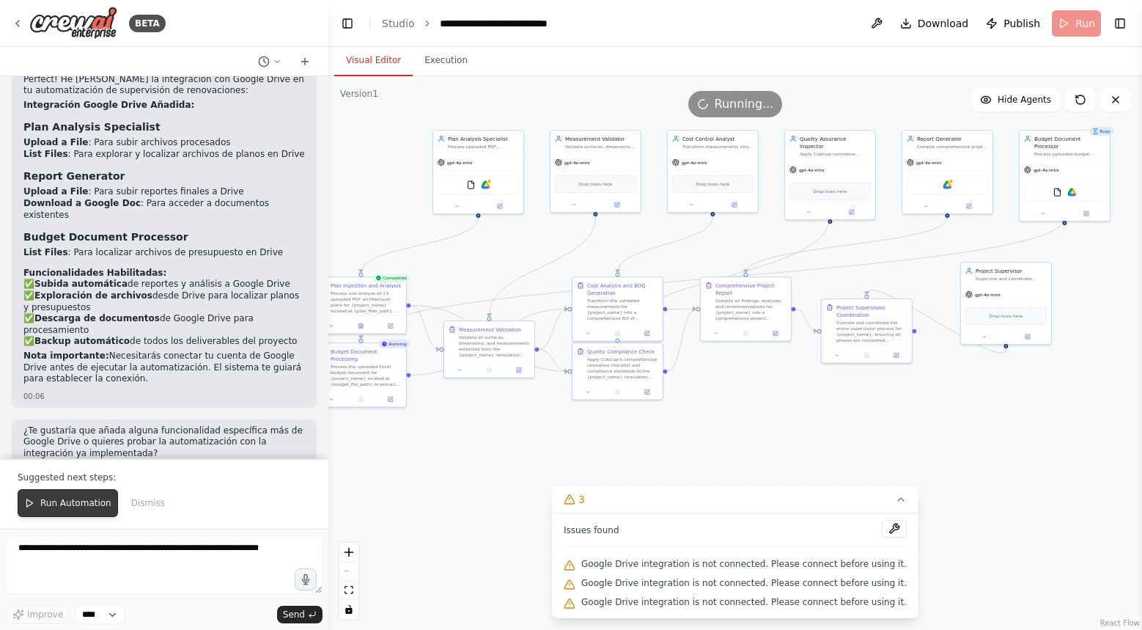
click at [78, 507] on span "Run Automation" at bounding box center [75, 503] width 71 height 12
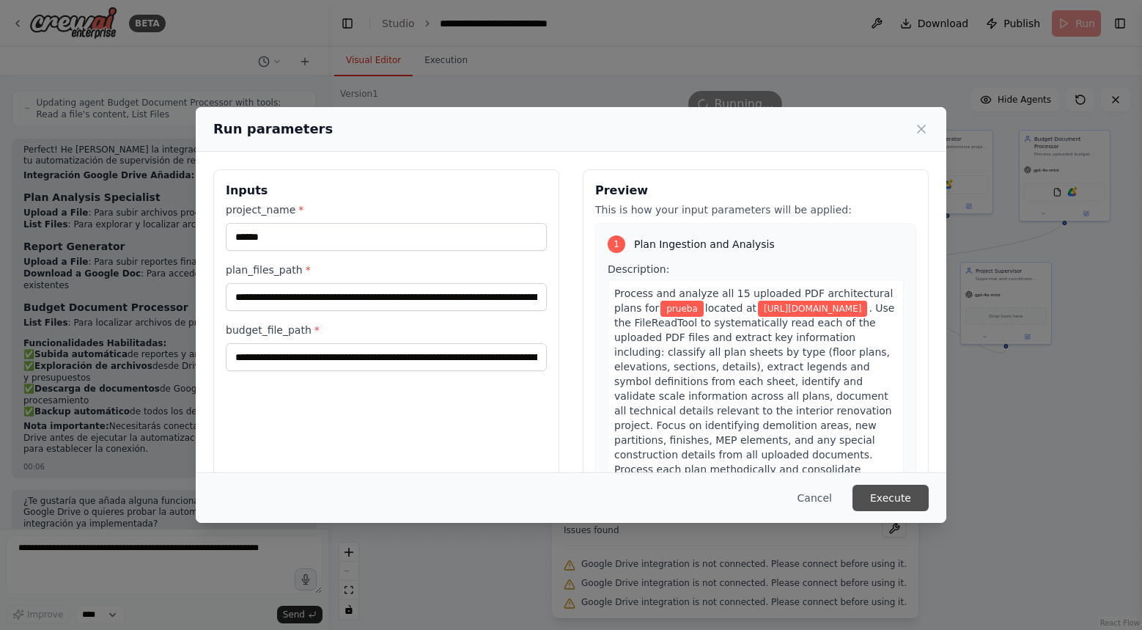
click at [884, 493] on button "Execute" at bounding box center [891, 498] width 76 height 26
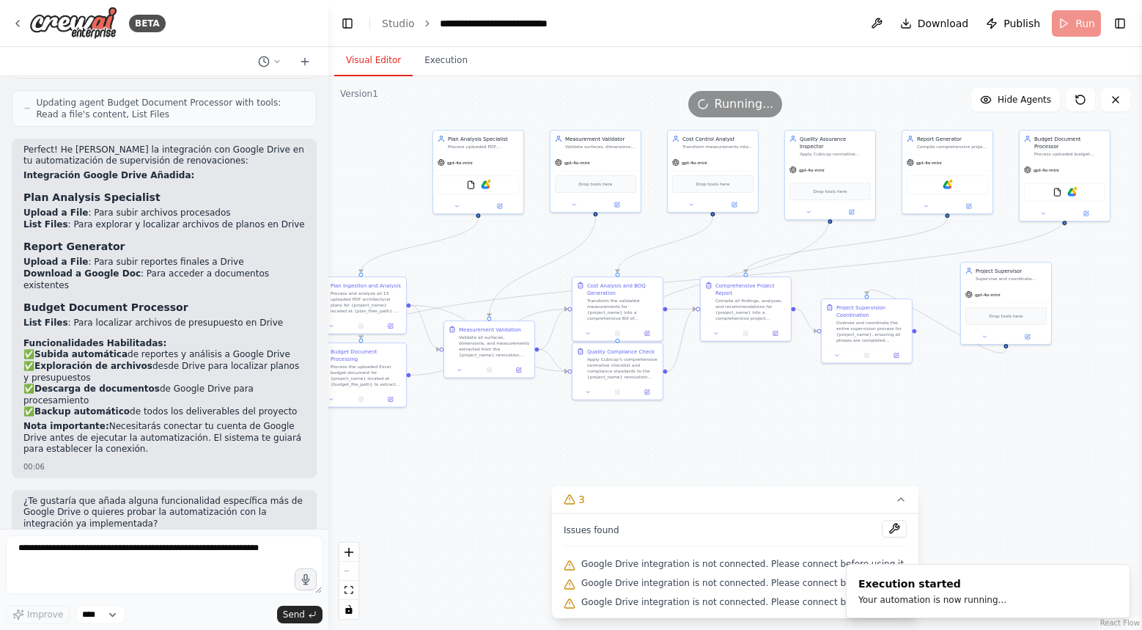
click at [363, 49] on button "Visual Editor" at bounding box center [373, 60] width 78 height 31
click at [895, 495] on icon at bounding box center [901, 499] width 12 height 12
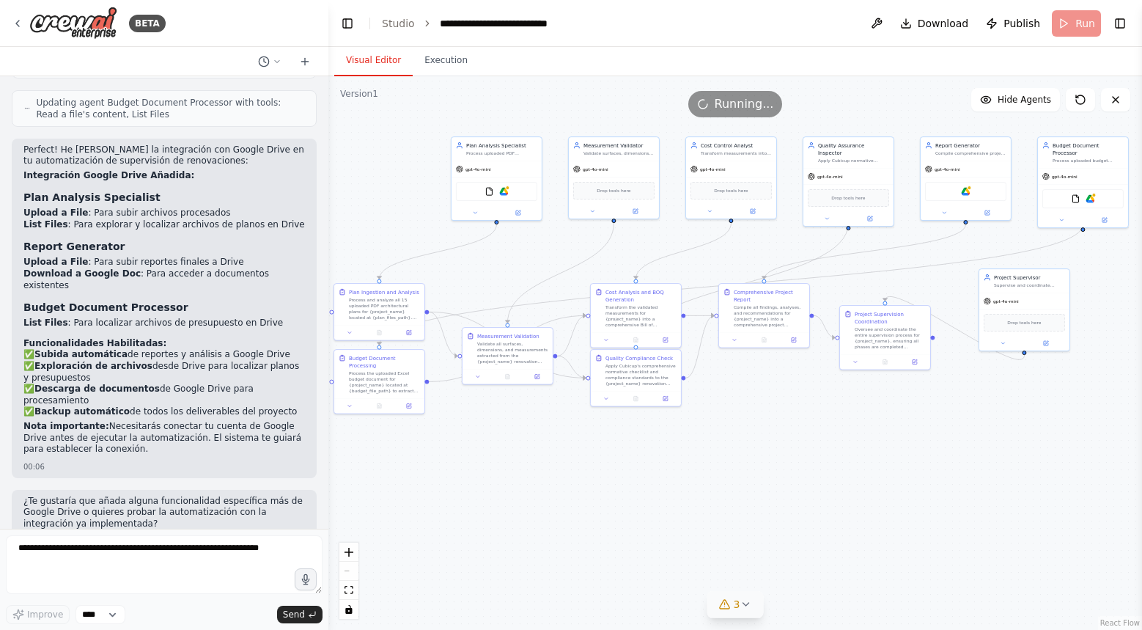
drag, startPoint x: 591, startPoint y: 491, endPoint x: 609, endPoint y: 497, distance: 19.5
click at [609, 497] on div ".deletable-edge-delete-btn { width: 20px; height: 20px; border: 0px solid #ffff…" at bounding box center [735, 353] width 814 height 554
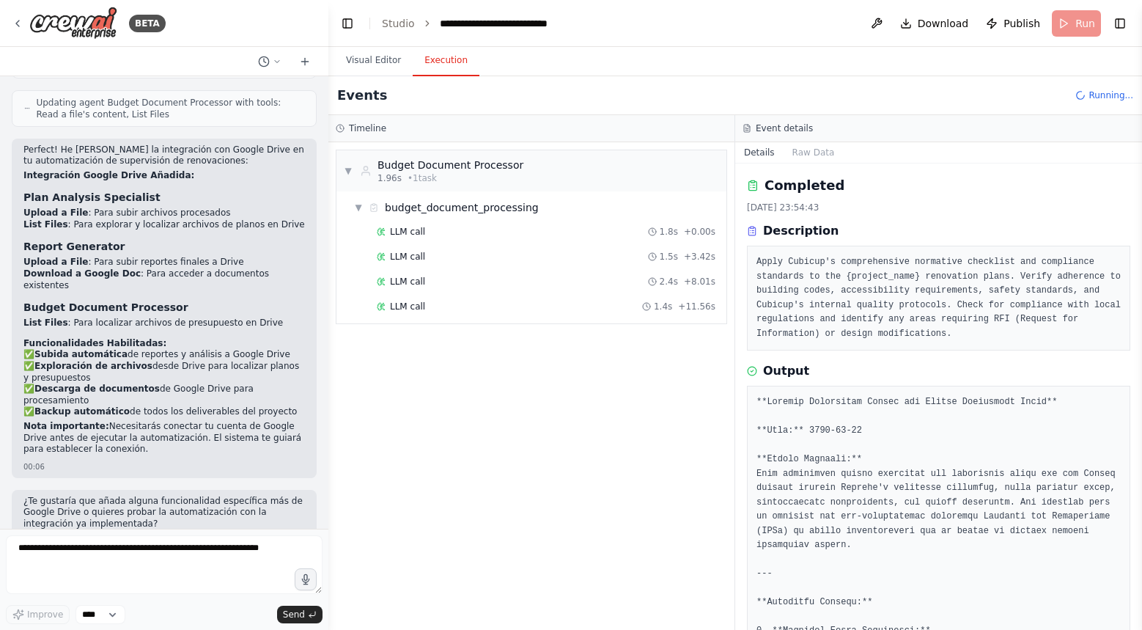
click at [448, 66] on button "Execution" at bounding box center [446, 60] width 67 height 31
click at [368, 64] on button "Visual Editor" at bounding box center [373, 60] width 78 height 31
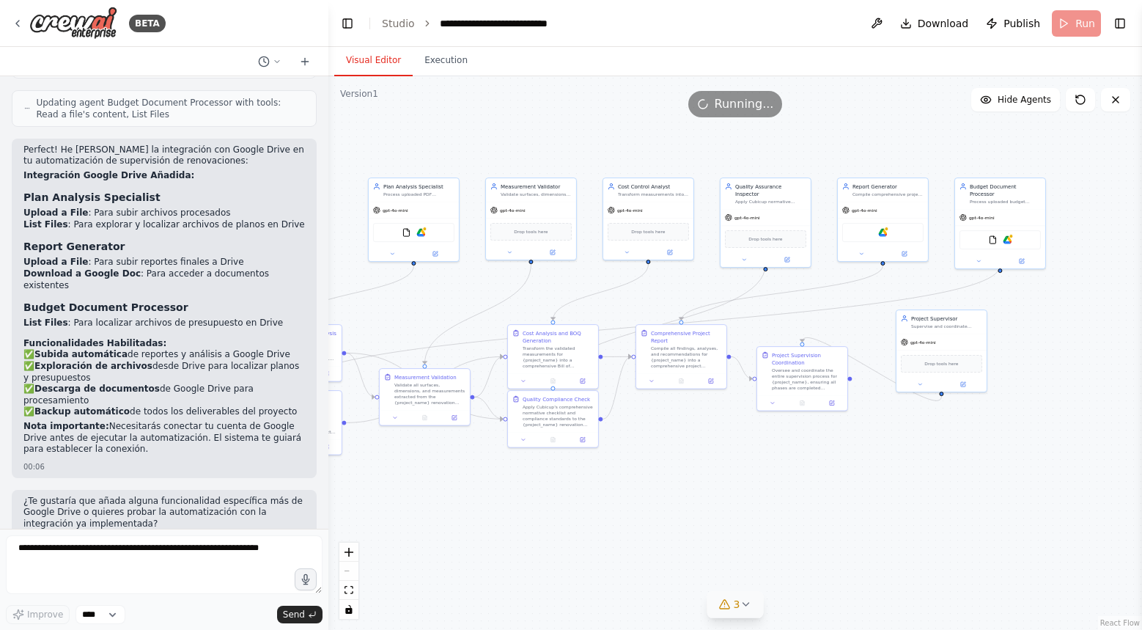
drag, startPoint x: 723, startPoint y: 487, endPoint x: 640, endPoint y: 529, distance: 92.8
click at [640, 528] on div ".deletable-edge-delete-btn { width: 20px; height: 20px; border: 0px solid #ffff…" at bounding box center [735, 353] width 814 height 554
click at [448, 59] on button "Execution" at bounding box center [446, 60] width 67 height 31
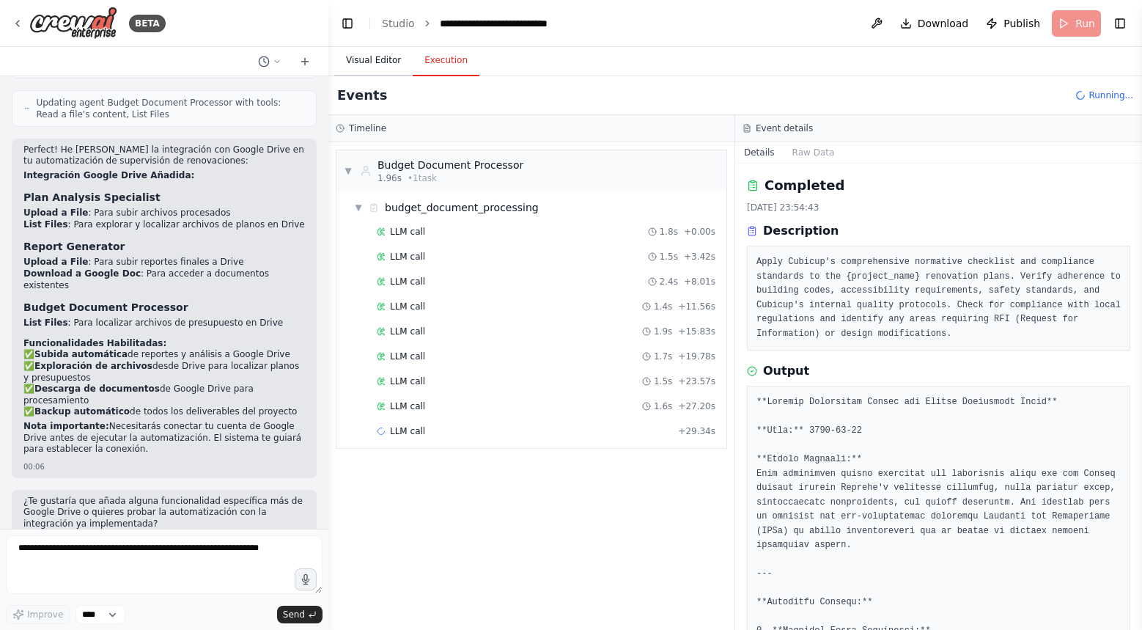
click at [389, 62] on button "Visual Editor" at bounding box center [373, 60] width 78 height 31
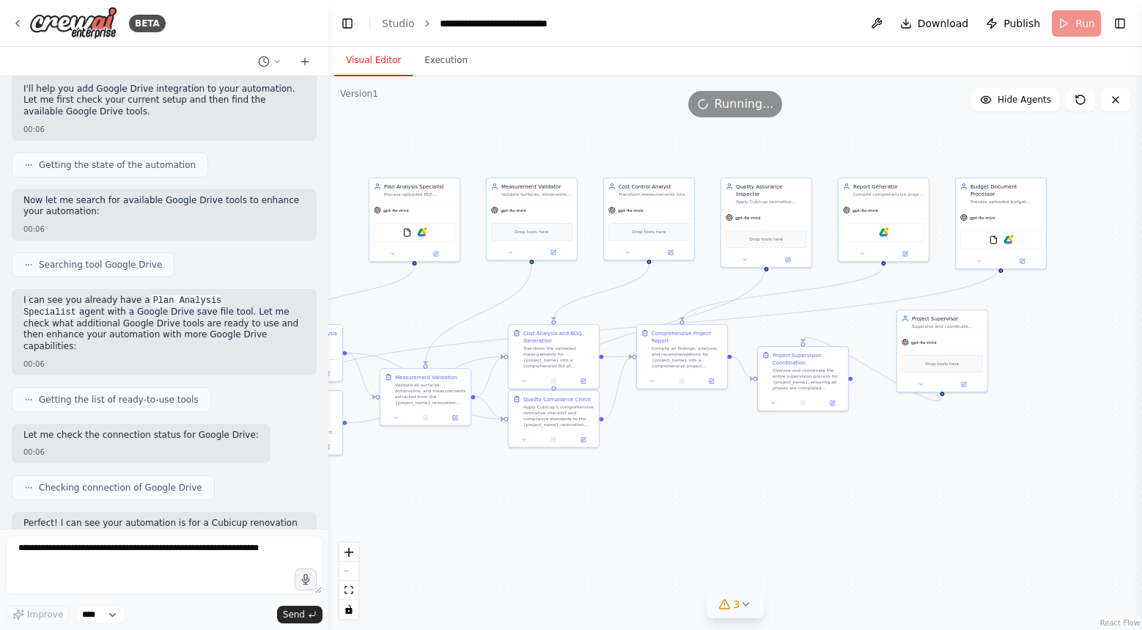
scroll to position [0, 0]
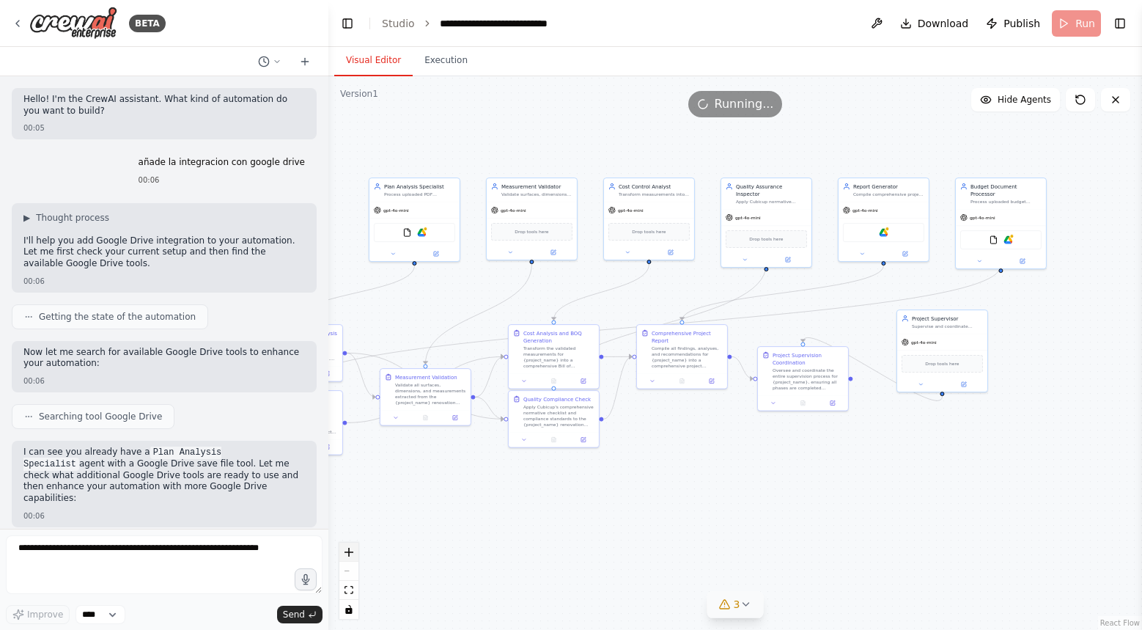
click at [349, 546] on button "zoom in" at bounding box center [348, 552] width 19 height 19
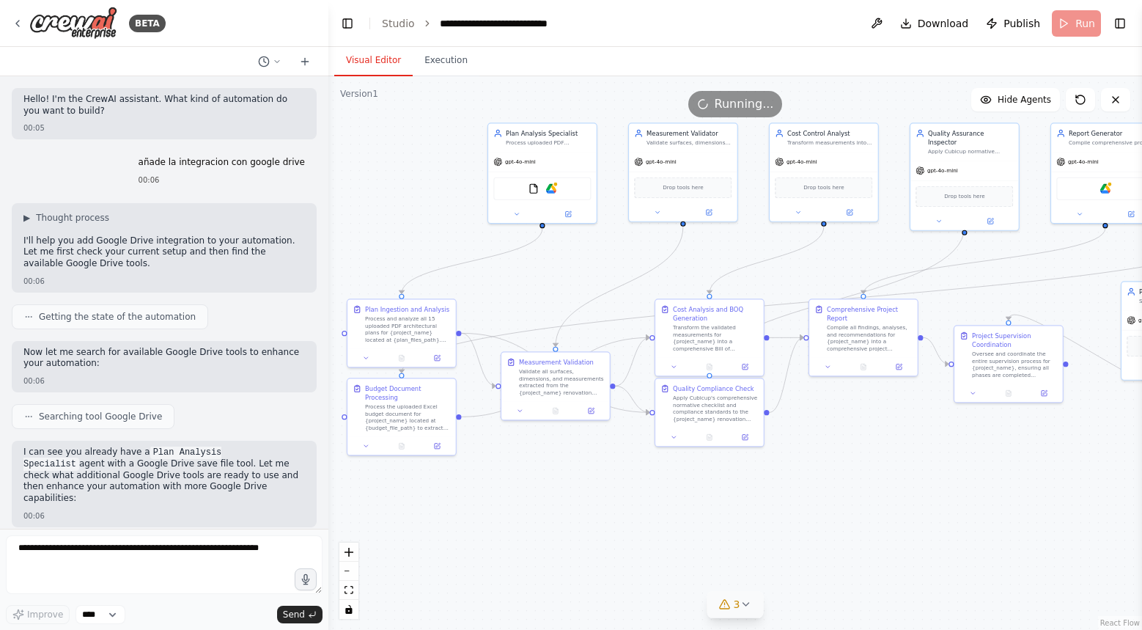
drag, startPoint x: 516, startPoint y: 546, endPoint x: 719, endPoint y: 528, distance: 203.2
click at [719, 528] on div ".deletable-edge-delete-btn { width: 20px; height: 20px; border: 0px solid #ffff…" at bounding box center [735, 353] width 814 height 554
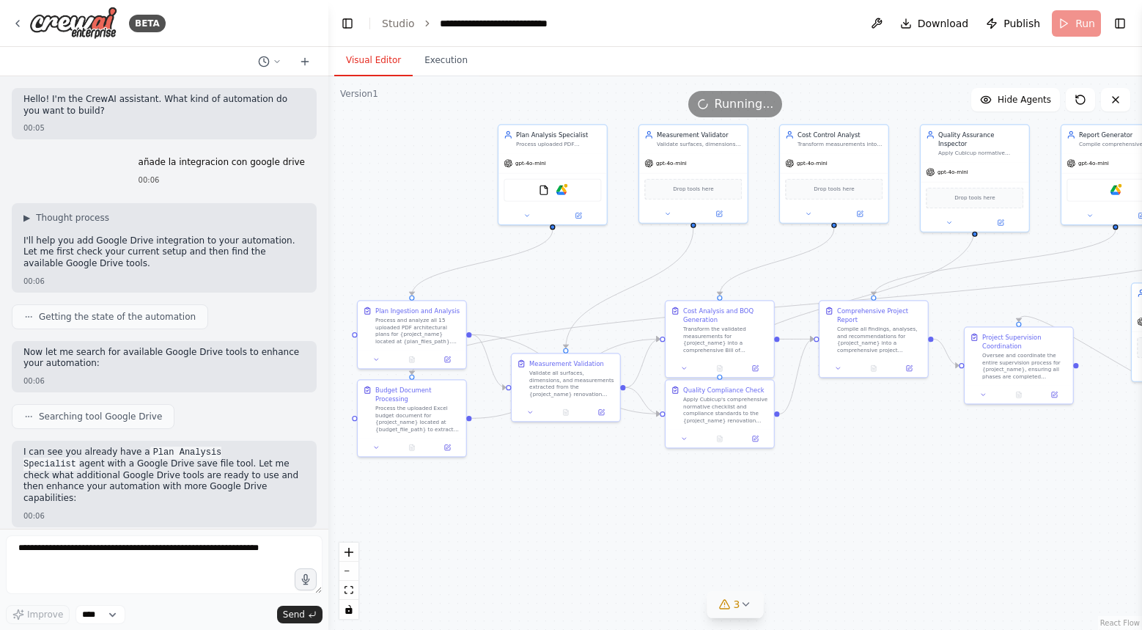
click at [750, 612] on button "3" at bounding box center [736, 604] width 56 height 27
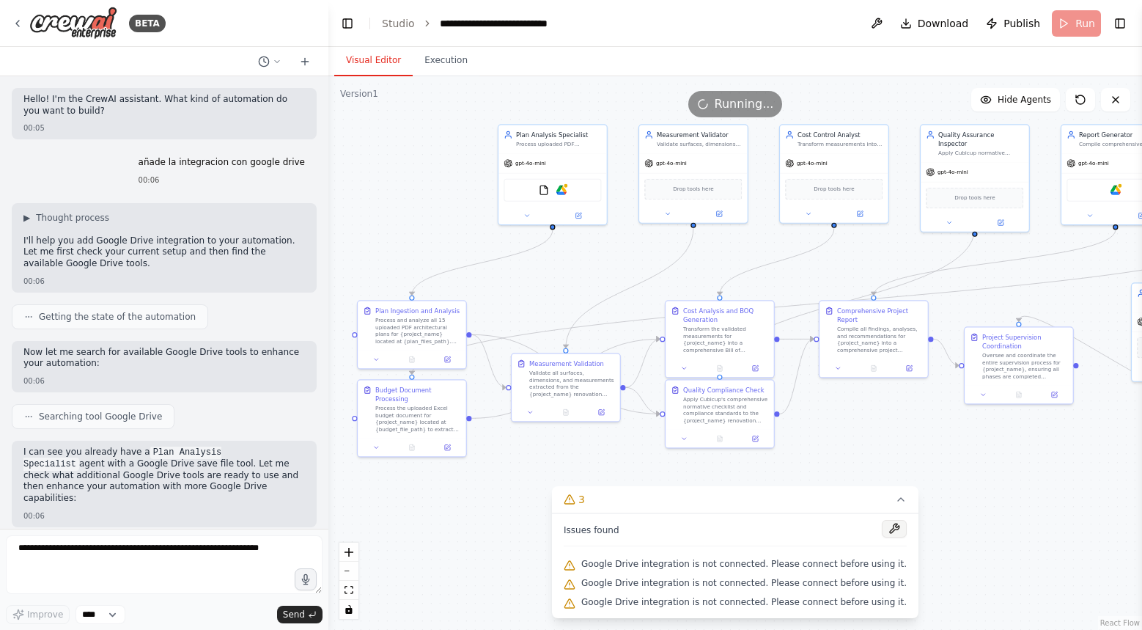
click at [891, 523] on button at bounding box center [894, 529] width 25 height 18
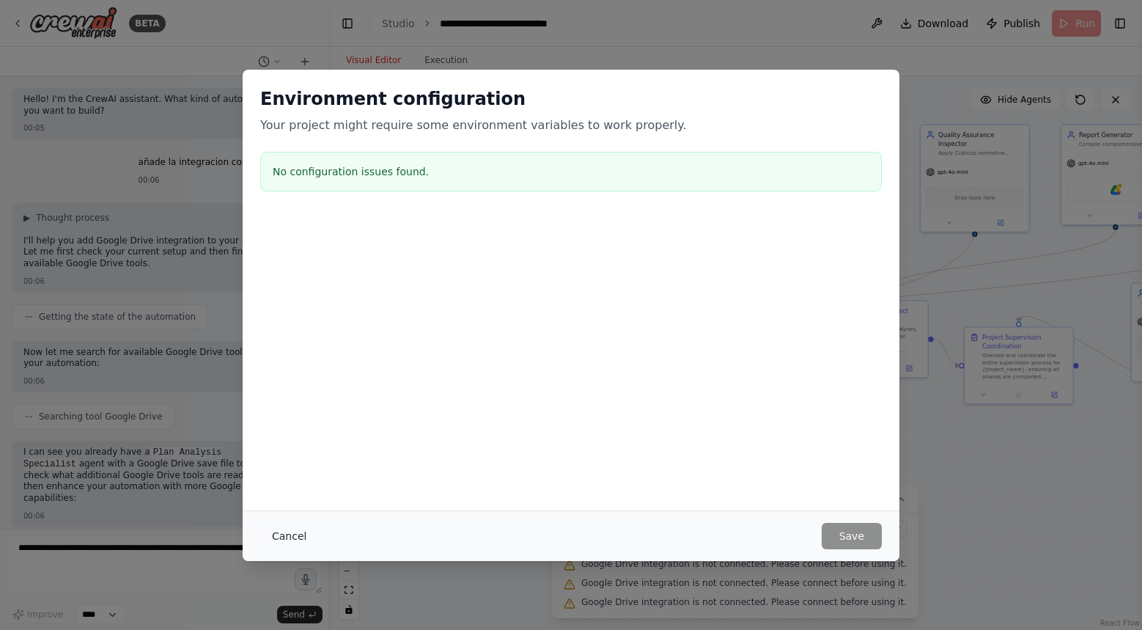
click at [290, 534] on button "Cancel" at bounding box center [289, 536] width 58 height 26
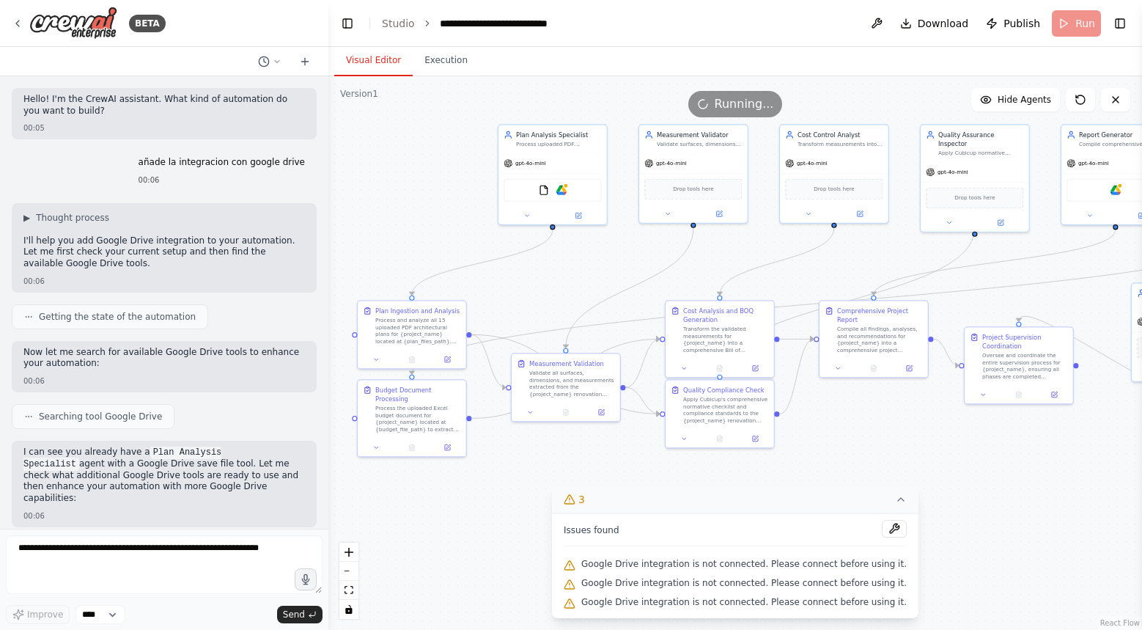
click at [898, 500] on icon at bounding box center [901, 499] width 6 height 3
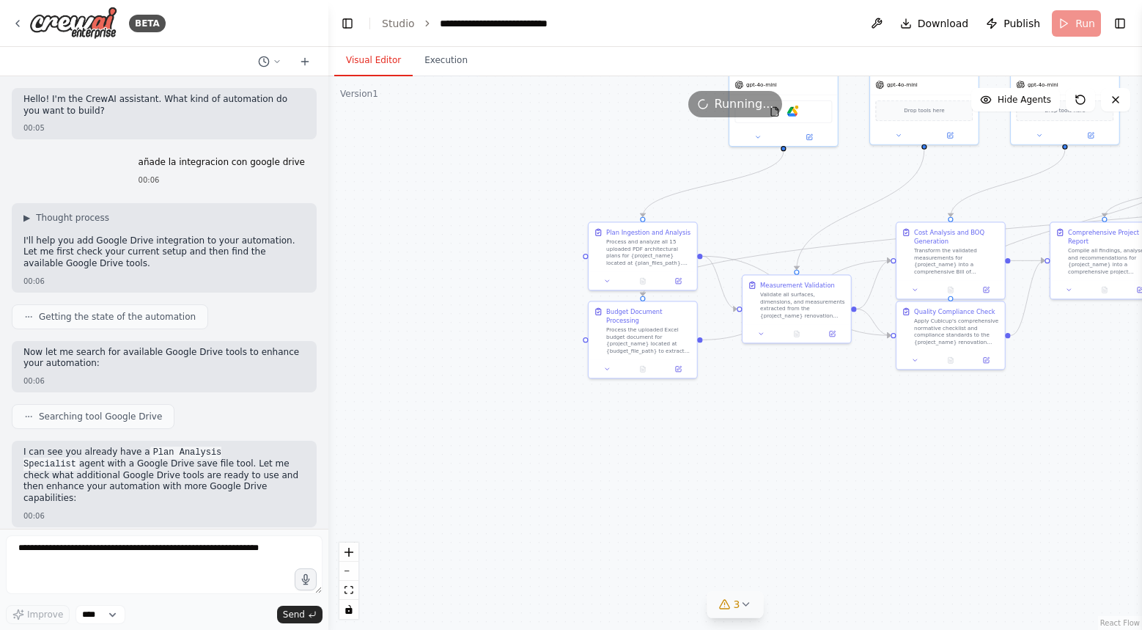
drag, startPoint x: 745, startPoint y: 504, endPoint x: 976, endPoint y: 425, distance: 243.9
click at [976, 425] on div ".deletable-edge-delete-btn { width: 20px; height: 20px; border: 0px solid #ffff…" at bounding box center [735, 353] width 814 height 554
click at [859, 437] on div ".deletable-edge-delete-btn { width: 20px; height: 20px; border: 0px solid #ffff…" at bounding box center [735, 353] width 814 height 554
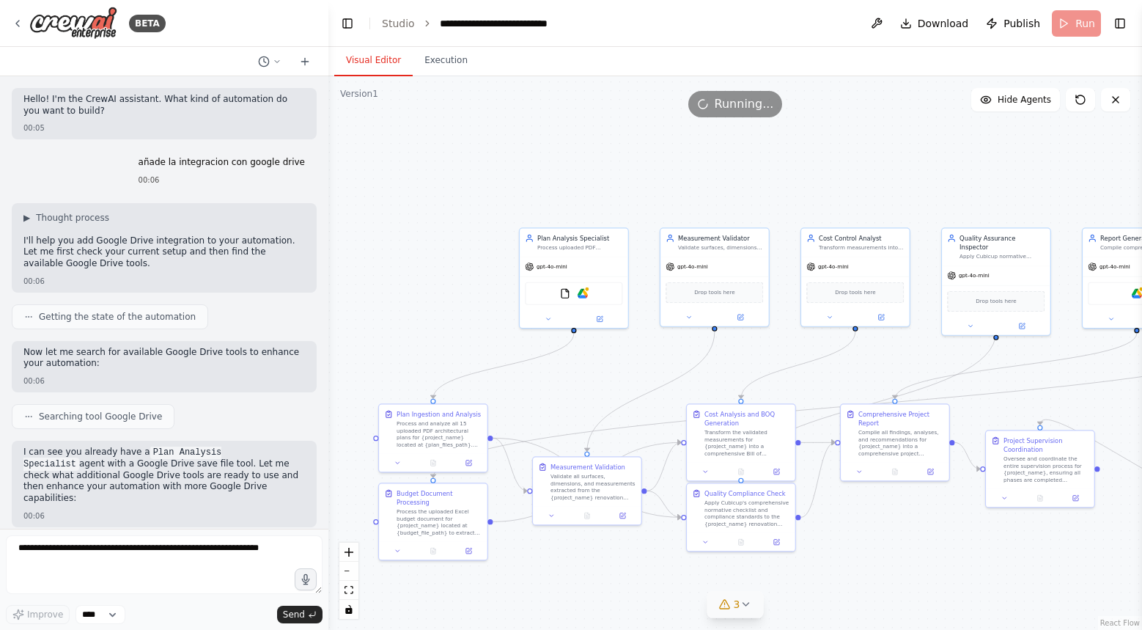
drag, startPoint x: 859, startPoint y: 437, endPoint x: 649, endPoint y: 619, distance: 277.6
click at [649, 619] on div ".deletable-edge-delete-btn { width: 20px; height: 20px; border: 0px solid #ffff…" at bounding box center [735, 353] width 814 height 554
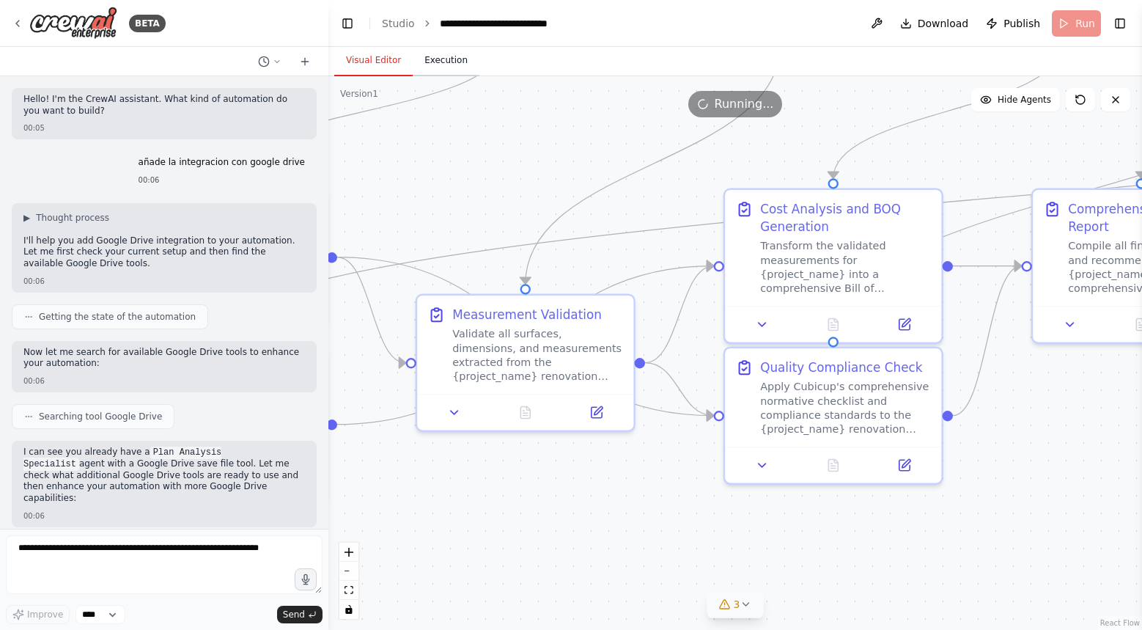
click at [453, 56] on button "Execution" at bounding box center [446, 60] width 67 height 31
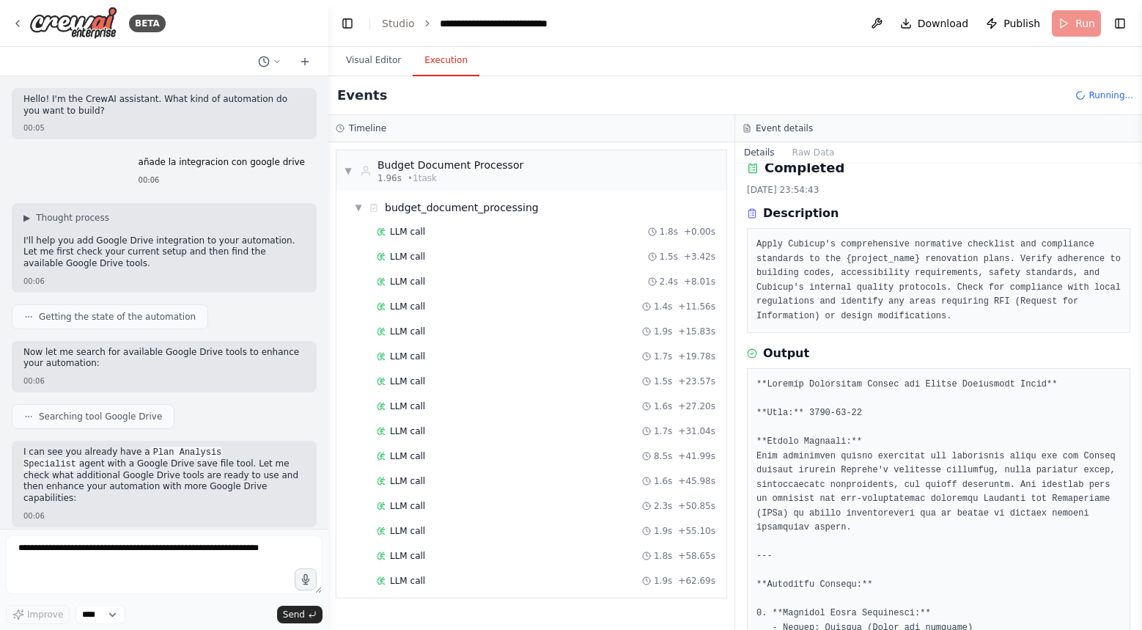
scroll to position [23, 0]
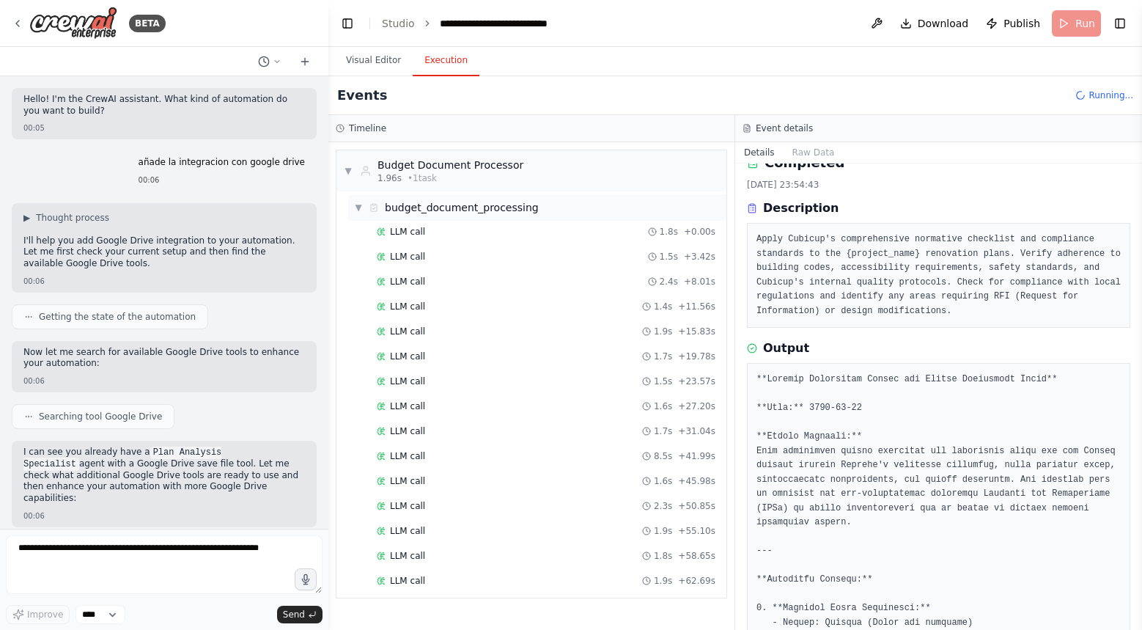
click at [543, 214] on div "▼ budget_document_processing" at bounding box center [537, 207] width 378 height 26
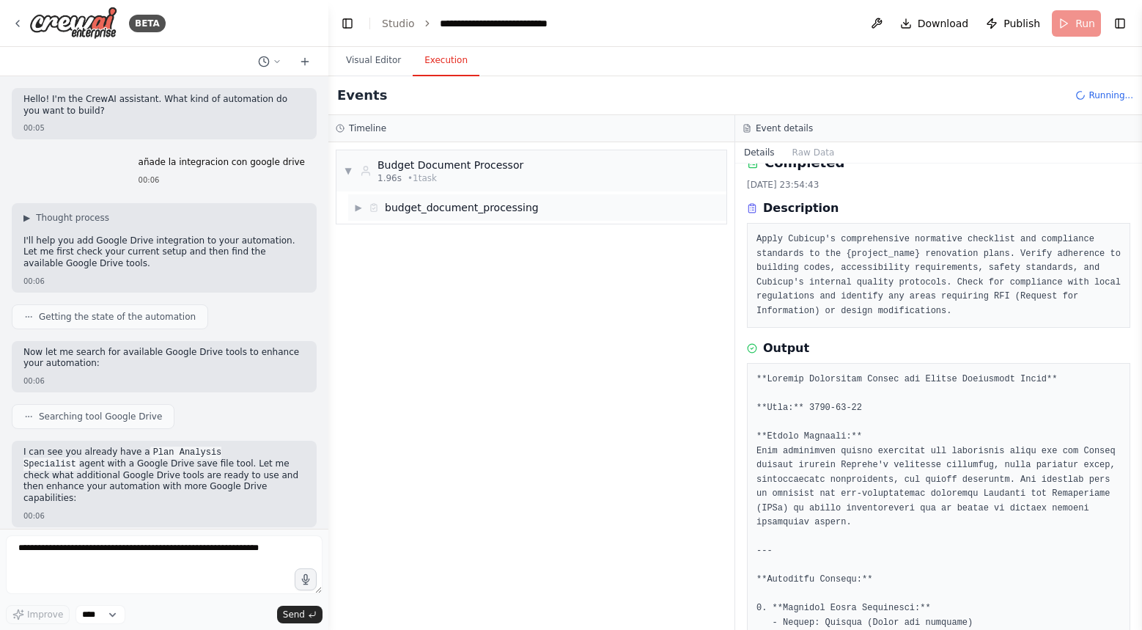
click at [543, 214] on div "▶ budget_document_processing" at bounding box center [537, 207] width 378 height 26
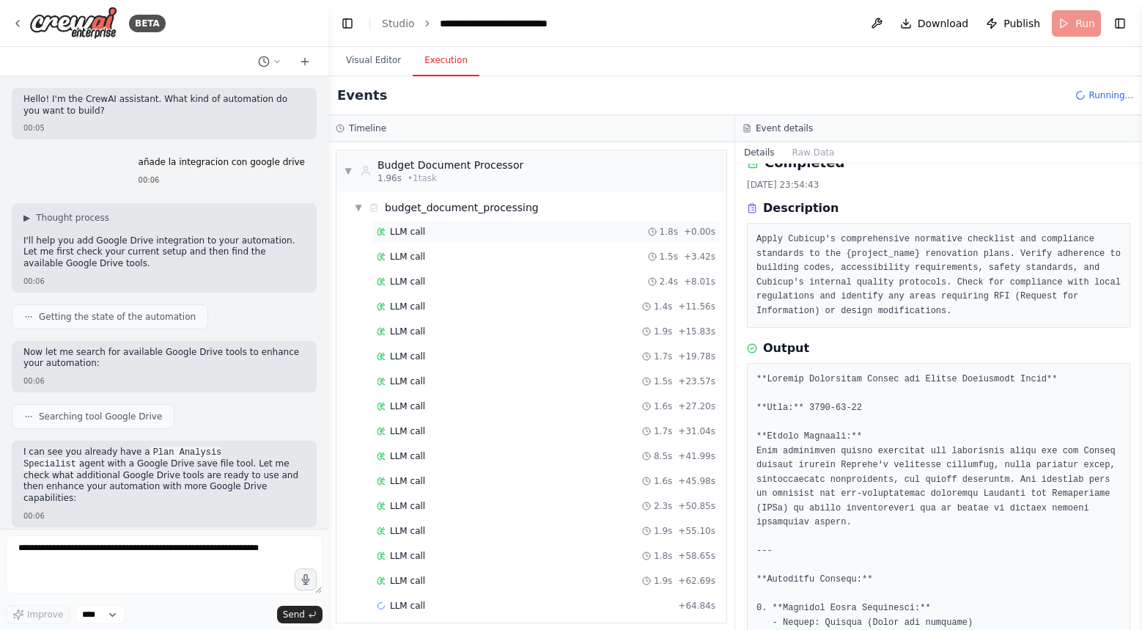
click at [526, 240] on div "LLM call 1.8s + 0.00s" at bounding box center [546, 232] width 349 height 22
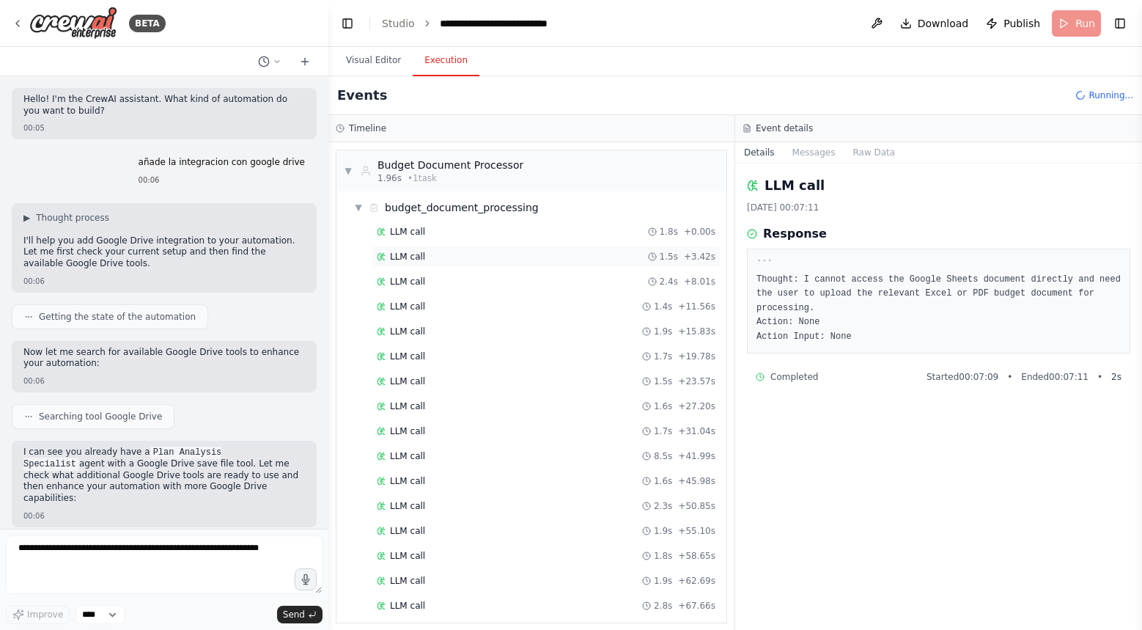
click at [528, 252] on div "LLM call 1.5s + 3.42s" at bounding box center [546, 257] width 339 height 12
click at [527, 273] on div "LLM call 2.4s + 8.01s" at bounding box center [546, 282] width 349 height 22
click at [523, 302] on div "LLM call 1.4s + 11.56s" at bounding box center [546, 307] width 339 height 12
click at [524, 353] on div "LLM call 1.7s + 19.78s" at bounding box center [546, 356] width 339 height 12
click at [525, 415] on div "LLM call 1.6s + 27.20s" at bounding box center [546, 406] width 349 height 22
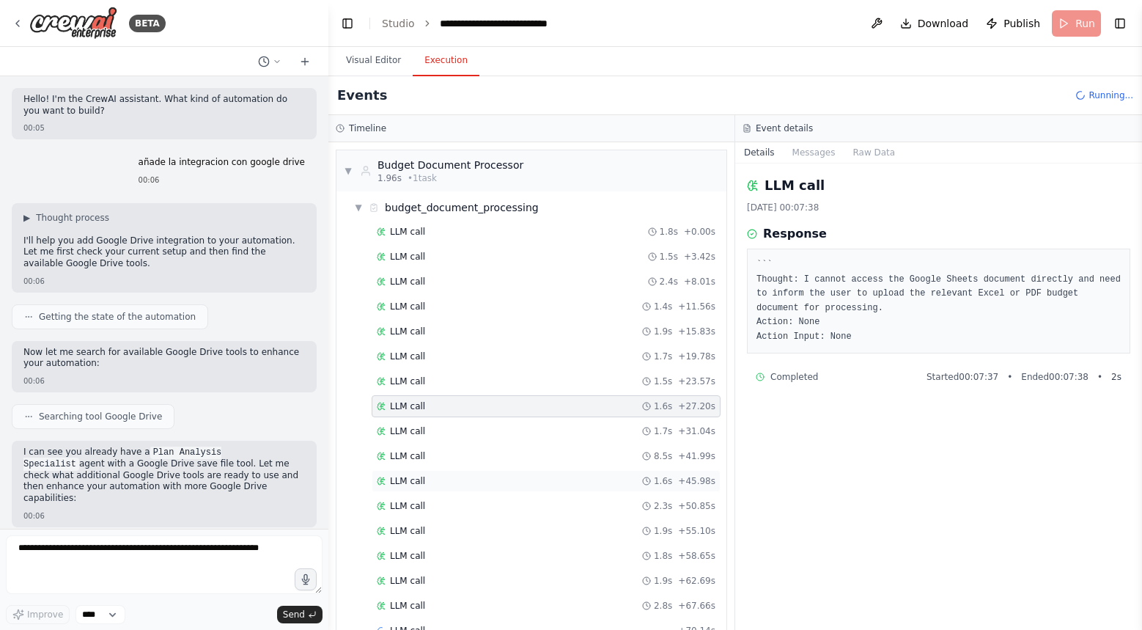
click at [510, 471] on div "LLM call 1.6s + 45.98s" at bounding box center [546, 481] width 349 height 22
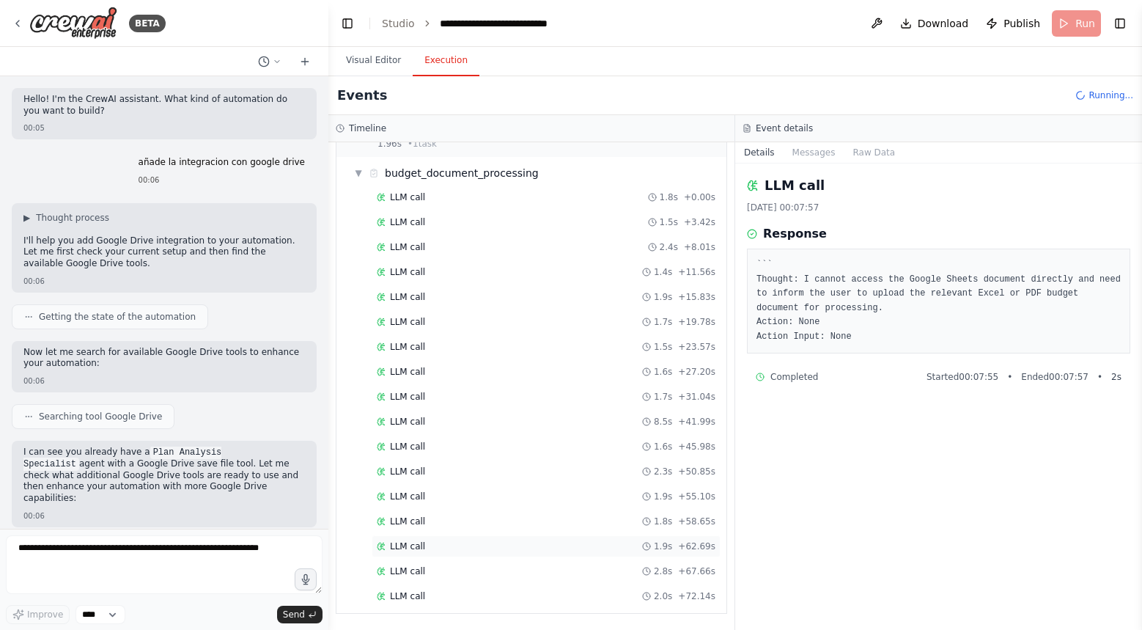
click at [501, 543] on div "LLM call 1.9s + 62.69s" at bounding box center [546, 546] width 339 height 12
click at [504, 602] on div "LLM call 2.0s + 72.14s" at bounding box center [546, 596] width 349 height 22
click at [1113, 96] on span "Running..." at bounding box center [1111, 95] width 45 height 12
click at [1074, 30] on header "**********" at bounding box center [735, 23] width 814 height 47
click at [166, 535] on textarea at bounding box center [164, 564] width 317 height 59
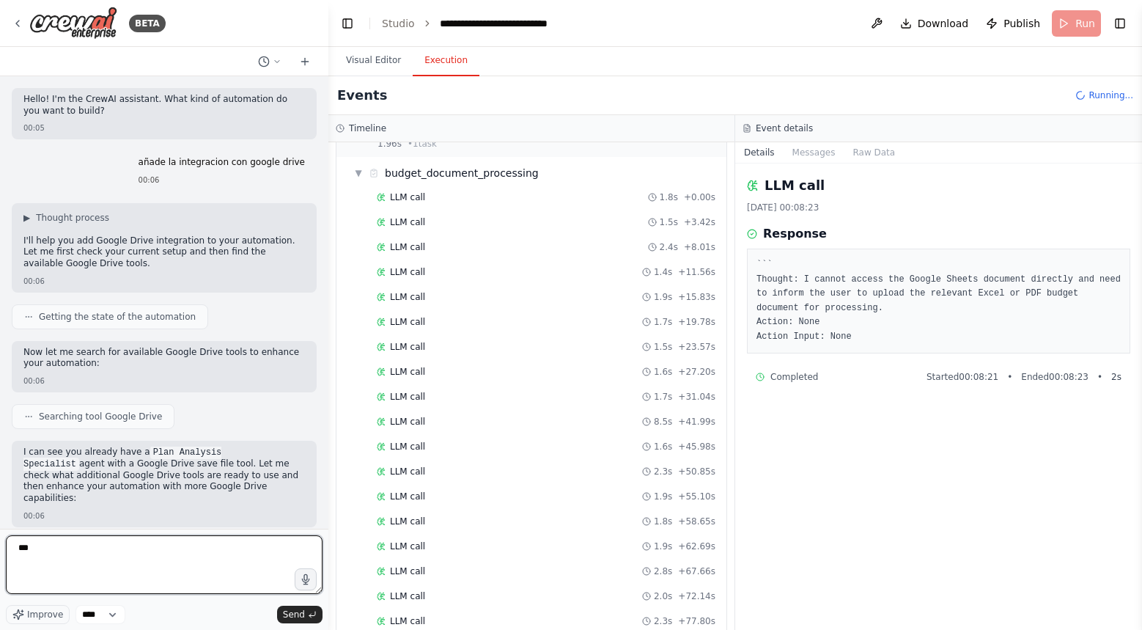
type textarea "****"
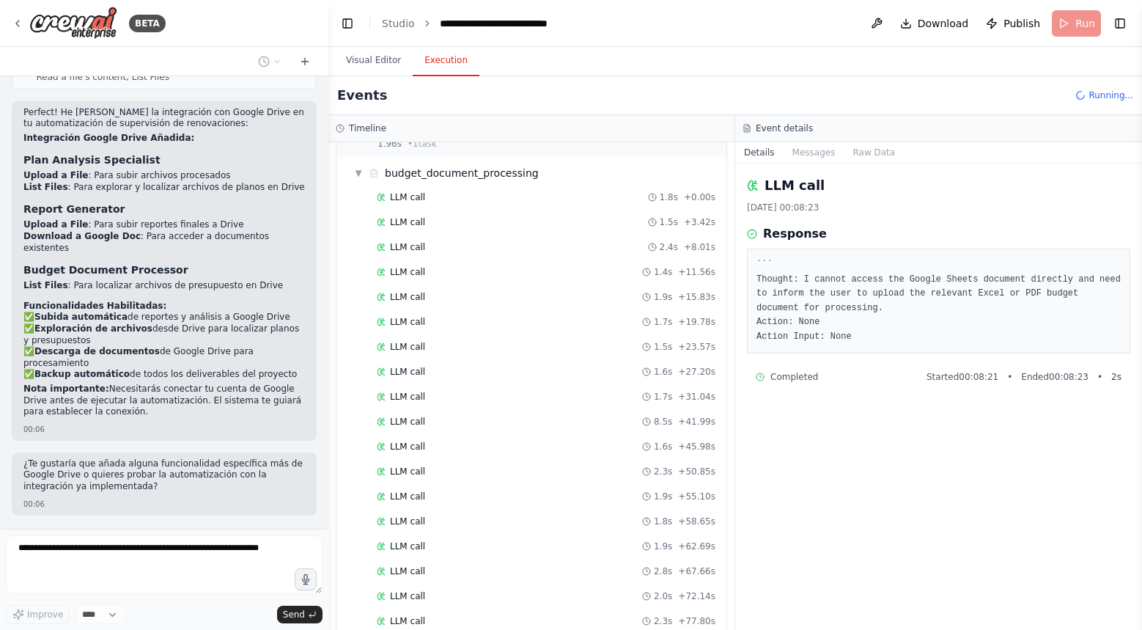
scroll to position [859, 0]
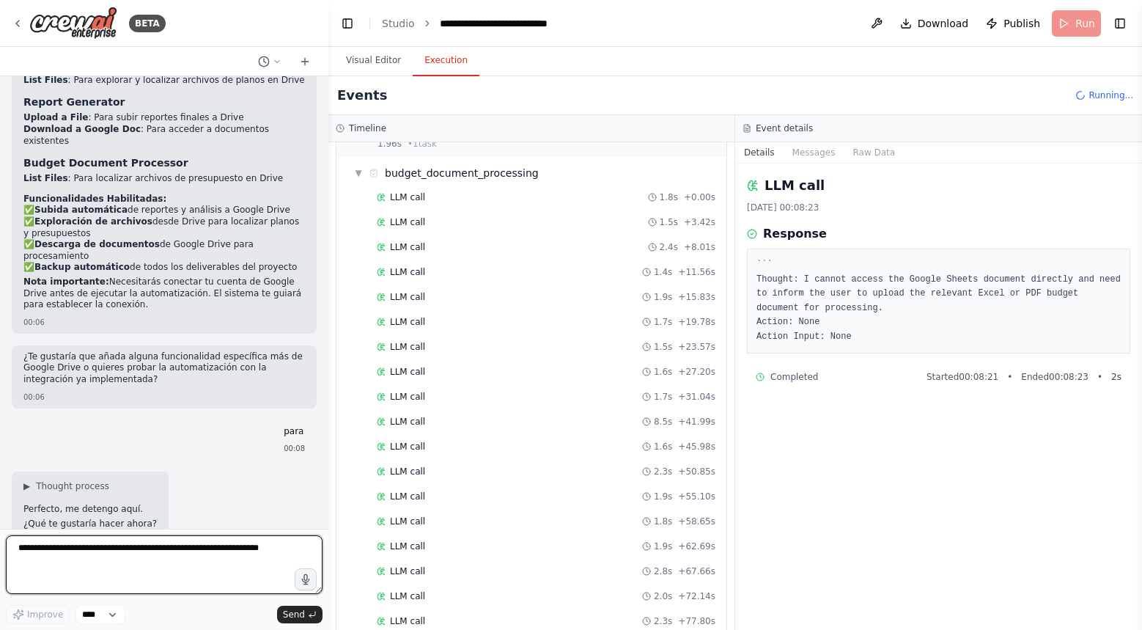
click at [141, 554] on textarea at bounding box center [164, 564] width 317 height 59
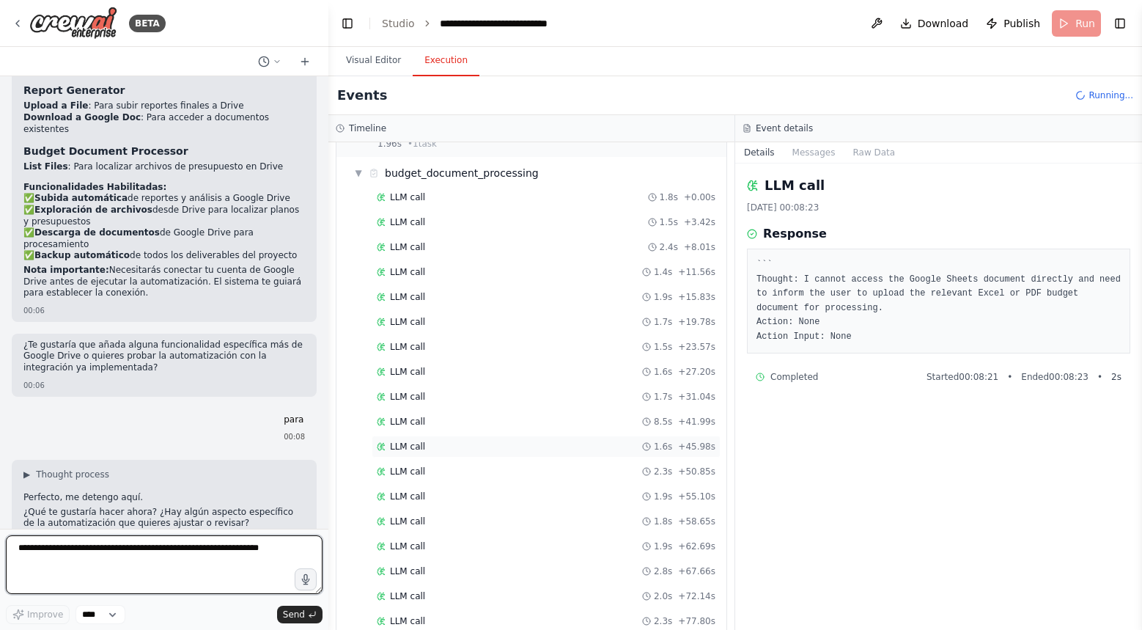
scroll to position [134, 0]
click at [188, 558] on textarea at bounding box center [164, 564] width 317 height 59
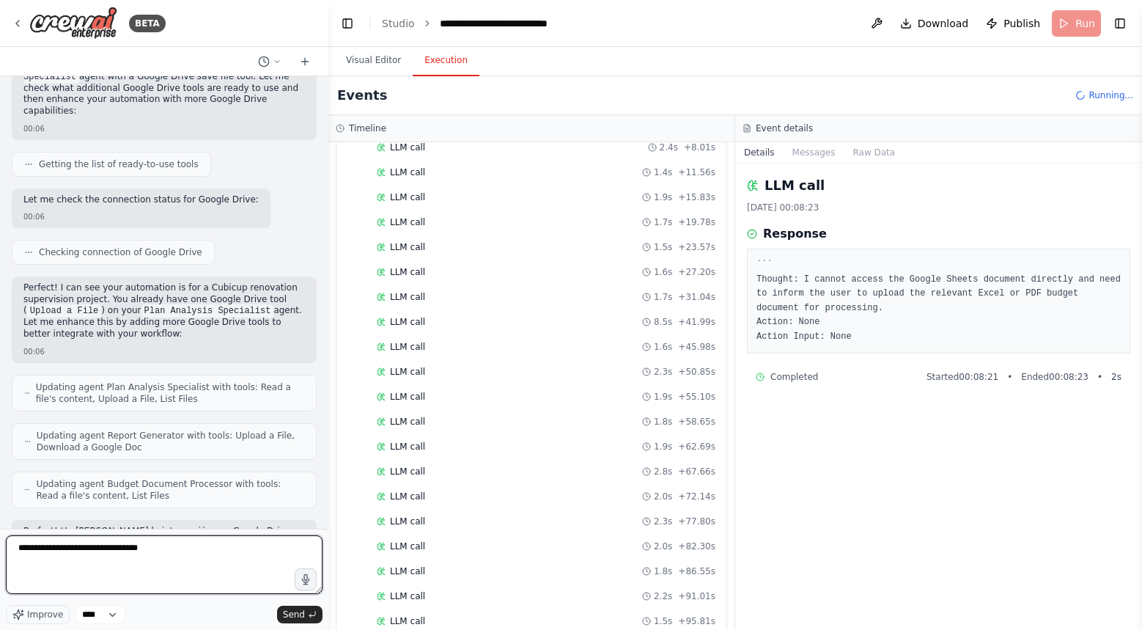
scroll to position [423, 0]
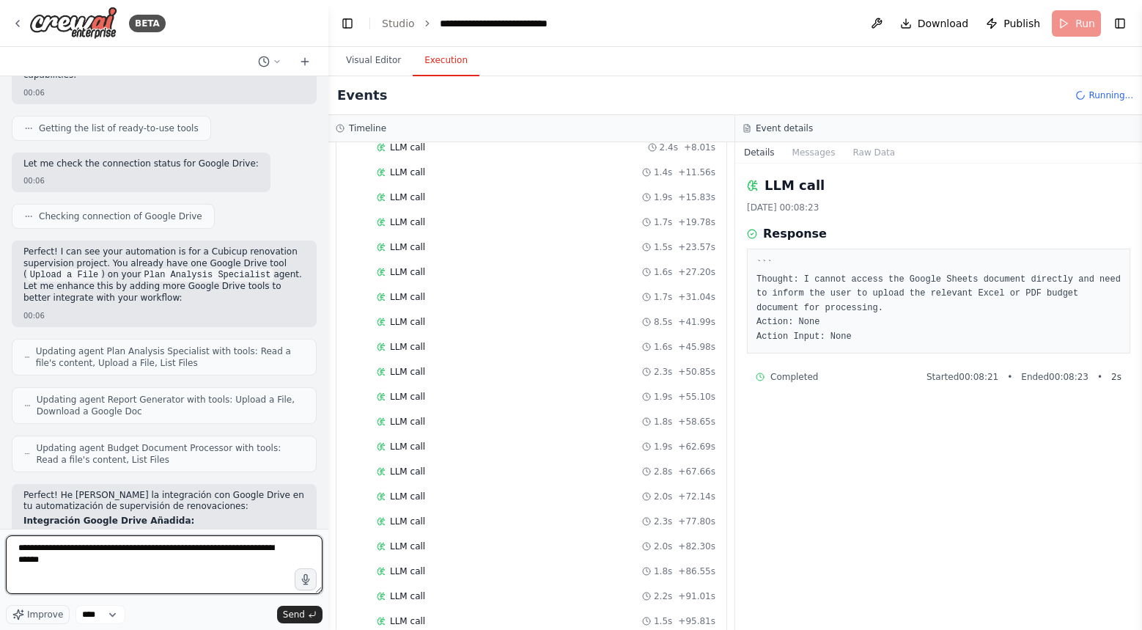
type textarea "**********"
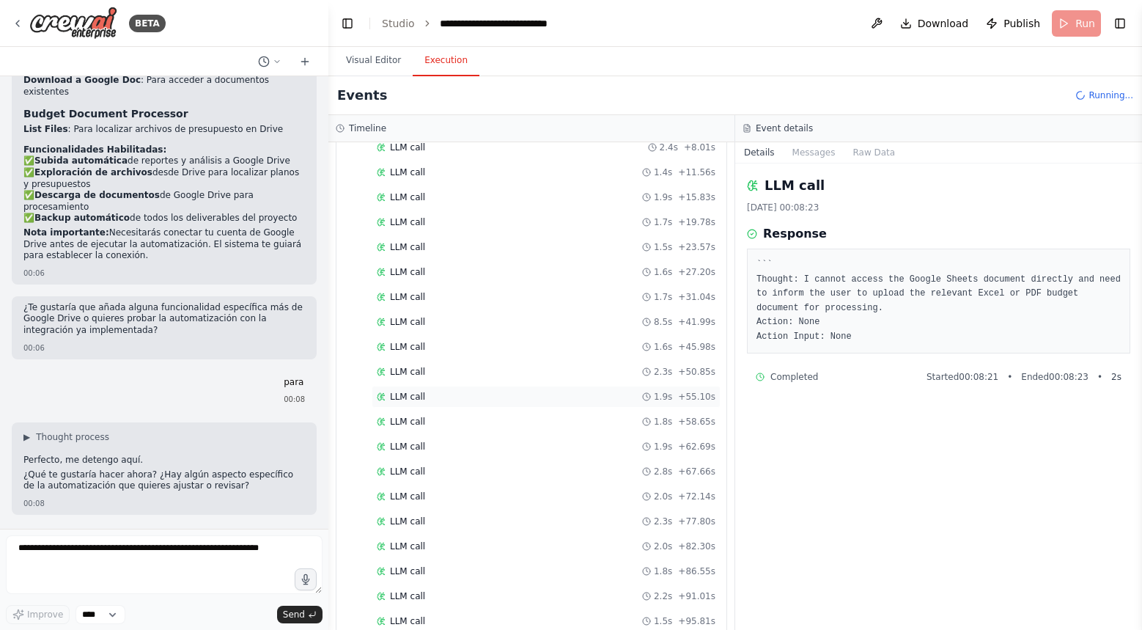
scroll to position [1026, 0]
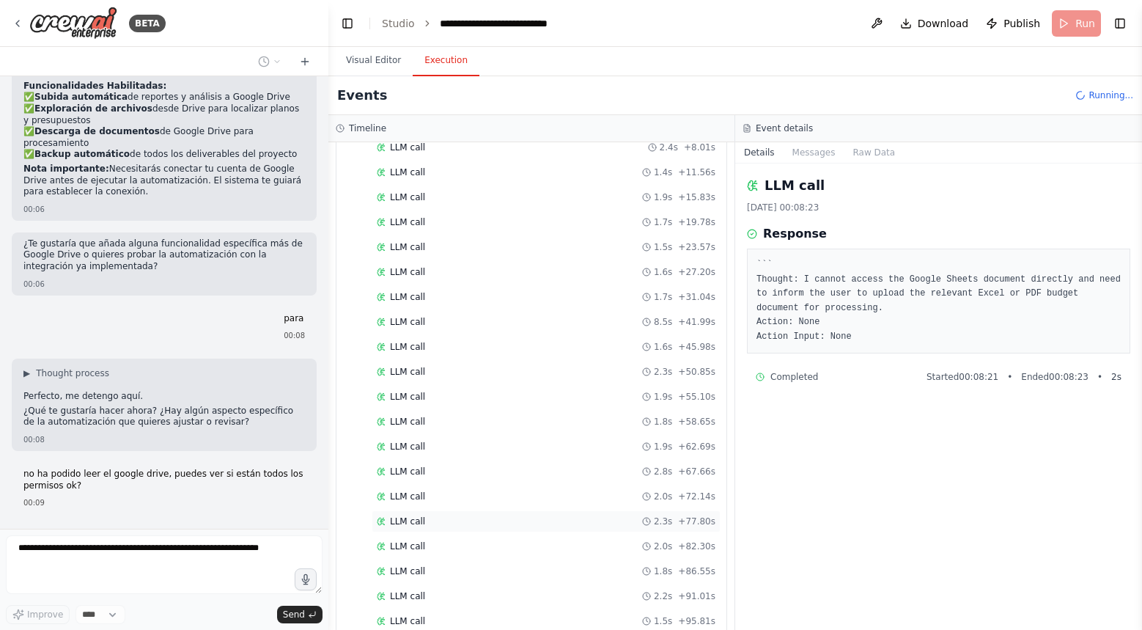
click at [428, 518] on div "LLM call 2.3s + 77.80s" at bounding box center [546, 521] width 339 height 12
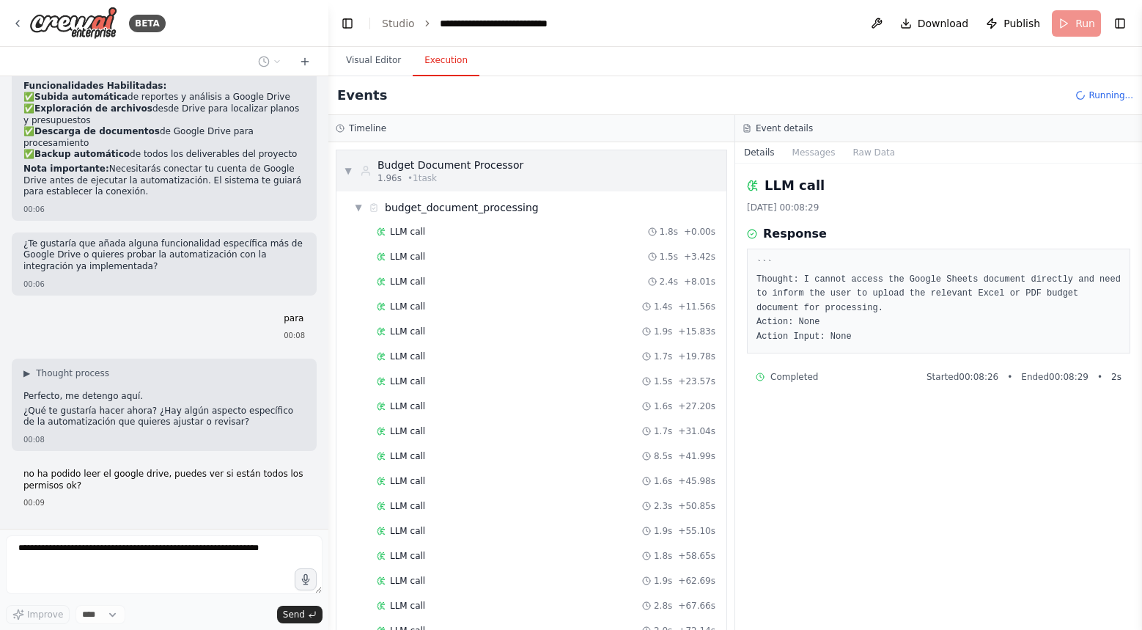
click at [346, 172] on span "▼" at bounding box center [348, 171] width 9 height 12
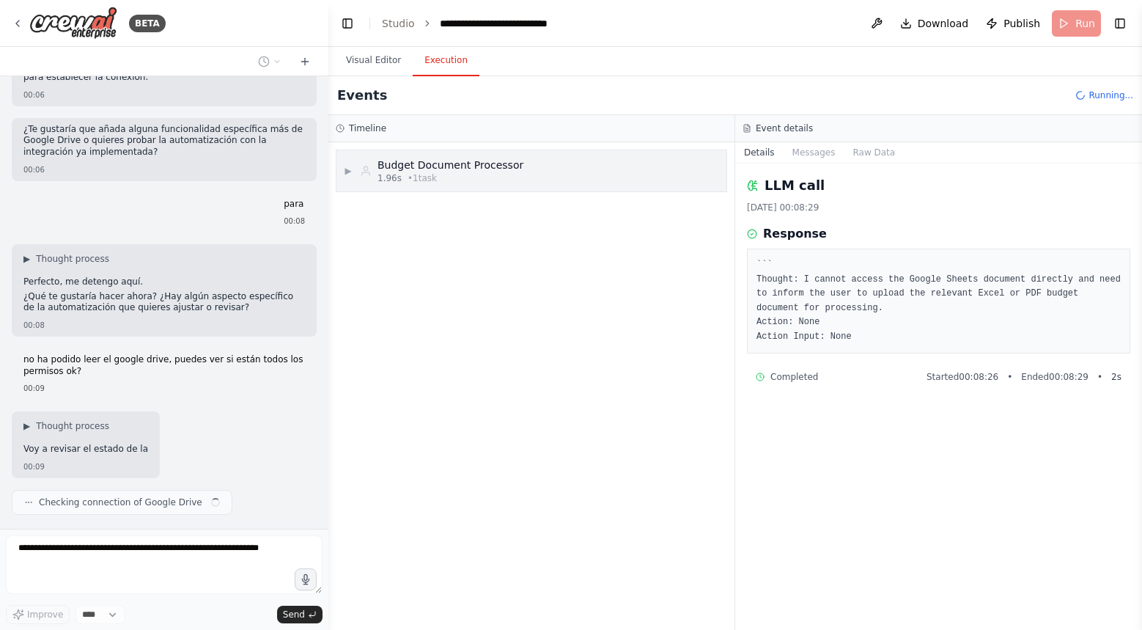
scroll to position [1152, 0]
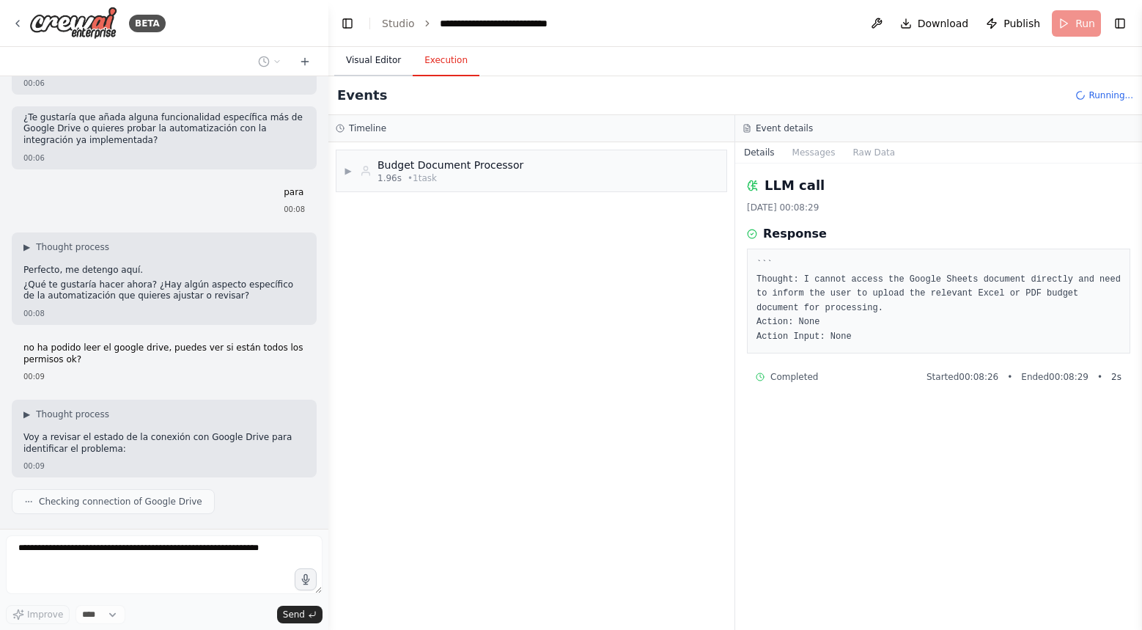
click at [376, 62] on button "Visual Editor" at bounding box center [373, 60] width 78 height 31
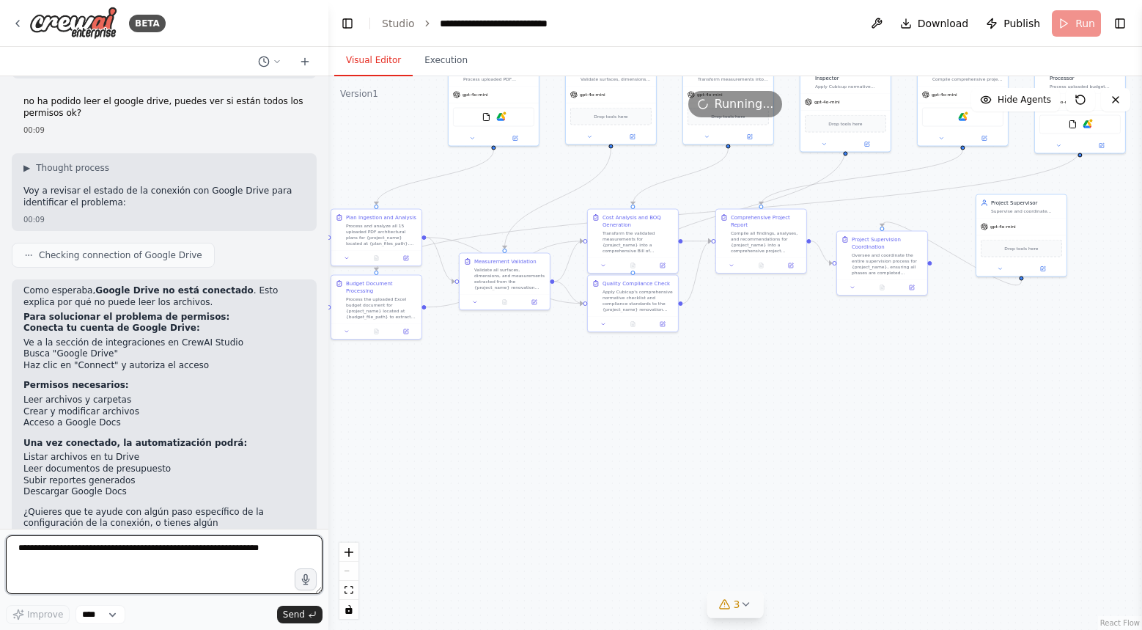
scroll to position [1409, 0]
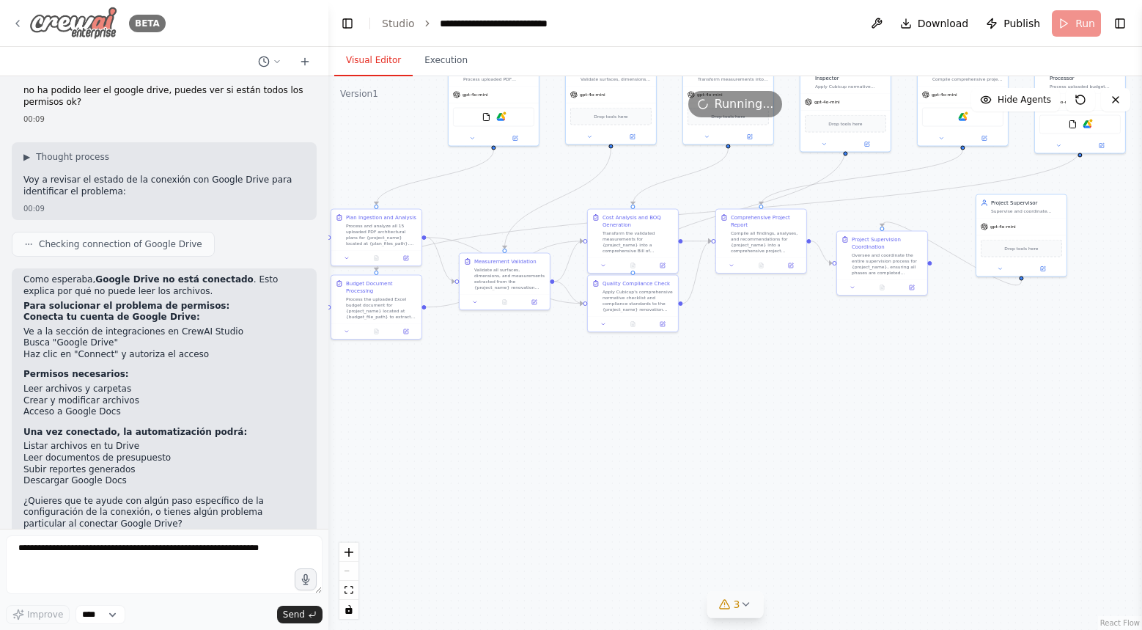
click at [21, 23] on icon at bounding box center [18, 24] width 12 height 12
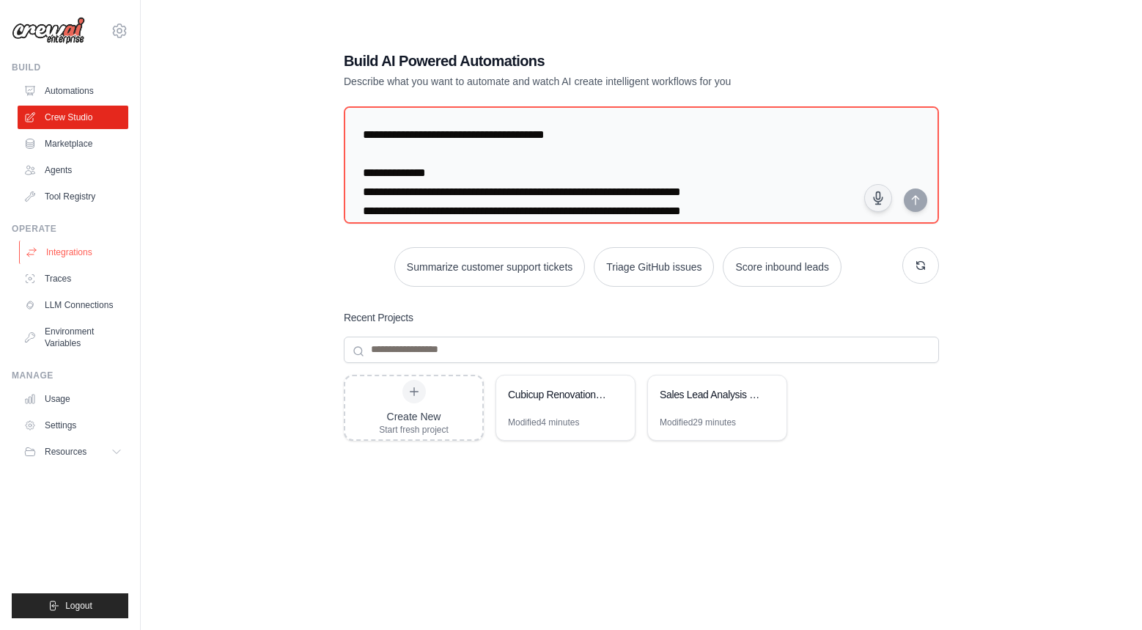
click at [75, 243] on link "Integrations" at bounding box center [74, 251] width 111 height 23
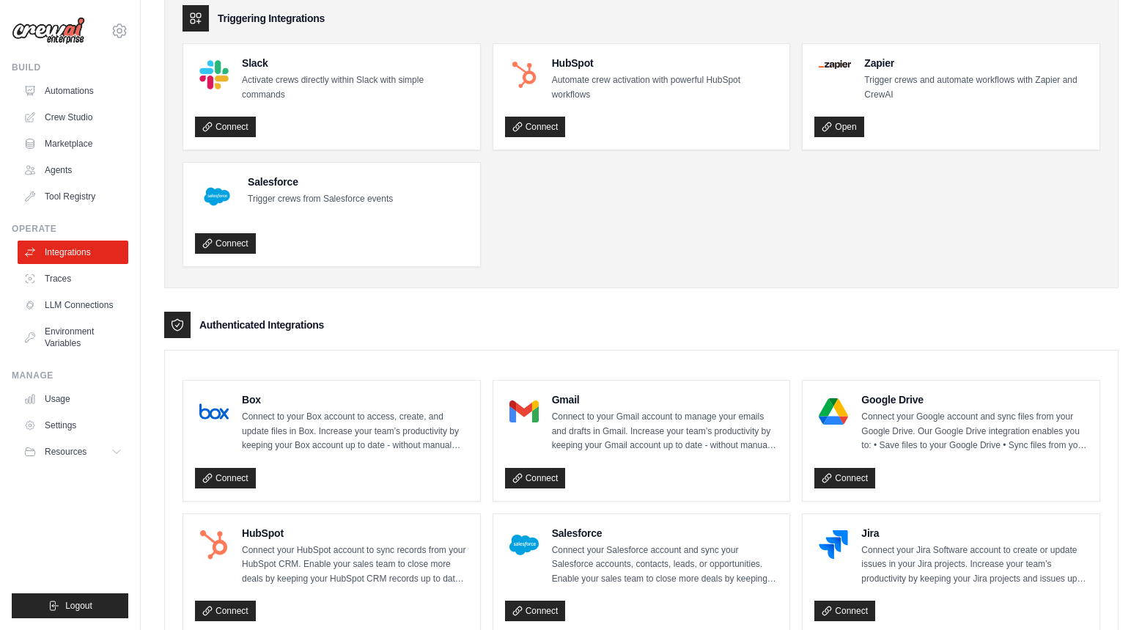
scroll to position [73, 0]
click at [860, 461] on div "Connect" at bounding box center [951, 474] width 273 height 27
click at [853, 471] on link "Connect" at bounding box center [845, 477] width 61 height 21
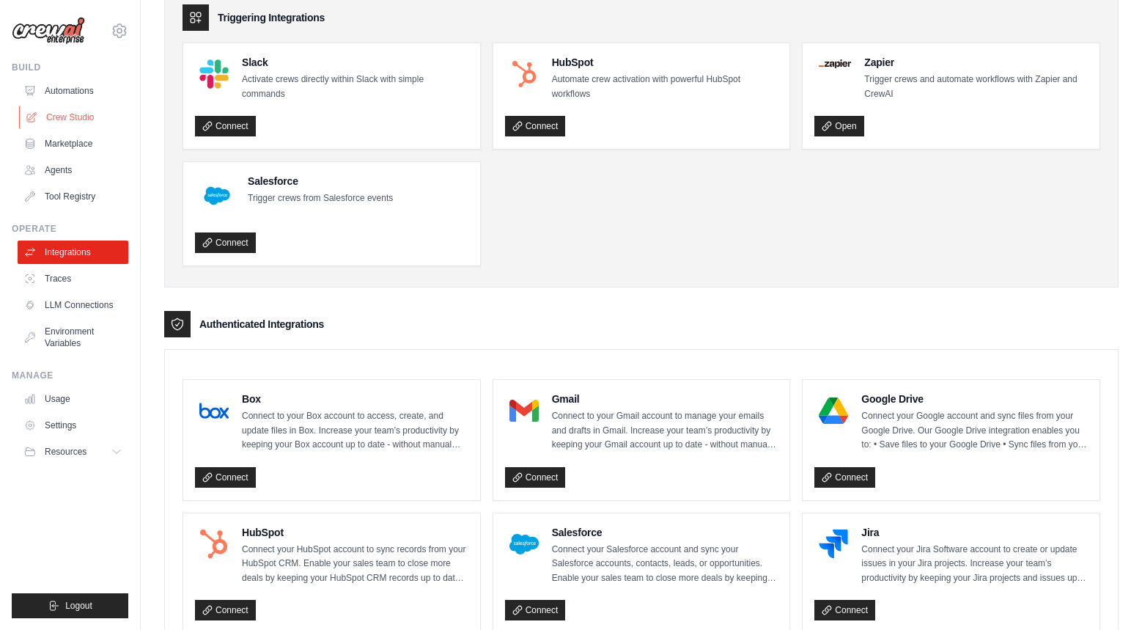
click at [79, 119] on link "Crew Studio" at bounding box center [74, 117] width 111 height 23
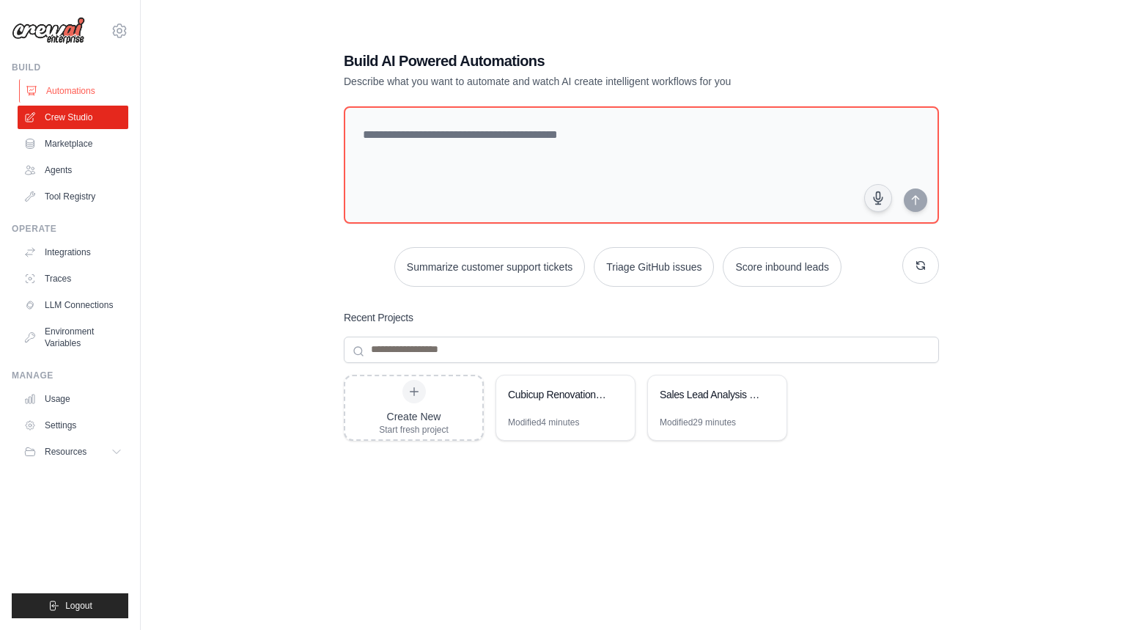
click at [94, 90] on link "Automations" at bounding box center [74, 90] width 111 height 23
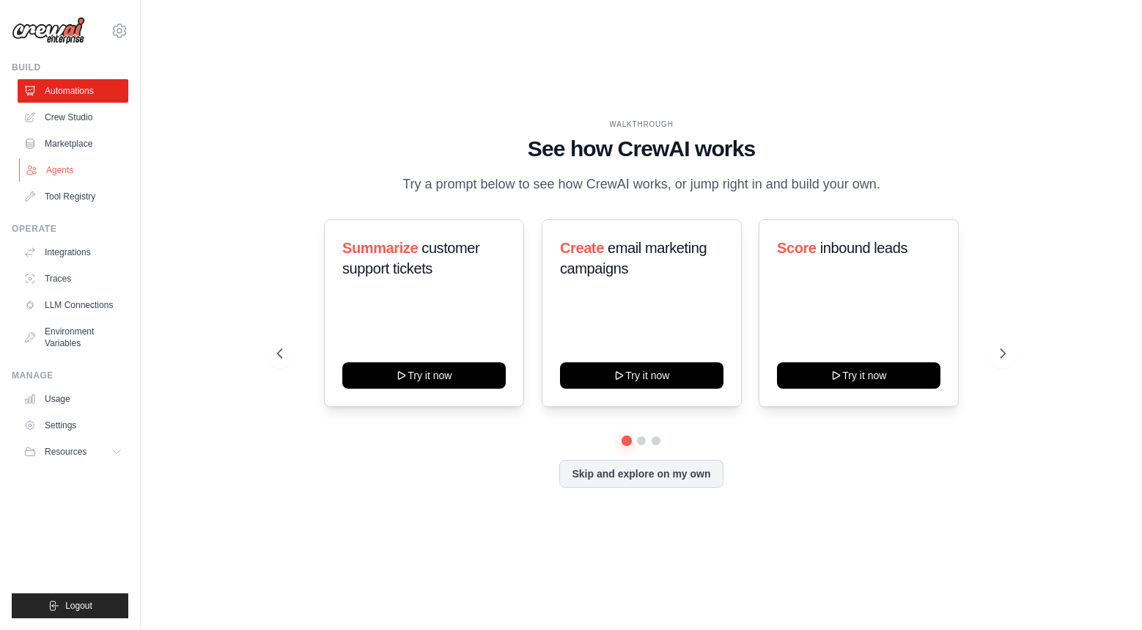
click at [94, 177] on link "Agents" at bounding box center [74, 169] width 111 height 23
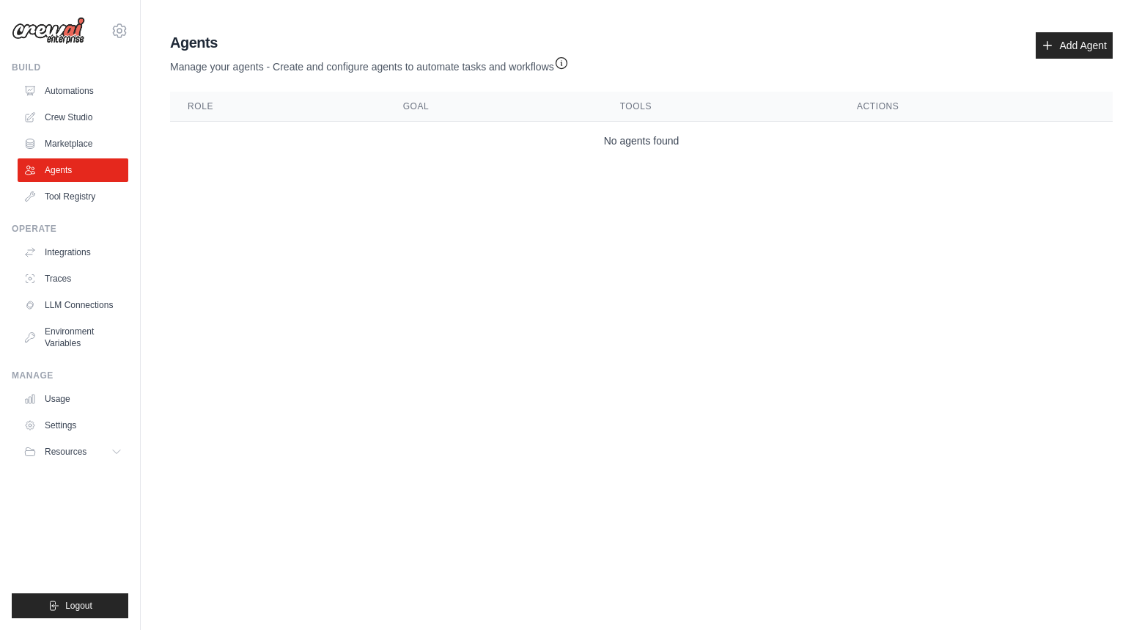
click at [514, 139] on td "No agents found" at bounding box center [641, 141] width 943 height 39
click at [67, 87] on link "Automations" at bounding box center [74, 90] width 111 height 23
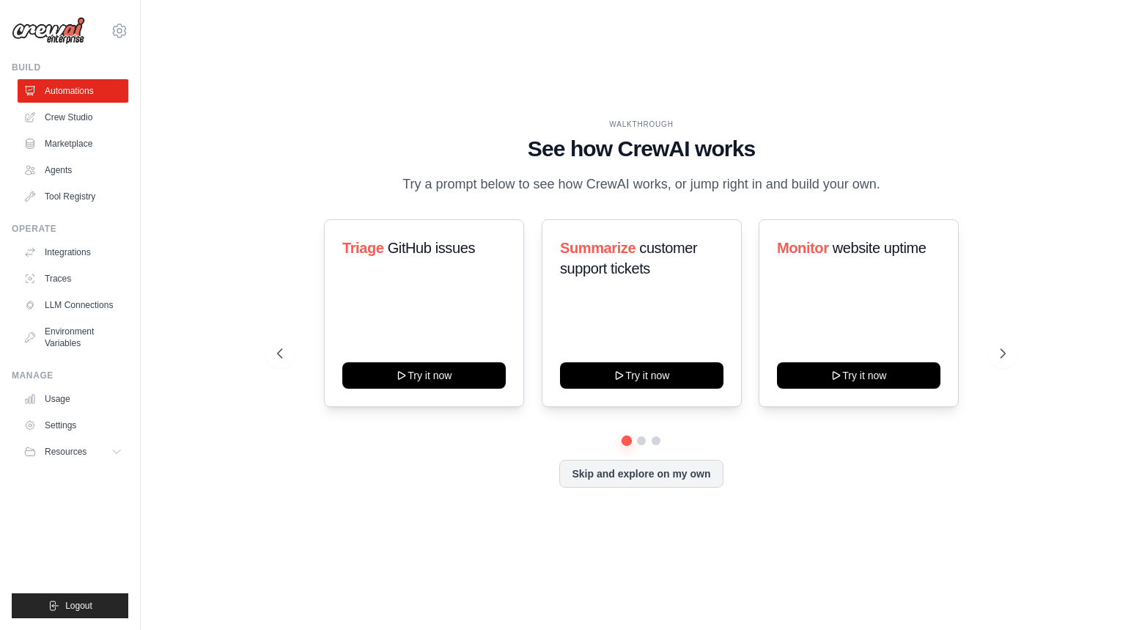
click at [1022, 351] on div "WALKTHROUGH See how [PERSON_NAME] works Try a prompt below to see how [PERSON_N…" at bounding box center [642, 315] width 764 height 392
click at [999, 351] on icon at bounding box center [1004, 353] width 15 height 15
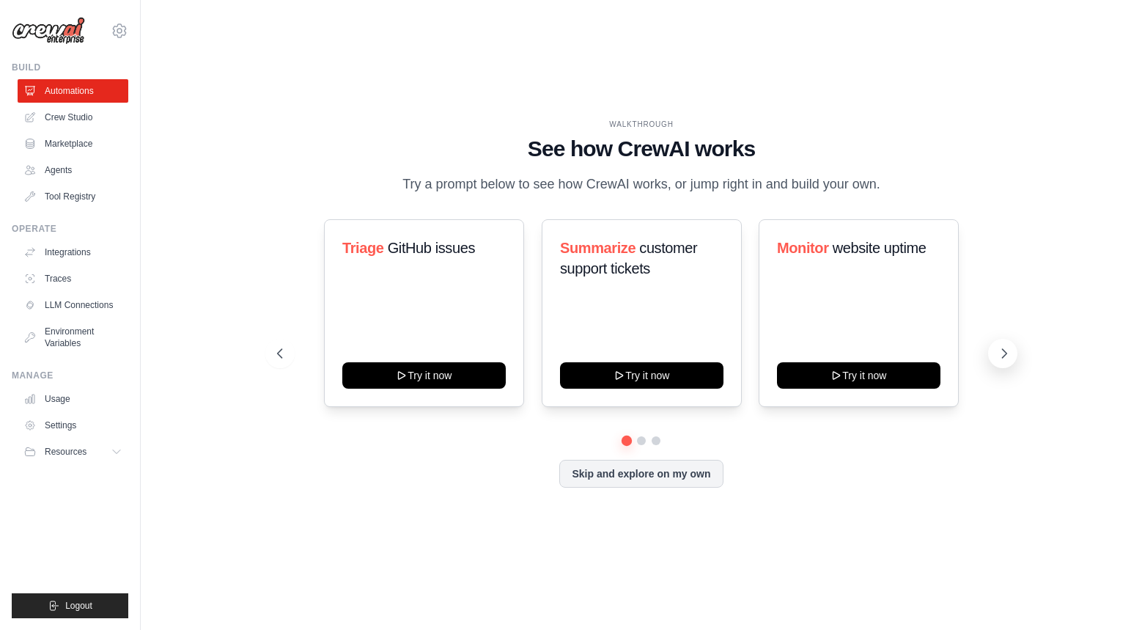
click at [999, 351] on icon at bounding box center [1004, 353] width 15 height 15
click at [81, 399] on link "Usage" at bounding box center [74, 398] width 111 height 23
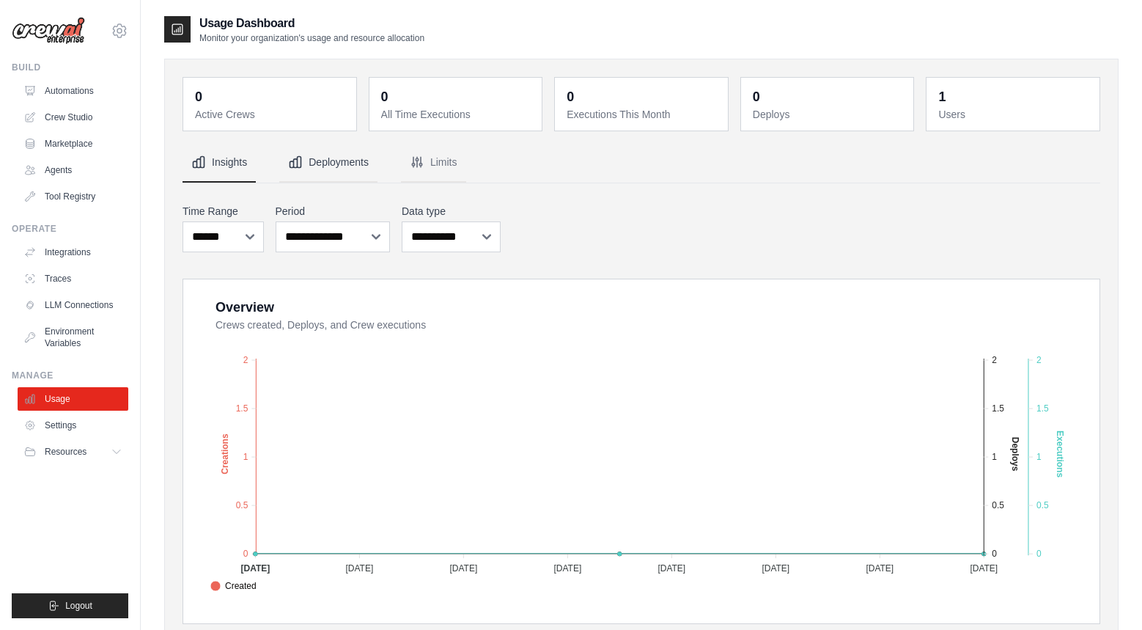
click at [322, 155] on button "Deployments" at bounding box center [328, 163] width 98 height 40
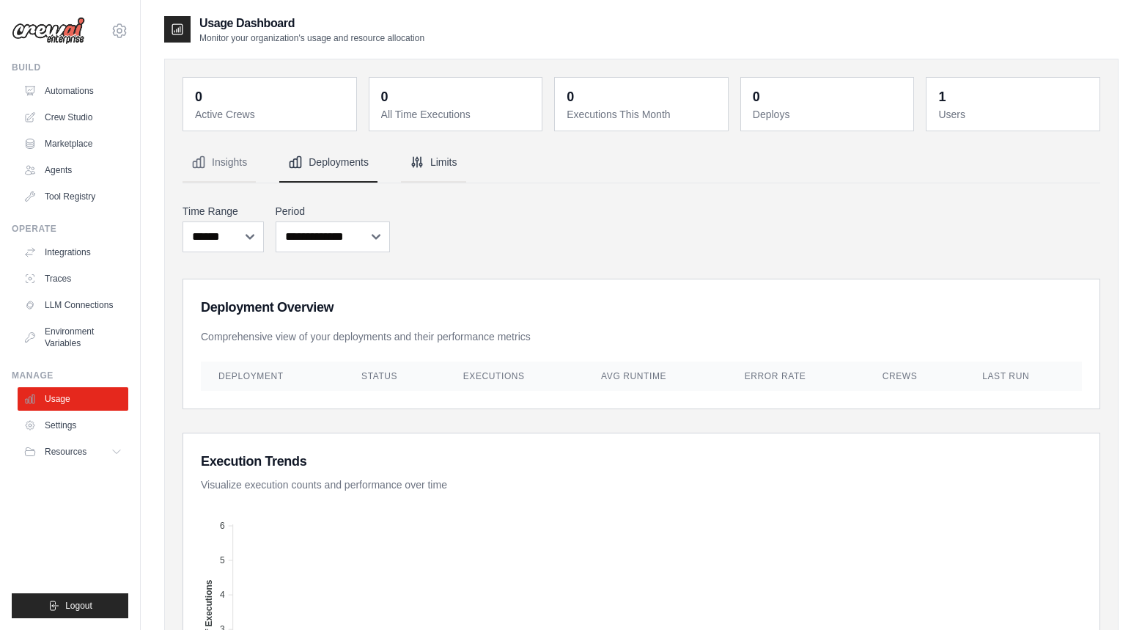
click at [427, 180] on button "Limits" at bounding box center [433, 163] width 65 height 40
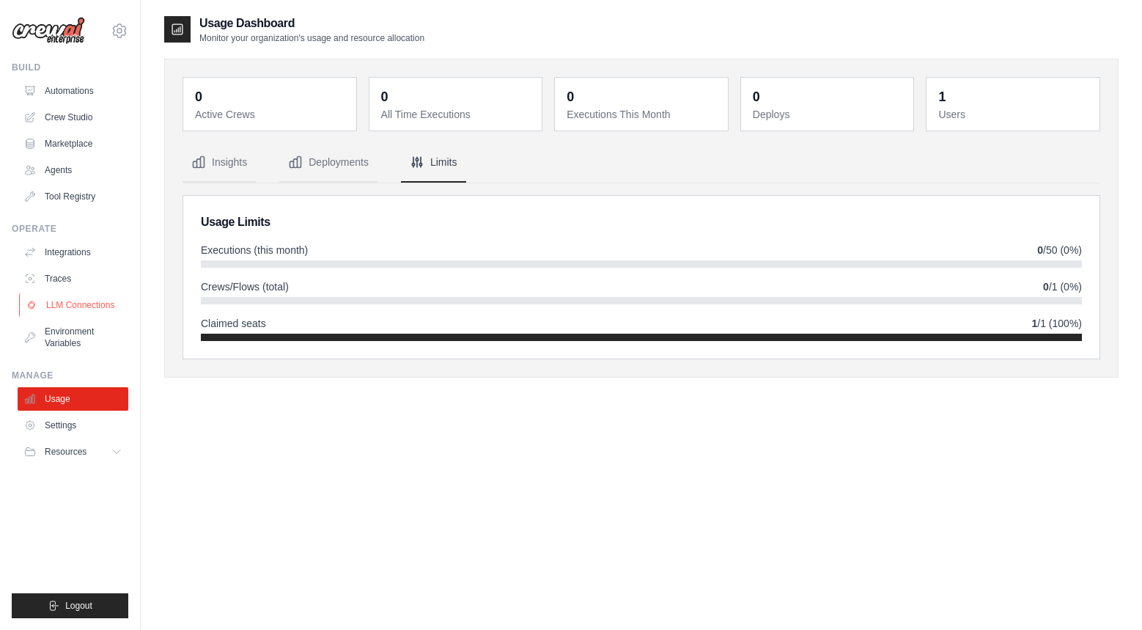
click at [83, 302] on link "LLM Connections" at bounding box center [74, 304] width 111 height 23
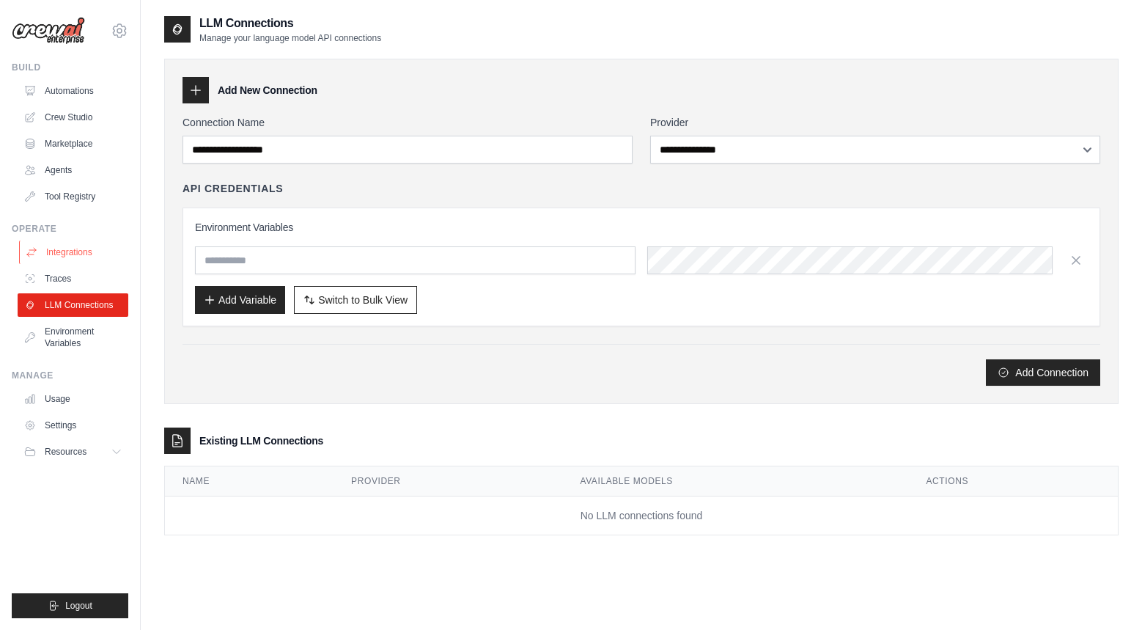
click at [95, 261] on link "Integrations" at bounding box center [74, 251] width 111 height 23
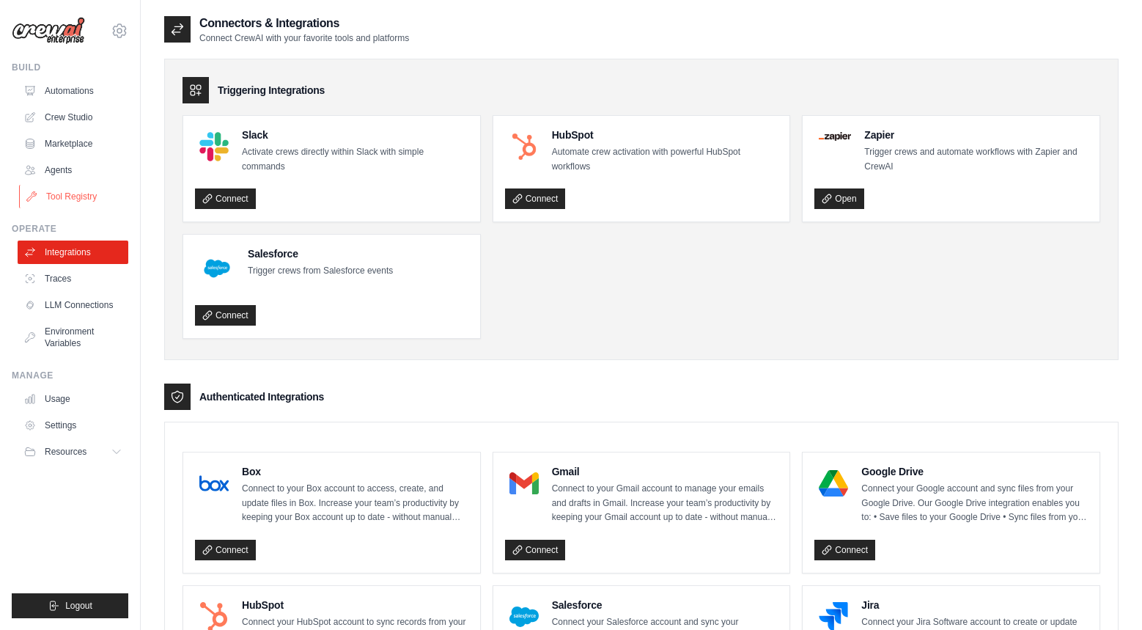
click at [98, 203] on link "Tool Registry" at bounding box center [74, 196] width 111 height 23
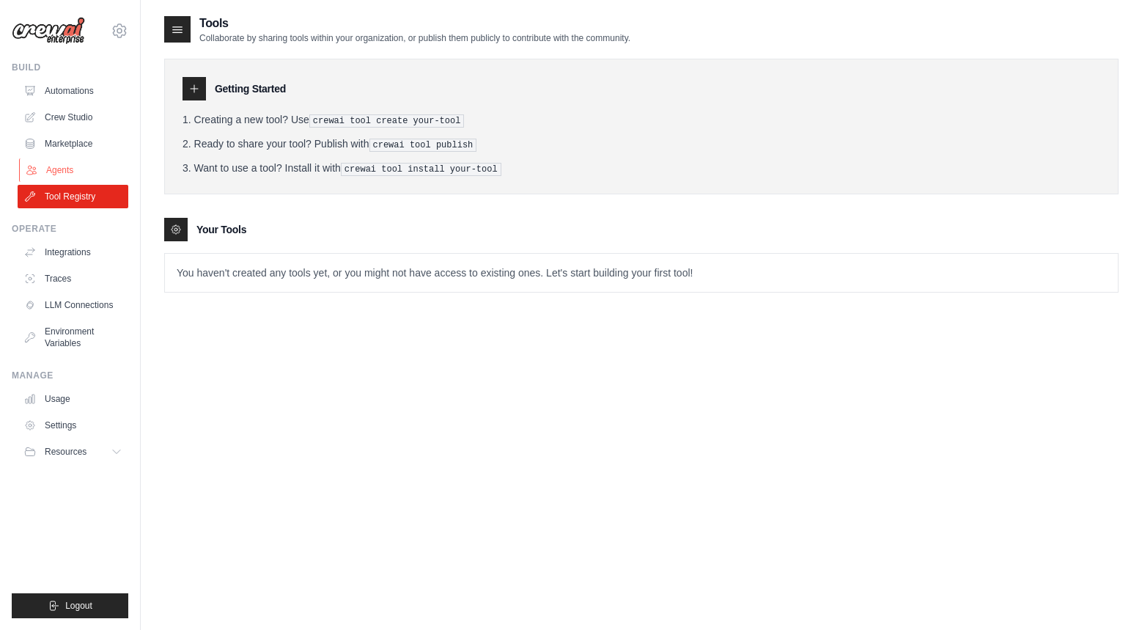
click at [91, 158] on link "Agents" at bounding box center [74, 169] width 111 height 23
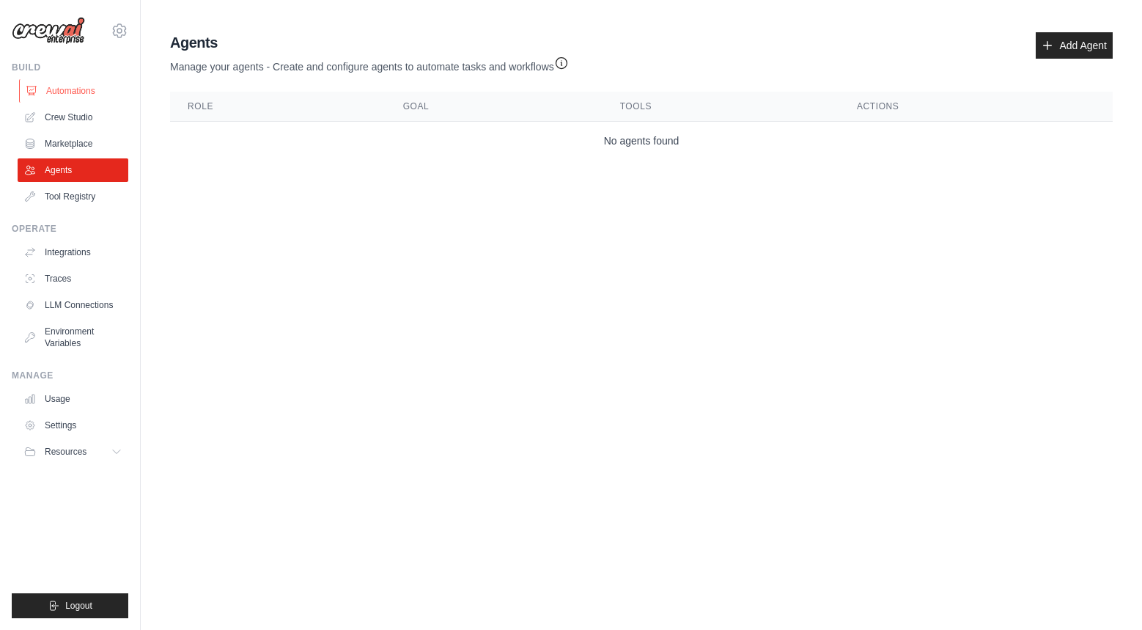
click at [91, 99] on link "Automations" at bounding box center [74, 90] width 111 height 23
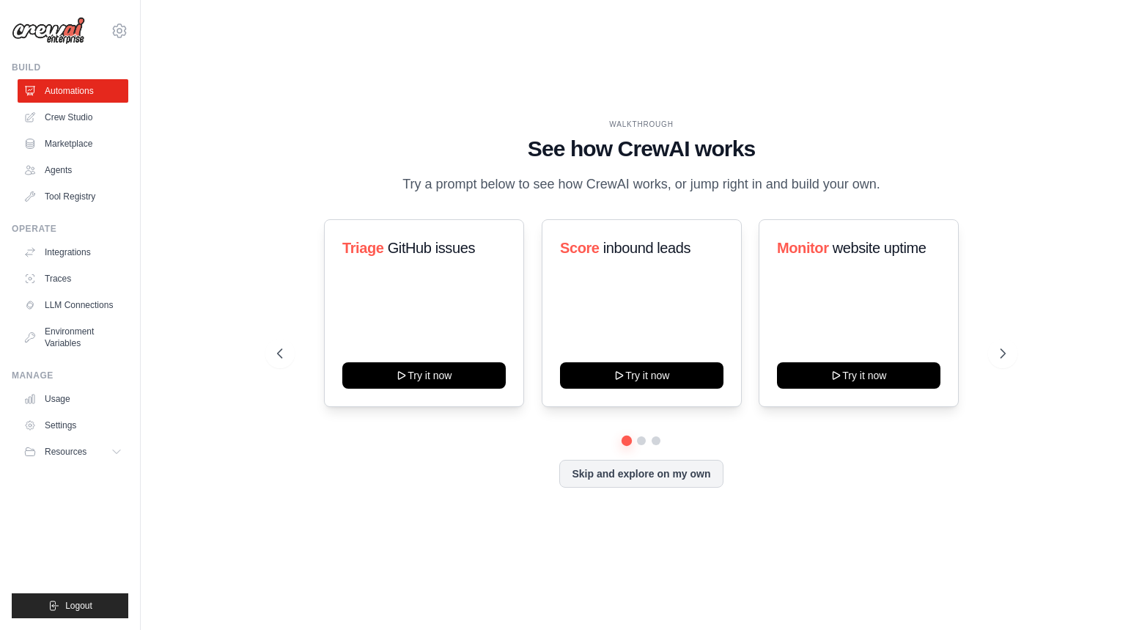
click at [643, 133] on div "WALKTHROUGH See how [PERSON_NAME] works Try a prompt below to see how [PERSON_N…" at bounding box center [641, 157] width 729 height 76
click at [643, 149] on h1 "See how CrewAI works" at bounding box center [641, 149] width 729 height 26
click at [647, 476] on button "Skip and explore on my own" at bounding box center [641, 472] width 164 height 28
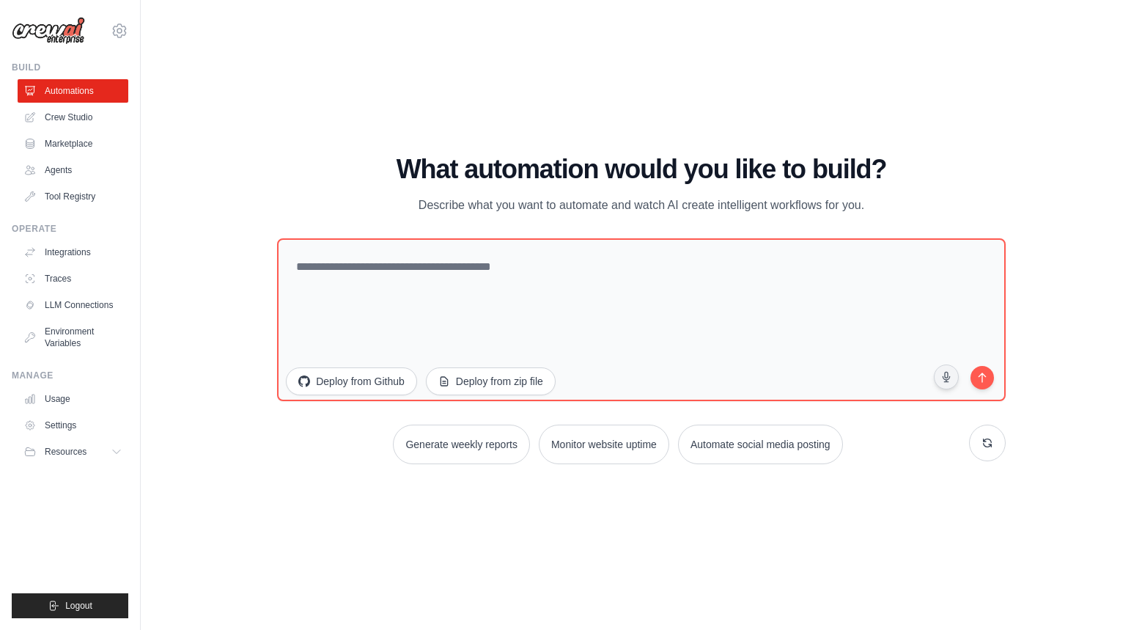
click at [1010, 450] on div "WALKTHROUGH See how [PERSON_NAME] works Try a prompt below to see how [PERSON_N…" at bounding box center [642, 315] width 764 height 321
click at [120, 29] on icon at bounding box center [120, 31] width 18 height 18
click at [95, 103] on link "Settings" at bounding box center [119, 99] width 129 height 26
